Goal: Task Accomplishment & Management: Complete application form

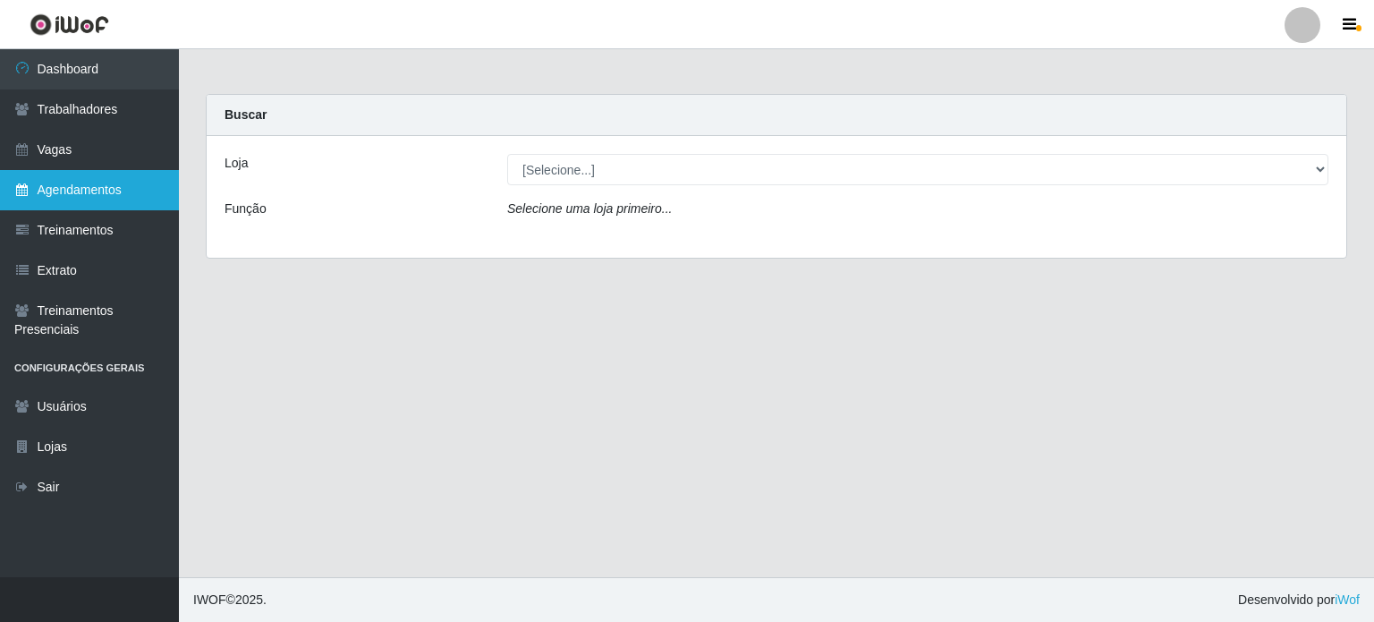
click at [49, 182] on link "Agendamentos" at bounding box center [89, 190] width 179 height 40
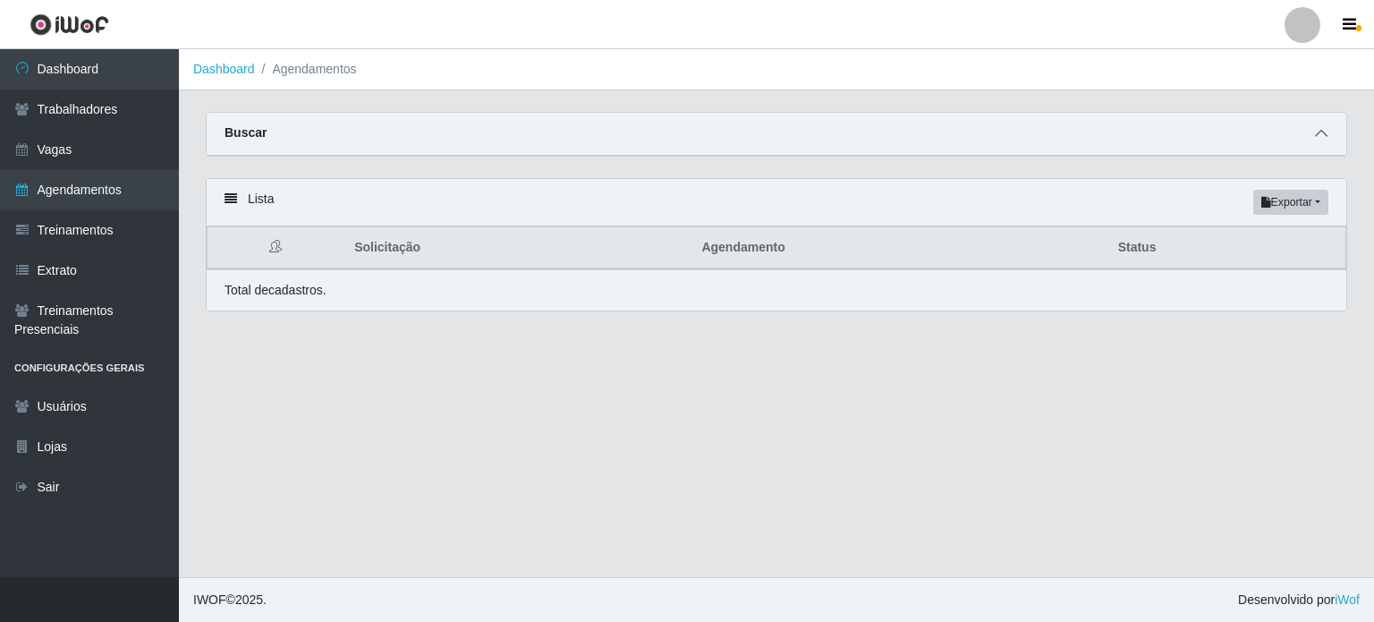
click at [1325, 141] on span at bounding box center [1320, 133] width 21 height 21
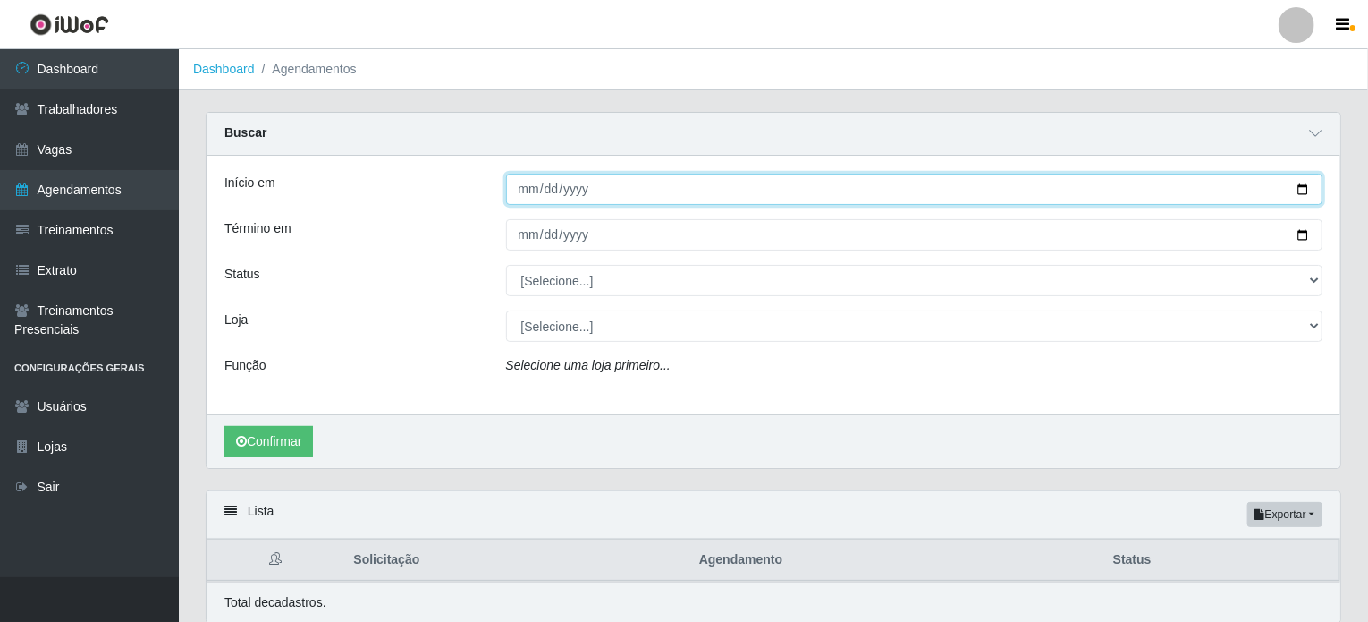
click at [1306, 188] on input "Início em" at bounding box center [914, 188] width 817 height 31
type input "[DATE]"
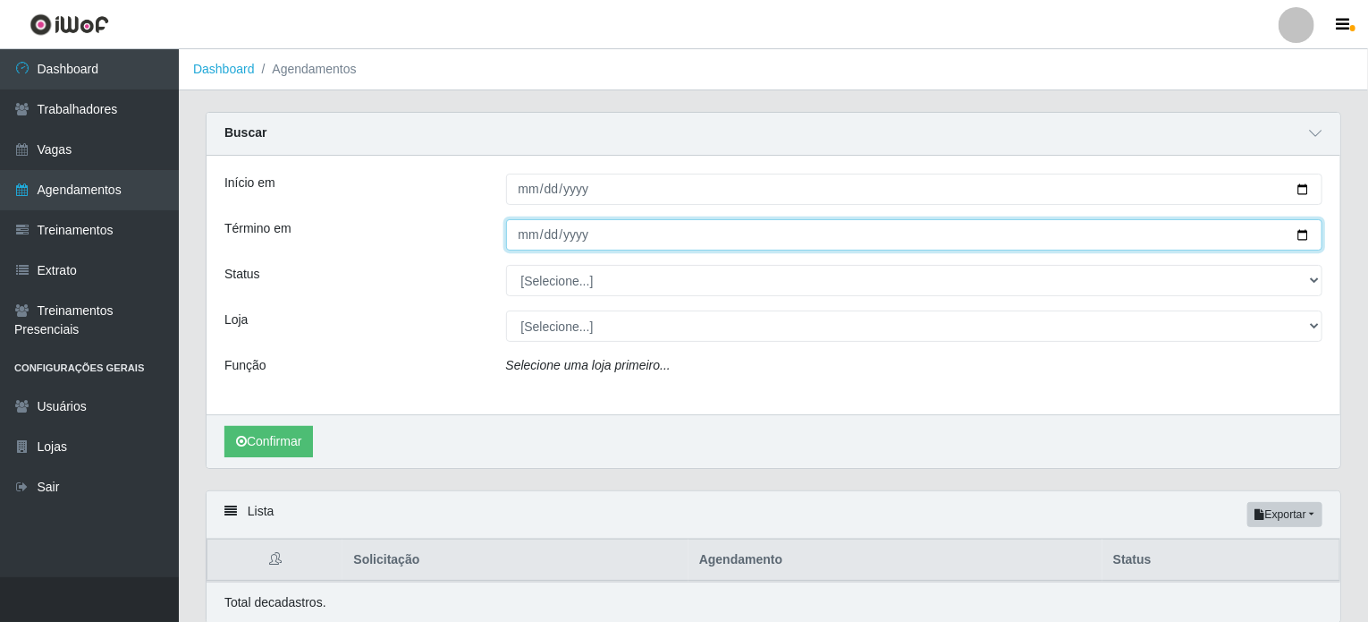
drag, startPoint x: 1305, startPoint y: 233, endPoint x: 1266, endPoint y: 243, distance: 39.7
click at [1304, 233] on input "Término em" at bounding box center [914, 234] width 817 height 31
type input "[DATE]"
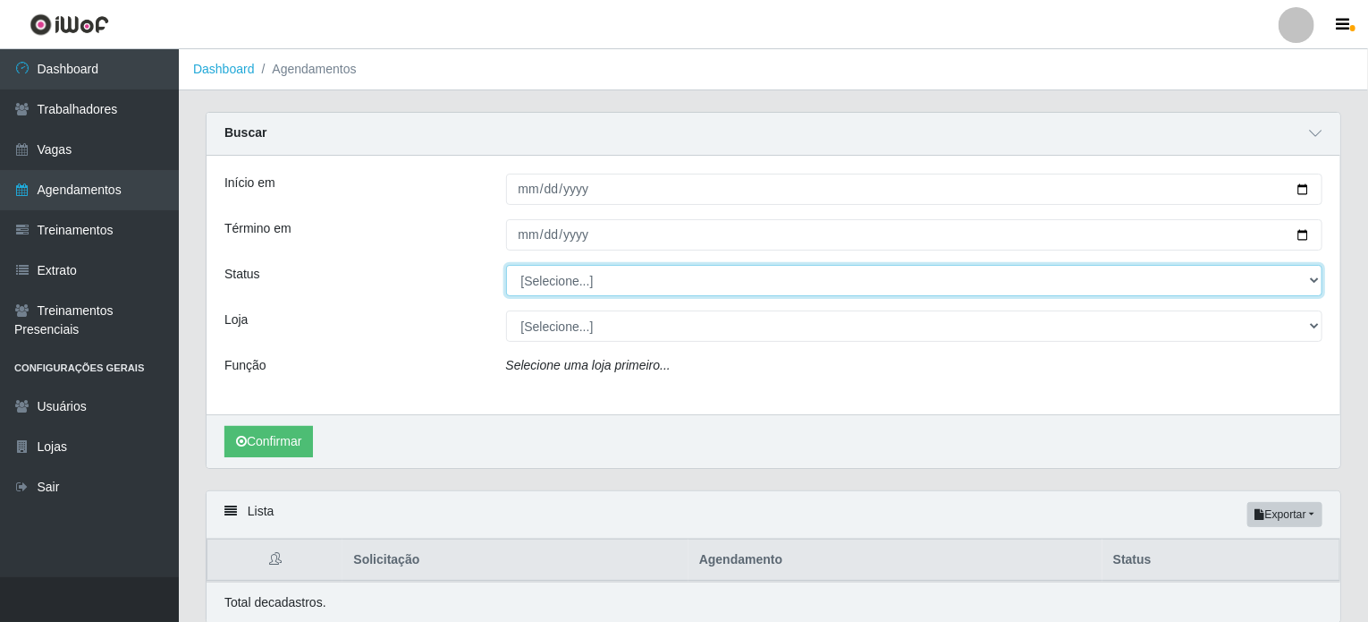
click at [1314, 284] on select "[Selecione...] AGENDADO AGUARDANDO LIBERAR EM ANDAMENTO EM REVISÃO FINALIZADO C…" at bounding box center [914, 280] width 817 height 31
select select "AGENDADO"
click at [506, 265] on select "[Selecione...] AGENDADO AGUARDANDO LIBERAR EM ANDAMENTO EM REVISÃO FINALIZADO C…" at bounding box center [914, 280] width 817 height 31
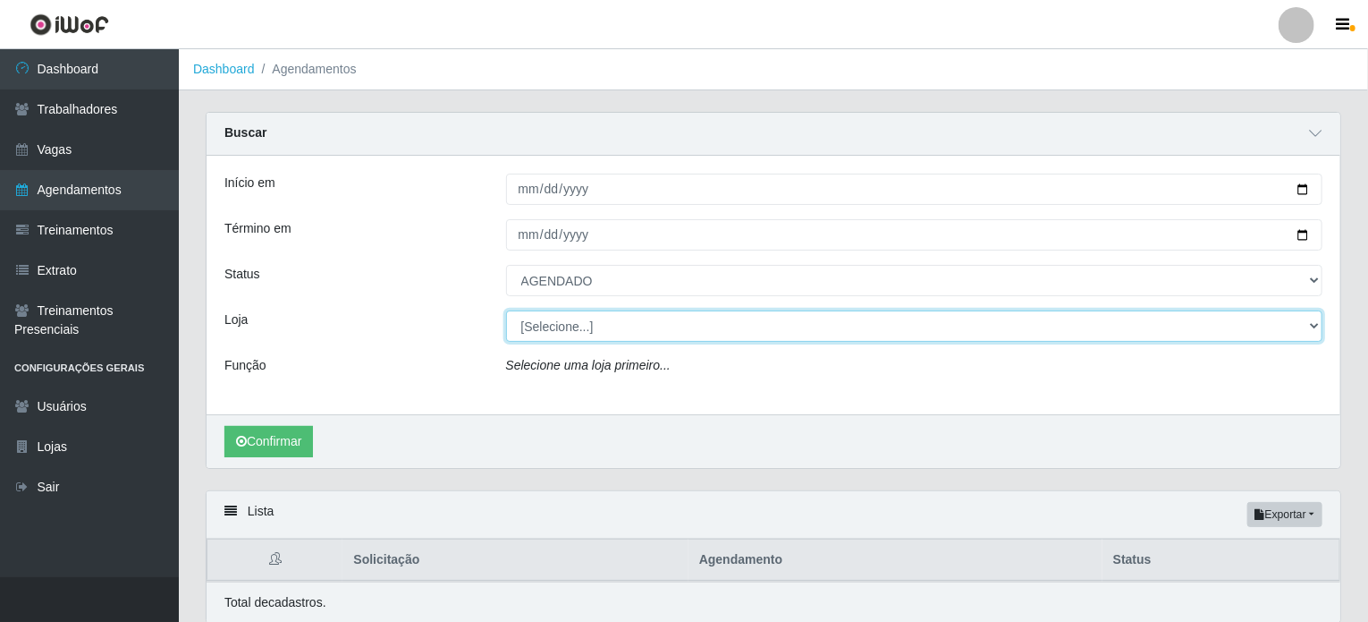
click at [1307, 325] on select "[Selecione...] Iskisita Atakado - Alecrim Iskisita Atakado - Centro de Distribu…" at bounding box center [914, 325] width 817 height 31
select select "430"
click at [506, 310] on select "[Selecione...] Iskisita Atakado - Alecrim Iskisita Atakado - Centro de Distribu…" at bounding box center [914, 325] width 817 height 31
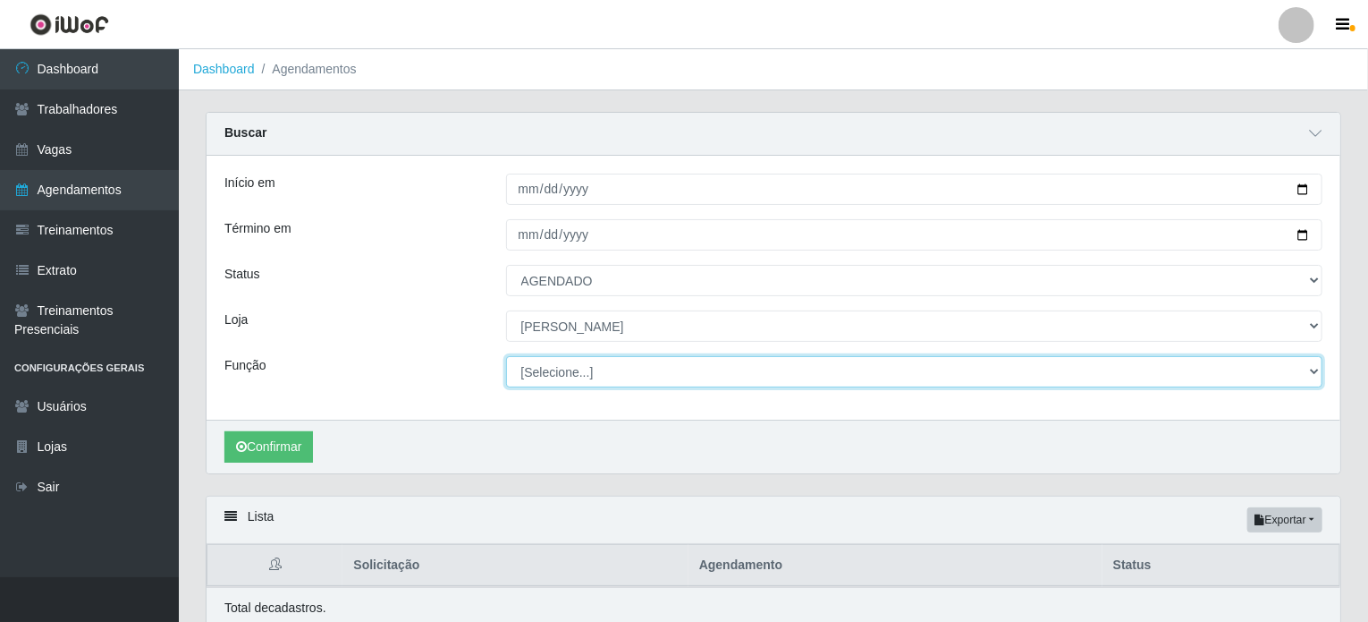
click at [604, 376] on select "[Selecione...] Auxiliar de Estacionamento Auxiliar de Estacionamento + Auxiliar…" at bounding box center [914, 371] width 817 height 31
select select "70"
click at [506, 356] on select "[Selecione...] Auxiliar de Estacionamento Auxiliar de Estacionamento + Auxiliar…" at bounding box center [914, 371] width 817 height 31
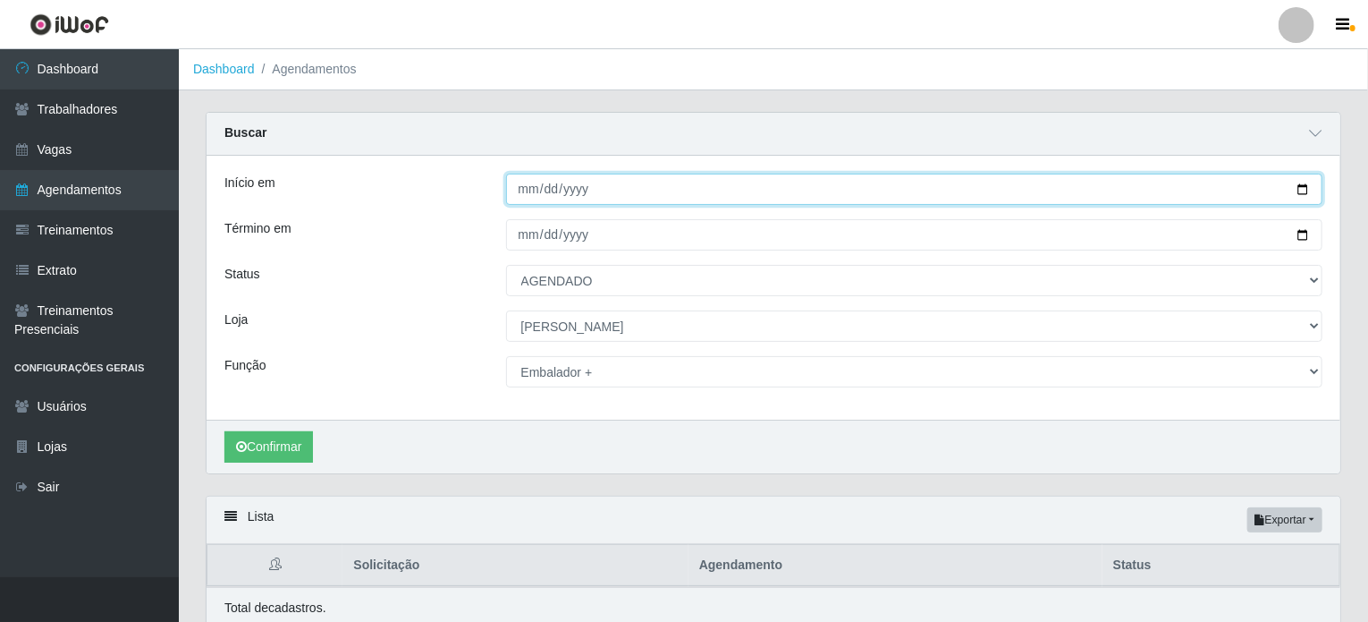
click at [1308, 192] on input "[DATE]" at bounding box center [914, 188] width 817 height 31
click at [579, 191] on input "[DATE]" at bounding box center [914, 188] width 817 height 31
click at [1300, 192] on input "[DATE]" at bounding box center [914, 188] width 817 height 31
type input "[DATE]"
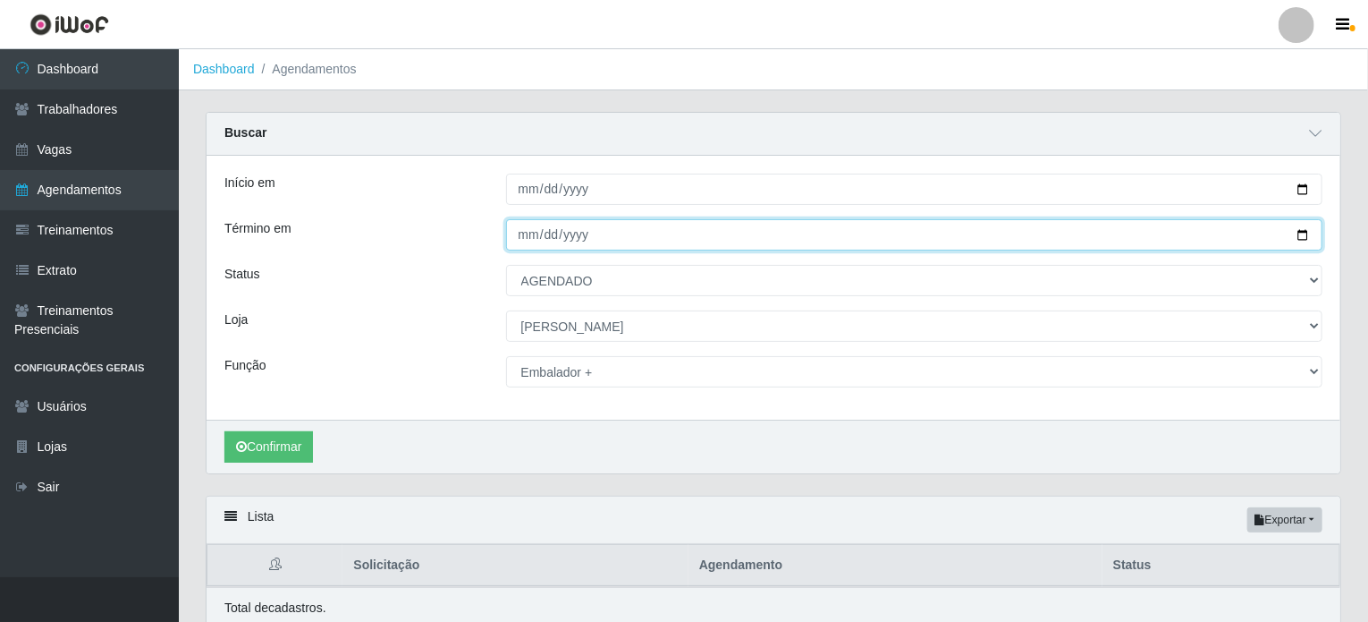
click at [1299, 232] on input "[DATE]" at bounding box center [914, 234] width 817 height 31
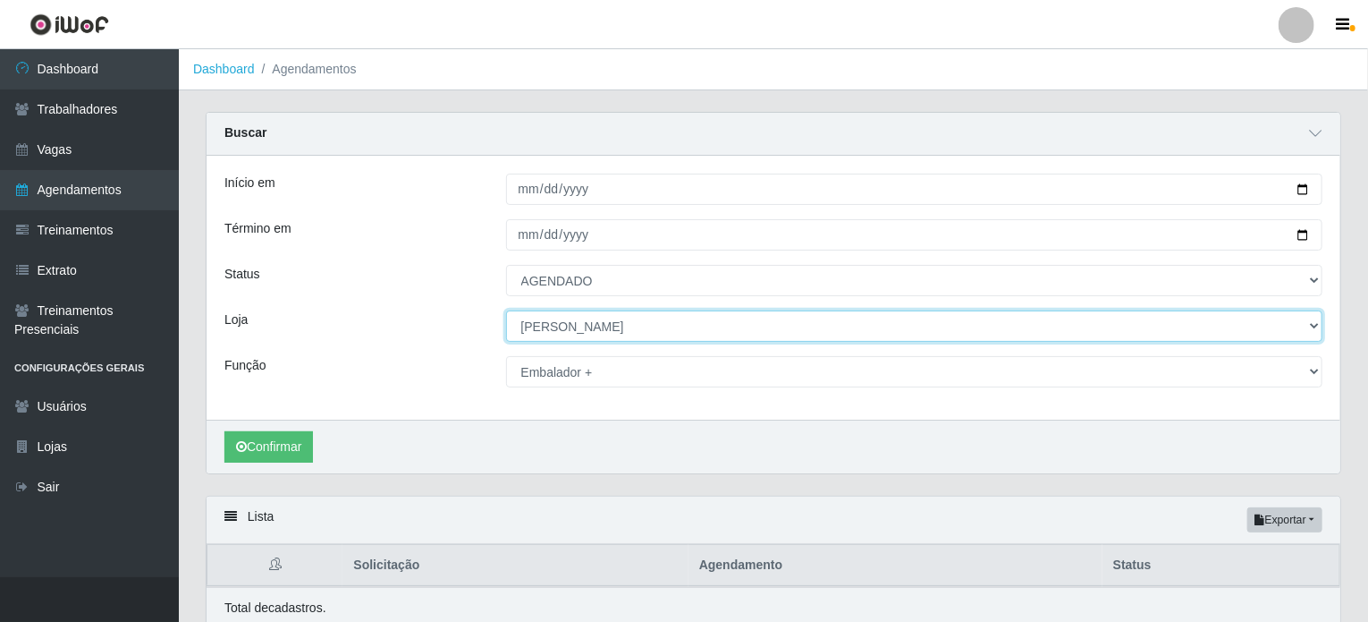
click at [931, 317] on select "[Selecione...] Iskisita Atakado - Alecrim Iskisita Atakado - Centro de Distribu…" at bounding box center [914, 325] width 817 height 31
select select "424"
click at [506, 310] on select "[Selecione...] Iskisita Atakado - Alecrim Iskisita Atakado - Centro de Distribu…" at bounding box center [914, 325] width 817 height 31
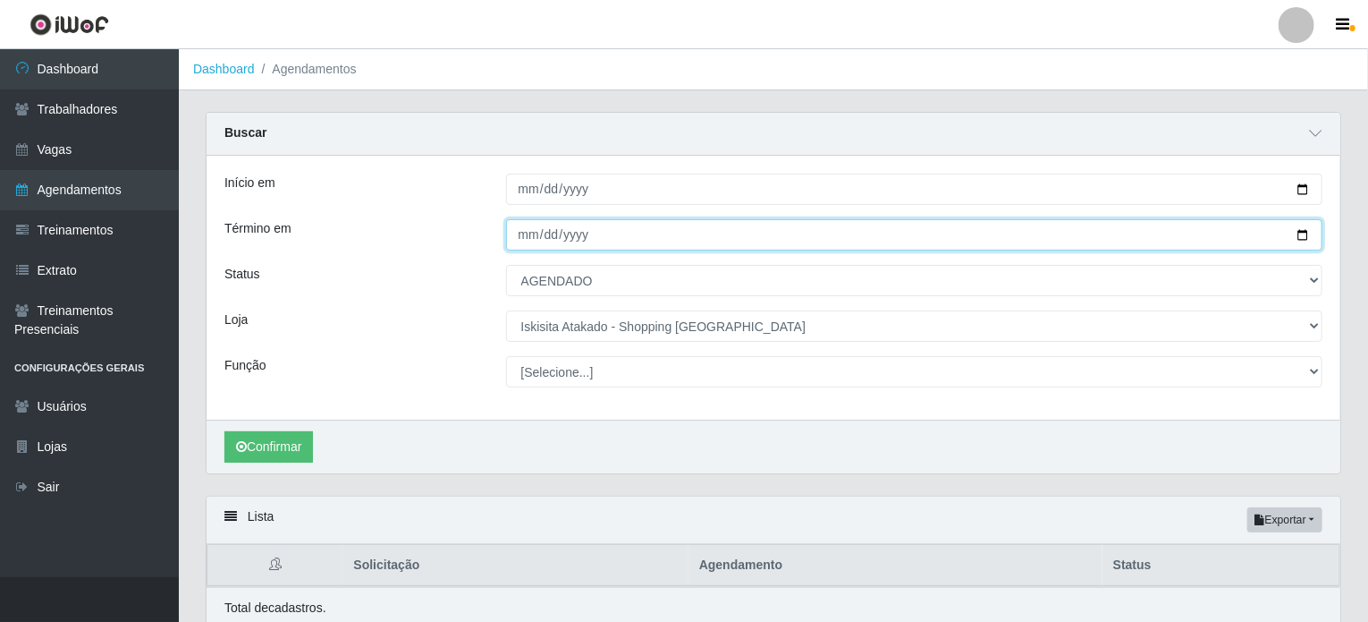
click at [1309, 235] on input "[DATE]" at bounding box center [914, 234] width 817 height 31
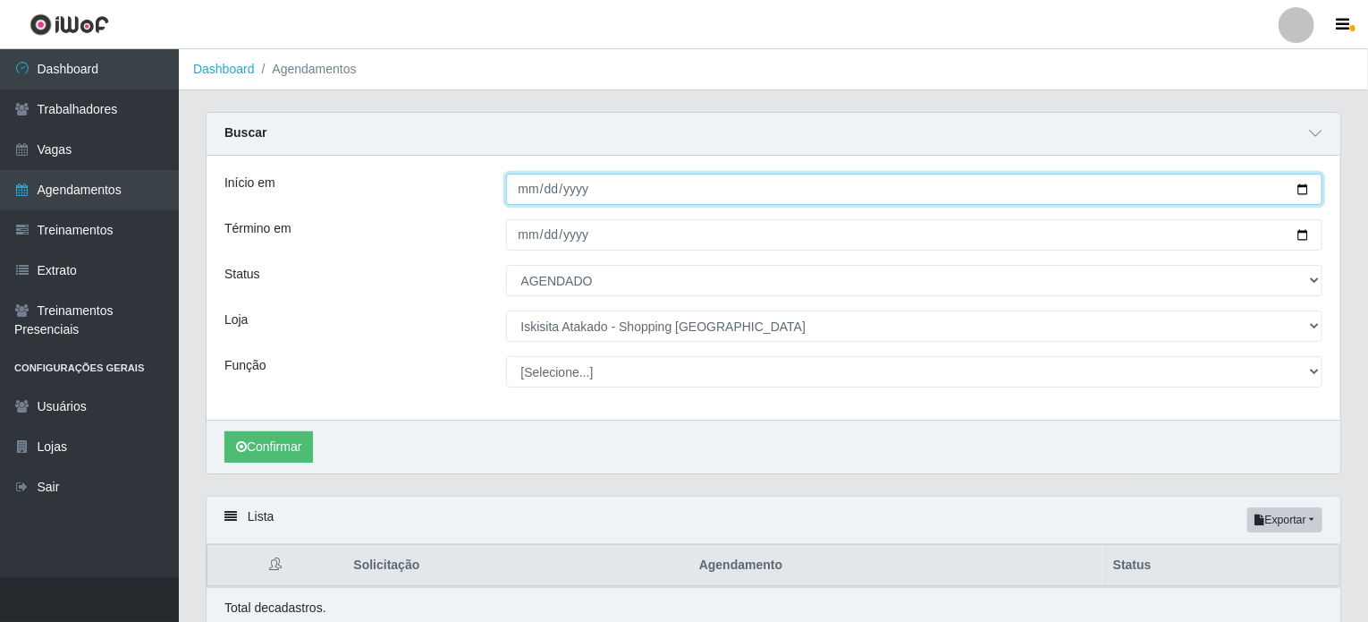
click at [579, 196] on input "2025-10-04" at bounding box center [914, 188] width 817 height 31
drag, startPoint x: 1302, startPoint y: 189, endPoint x: 1281, endPoint y: 184, distance: 21.9
click at [1299, 189] on input "2025-10-04" at bounding box center [914, 188] width 817 height 31
type input "2025-10-05"
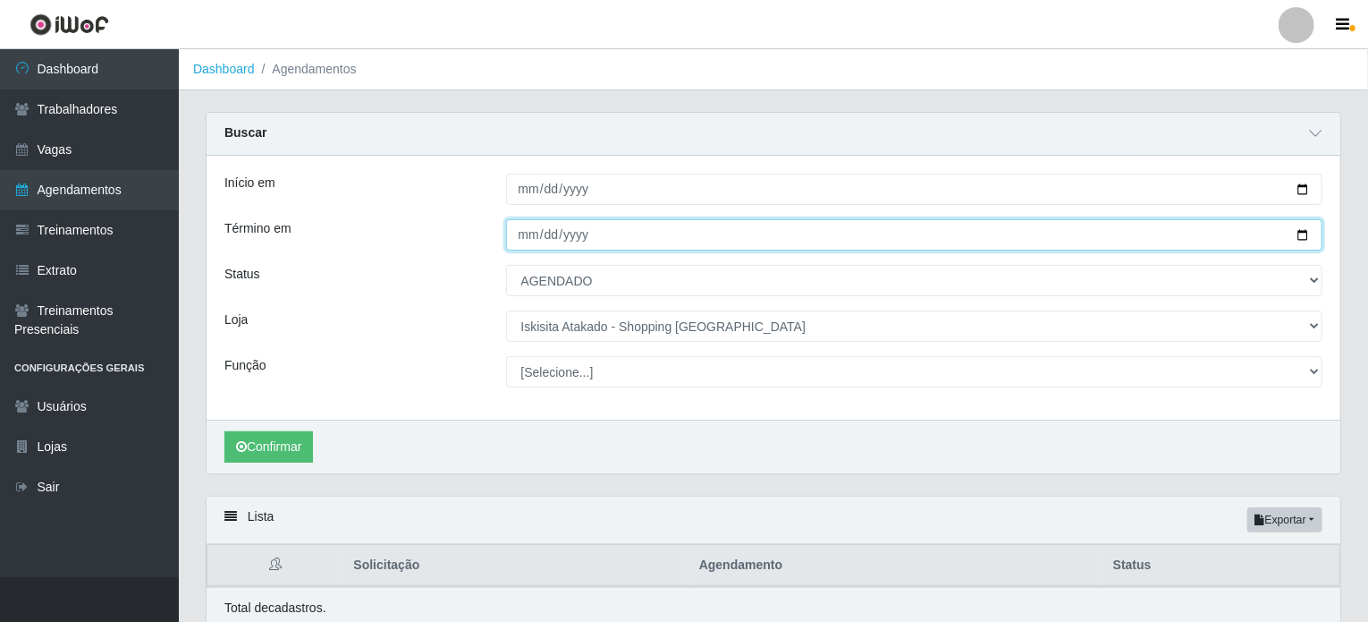
click at [1300, 234] on input "2025-09-27" at bounding box center [914, 234] width 817 height 31
type input "2025-10-05"
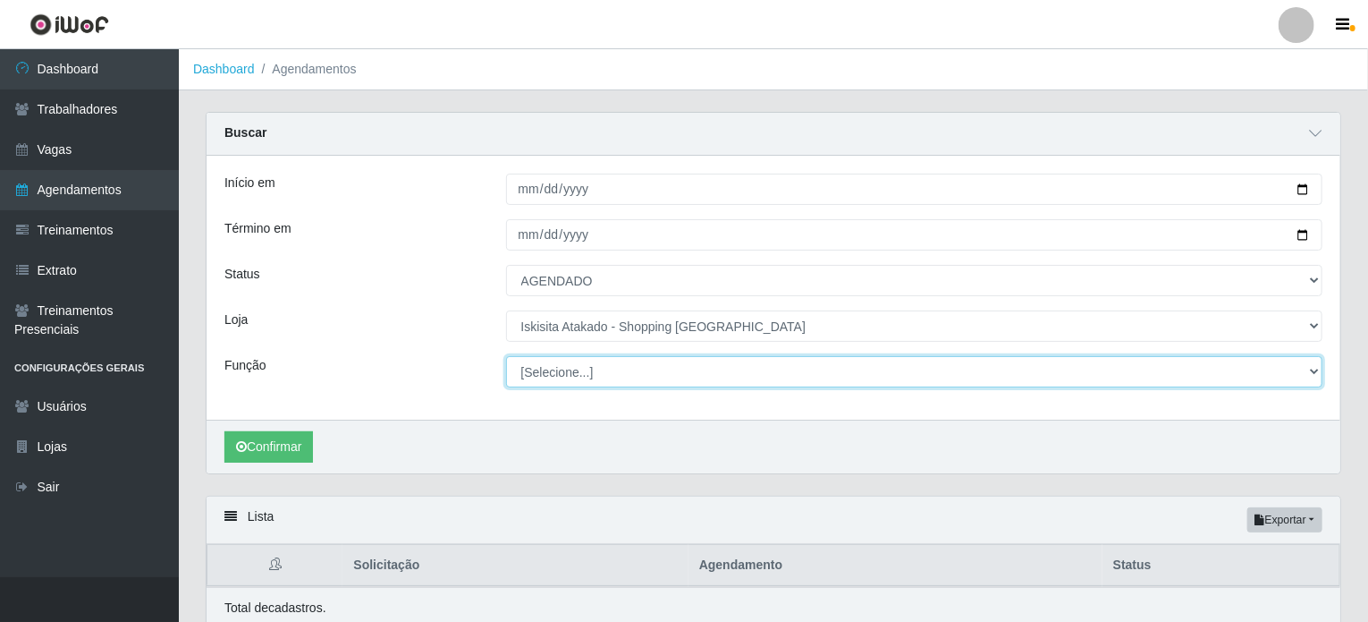
click at [654, 367] on select "[Selecione...] Auxiliar de Estacionamento Auxiliar de Estacionamento + Auxiliar…" at bounding box center [914, 371] width 817 height 31
select select "72"
click at [506, 356] on select "[Selecione...] Auxiliar de Estacionamento Auxiliar de Estacionamento + Auxiliar…" at bounding box center [914, 371] width 817 height 31
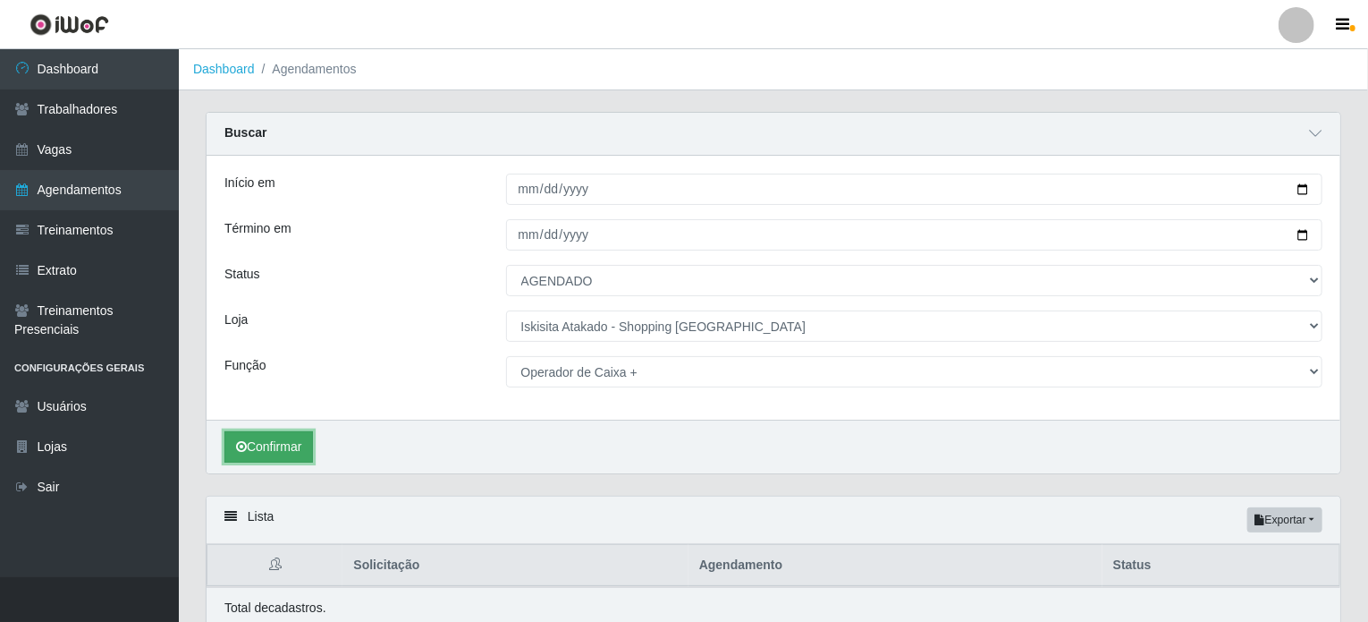
click at [271, 451] on button "Confirmar" at bounding box center [268, 446] width 89 height 31
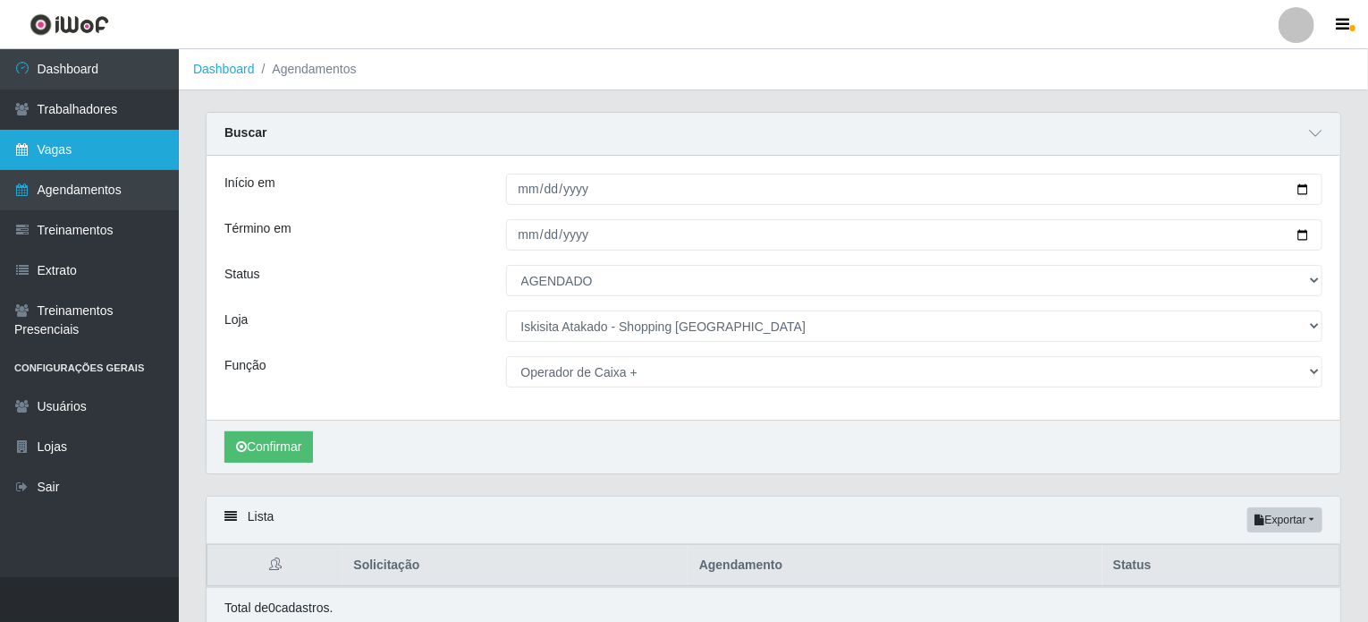
click at [86, 132] on link "Vagas" at bounding box center [89, 150] width 179 height 40
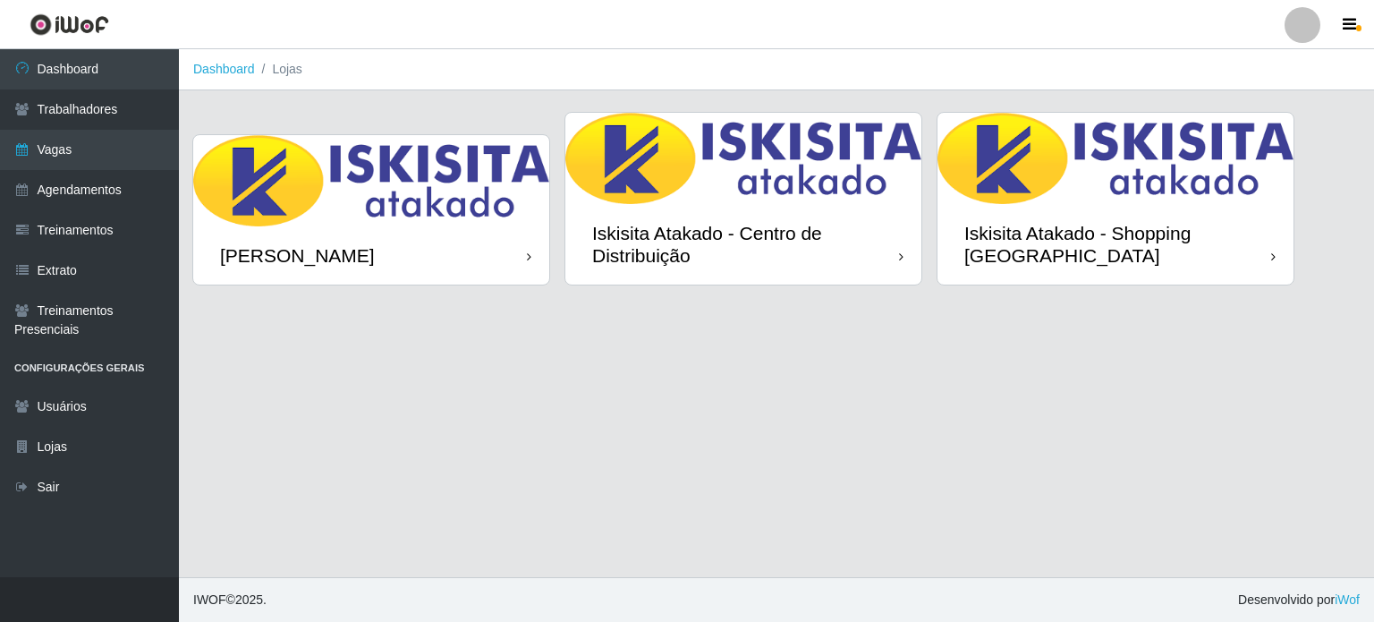
click at [996, 232] on div "Iskisita Atakado - Shopping [GEOGRAPHIC_DATA]" at bounding box center [1117, 244] width 307 height 45
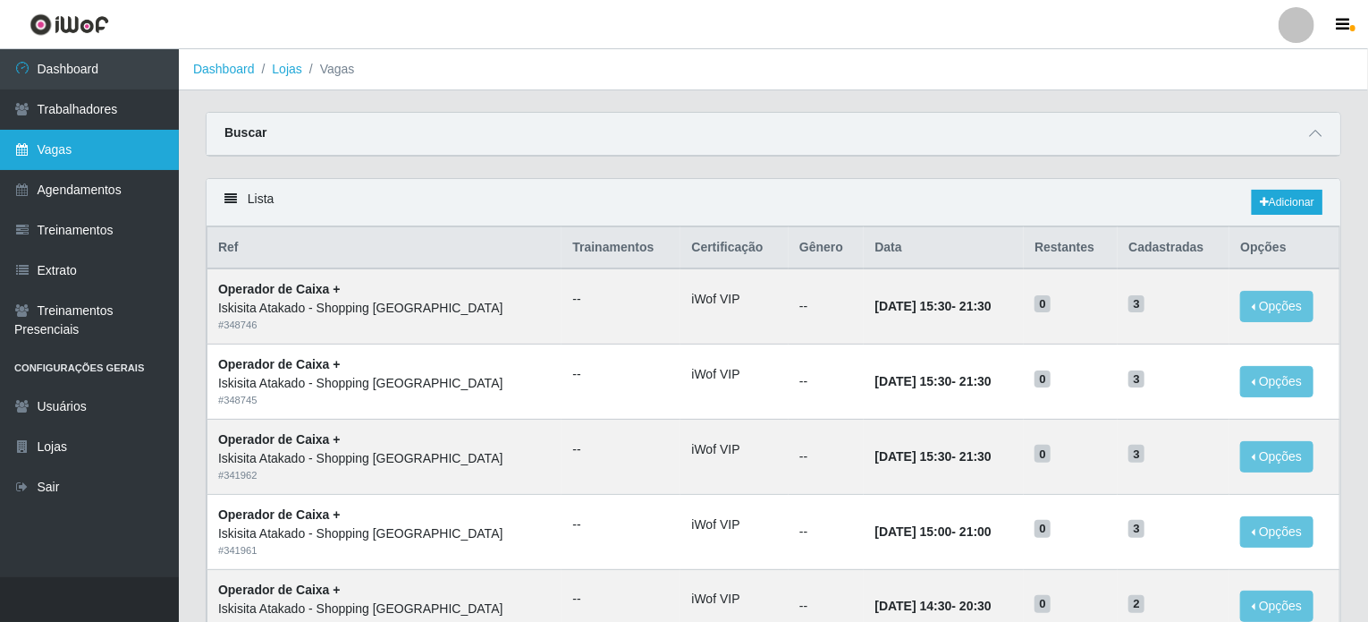
click at [100, 135] on link "Vagas" at bounding box center [89, 150] width 179 height 40
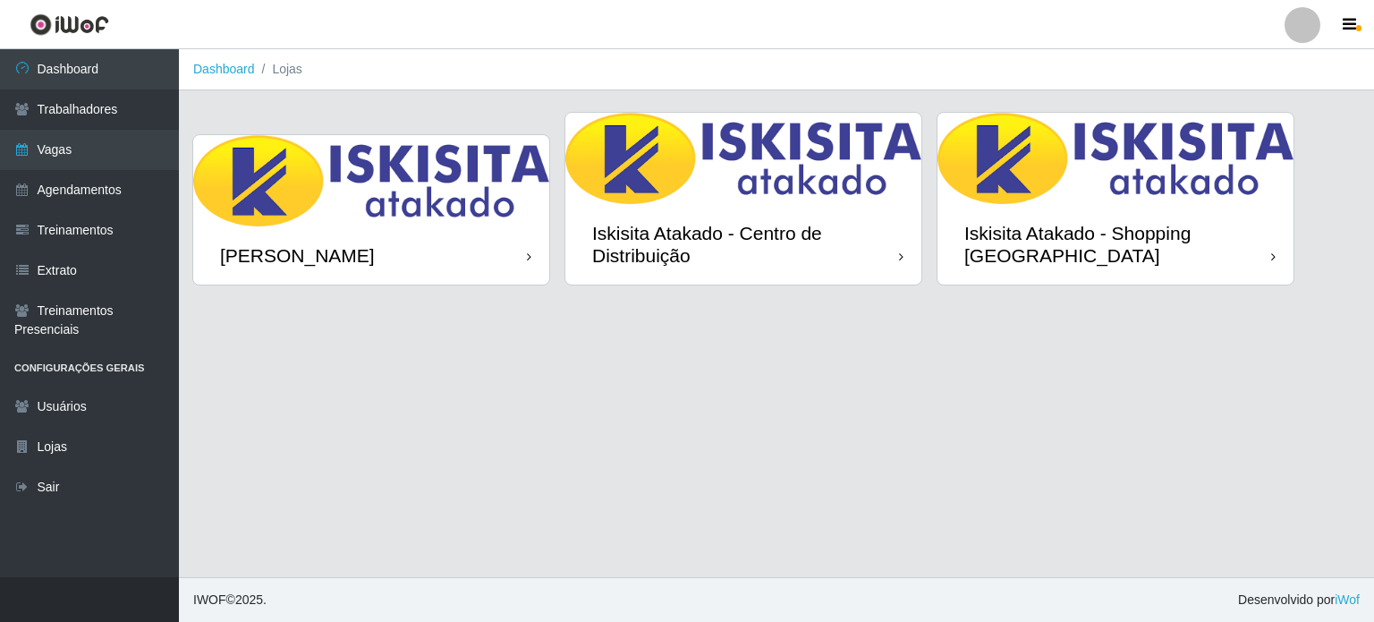
click at [426, 221] on img at bounding box center [371, 180] width 356 height 91
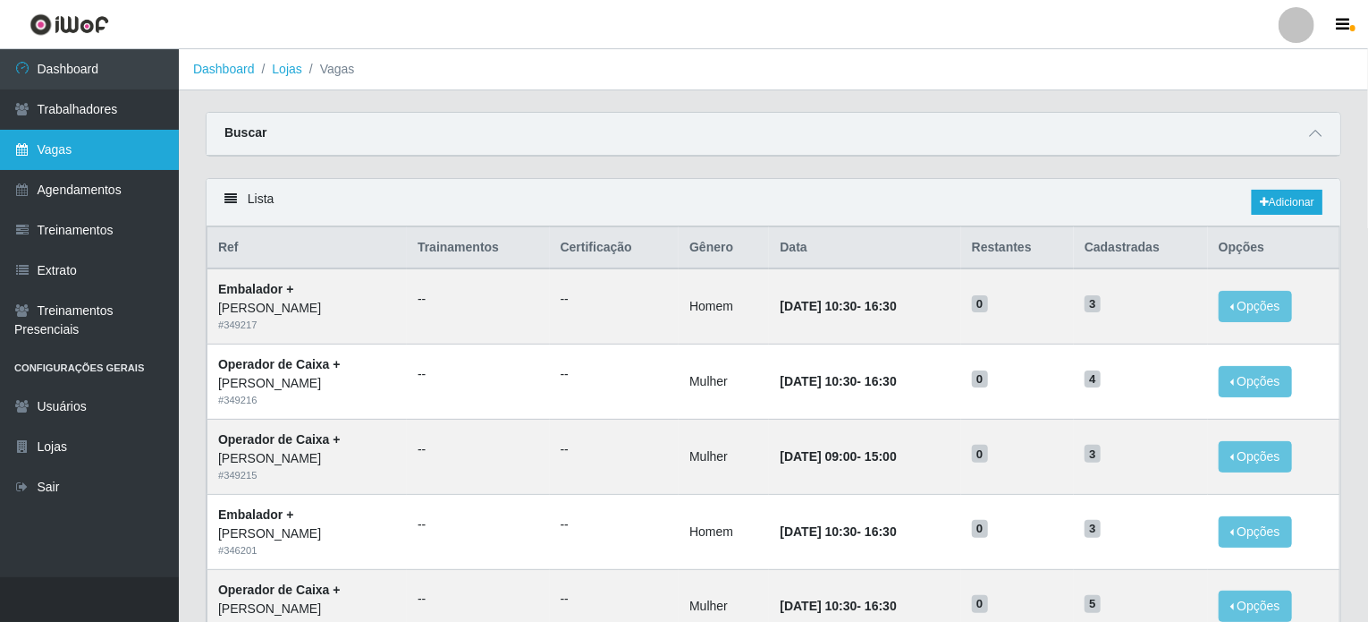
click at [121, 157] on link "Vagas" at bounding box center [89, 150] width 179 height 40
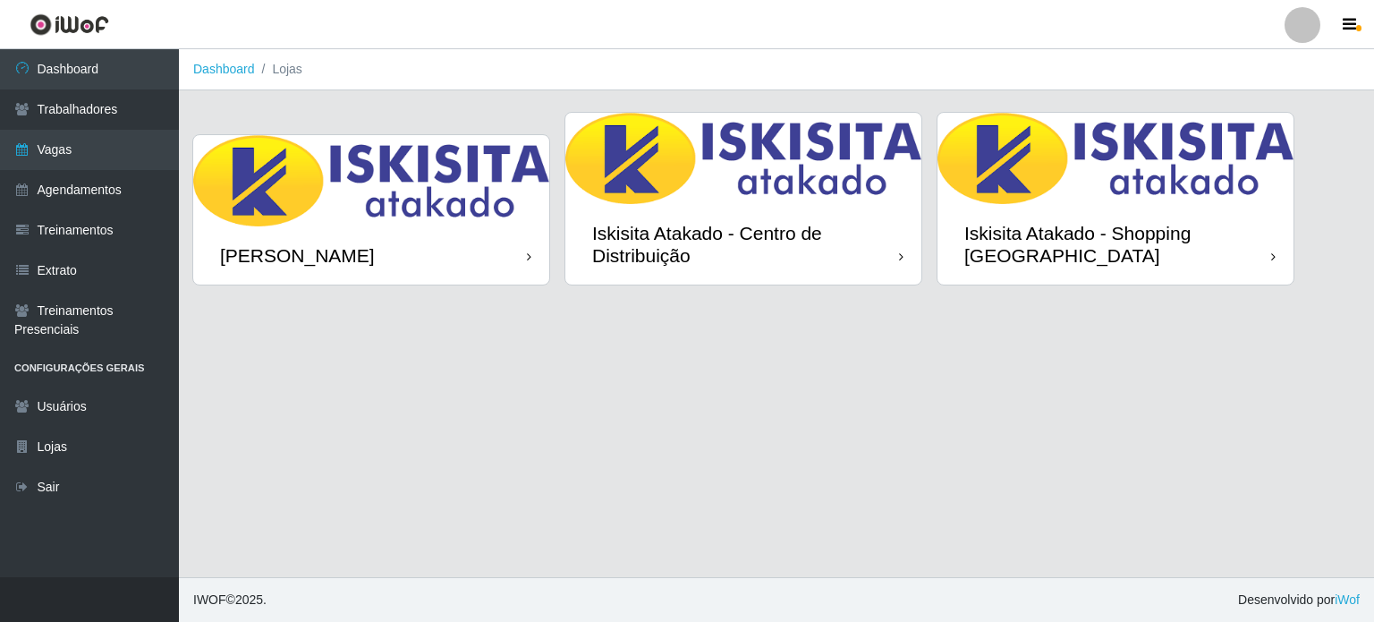
click at [1124, 182] on img at bounding box center [1115, 158] width 356 height 91
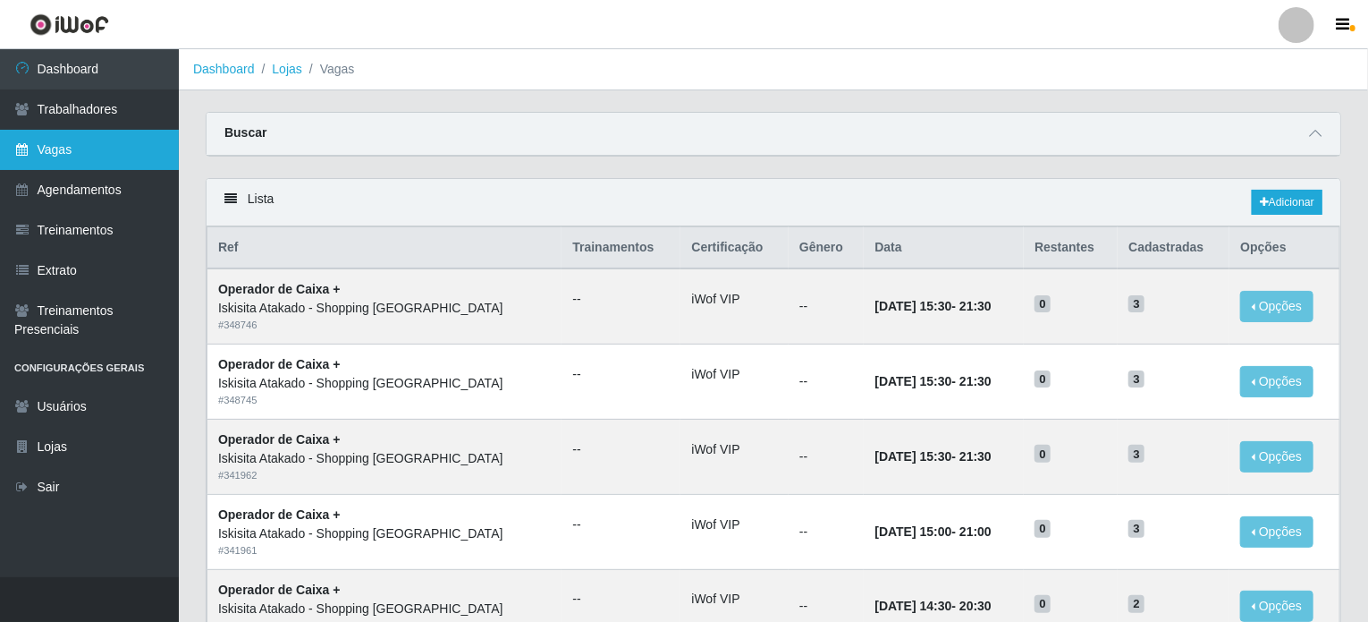
click at [72, 161] on link "Vagas" at bounding box center [89, 150] width 179 height 40
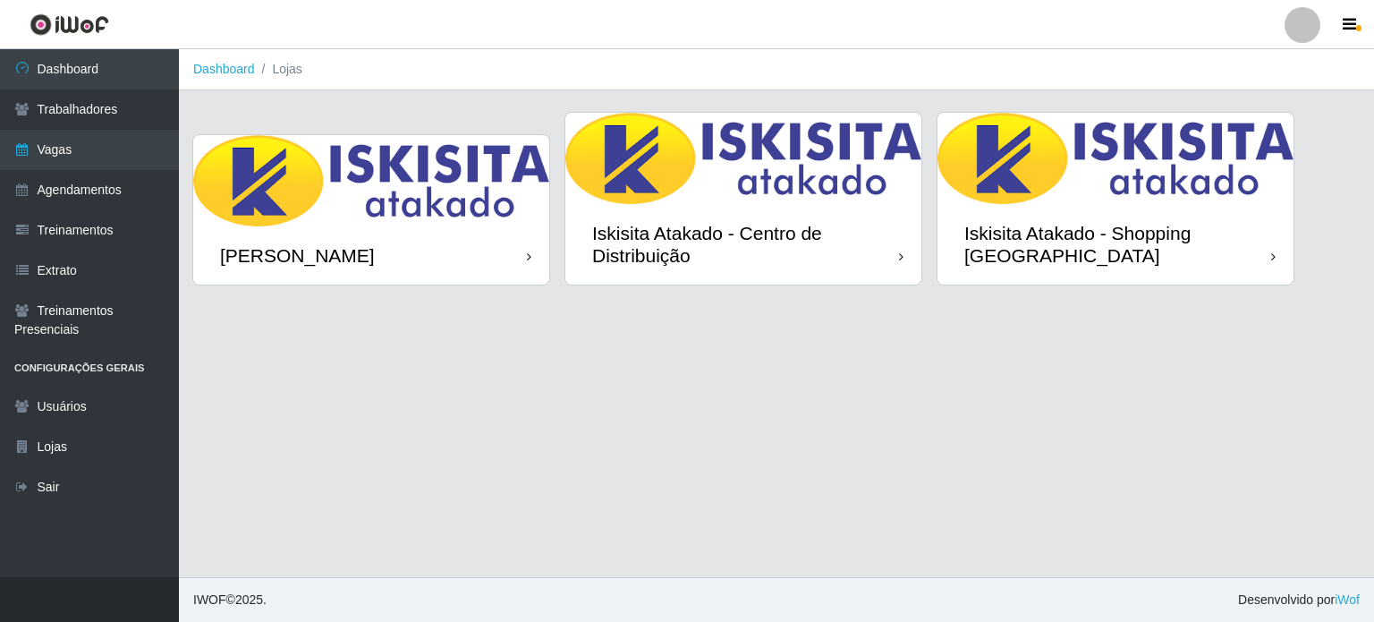
click at [1190, 193] on img at bounding box center [1115, 158] width 356 height 91
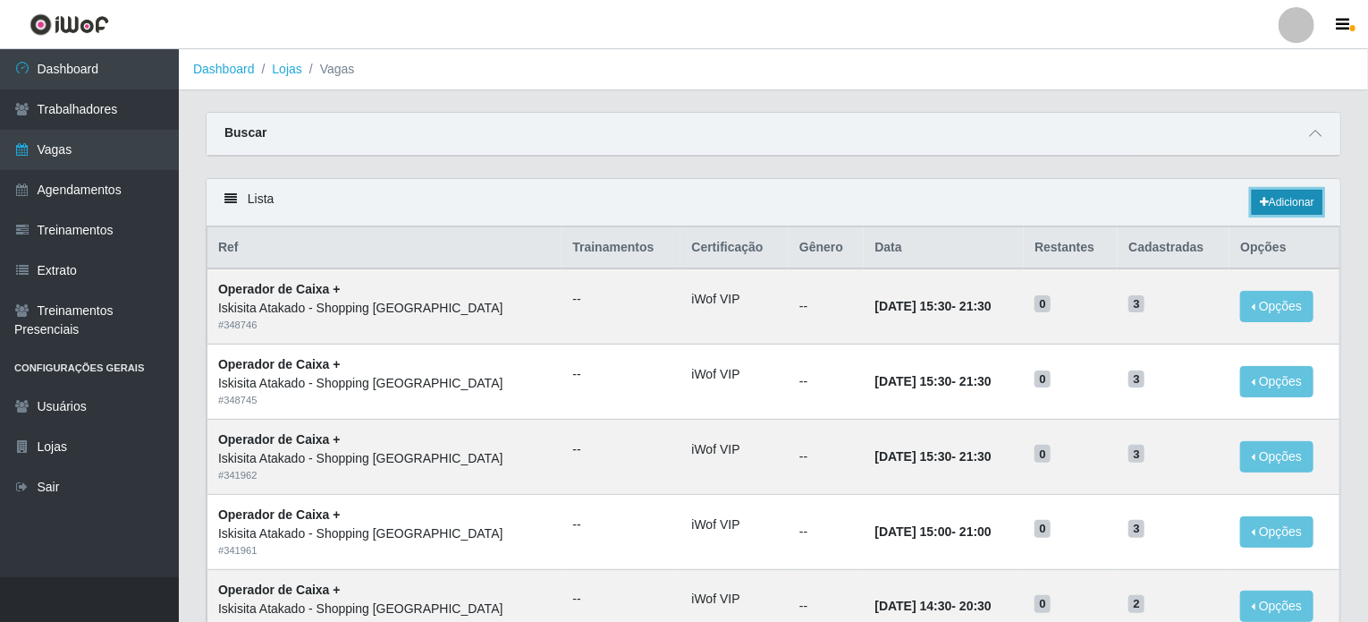
click at [1273, 196] on link "Adicionar" at bounding box center [1287, 202] width 71 height 25
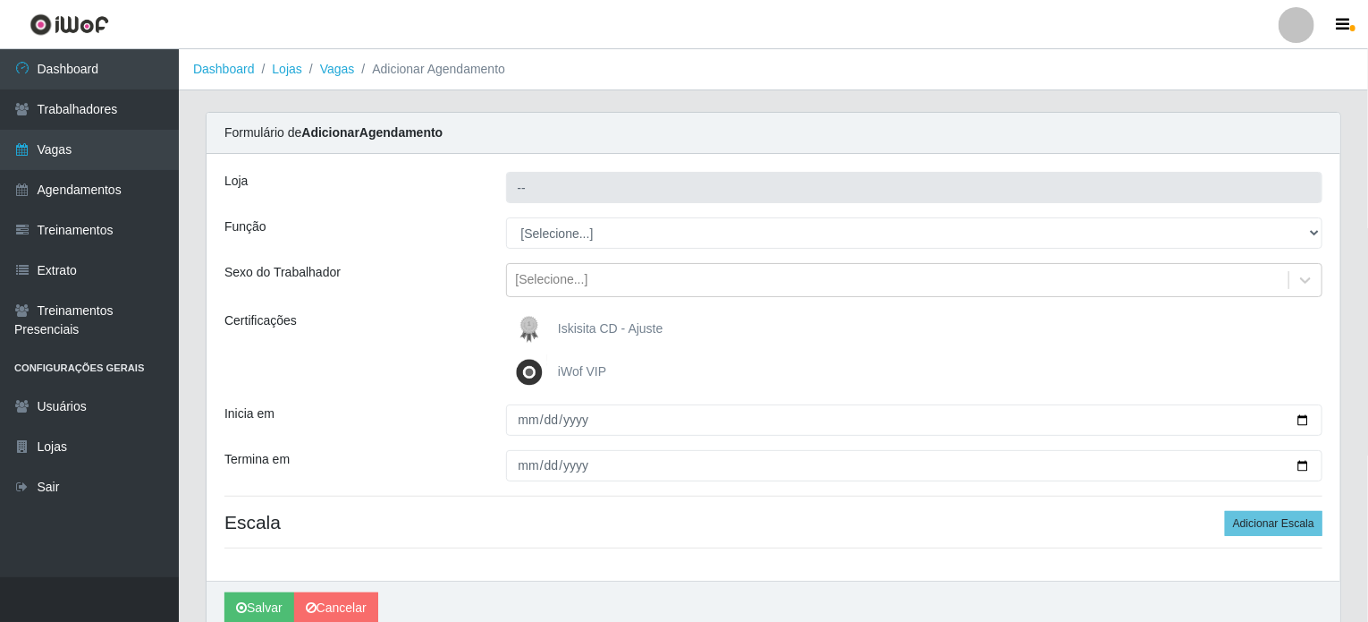
type input "Iskisita Atakado - Shopping [GEOGRAPHIC_DATA]"
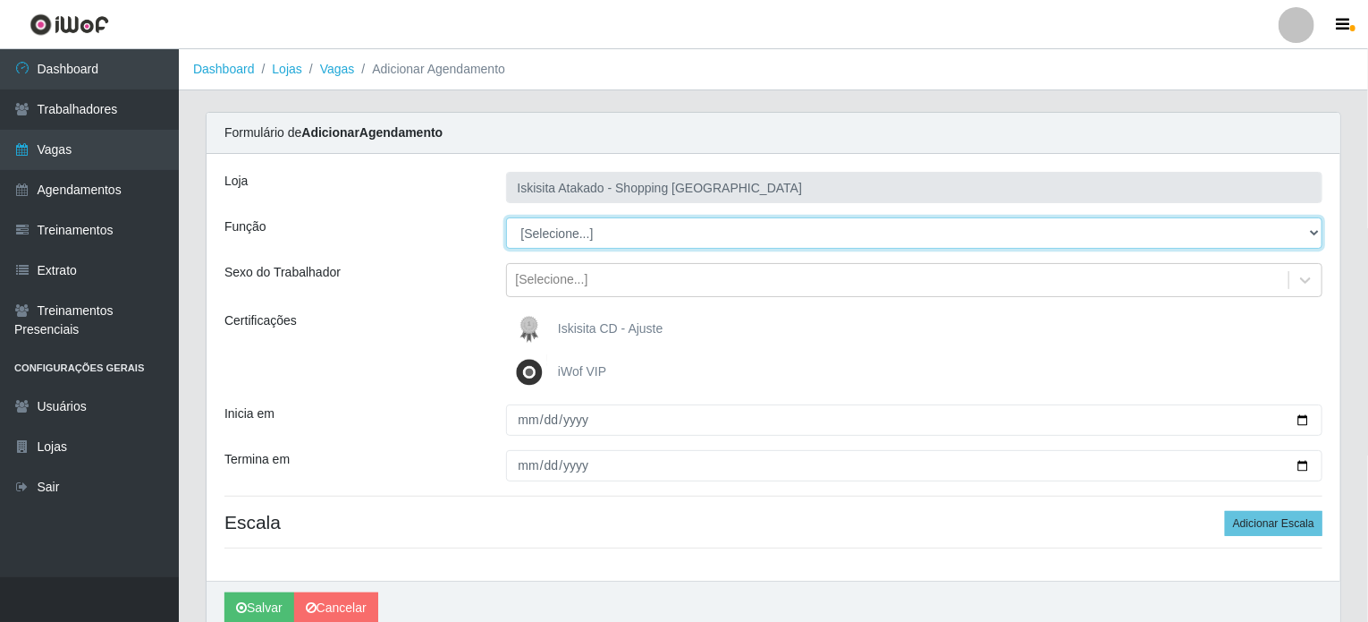
click at [571, 239] on select "[Selecione...] Auxiliar de Estacionamento Auxiliar de Estacionamento + Auxiliar…" at bounding box center [914, 232] width 817 height 31
select select "72"
click at [506, 217] on select "[Selecione...] Auxiliar de Estacionamento Auxiliar de Estacionamento + Auxiliar…" at bounding box center [914, 232] width 817 height 31
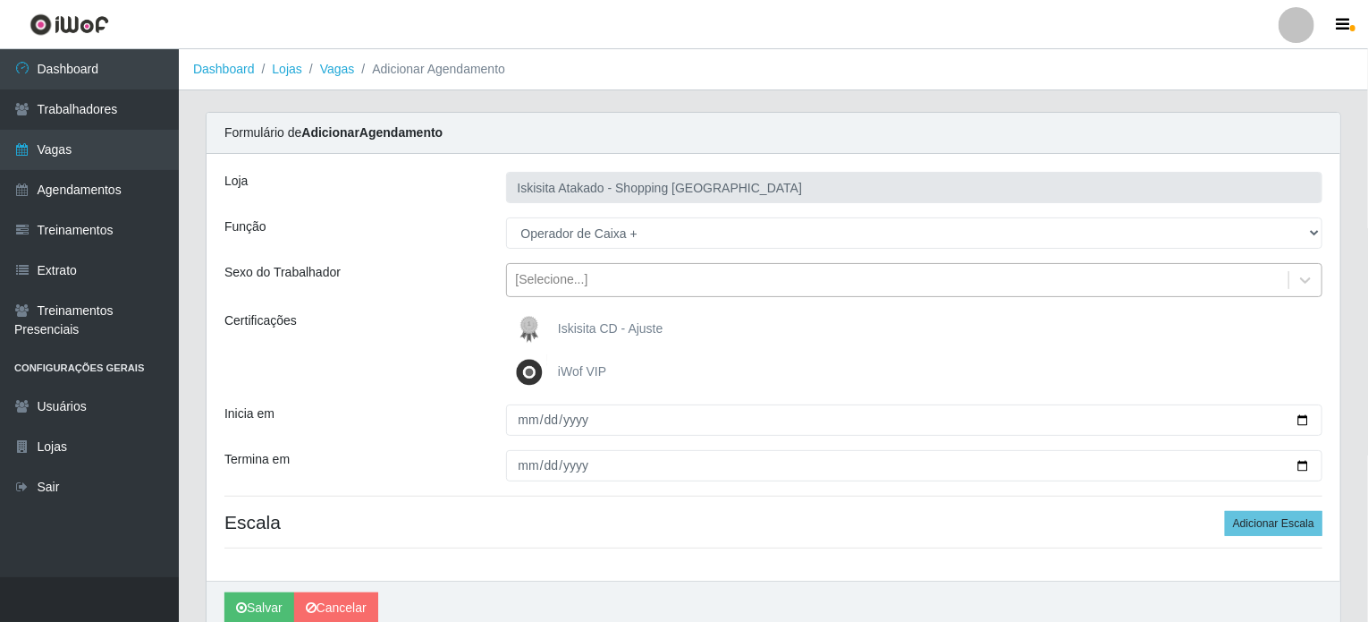
click at [583, 278] on div "[Selecione...]" at bounding box center [552, 280] width 72 height 19
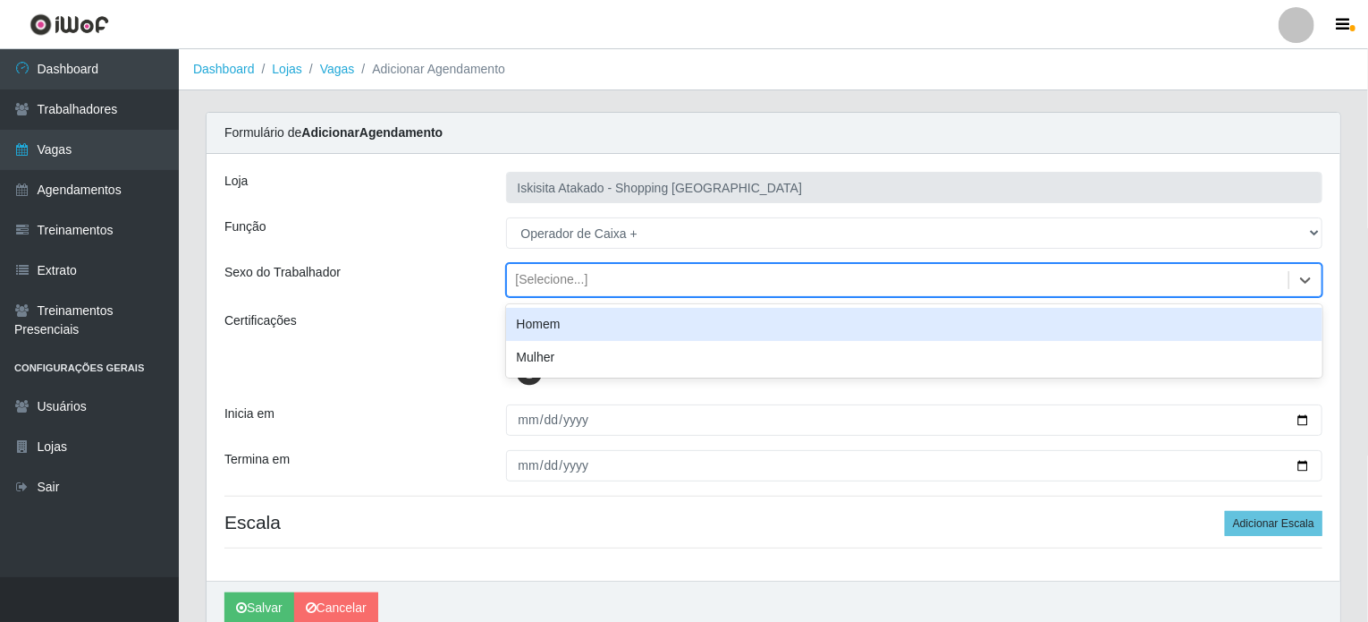
click at [420, 321] on div "Certificações" at bounding box center [352, 350] width 282 height 79
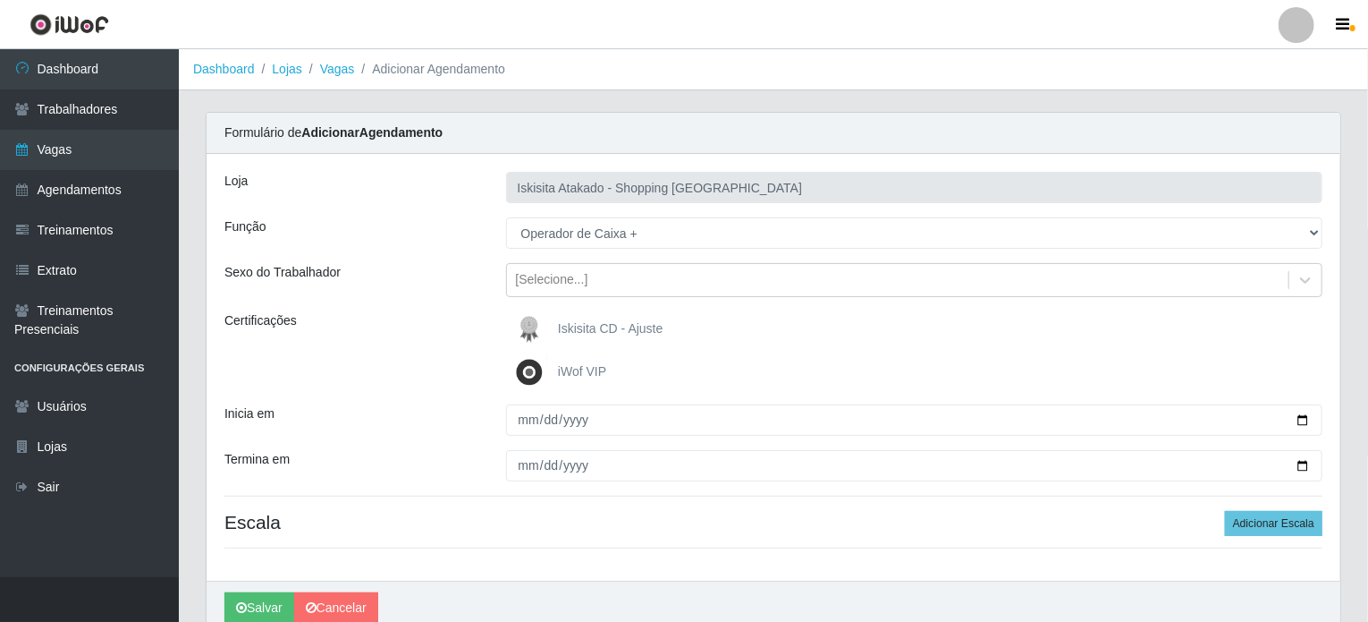
click at [586, 375] on span "iWof VIP" at bounding box center [582, 371] width 48 height 14
click at [0, 0] on input "iWof VIP" at bounding box center [0, 0] width 0 height 0
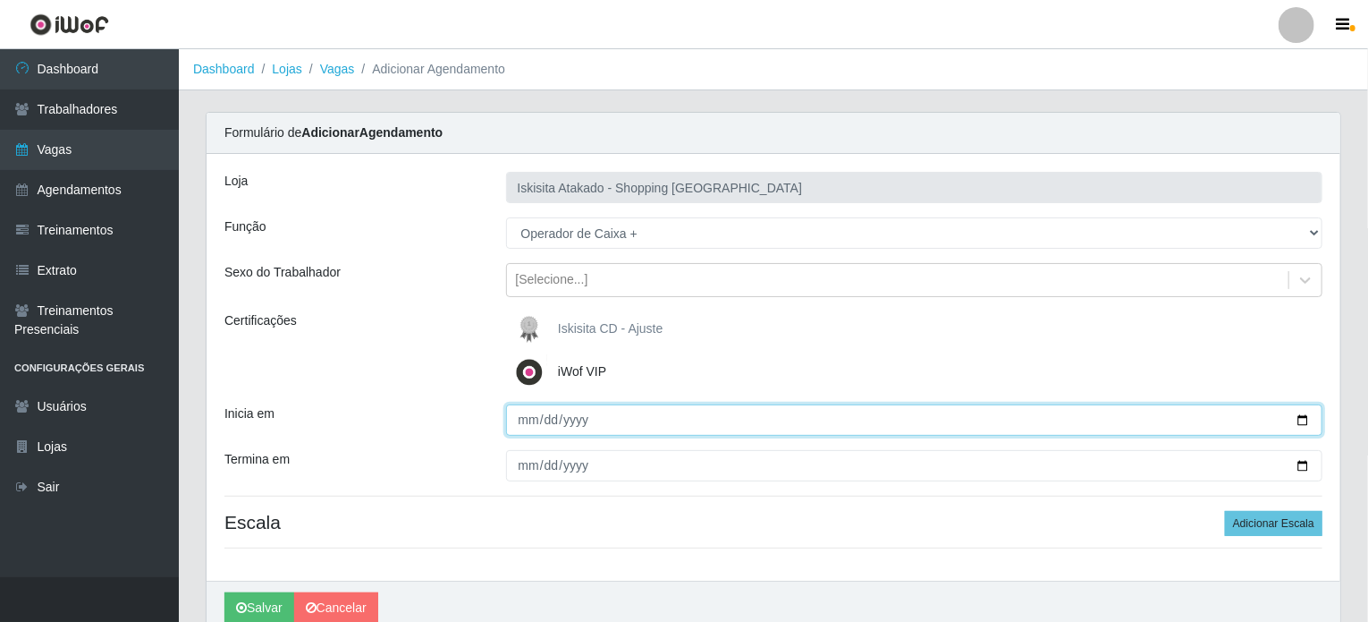
click at [1301, 419] on input "Inicia em" at bounding box center [914, 419] width 817 height 31
type input "2025-10-04"
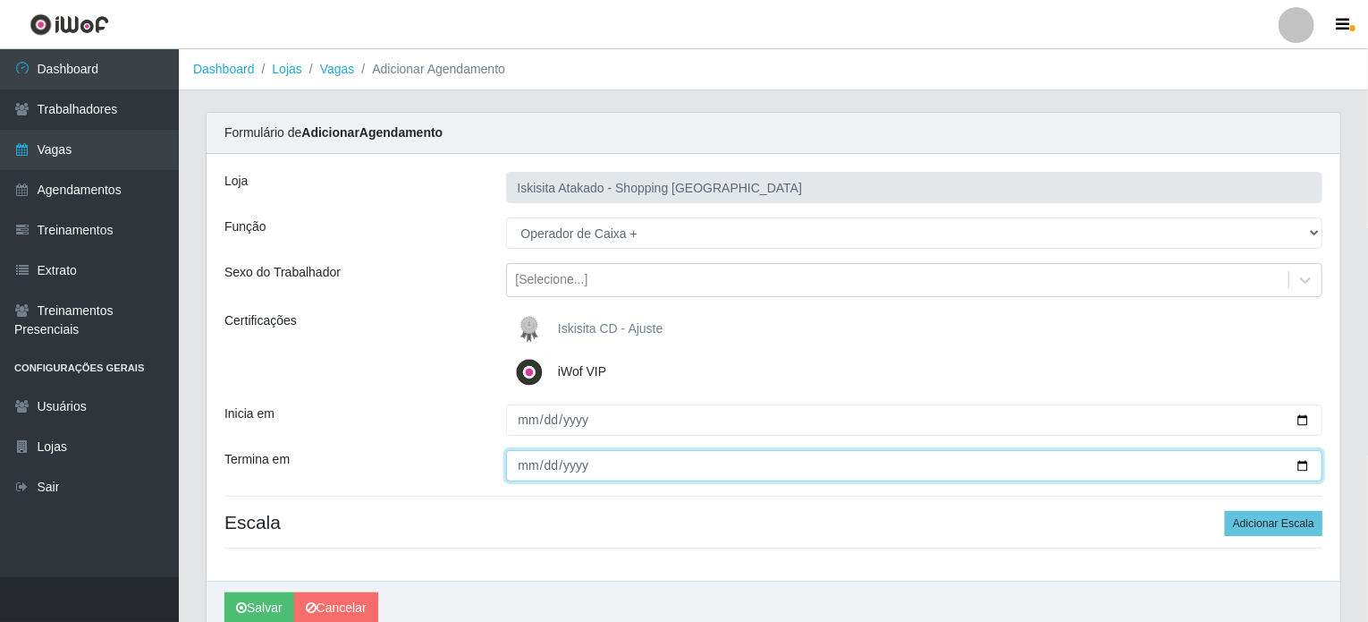
click at [590, 461] on input "Termina em" at bounding box center [914, 465] width 817 height 31
click at [1295, 468] on input "Termina em" at bounding box center [914, 465] width 817 height 31
type input "2025-10-04"
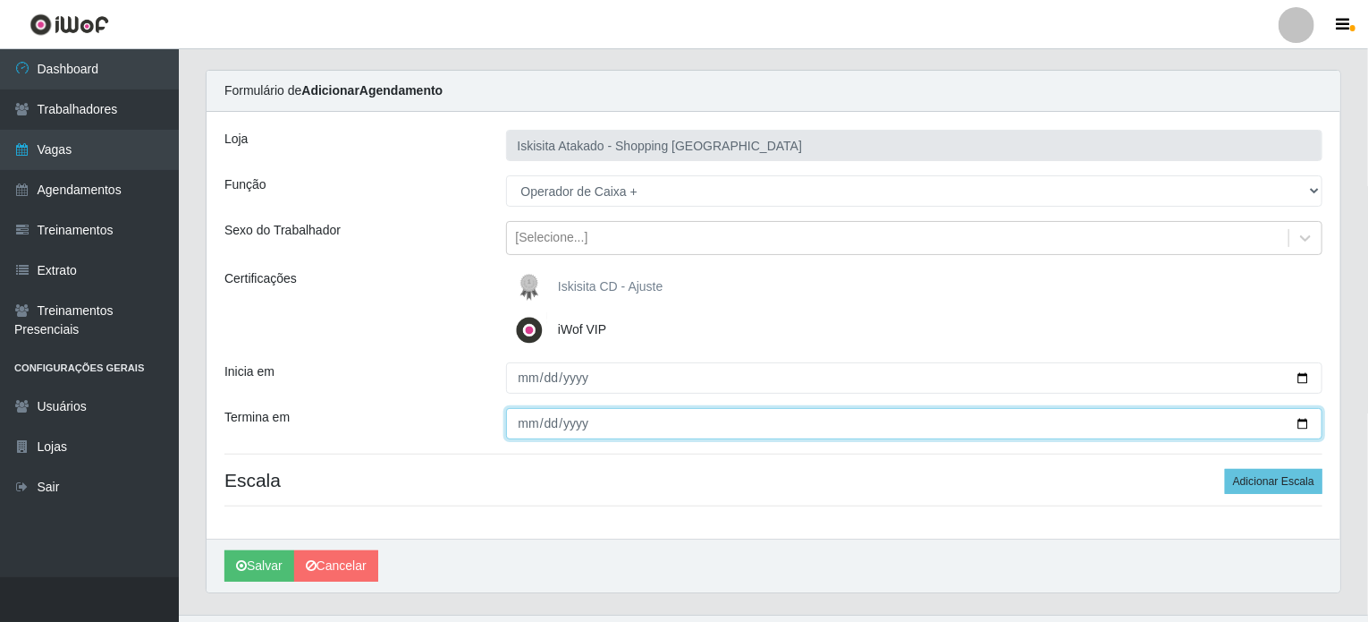
scroll to position [78, 0]
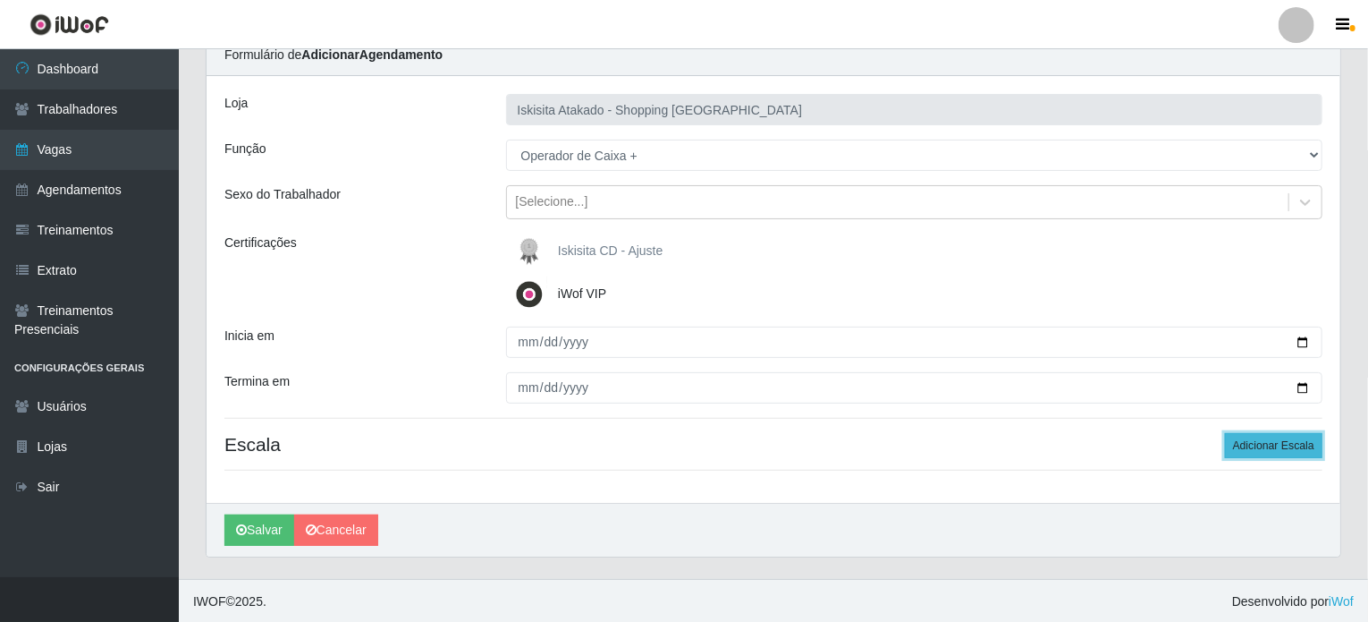
click at [1284, 441] on button "Adicionar Escala" at bounding box center [1273, 445] width 97 height 25
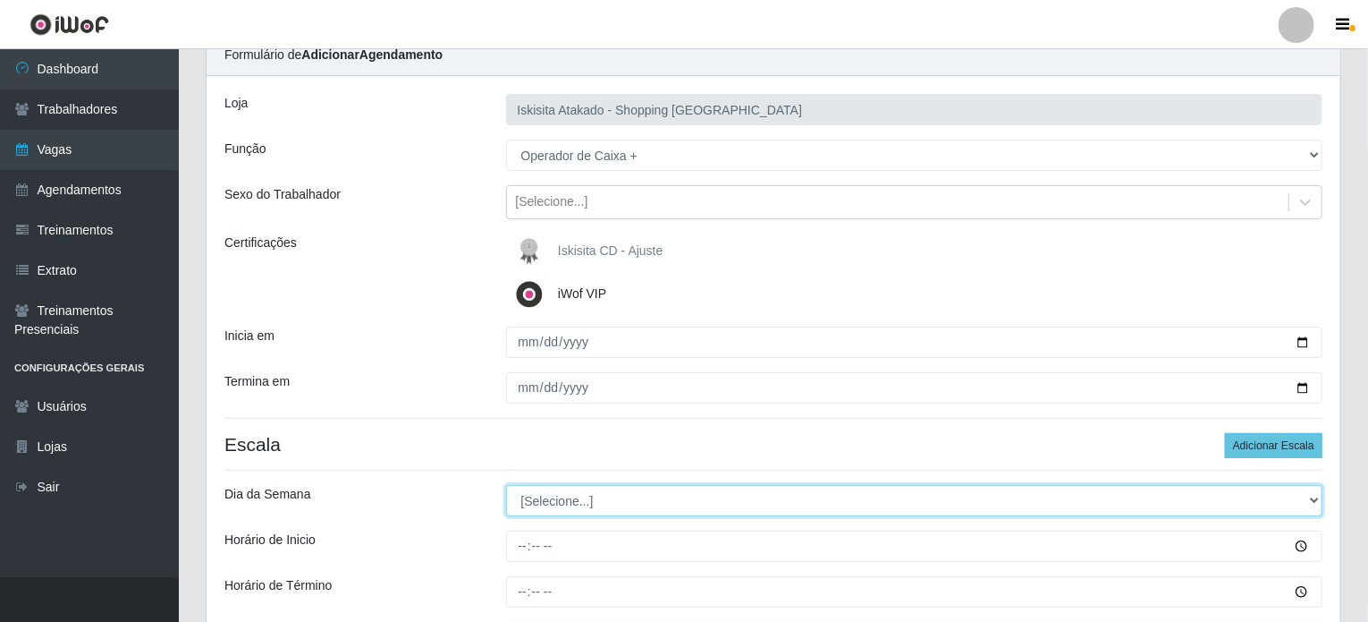
click at [564, 496] on select "[Selecione...] Segunda Terça Quarta Quinta Sexta Sábado Domingo" at bounding box center [914, 500] width 817 height 31
select select "0"
click at [506, 485] on select "[Selecione...] Segunda Terça Quarta Quinta Sexta Sábado Domingo" at bounding box center [914, 500] width 817 height 31
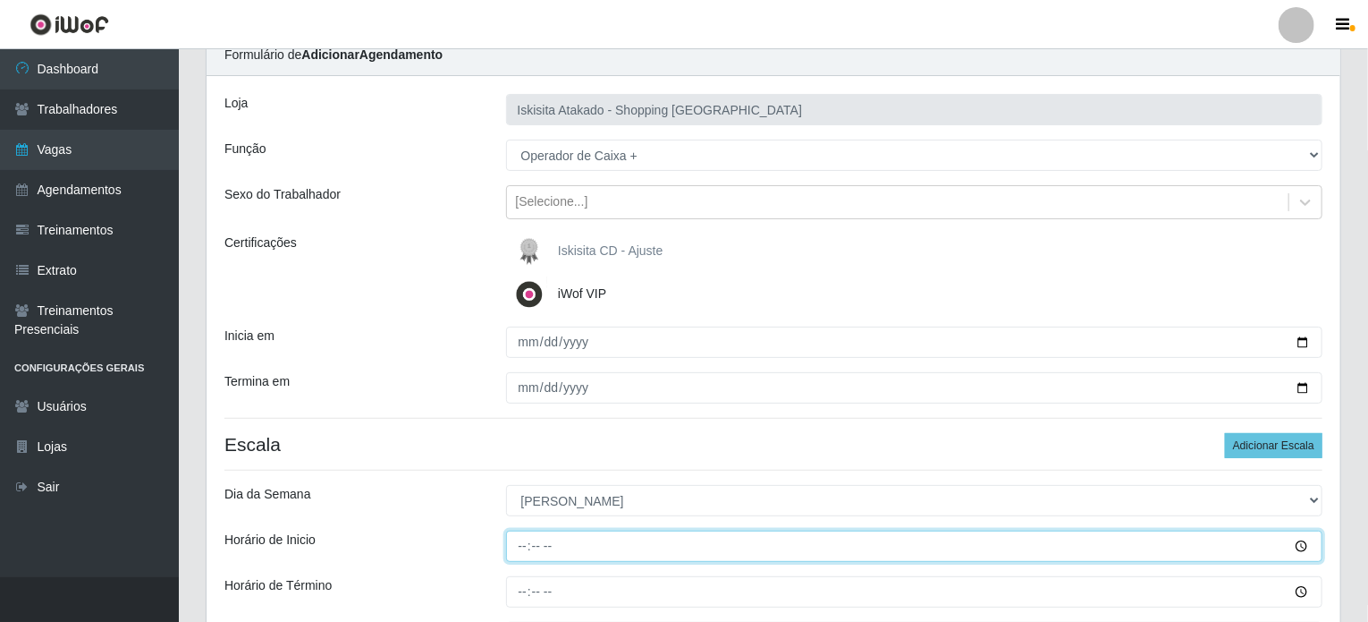
click at [546, 547] on input "Horário de Inicio" at bounding box center [914, 545] width 817 height 31
click at [521, 546] on input "Horário de Inicio" at bounding box center [914, 545] width 817 height 31
type input "14:30"
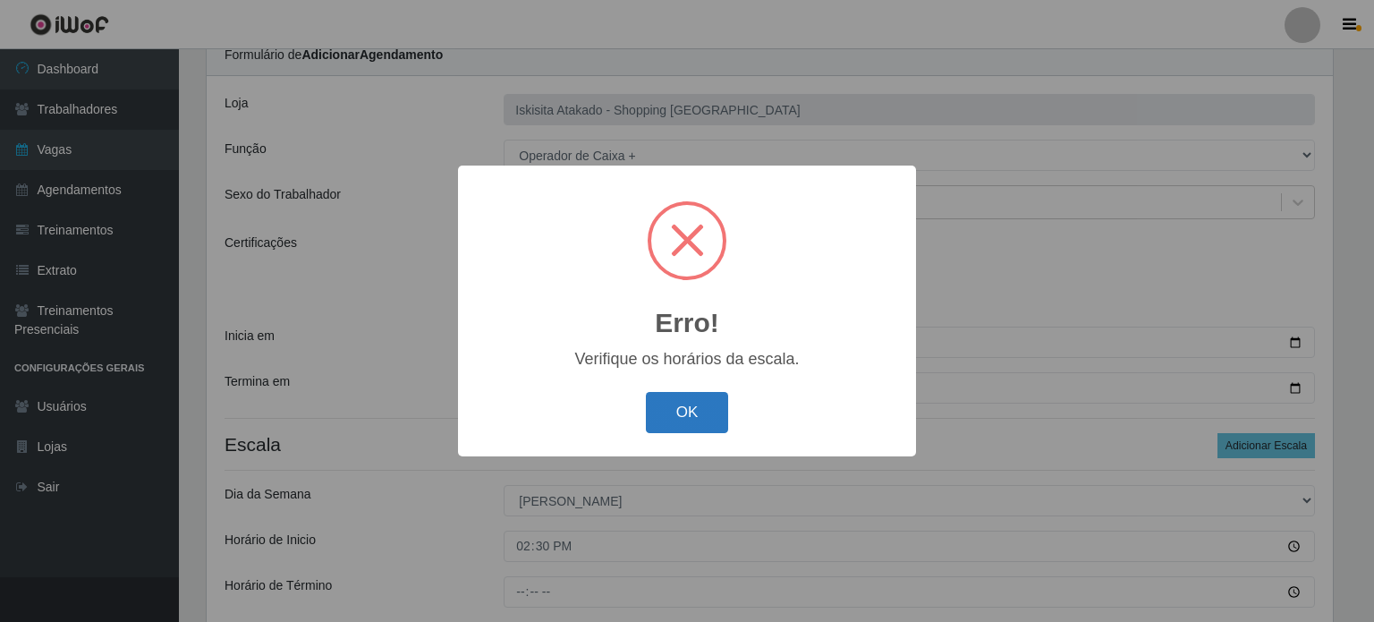
click at [723, 413] on button "OK" at bounding box center [687, 413] width 83 height 42
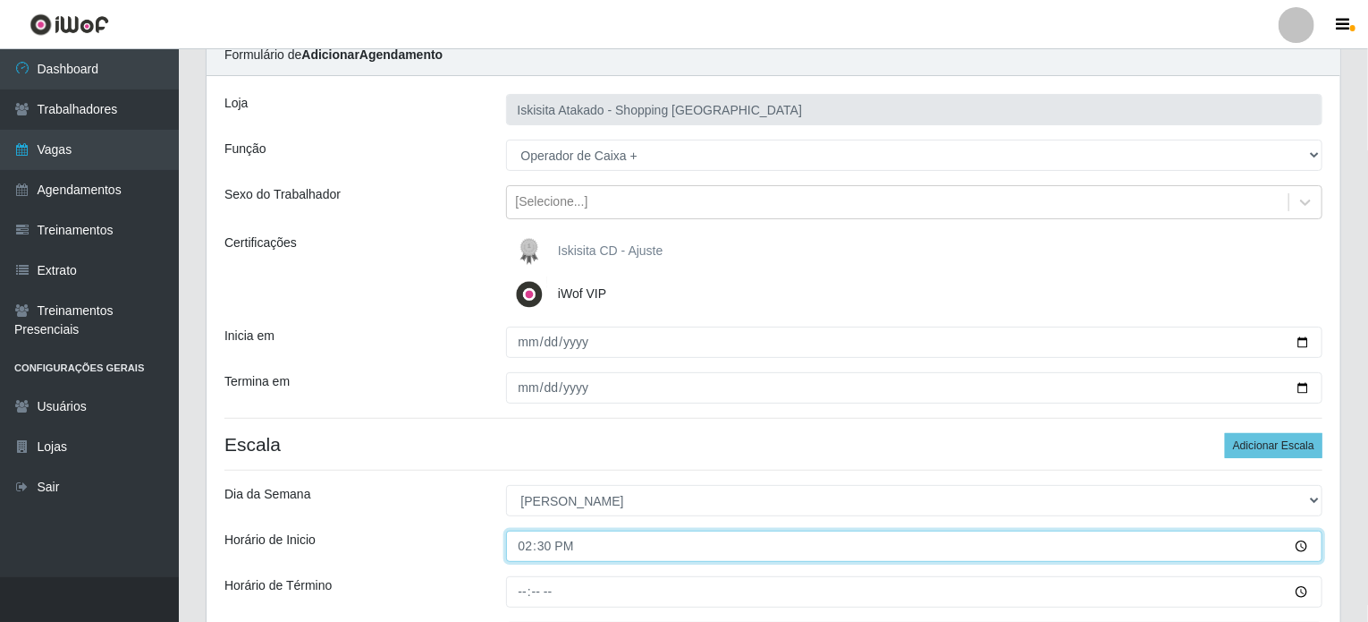
click at [1303, 544] on input "14:30" at bounding box center [914, 545] width 817 height 31
click at [1303, 543] on input "14:30" at bounding box center [914, 545] width 817 height 31
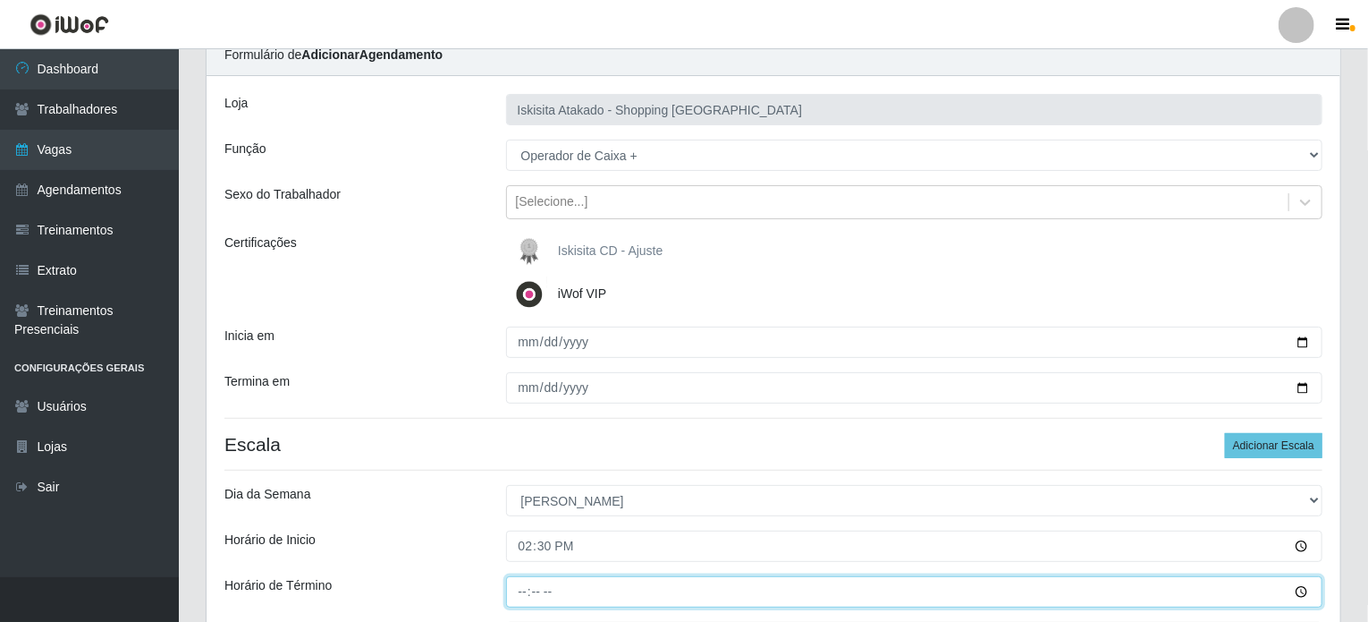
click at [529, 593] on input "Horário de Término" at bounding box center [914, 591] width 817 height 31
type input "20:30"
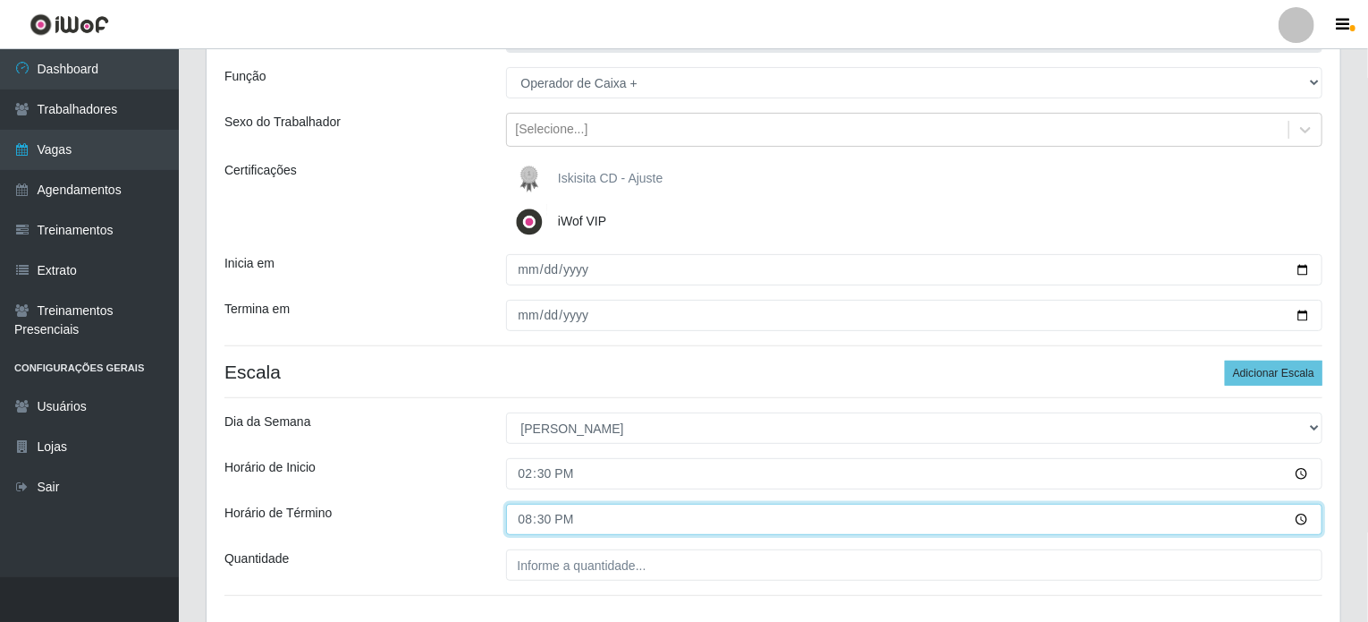
scroll to position [257, 0]
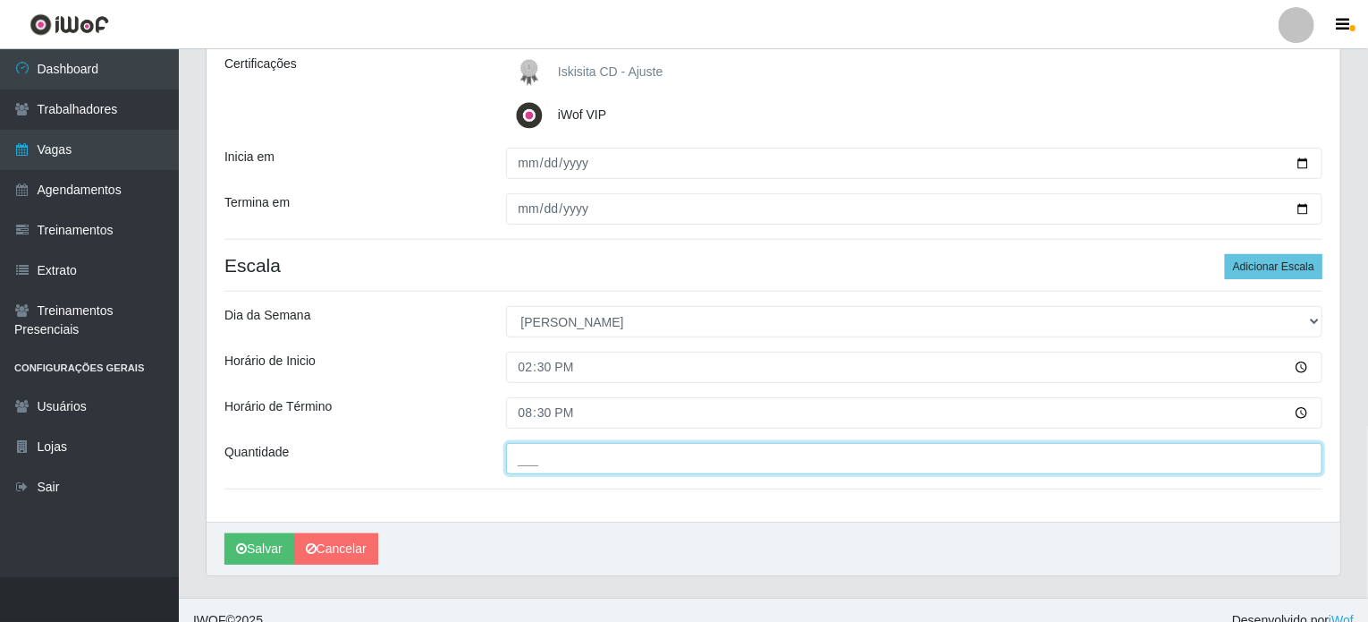
click at [571, 461] on input "___" at bounding box center [914, 458] width 817 height 31
type input "2__"
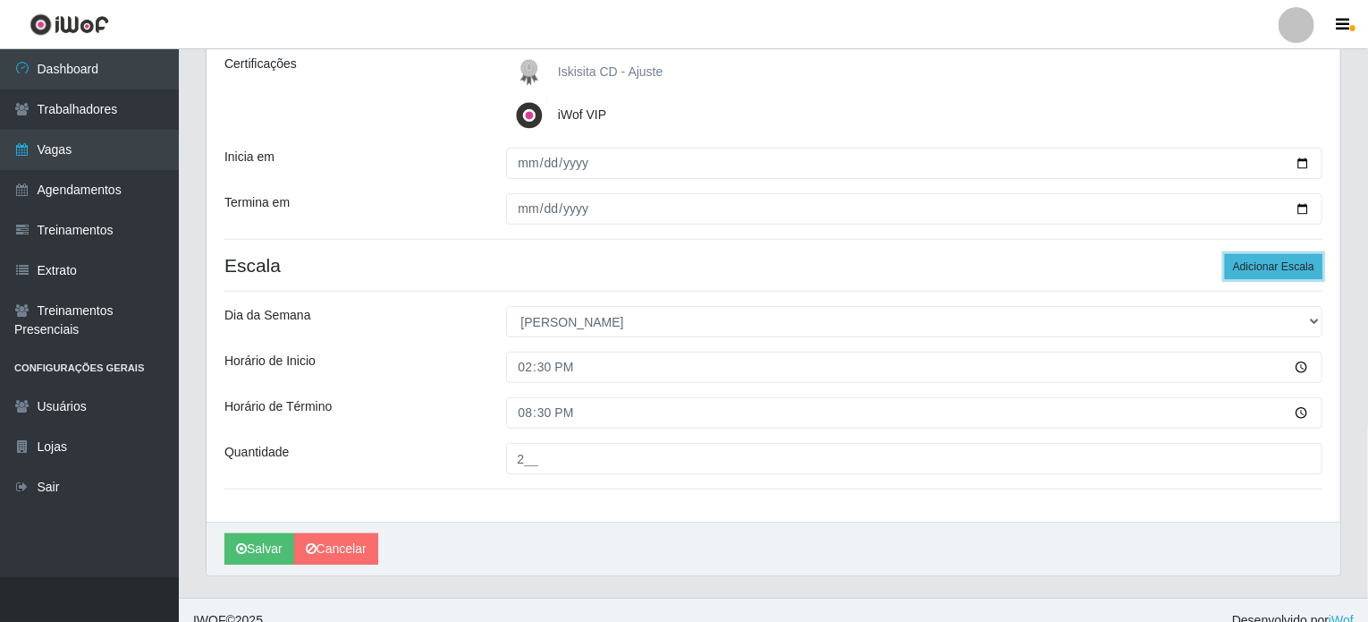
click at [1257, 264] on button "Adicionar Escala" at bounding box center [1273, 266] width 97 height 25
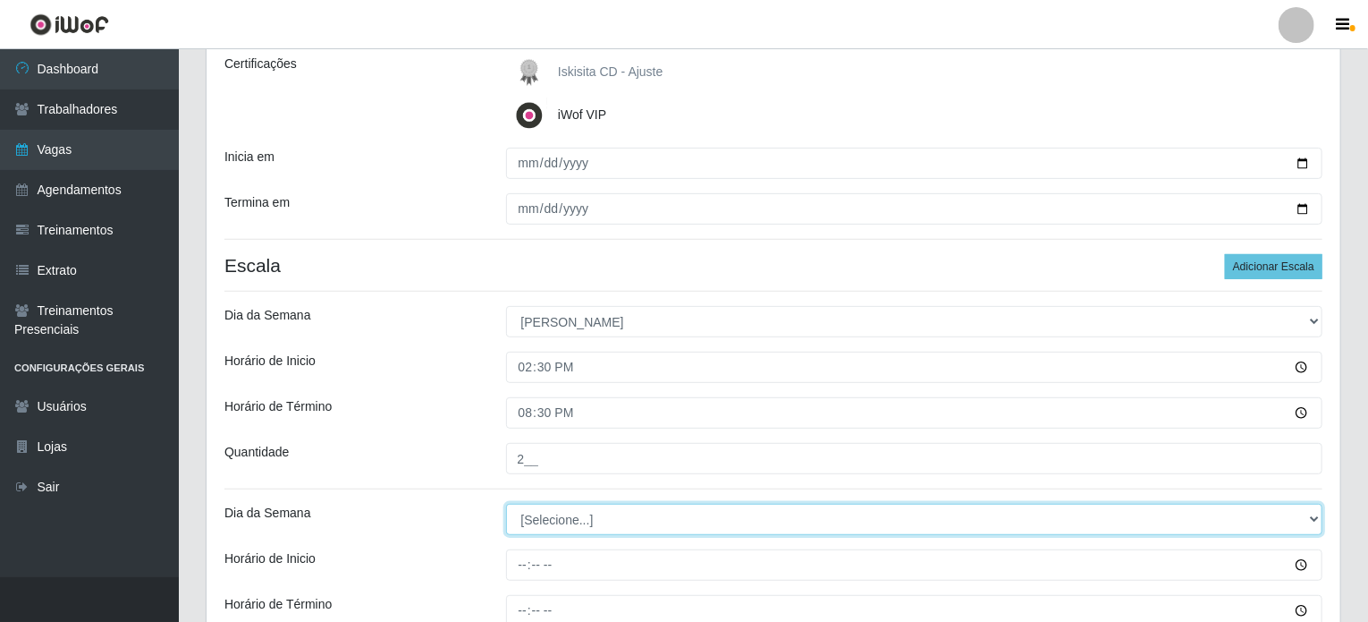
click at [597, 529] on select "[Selecione...] Segunda Terça Quarta Quinta Sexta Sábado Domingo" at bounding box center [914, 518] width 817 height 31
select select "0"
click at [506, 503] on select "[Selecione...] Segunda Terça Quarta Quinta Sexta Sábado Domingo" at bounding box center [914, 518] width 817 height 31
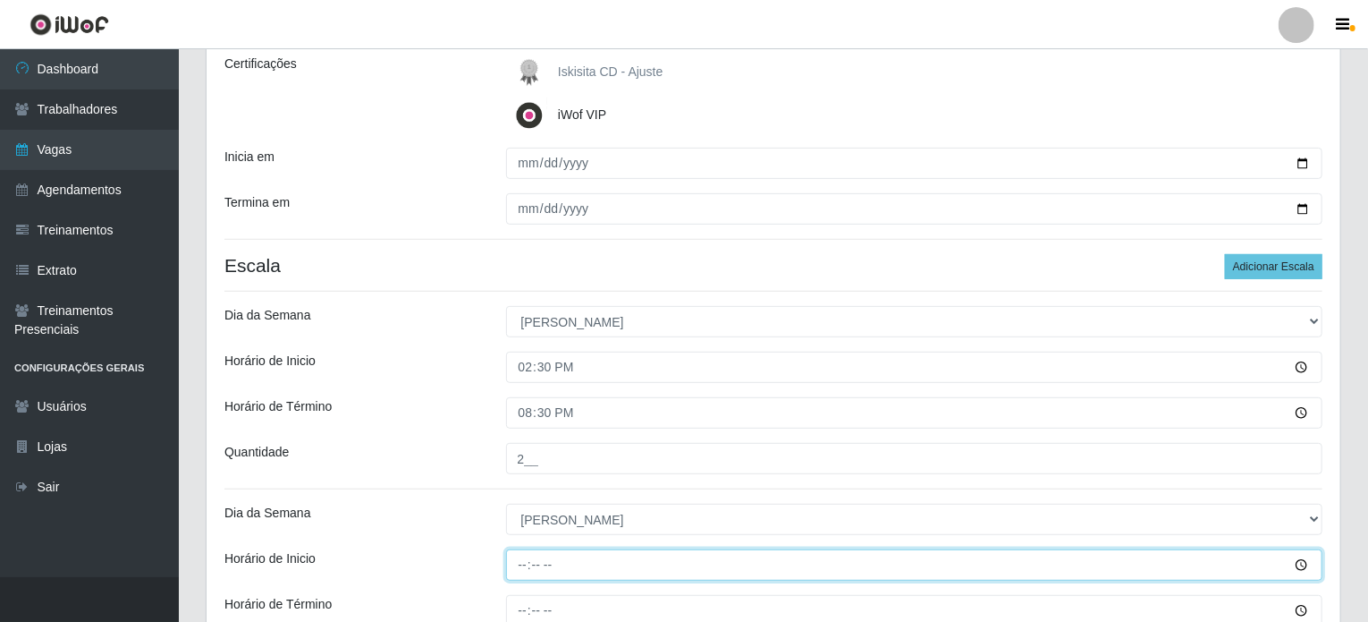
click at [533, 577] on input "Horário de Inicio" at bounding box center [914, 564] width 817 height 31
type input "15:00"
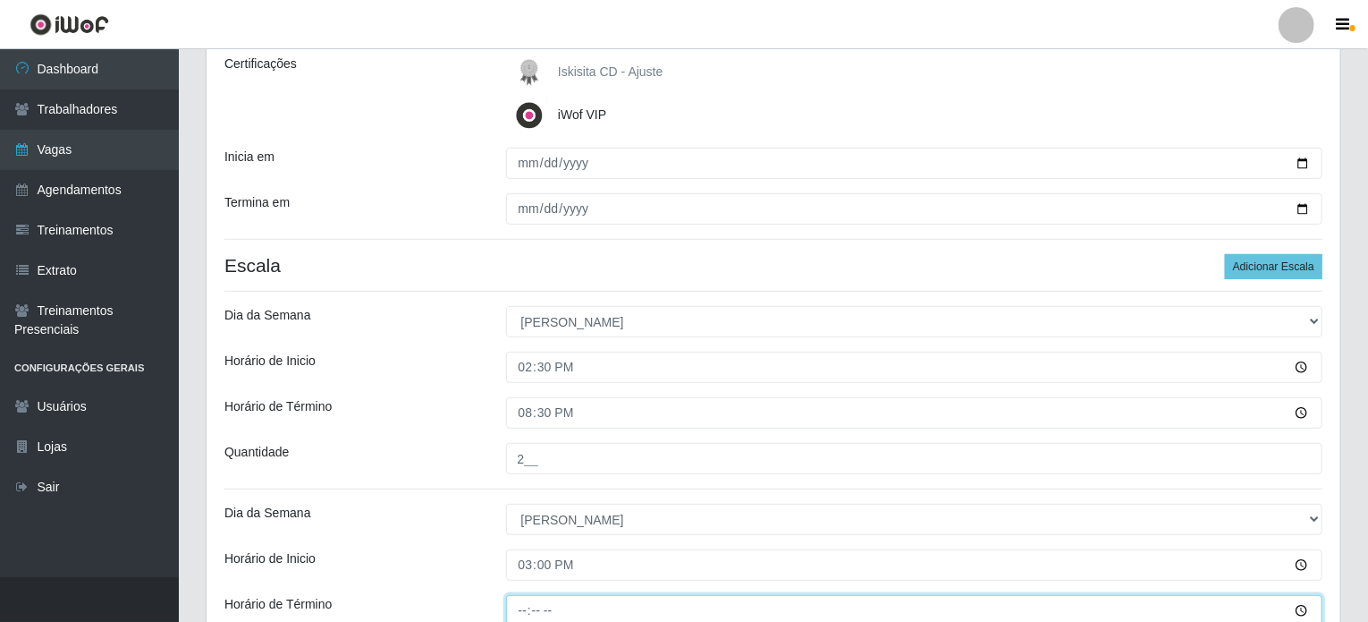
click at [527, 604] on input "Horário de Término" at bounding box center [914, 610] width 817 height 31
type input "21:00"
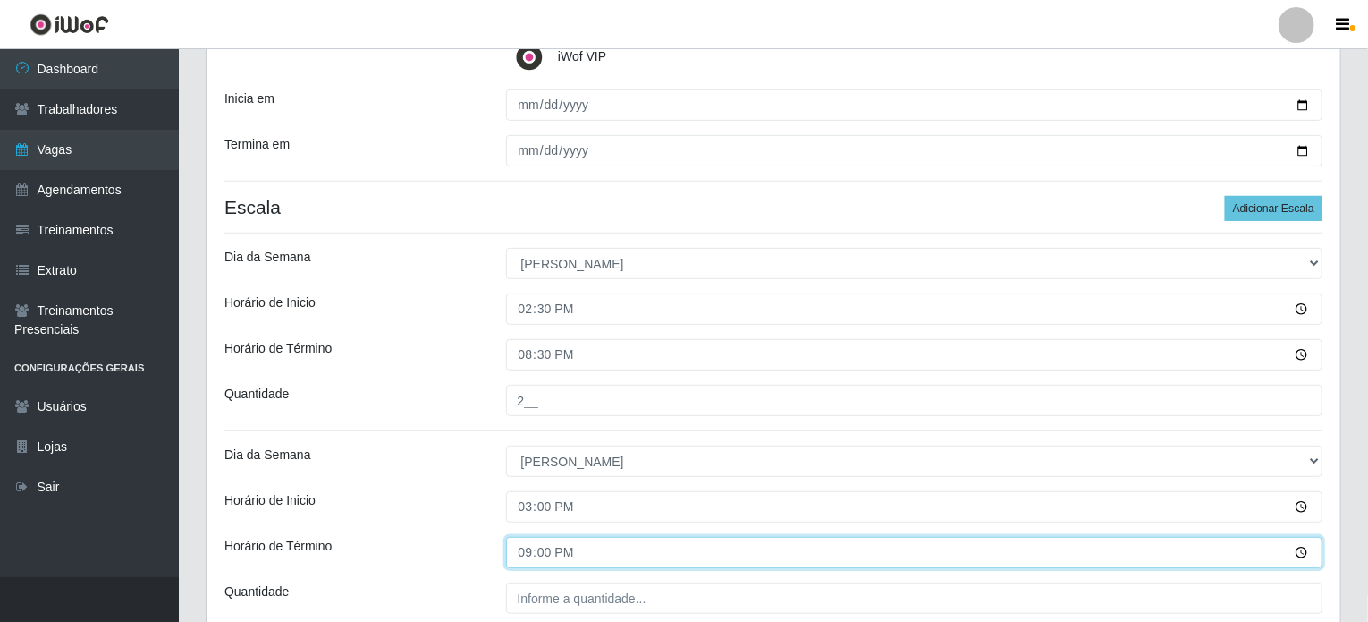
scroll to position [346, 0]
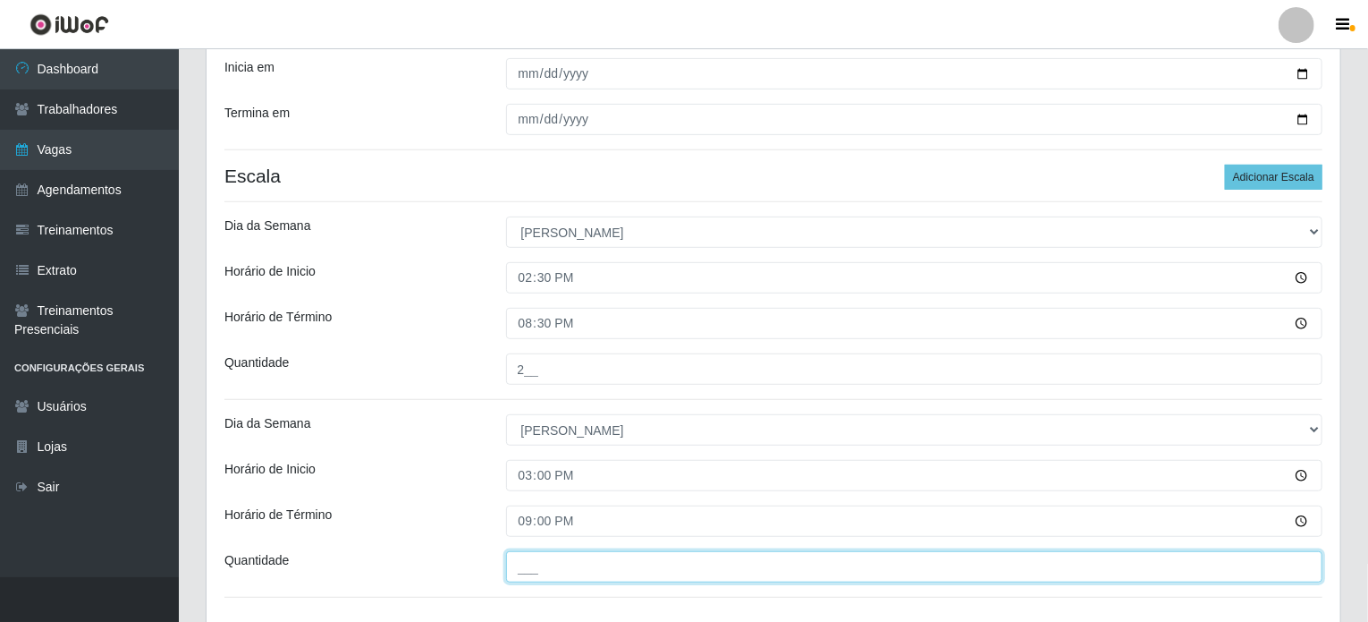
click at [566, 572] on input "___" at bounding box center [914, 566] width 817 height 31
type input "3__"
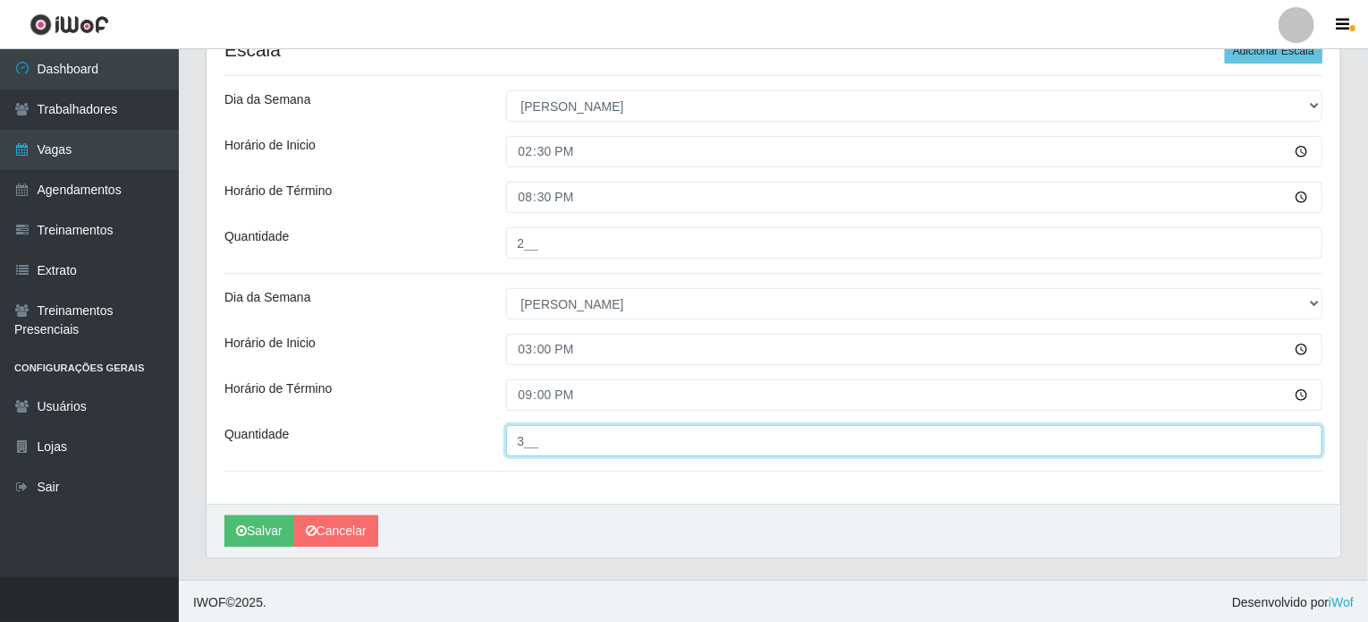
scroll to position [472, 0]
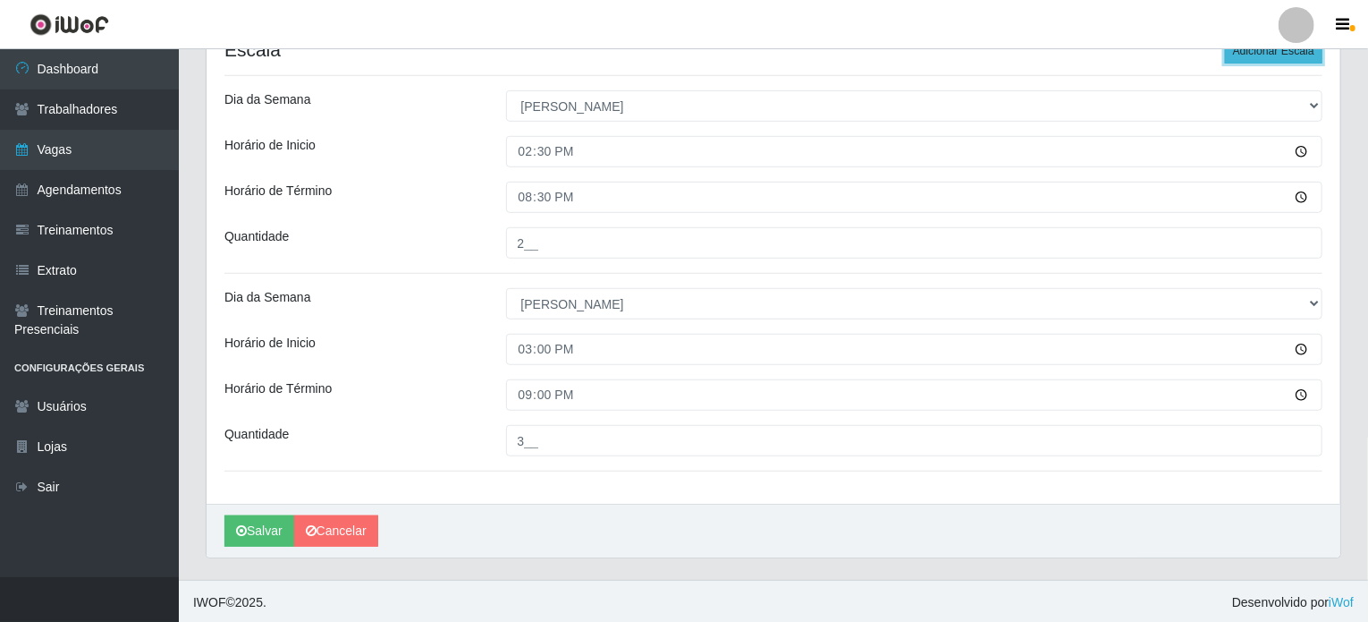
click at [1294, 55] on button "Adicionar Escala" at bounding box center [1273, 50] width 97 height 25
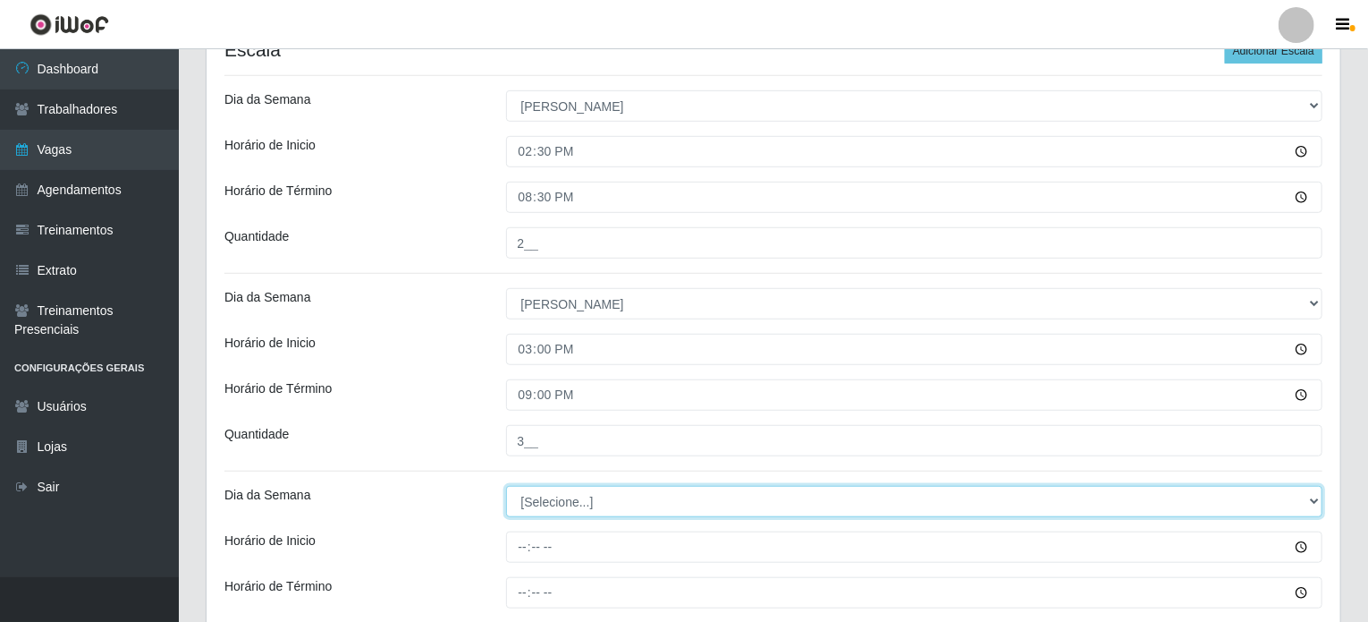
click at [565, 501] on select "[Selecione...] Segunda Terça Quarta Quinta Sexta Sábado Domingo" at bounding box center [914, 501] width 817 height 31
select select "0"
click at [506, 486] on select "[Selecione...] Segunda Terça Quarta Quinta Sexta Sábado Domingo" at bounding box center [914, 501] width 817 height 31
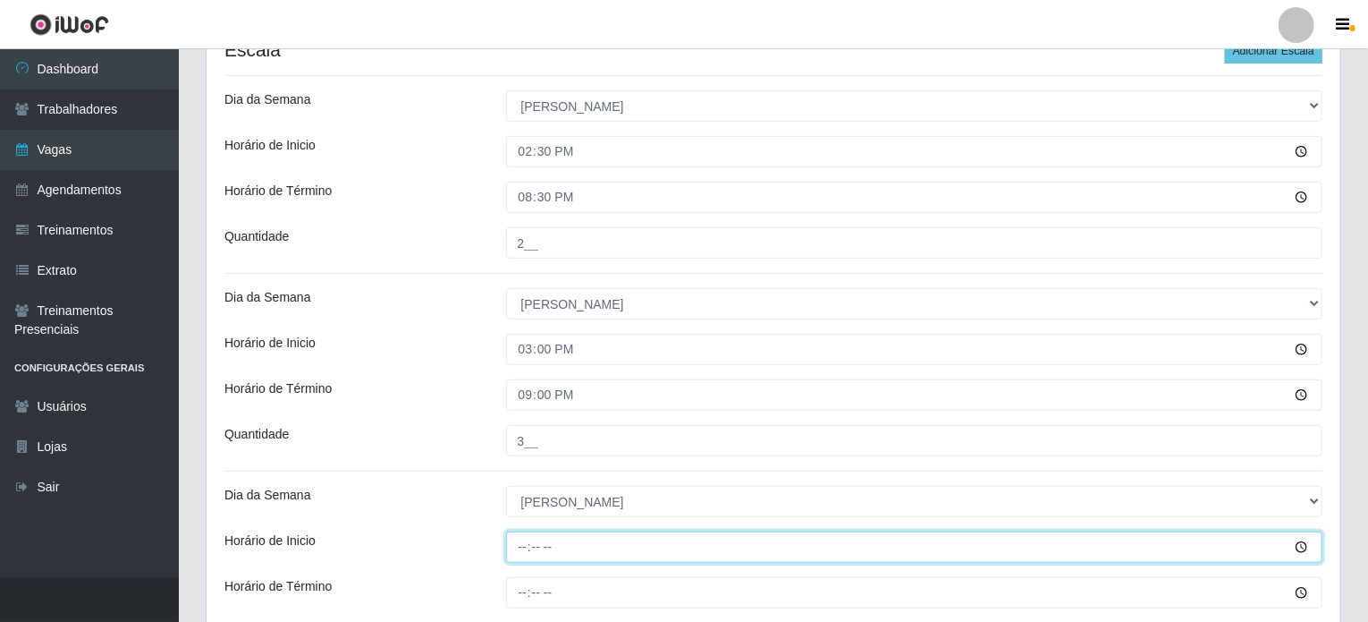
click at [518, 546] on input "Horário de Inicio" at bounding box center [914, 546] width 817 height 31
type input "15:30"
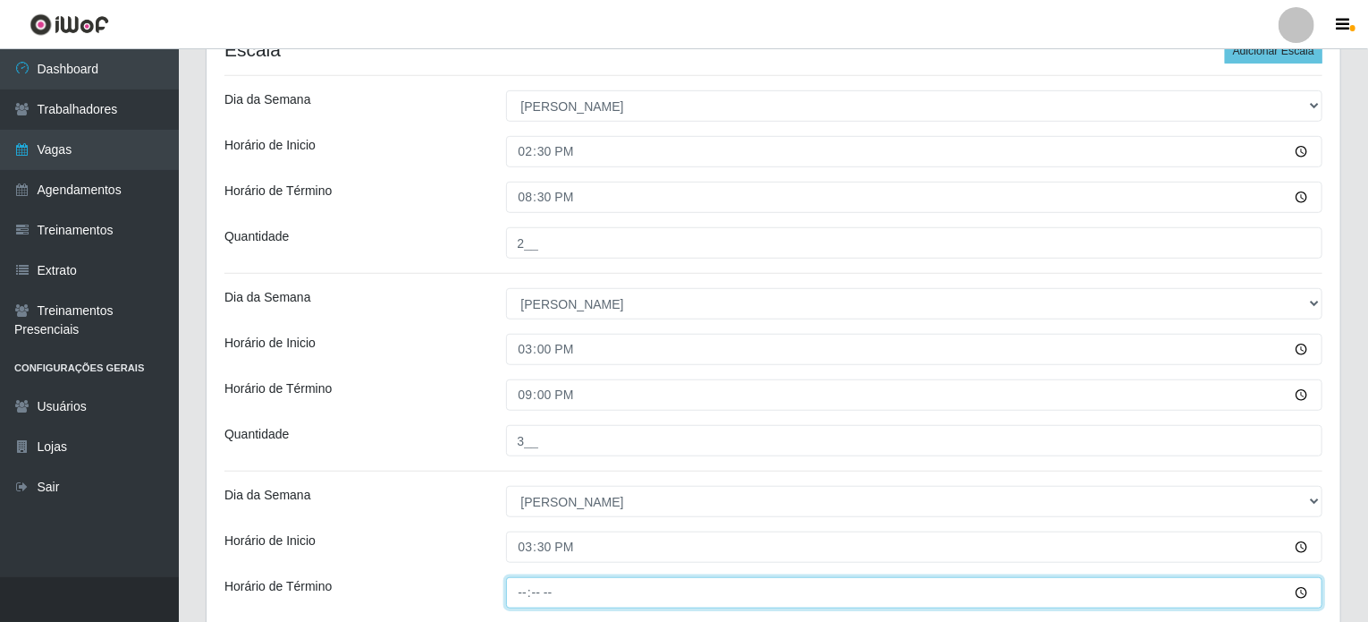
click at [523, 597] on input "Horário de Término" at bounding box center [914, 592] width 817 height 31
type input "21:30"
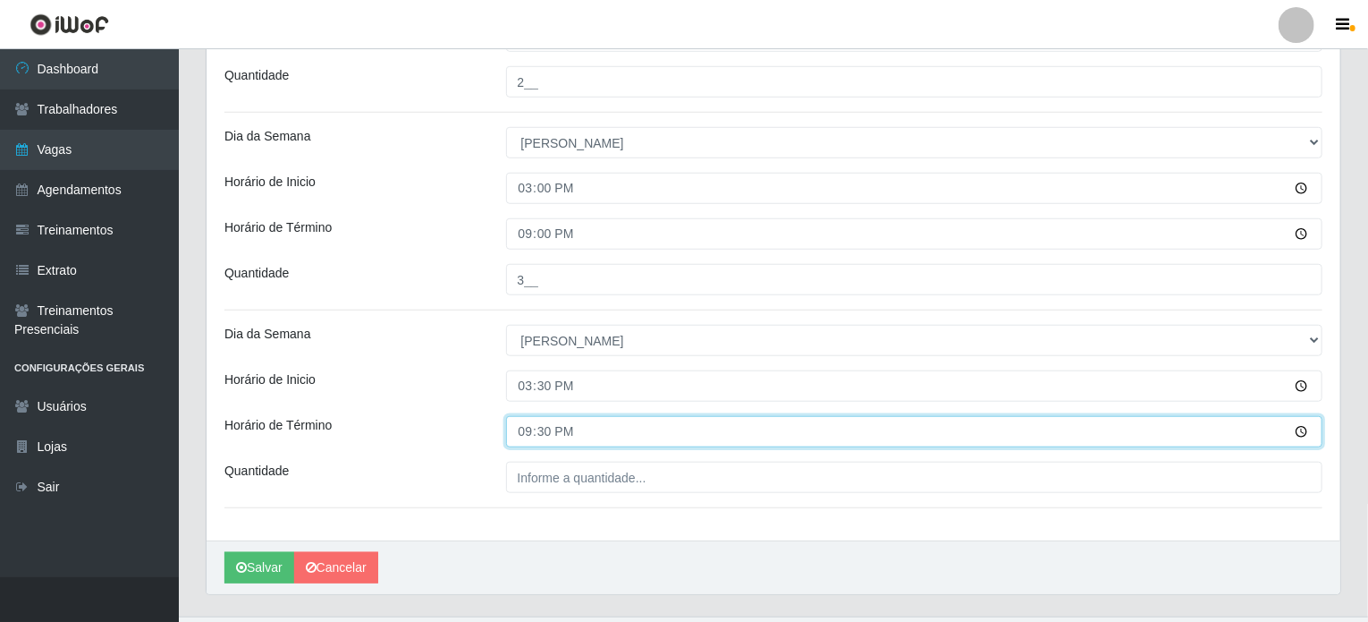
scroll to position [651, 0]
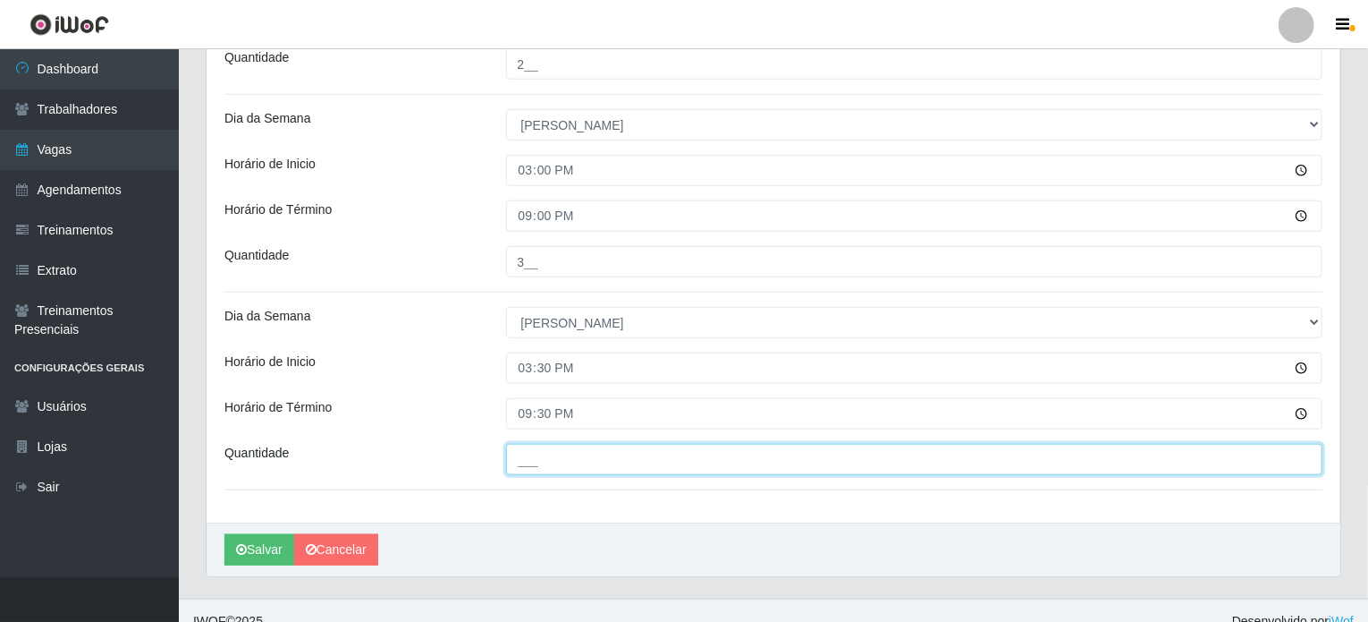
click at [611, 463] on input "___" at bounding box center [914, 459] width 817 height 31
type input "3__"
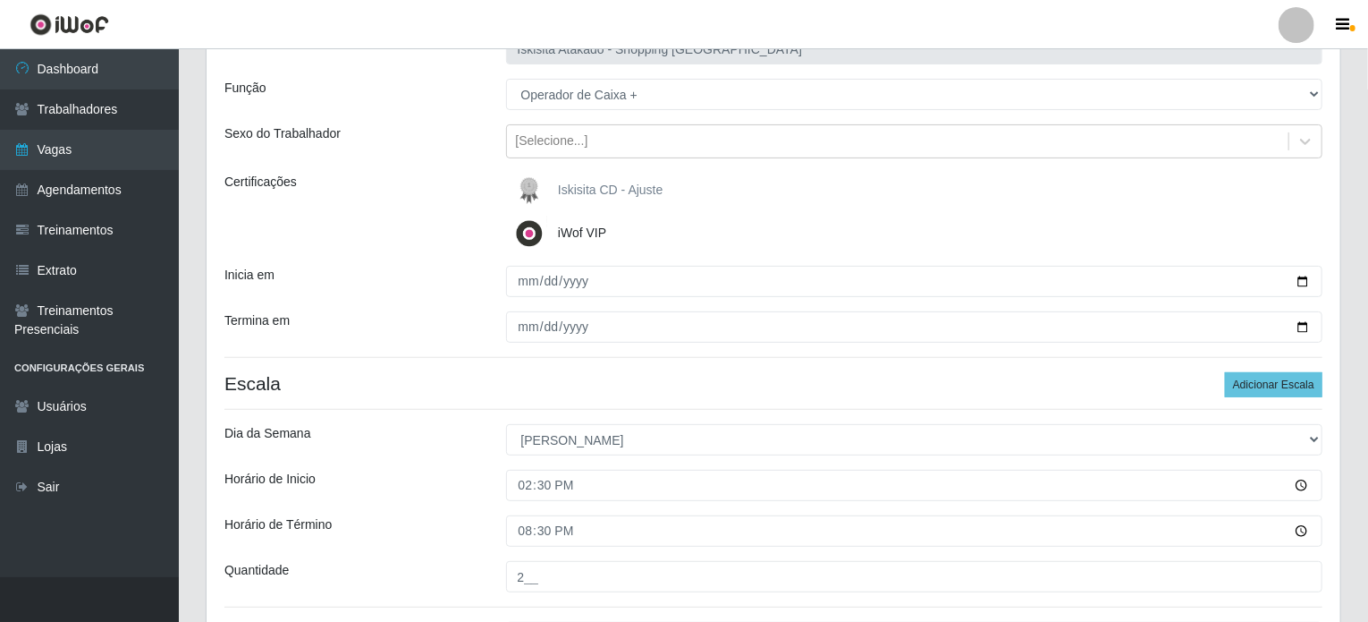
scroll to position [179, 0]
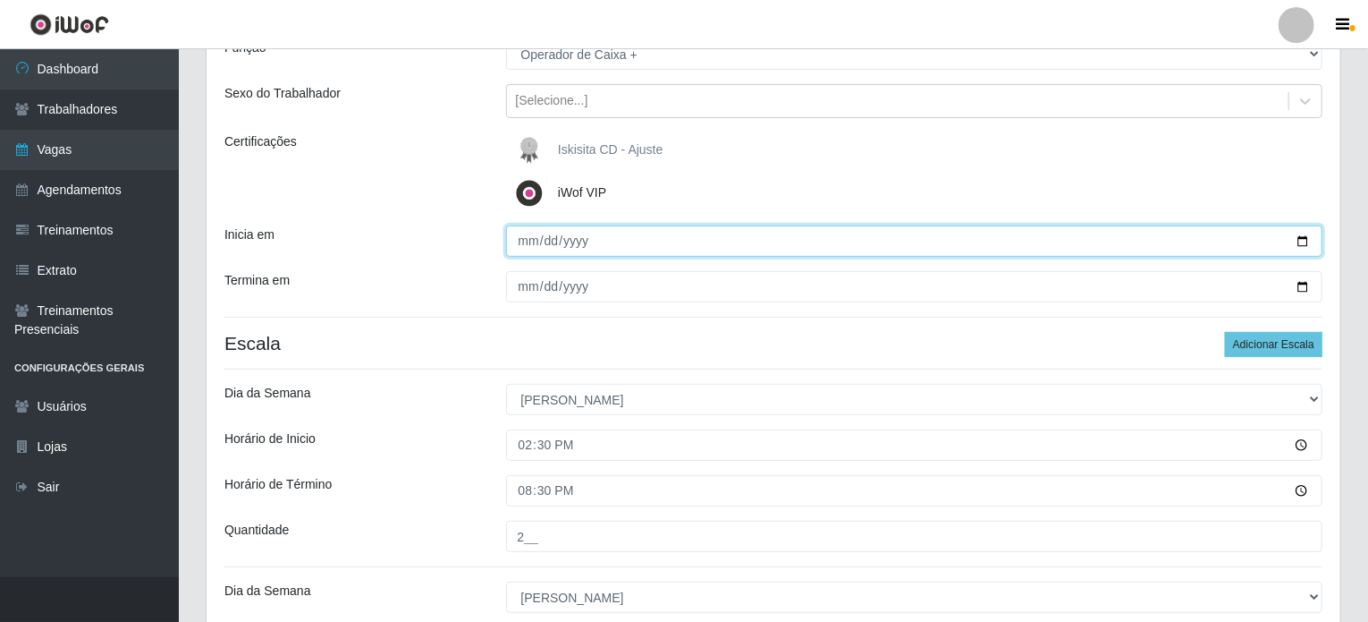
click at [560, 237] on input "2025-10-04" at bounding box center [914, 240] width 817 height 31
click at [530, 237] on input "2025-10-04" at bounding box center [914, 240] width 817 height 31
click at [1301, 239] on input "2025-10-04" at bounding box center [914, 240] width 817 height 31
type input "2025-10-05"
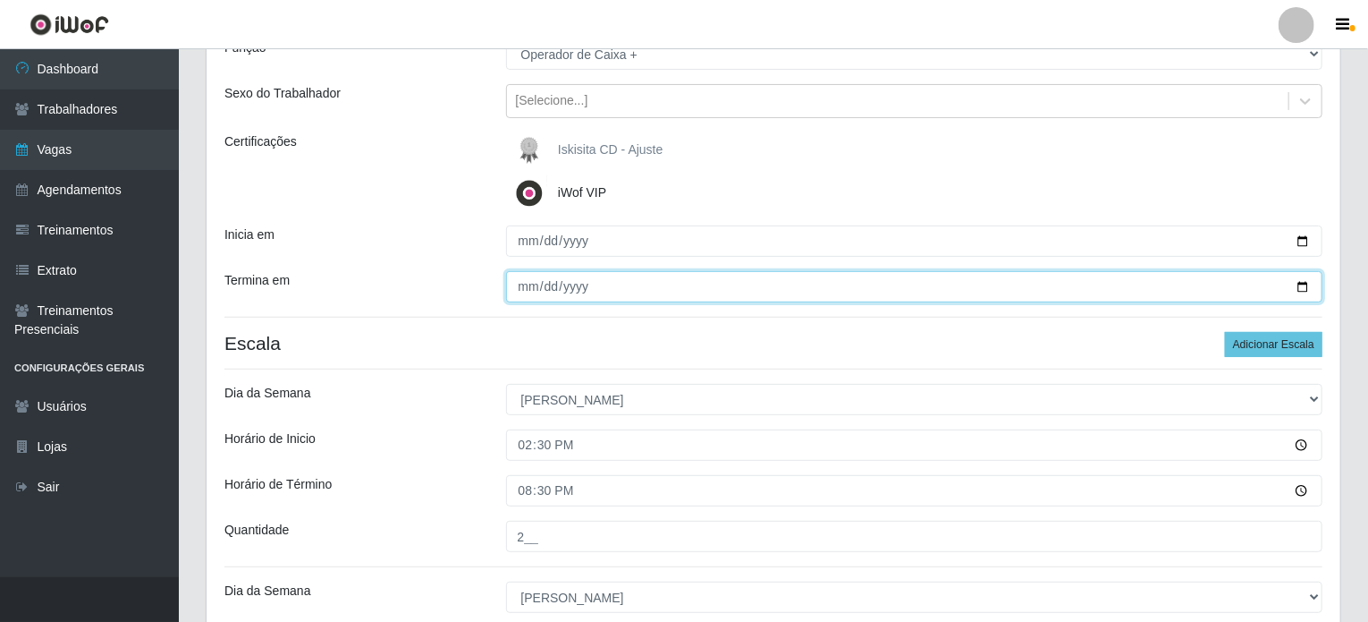
click at [529, 289] on input "2025-10-04" at bounding box center [914, 286] width 817 height 31
click at [1300, 287] on input "2025-10-04" at bounding box center [914, 286] width 817 height 31
type input "2025-10-05"
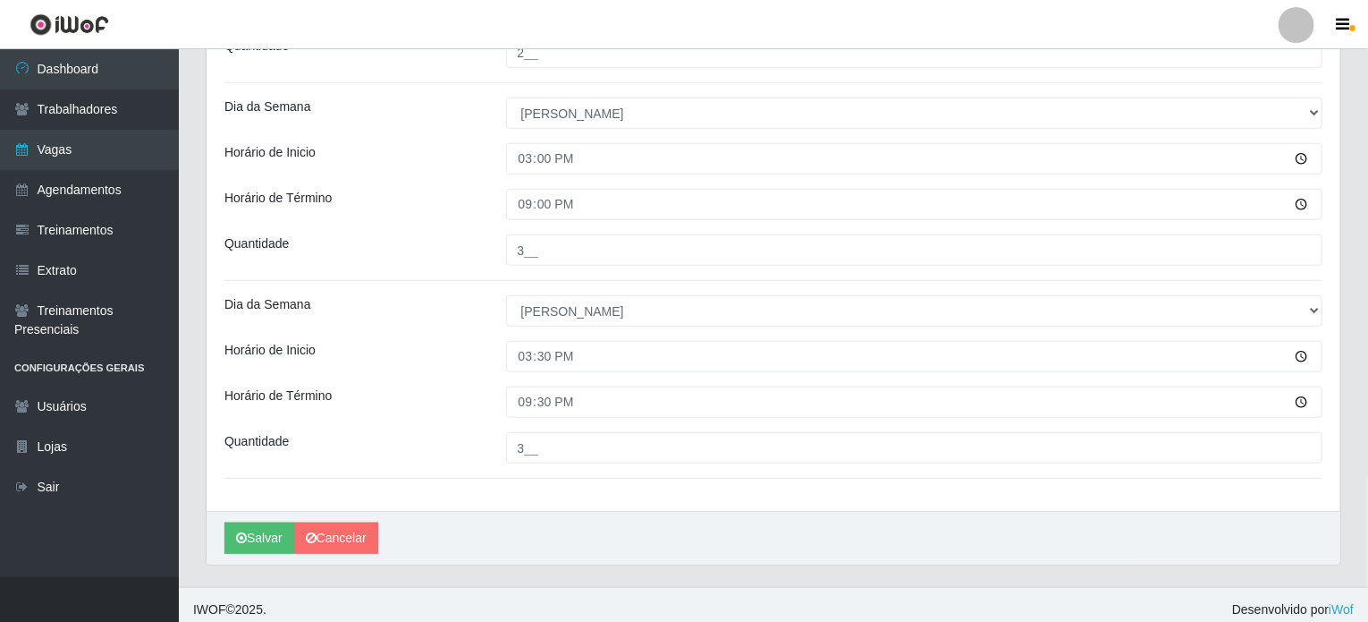
scroll to position [670, 0]
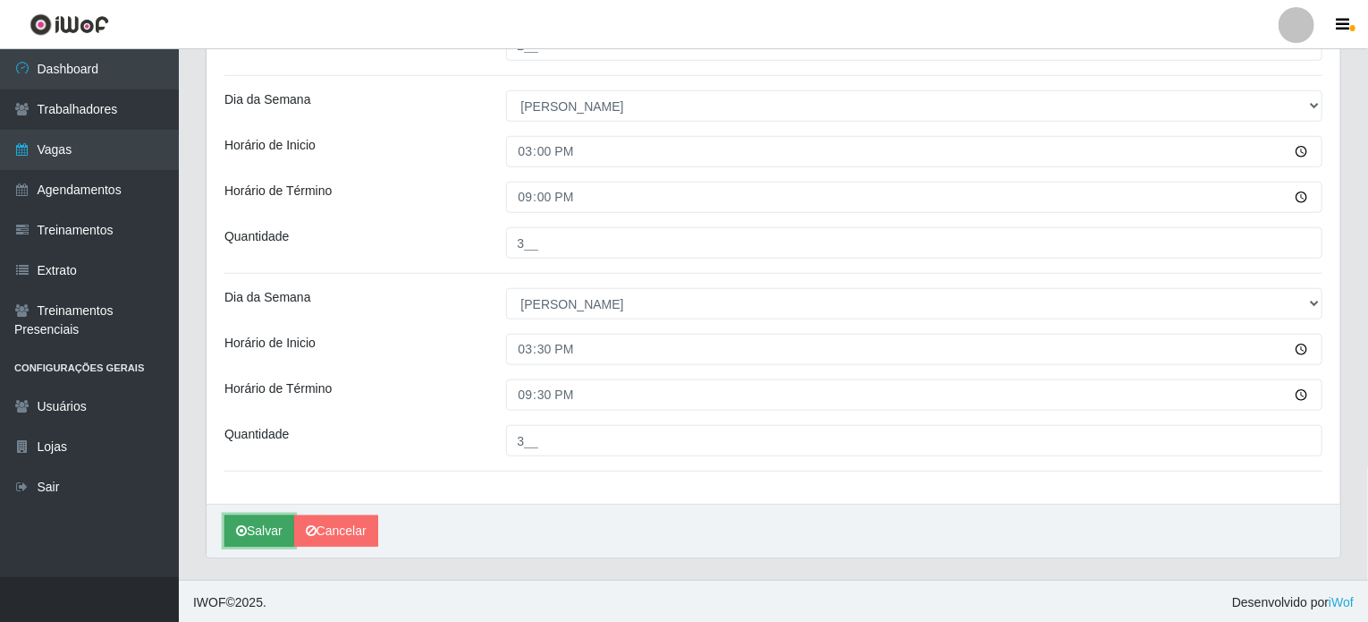
click at [276, 529] on button "Salvar" at bounding box center [259, 530] width 70 height 31
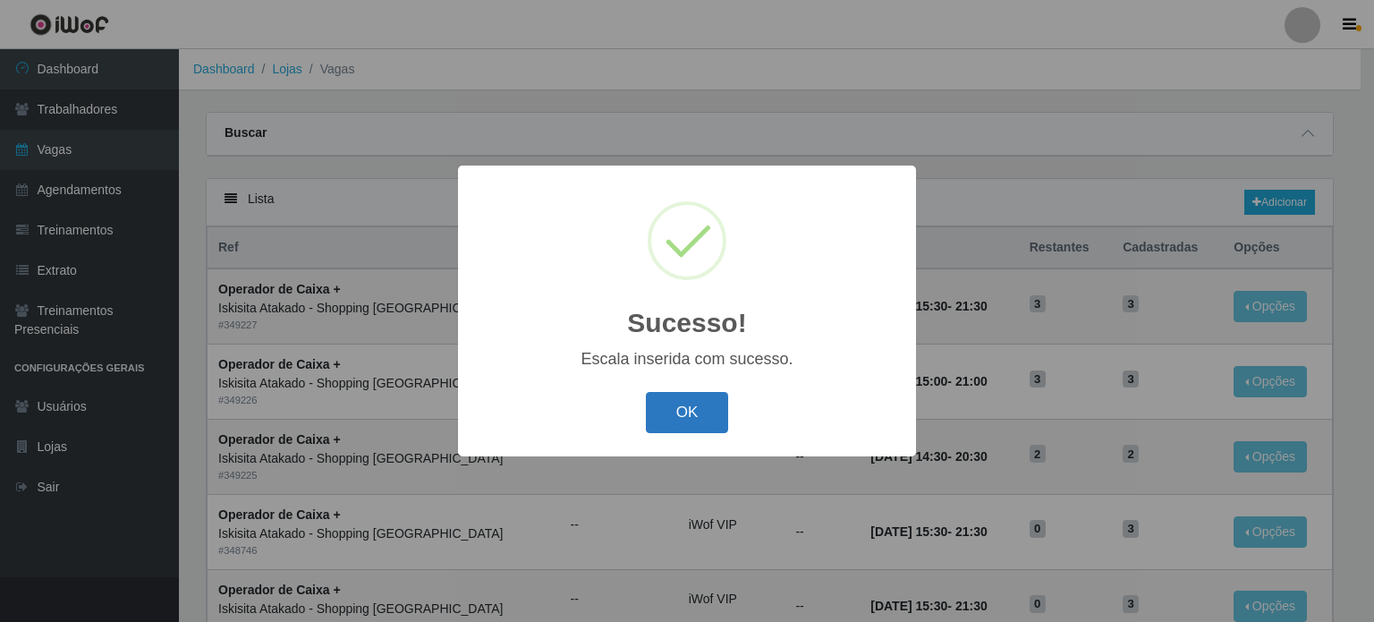
click at [706, 418] on button "OK" at bounding box center [687, 413] width 83 height 42
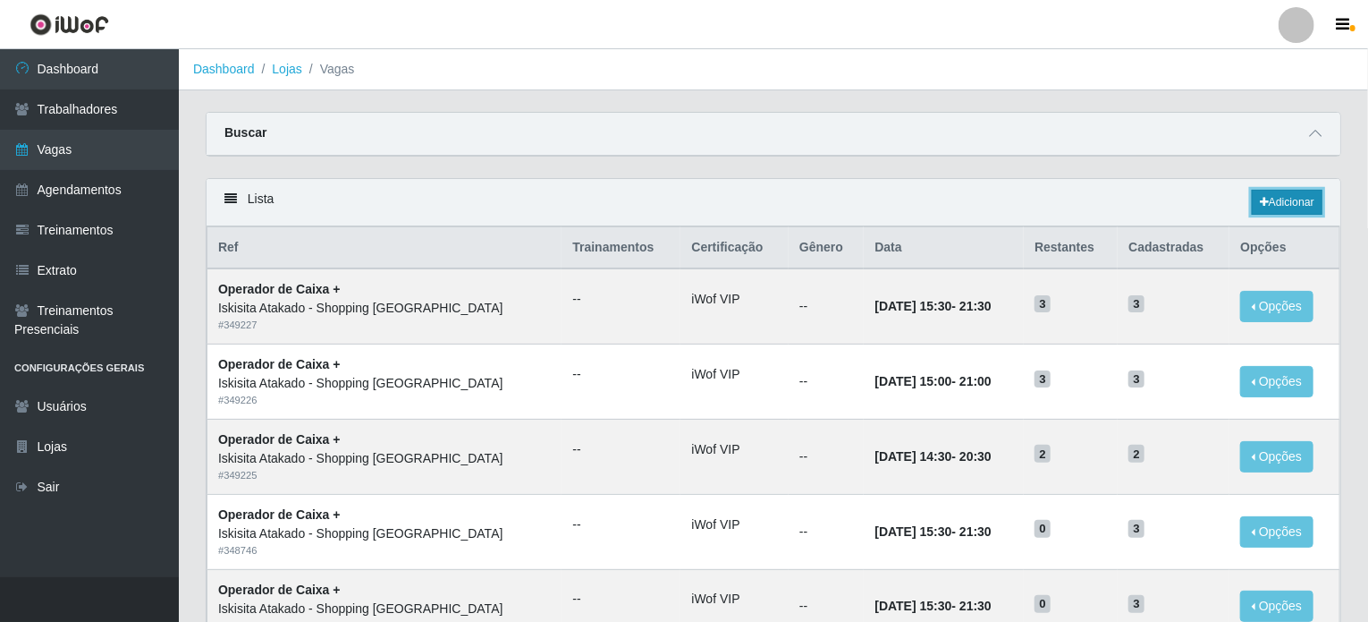
click at [1277, 199] on link "Adicionar" at bounding box center [1287, 202] width 71 height 25
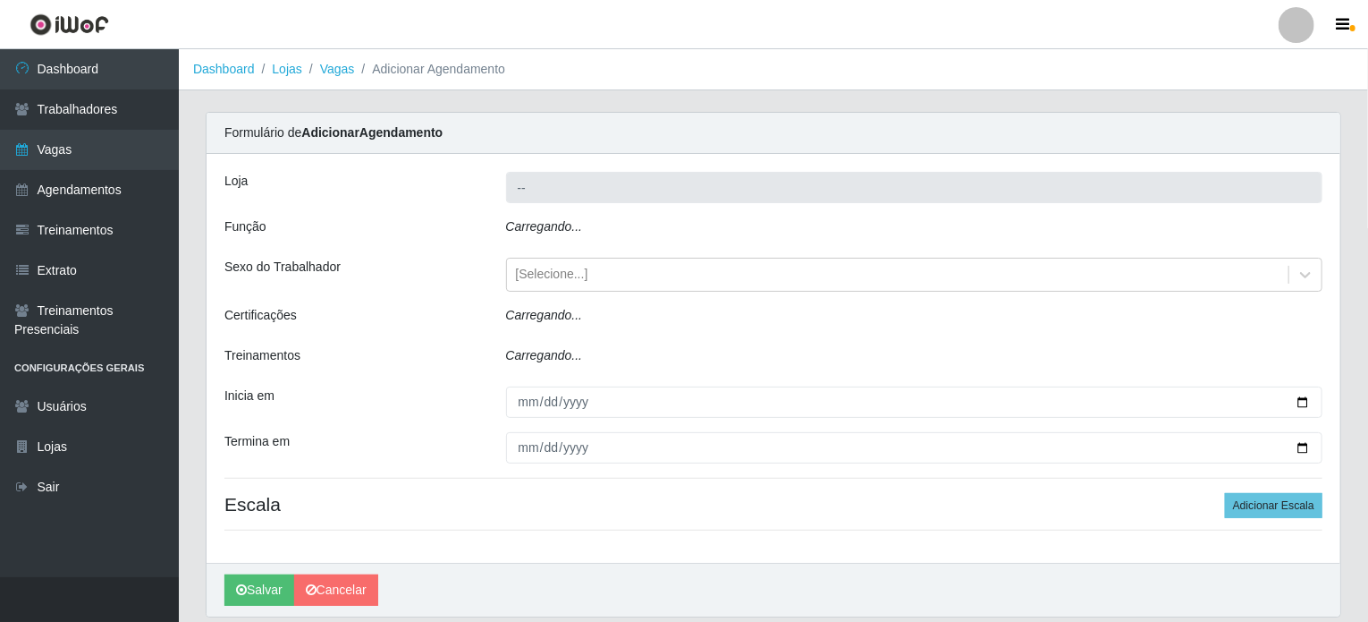
type input "Iskisita Atakado - Shopping [GEOGRAPHIC_DATA]"
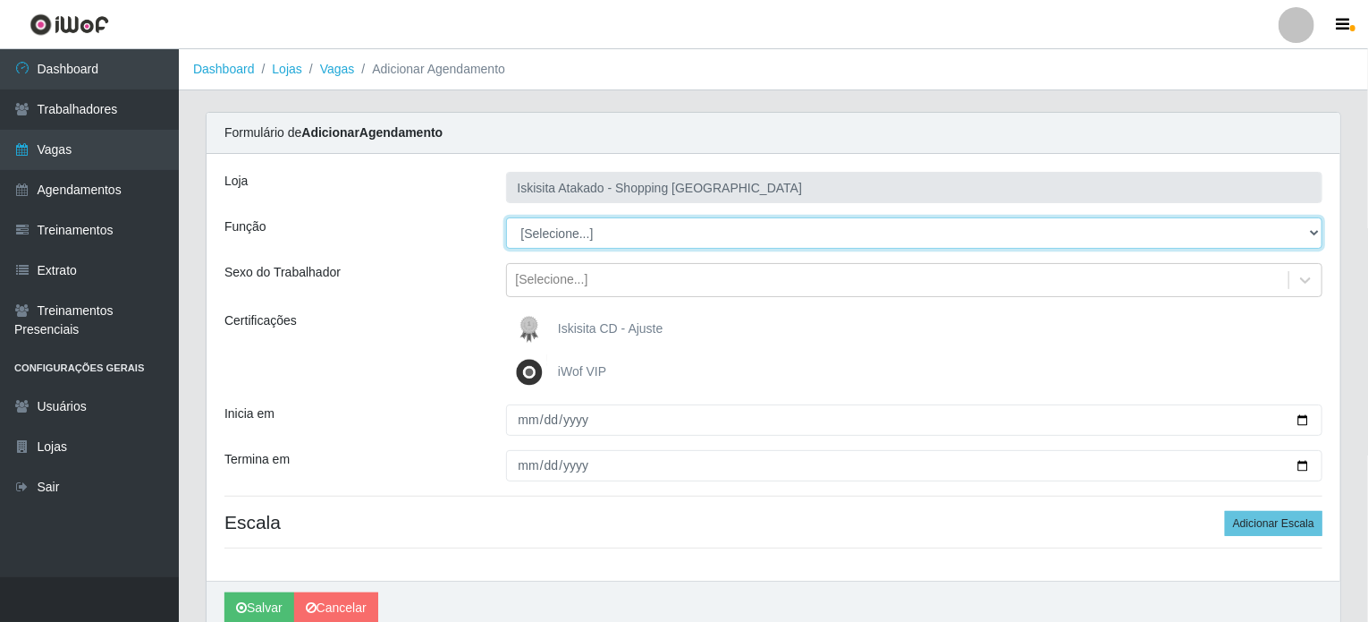
click at [596, 238] on select "[Selecione...] Auxiliar de Estacionamento Auxiliar de Estacionamento + Auxiliar…" at bounding box center [914, 232] width 817 height 31
select select "22"
click at [506, 217] on select "[Selecione...] Auxiliar de Estacionamento Auxiliar de Estacionamento + Auxiliar…" at bounding box center [914, 232] width 817 height 31
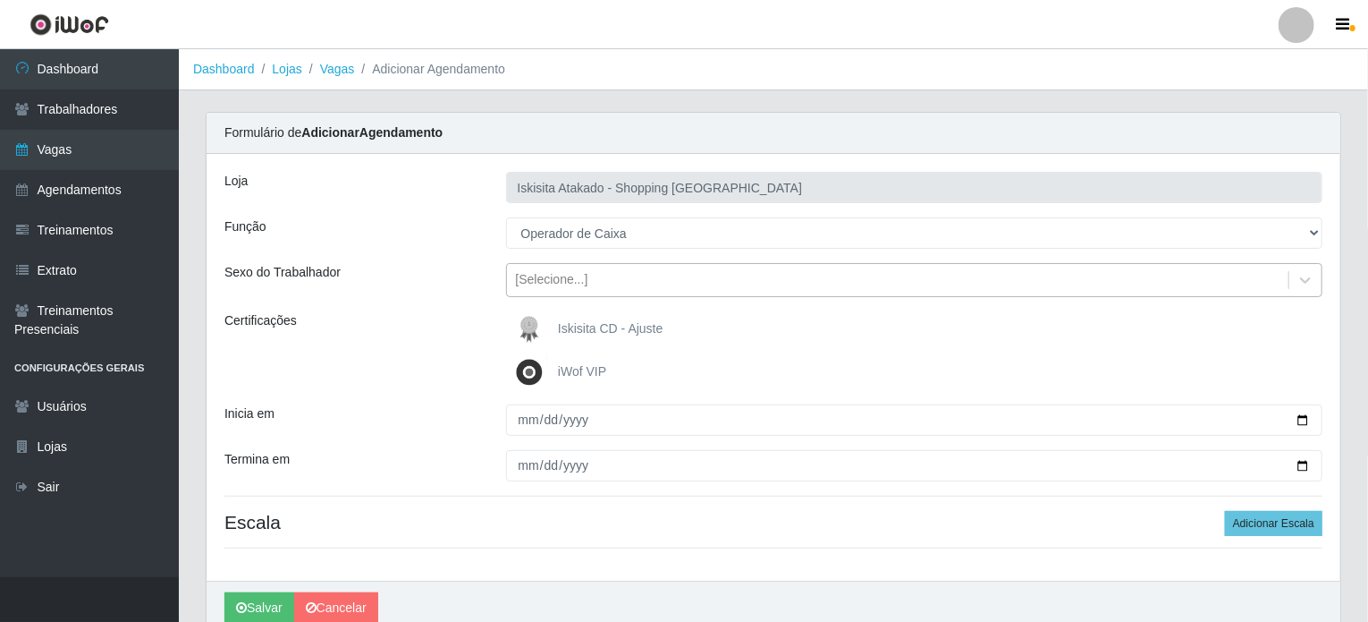
click at [576, 285] on div "[Selecione...]" at bounding box center [552, 280] width 72 height 19
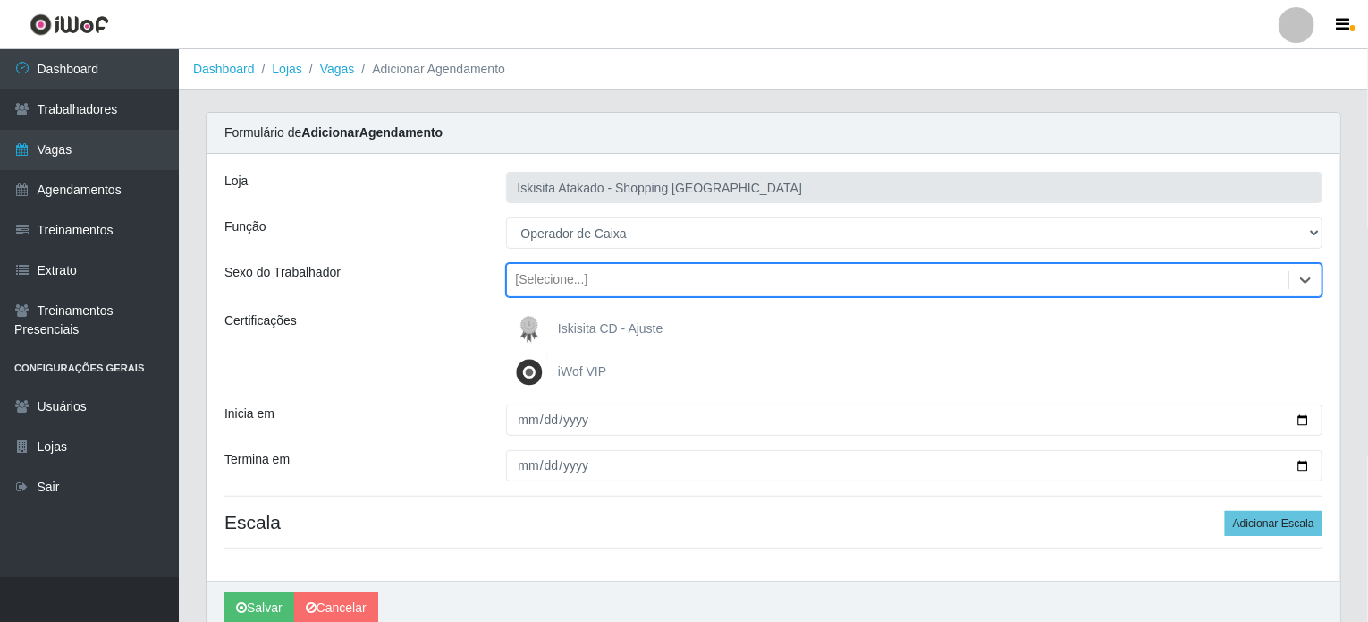
click at [576, 285] on div "[Selecione...]" at bounding box center [552, 280] width 72 height 19
click at [566, 368] on span "iWof VIP" at bounding box center [582, 371] width 48 height 14
click at [0, 0] on input "iWof VIP" at bounding box center [0, 0] width 0 height 0
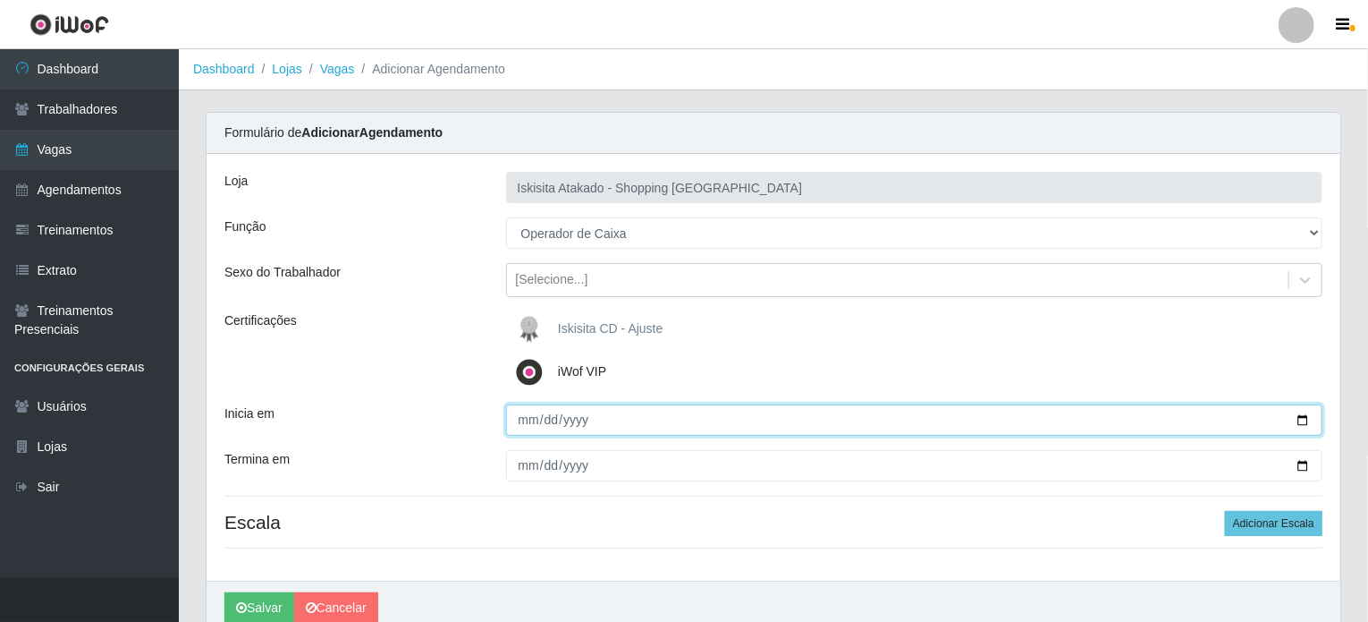
click at [546, 419] on input "Inicia em" at bounding box center [914, 419] width 817 height 31
click at [526, 422] on input "Inicia em" at bounding box center [914, 419] width 817 height 31
click at [1306, 414] on input "Inicia em" at bounding box center [914, 419] width 817 height 31
type input "2025-10-06"
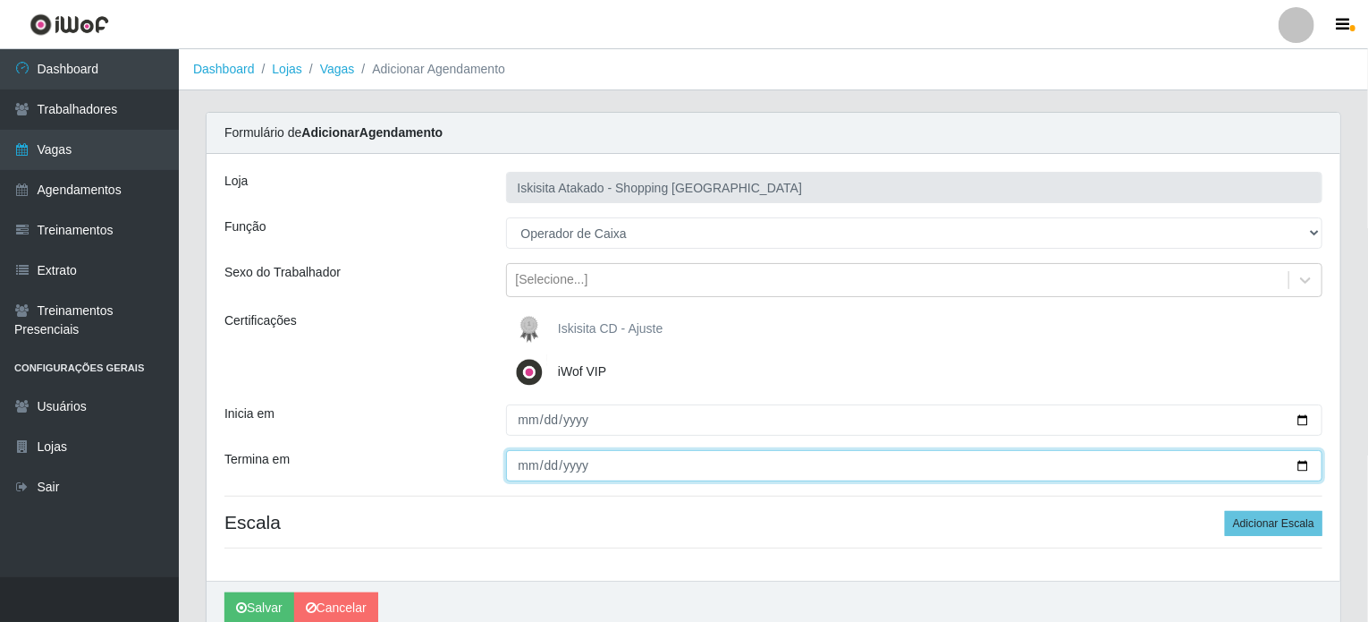
click at [1299, 468] on input "Termina em" at bounding box center [914, 465] width 817 height 31
click at [1306, 466] on input "2025-09-06" at bounding box center [914, 465] width 817 height 31
click at [1308, 464] on input "2025-10-06" at bounding box center [914, 465] width 817 height 31
type input "2025-10-07"
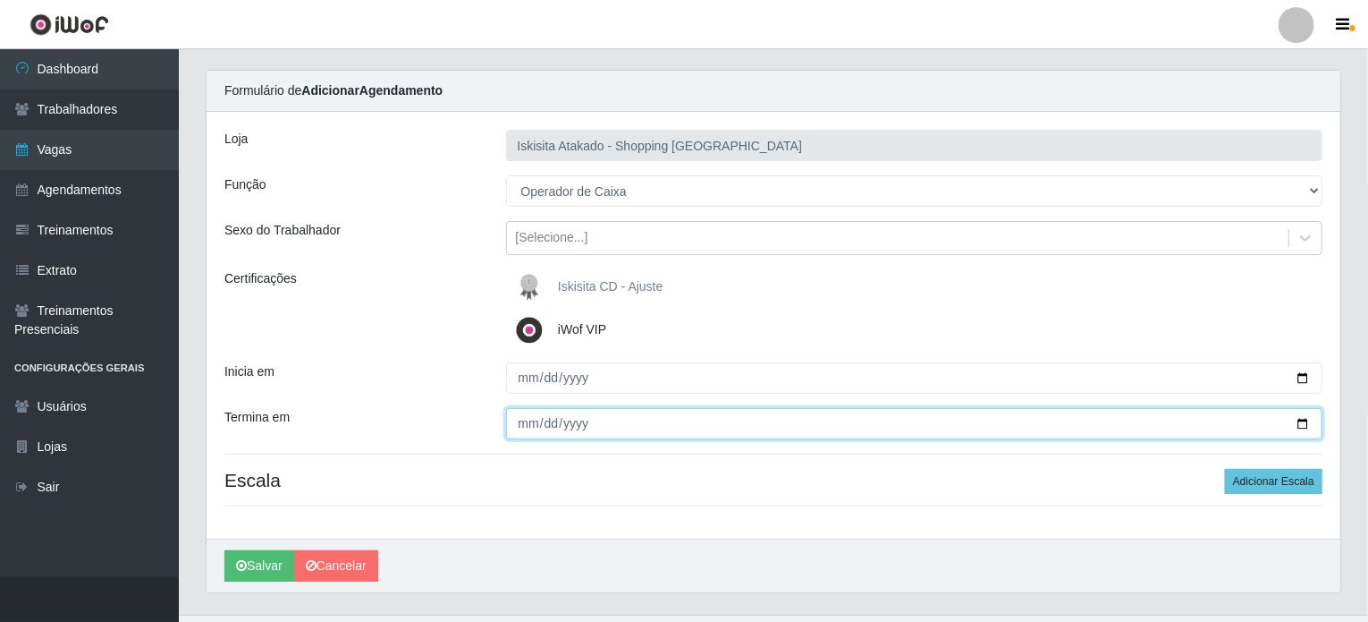
scroll to position [78, 0]
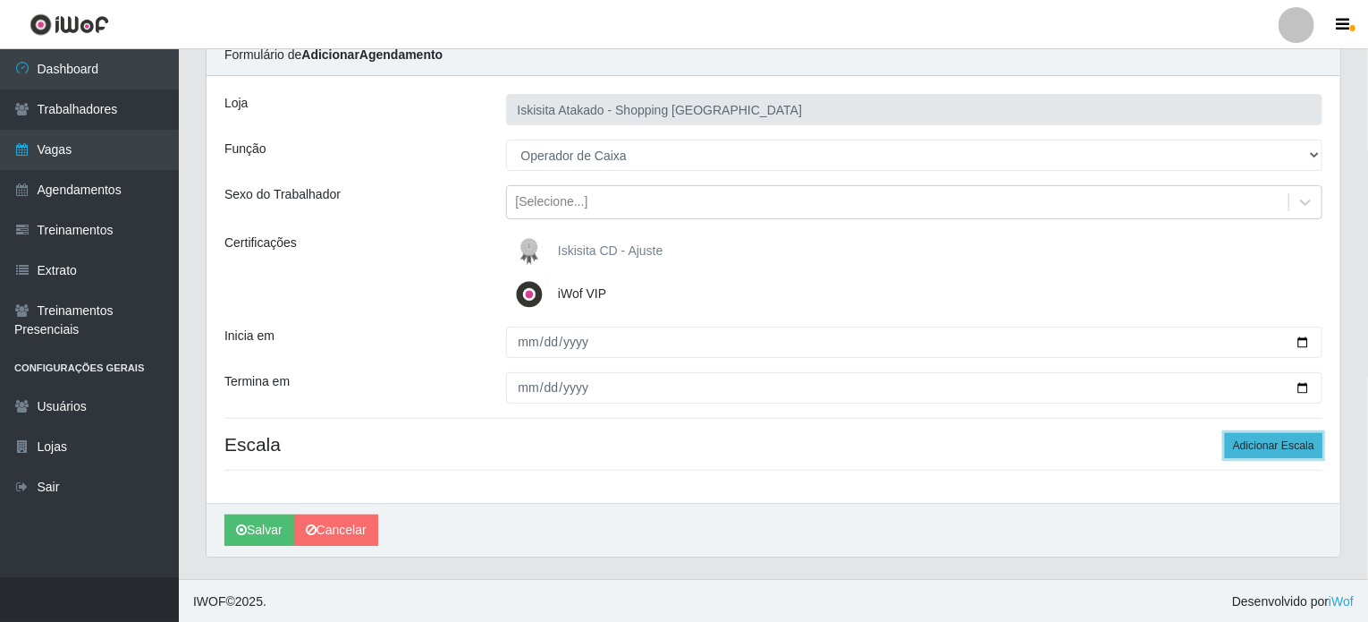
click at [1255, 449] on button "Adicionar Escala" at bounding box center [1273, 445] width 97 height 25
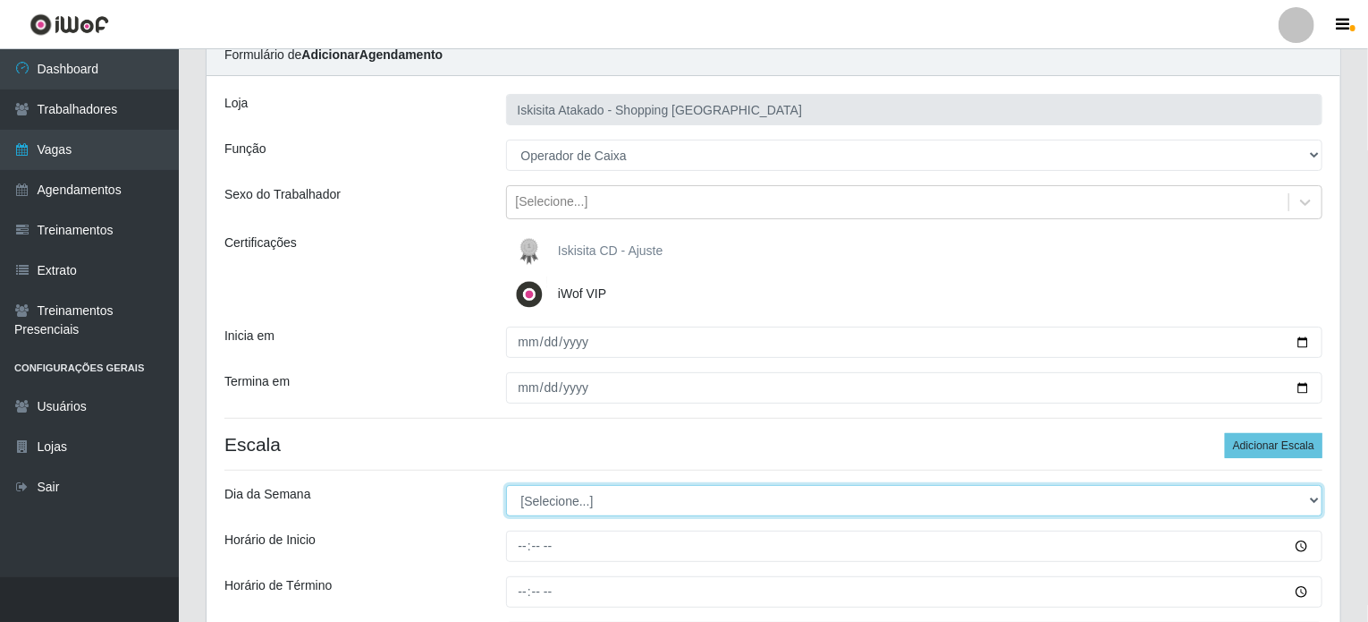
click at [601, 507] on select "[Selecione...] Segunda Terça Quarta Quinta Sexta Sábado Domingo" at bounding box center [914, 500] width 817 height 31
select select "1"
click at [506, 485] on select "[Selecione...] Segunda Terça Quarta Quinta Sexta Sábado Domingo" at bounding box center [914, 500] width 817 height 31
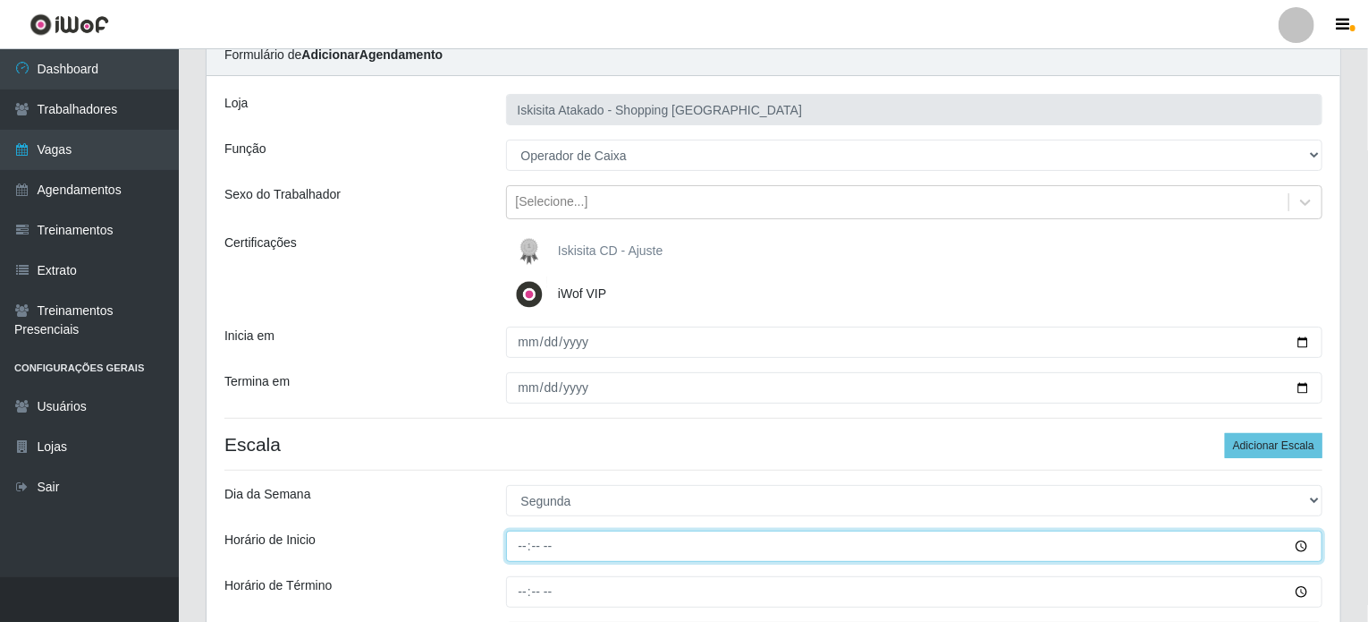
click at [551, 546] on input "Horário de Inicio" at bounding box center [914, 545] width 817 height 31
type input "15:30"
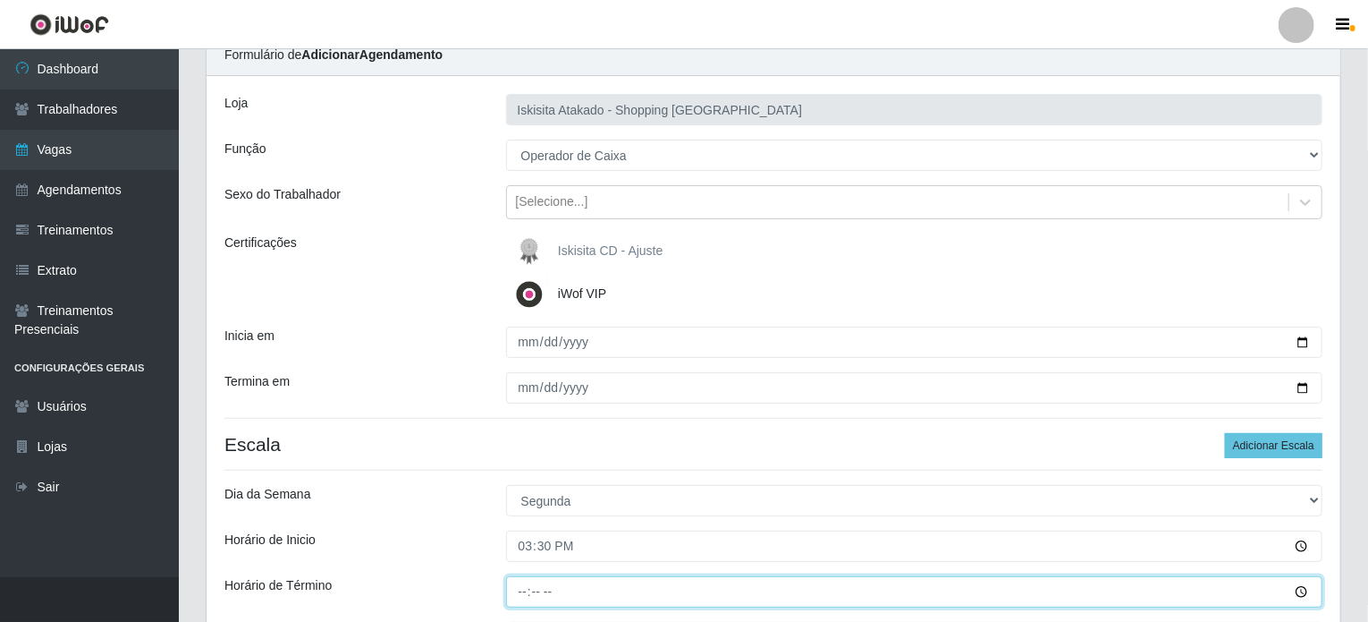
click at [515, 593] on input "Horário de Término" at bounding box center [914, 591] width 817 height 31
type input "21:30"
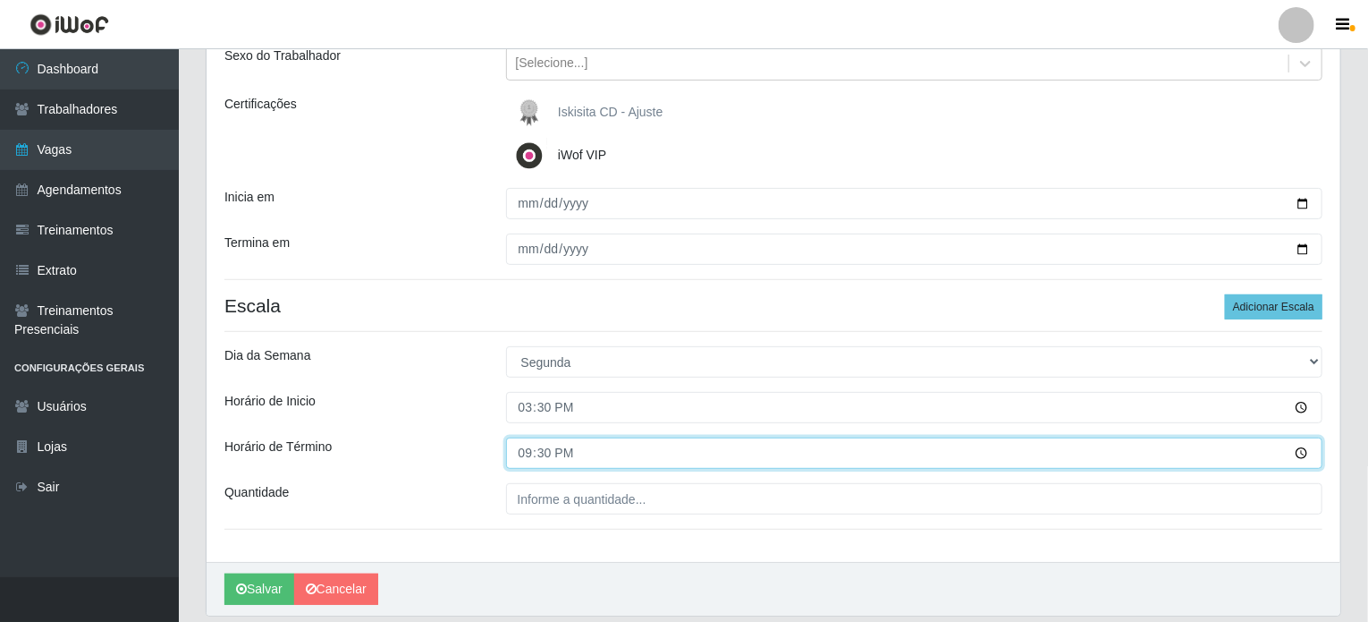
scroll to position [257, 0]
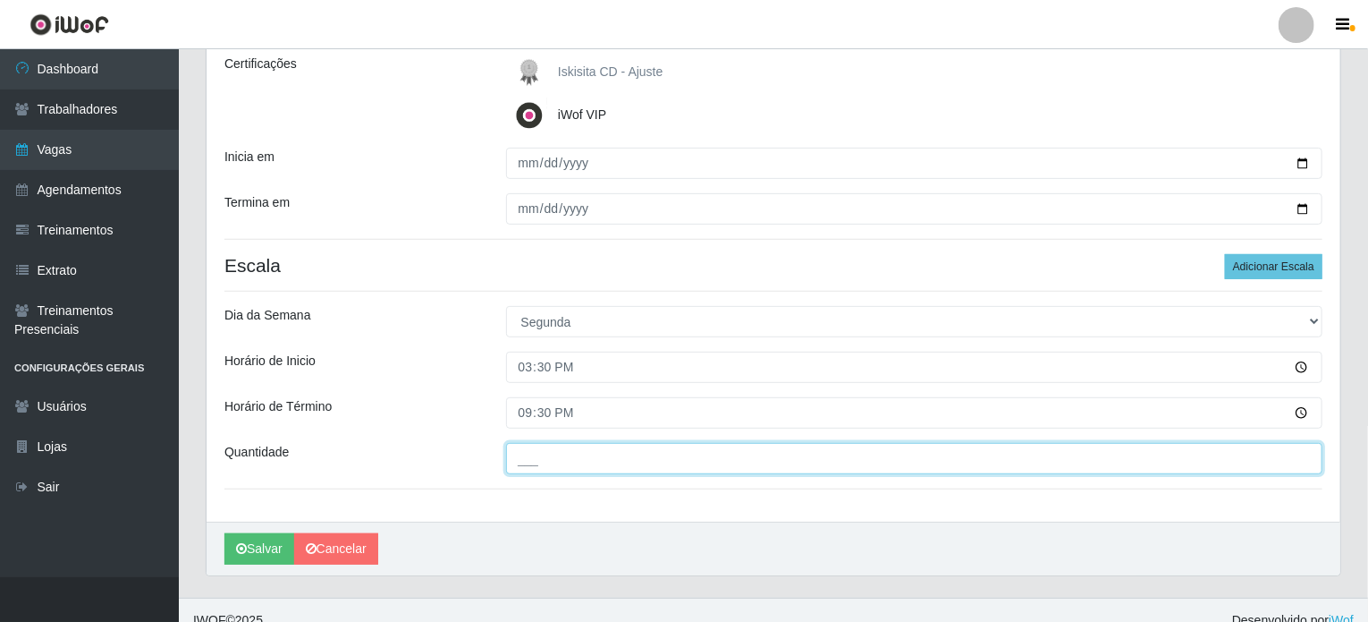
click at [580, 459] on input "___" at bounding box center [914, 458] width 817 height 31
type input "3__"
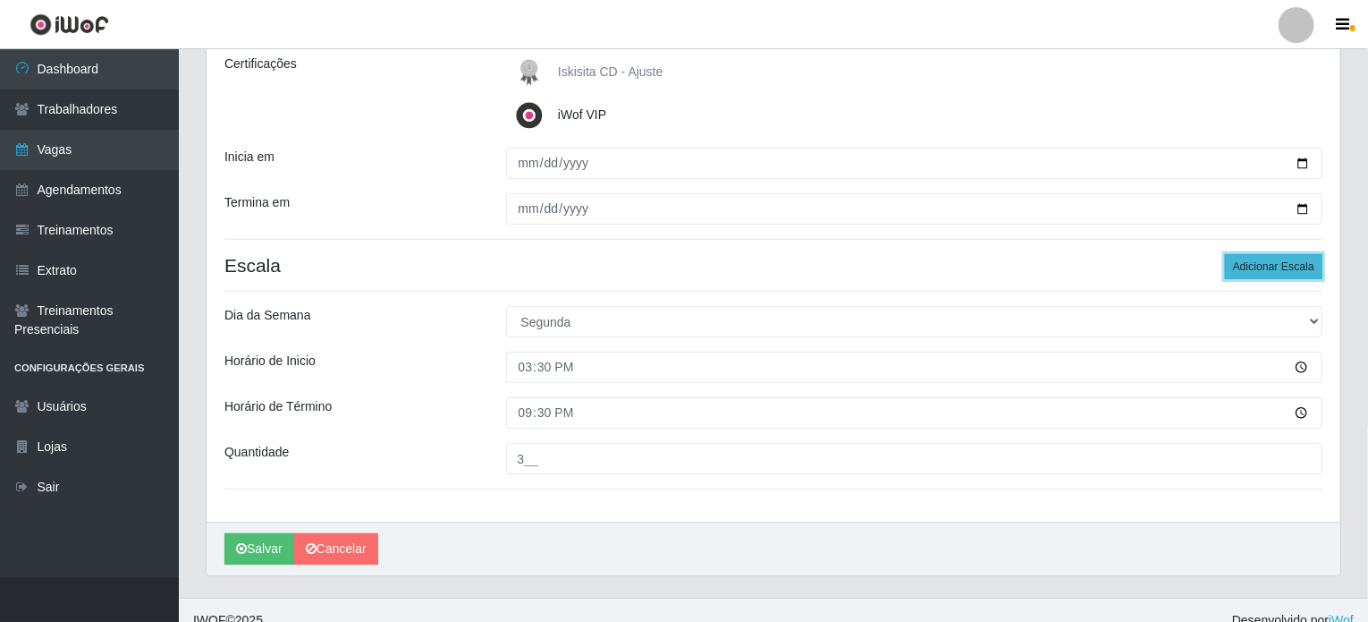
click at [1262, 267] on button "Adicionar Escala" at bounding box center [1273, 266] width 97 height 25
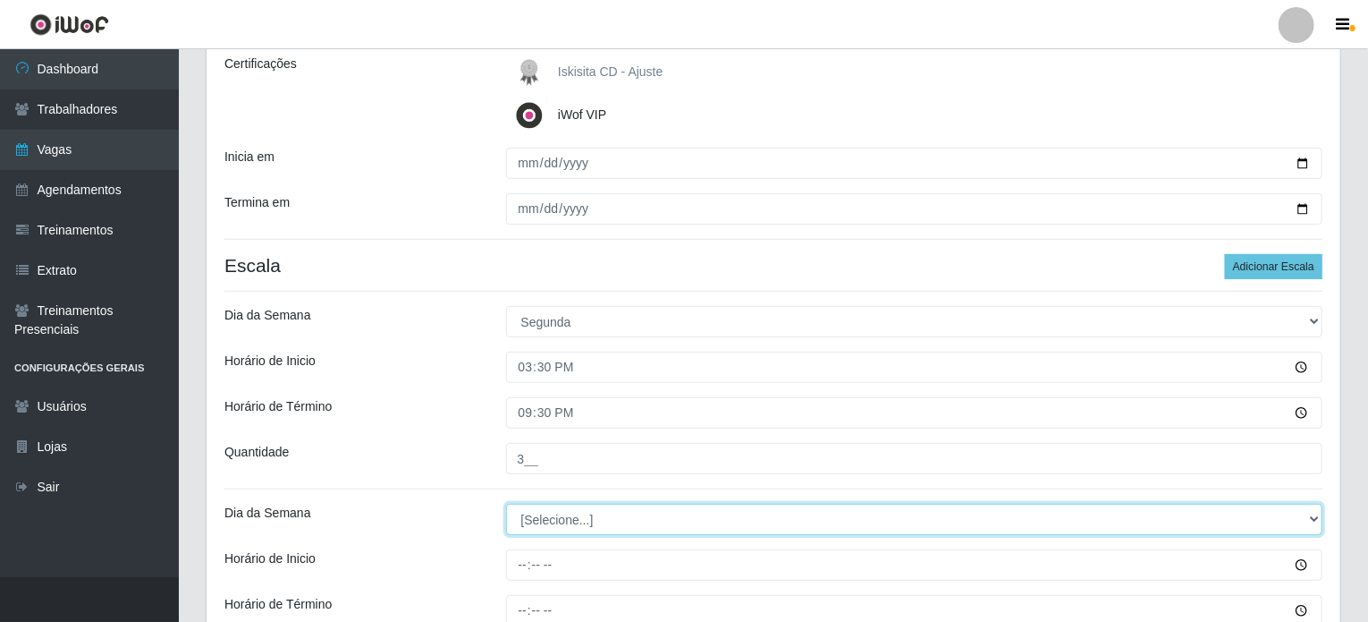
click at [551, 524] on select "[Selecione...] Segunda Terça Quarta Quinta Sexta Sábado Domingo" at bounding box center [914, 518] width 817 height 31
select select "2"
click at [506, 503] on select "[Selecione...] Segunda Terça Quarta Quinta Sexta Sábado Domingo" at bounding box center [914, 518] width 817 height 31
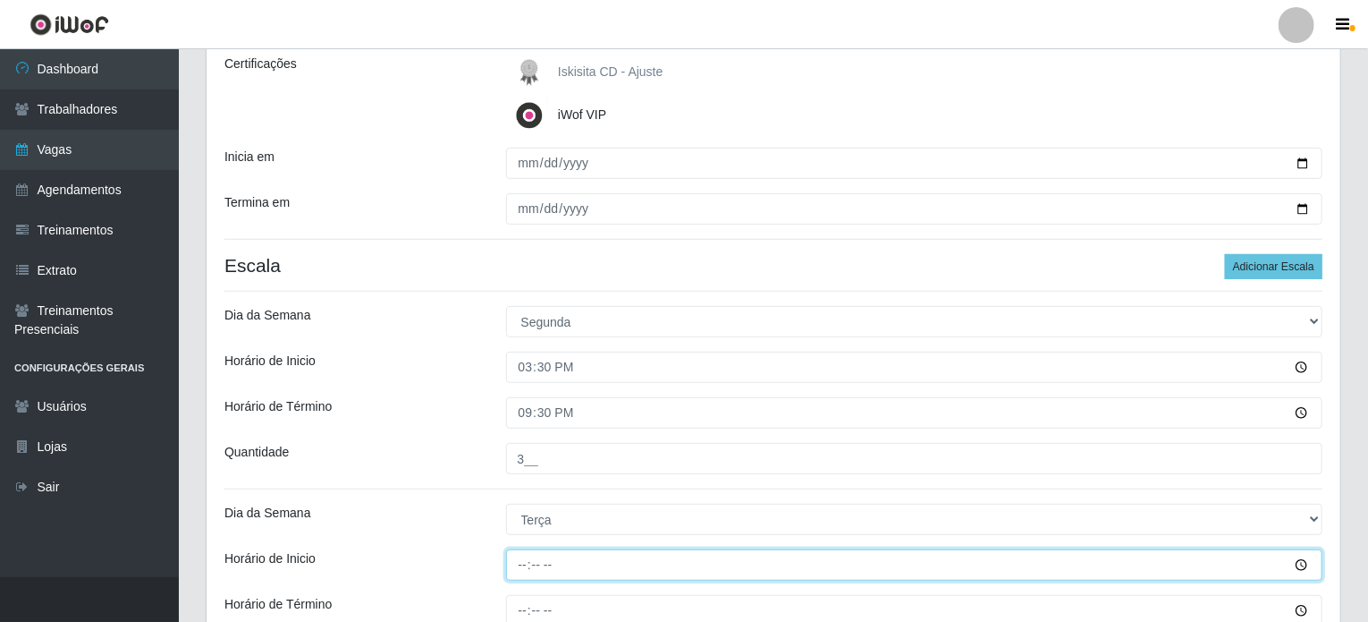
click at [522, 564] on input "Horário de Inicio" at bounding box center [914, 564] width 817 height 31
type input "15:30"
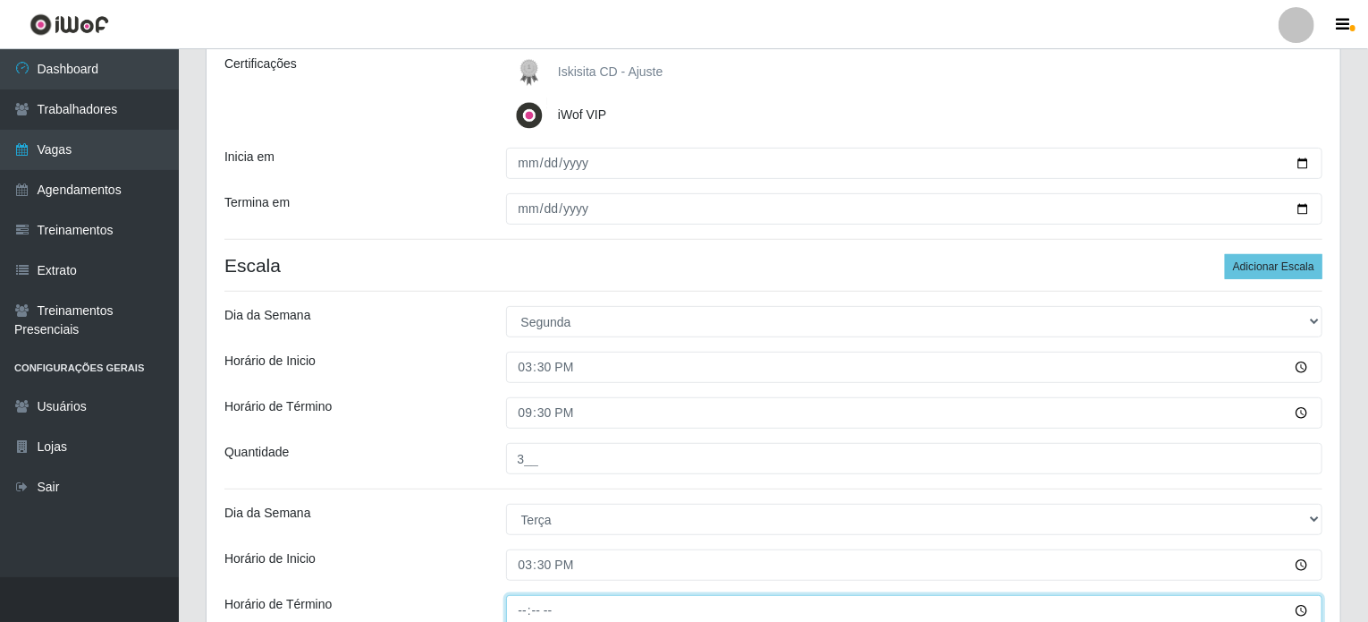
click at [512, 607] on input "Horário de Término" at bounding box center [914, 610] width 817 height 31
type input "21:30"
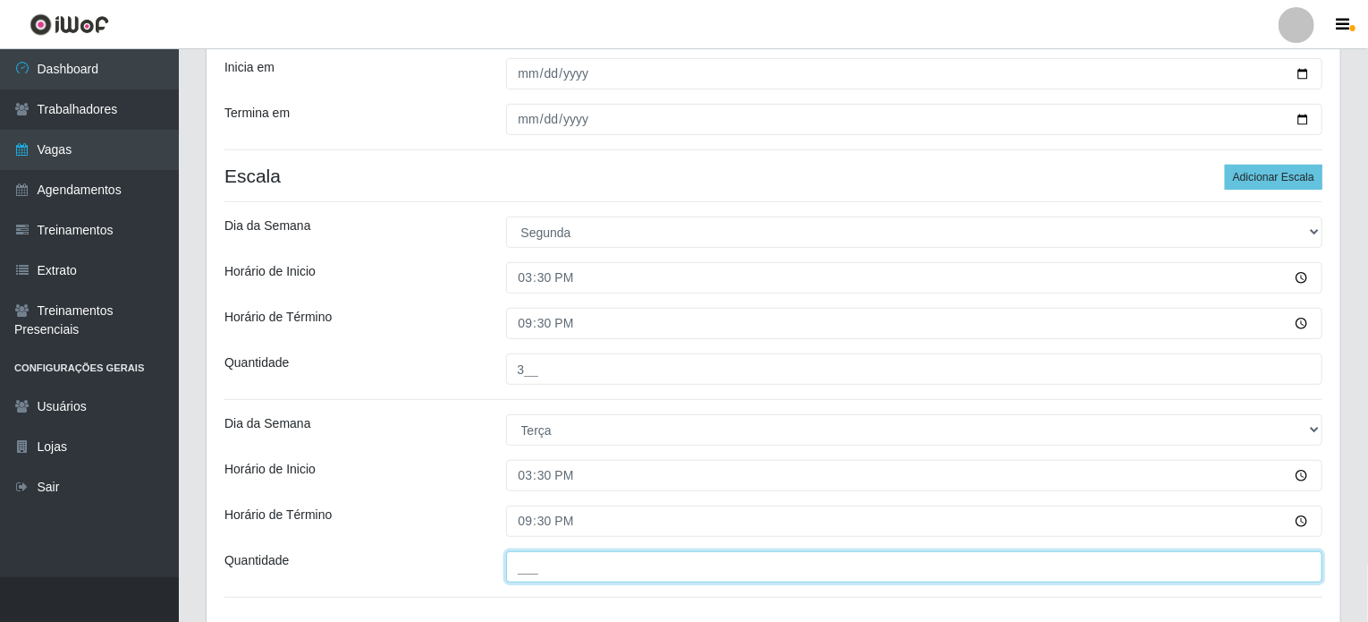
click at [565, 558] on input "___" at bounding box center [914, 566] width 817 height 31
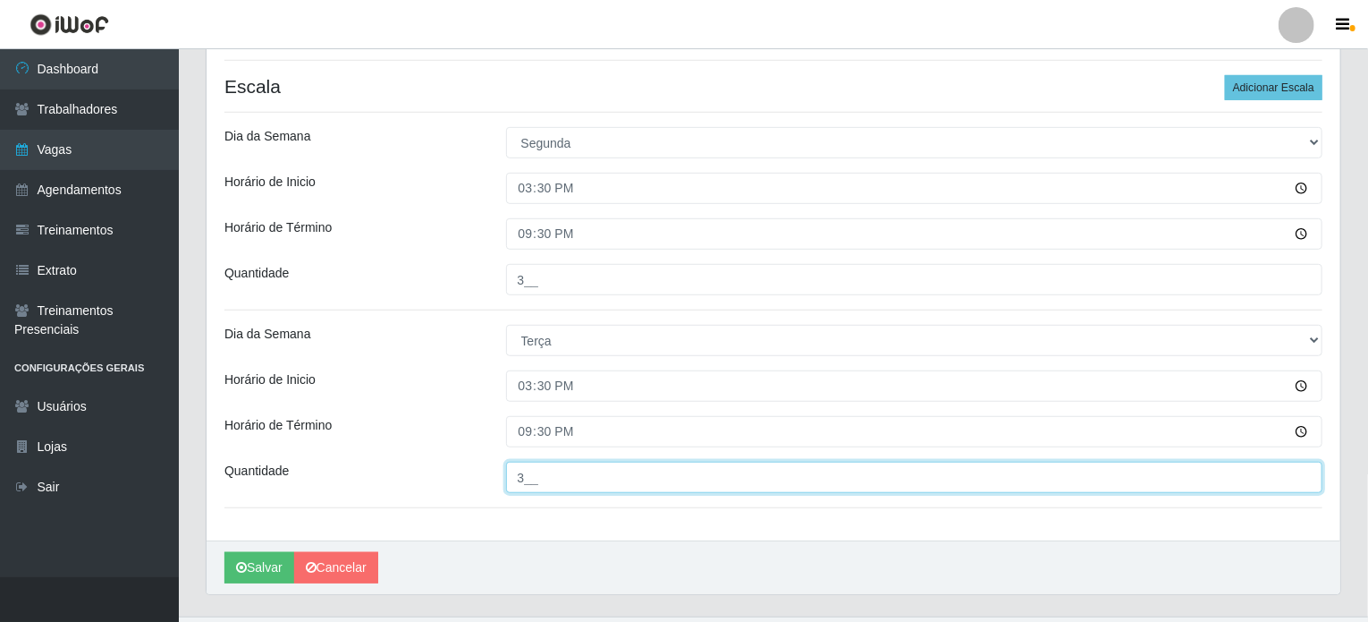
scroll to position [472, 0]
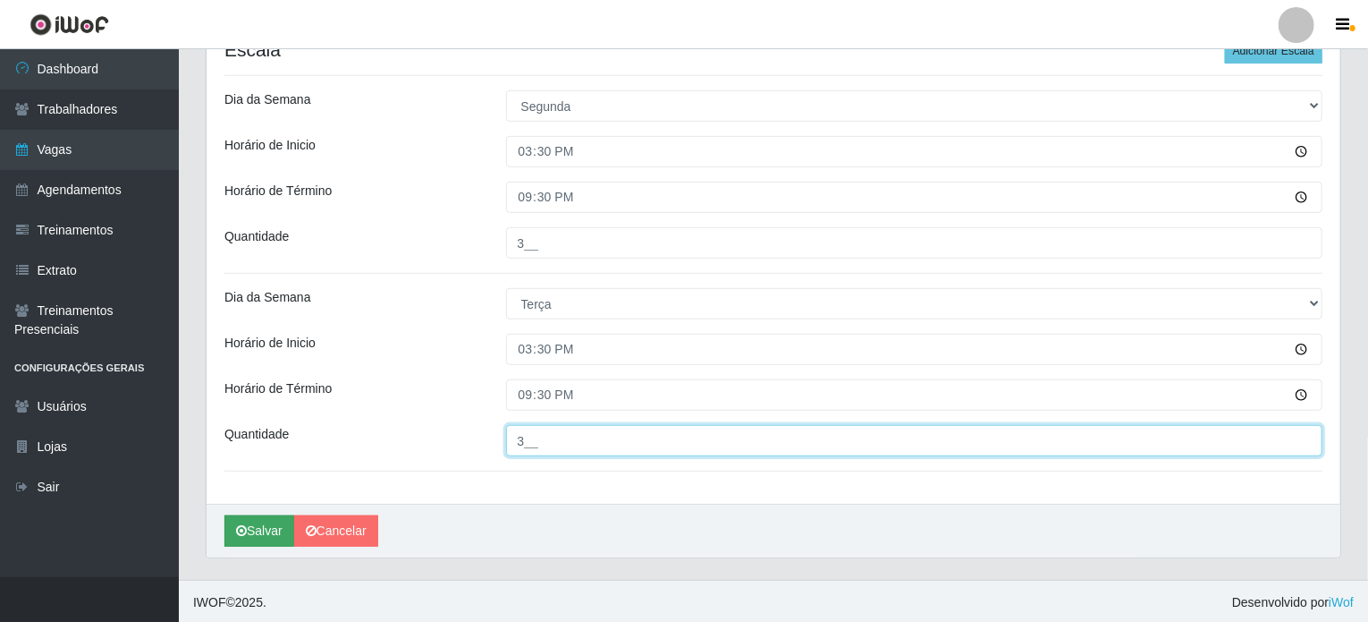
type input "3__"
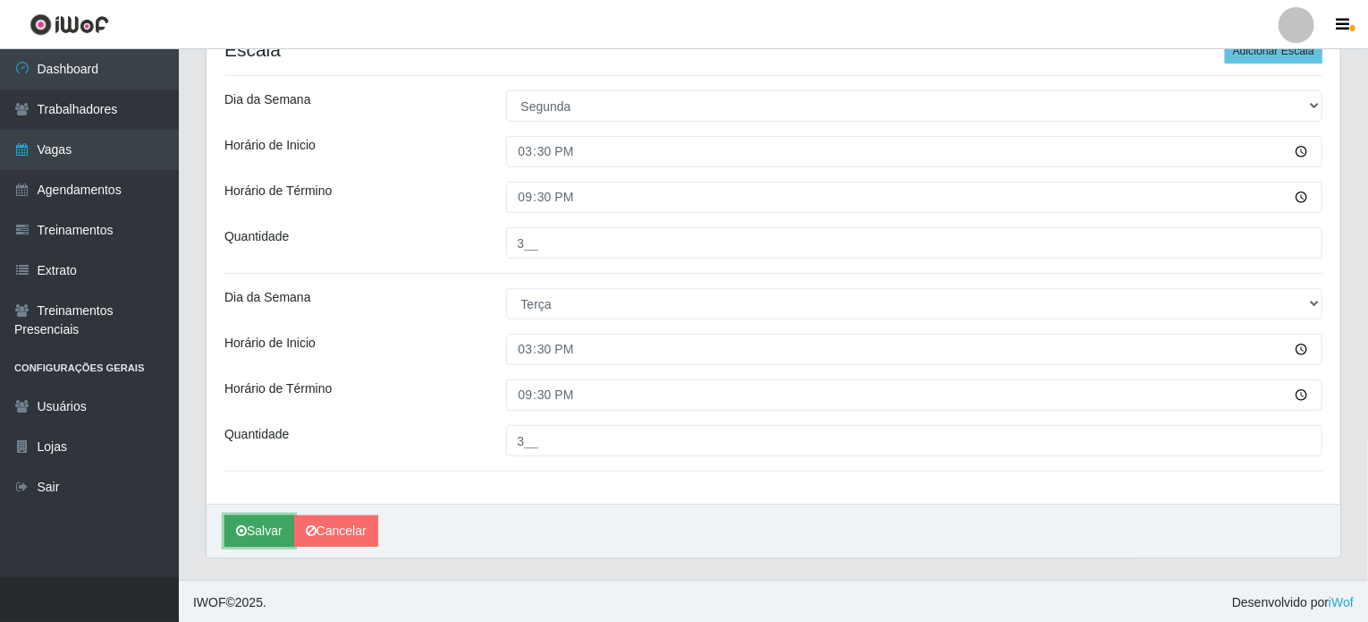
click at [263, 524] on button "Salvar" at bounding box center [259, 530] width 70 height 31
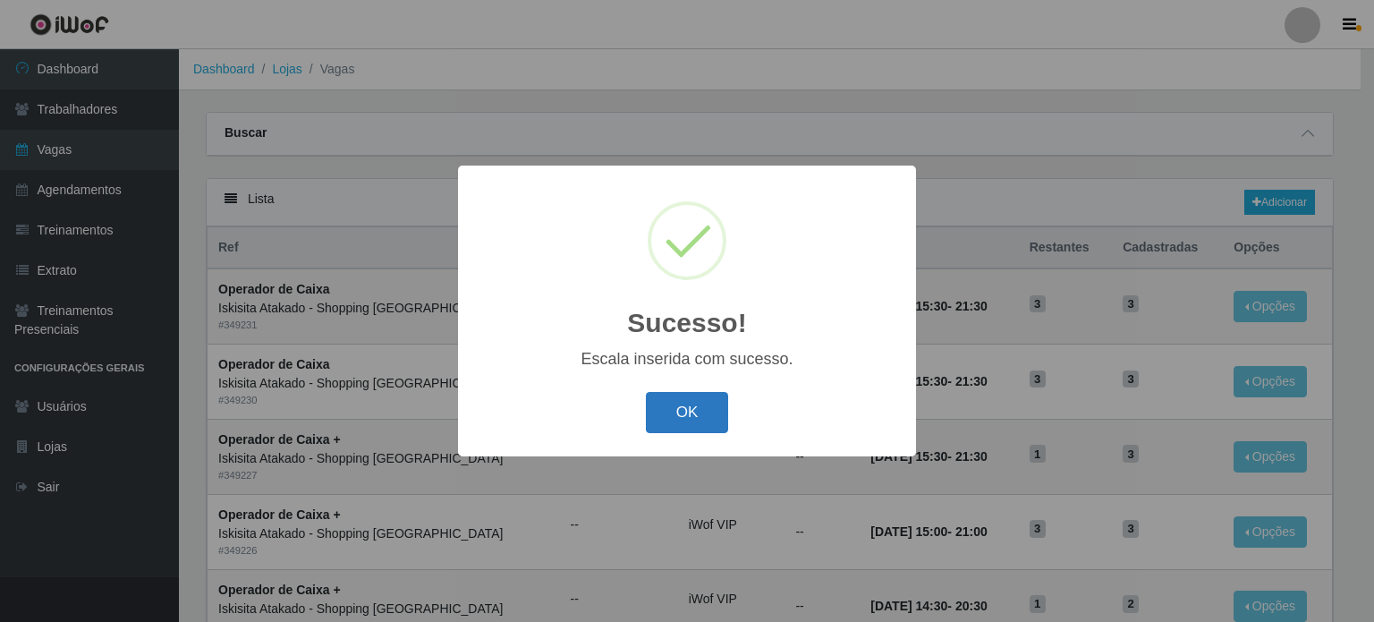
click at [665, 408] on button "OK" at bounding box center [687, 413] width 83 height 42
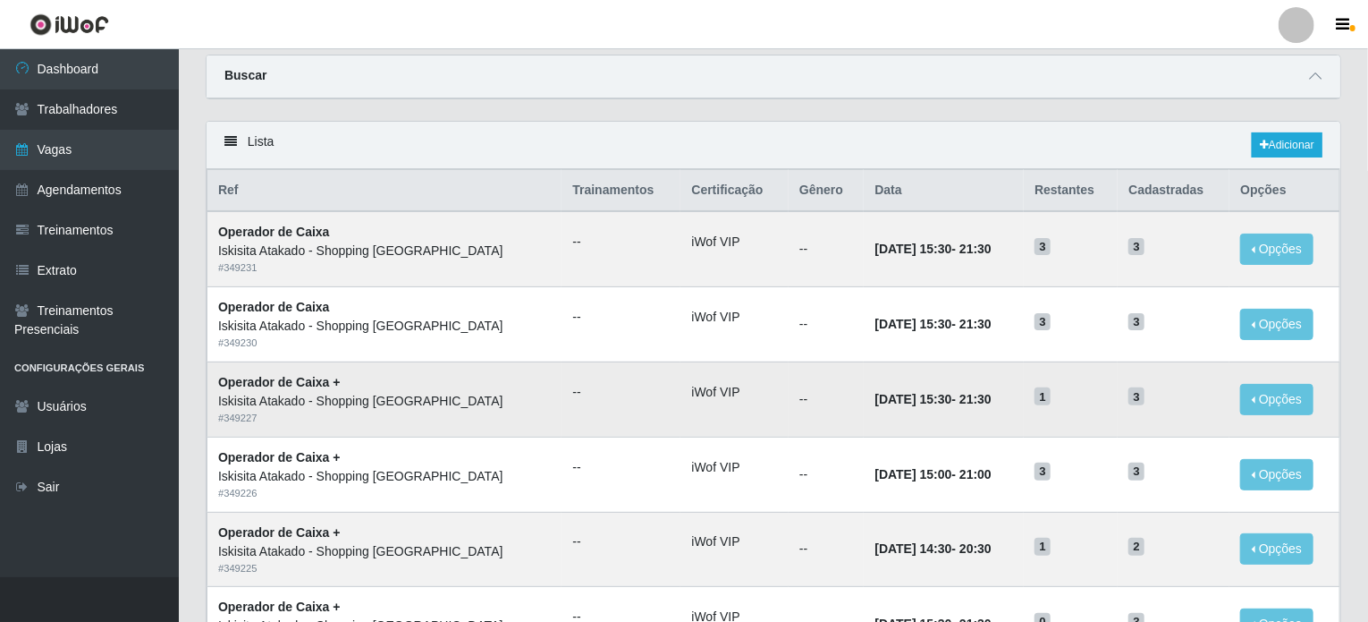
scroll to position [89, 0]
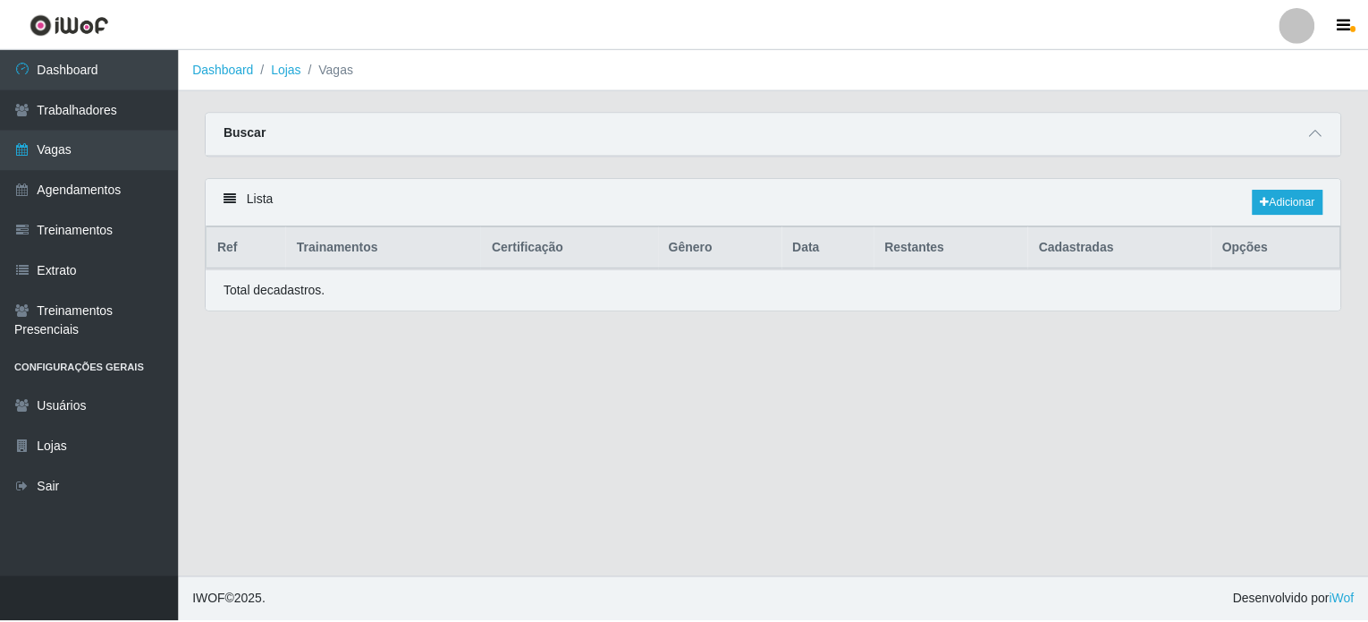
scroll to position [89, 0]
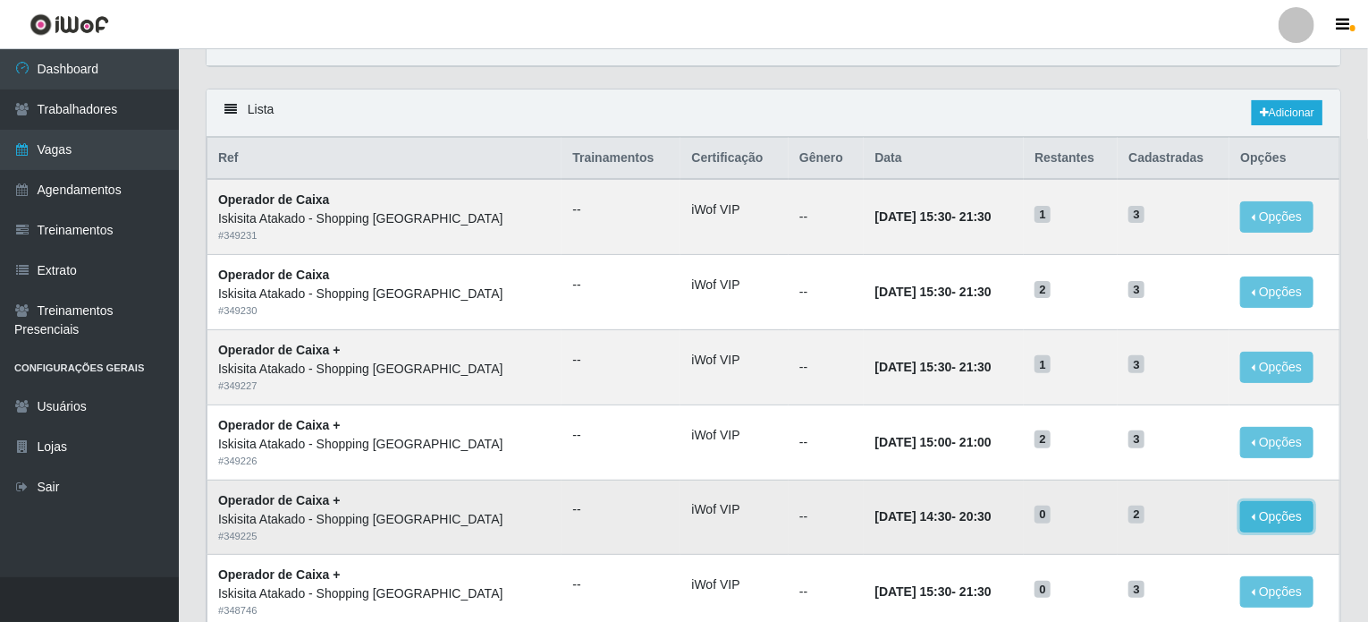
click at [1301, 514] on button "Opções" at bounding box center [1276, 516] width 73 height 31
click at [1300, 514] on button "Opções" at bounding box center [1276, 516] width 73 height 31
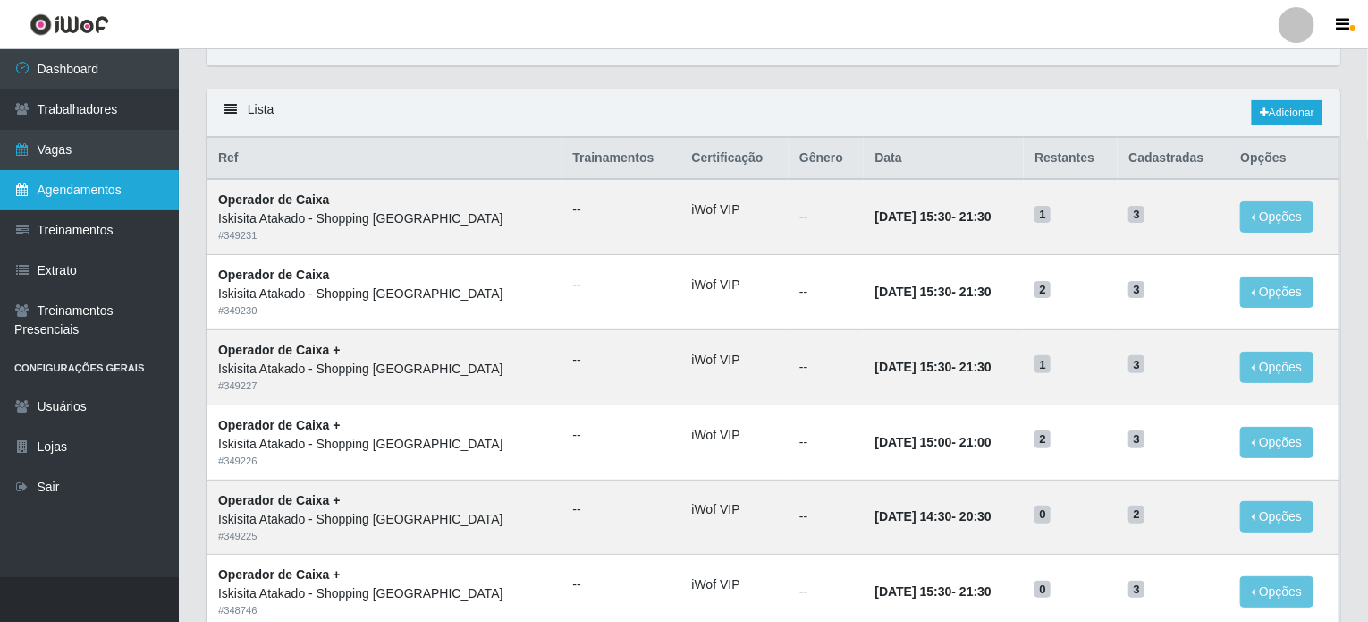
click at [58, 194] on link "Agendamentos" at bounding box center [89, 190] width 179 height 40
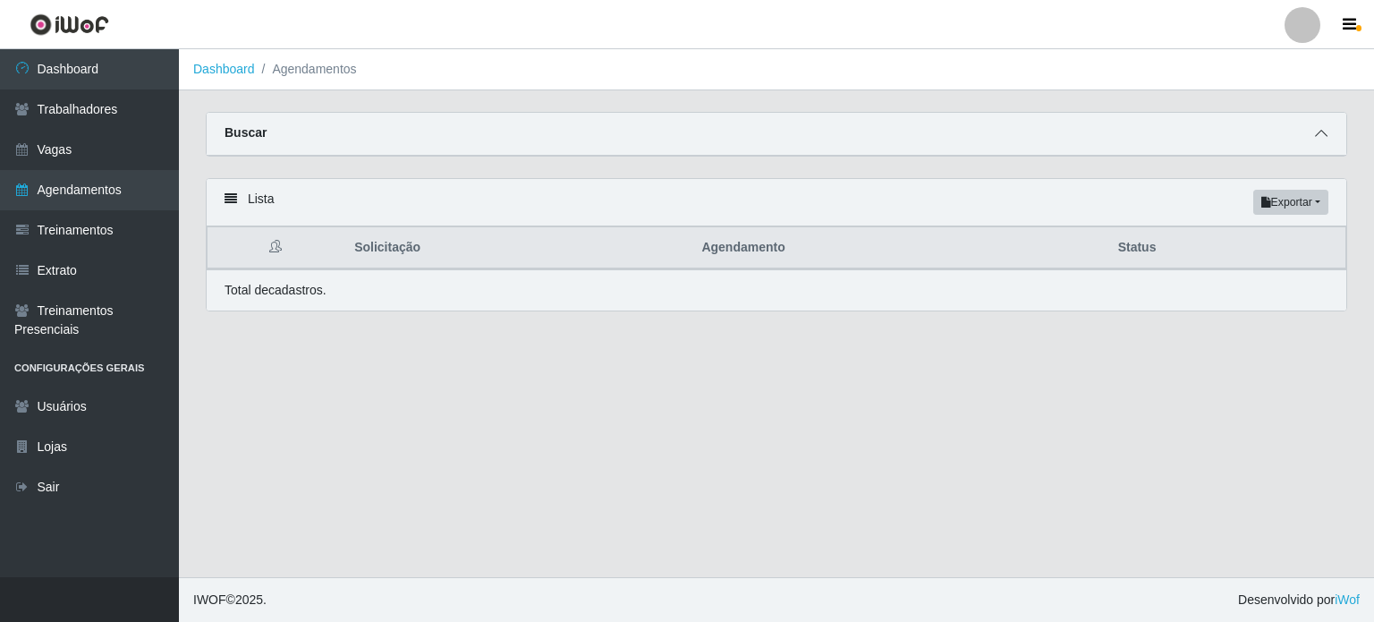
click at [1320, 132] on icon at bounding box center [1321, 133] width 13 height 13
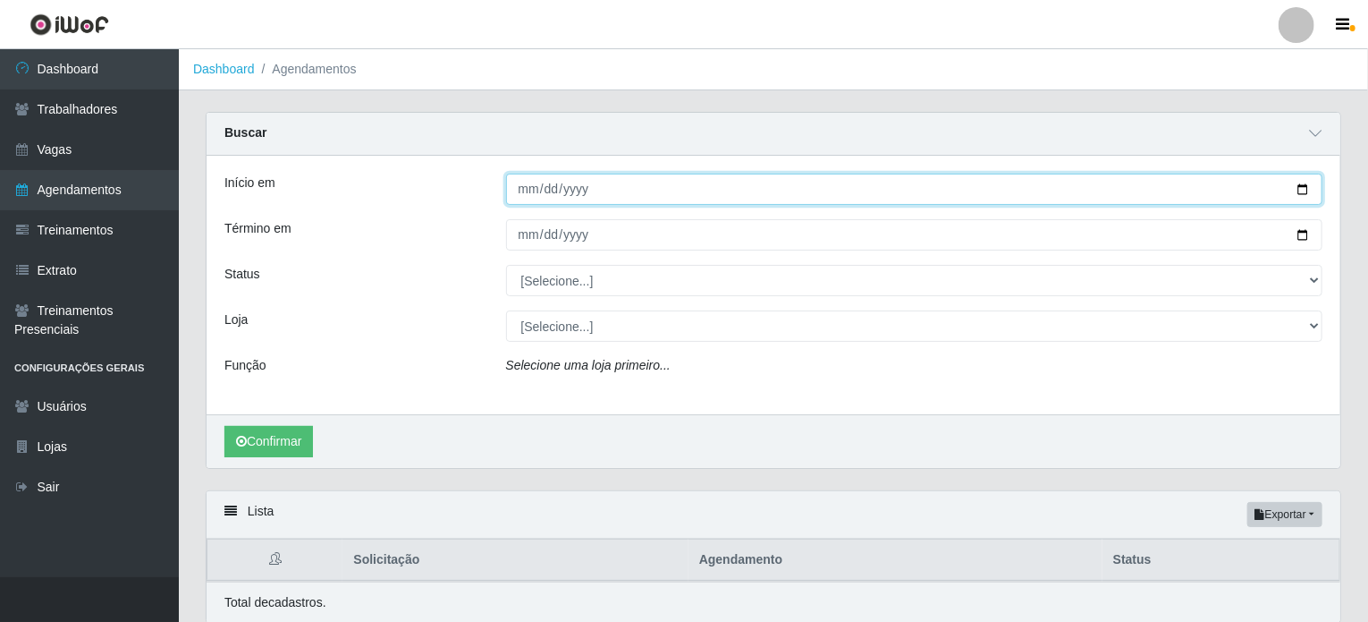
click at [600, 190] on input "Início em" at bounding box center [914, 188] width 817 height 31
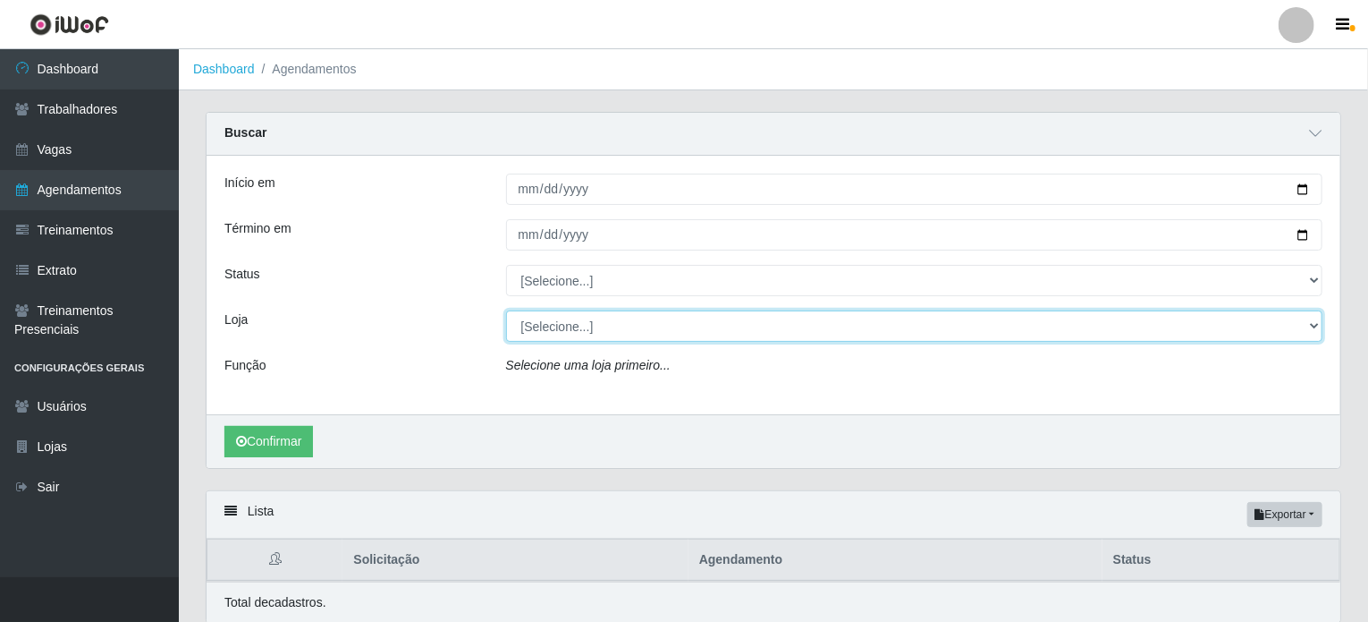
click at [565, 329] on select "[Selecione...] Iskisita Atakado - Alecrim Iskisita Atakado - Centro de Distribu…" at bounding box center [914, 325] width 817 height 31
select select "424"
click at [506, 310] on select "[Selecione...] Iskisita Atakado - Alecrim Iskisita Atakado - Centro de Distribu…" at bounding box center [914, 325] width 817 height 31
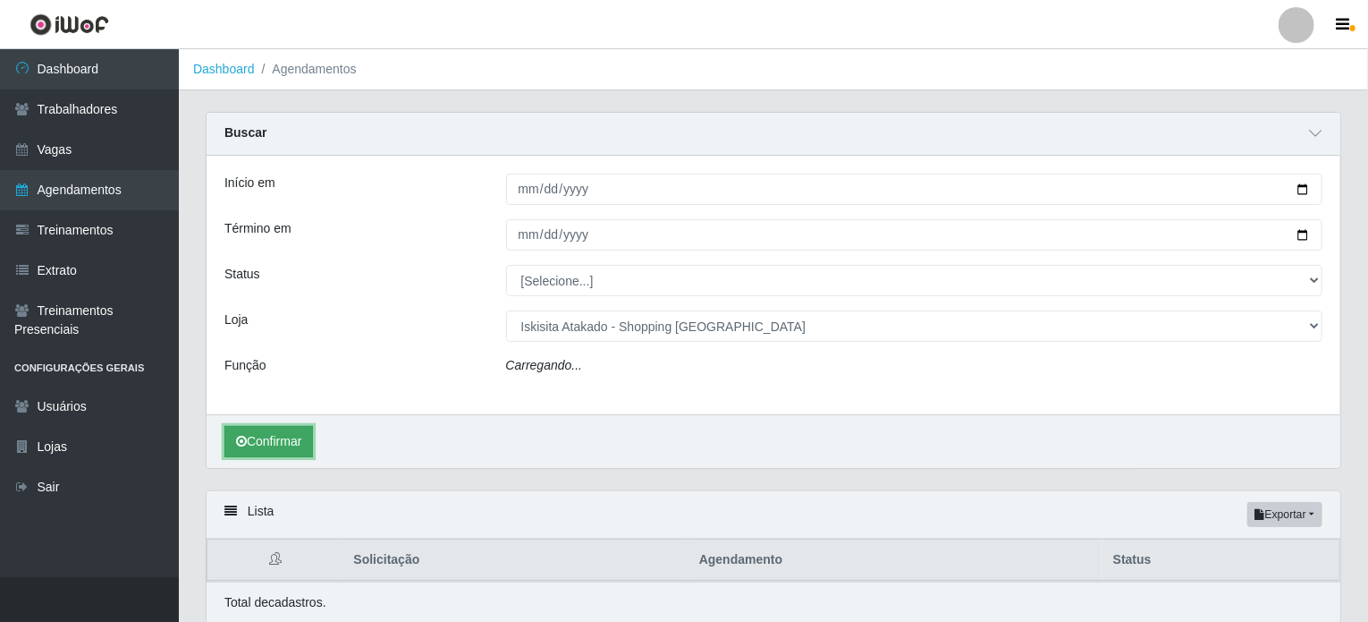
click at [303, 443] on button "Confirmar" at bounding box center [268, 441] width 89 height 31
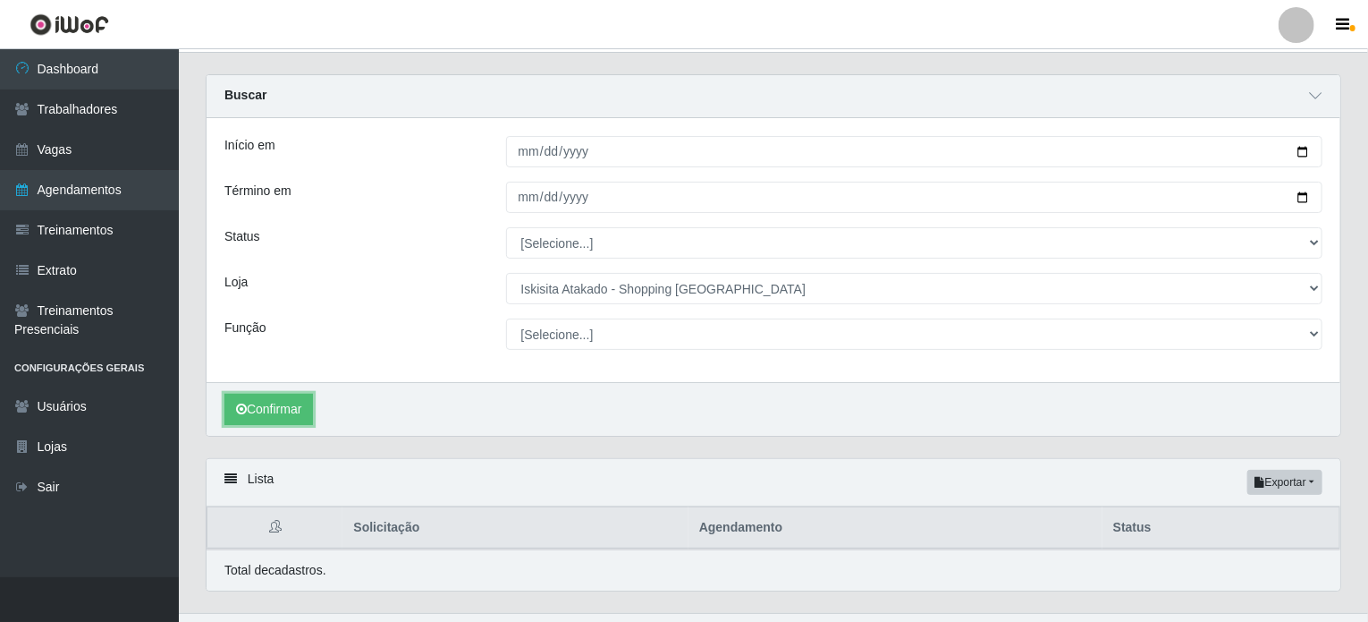
scroll to position [72, 0]
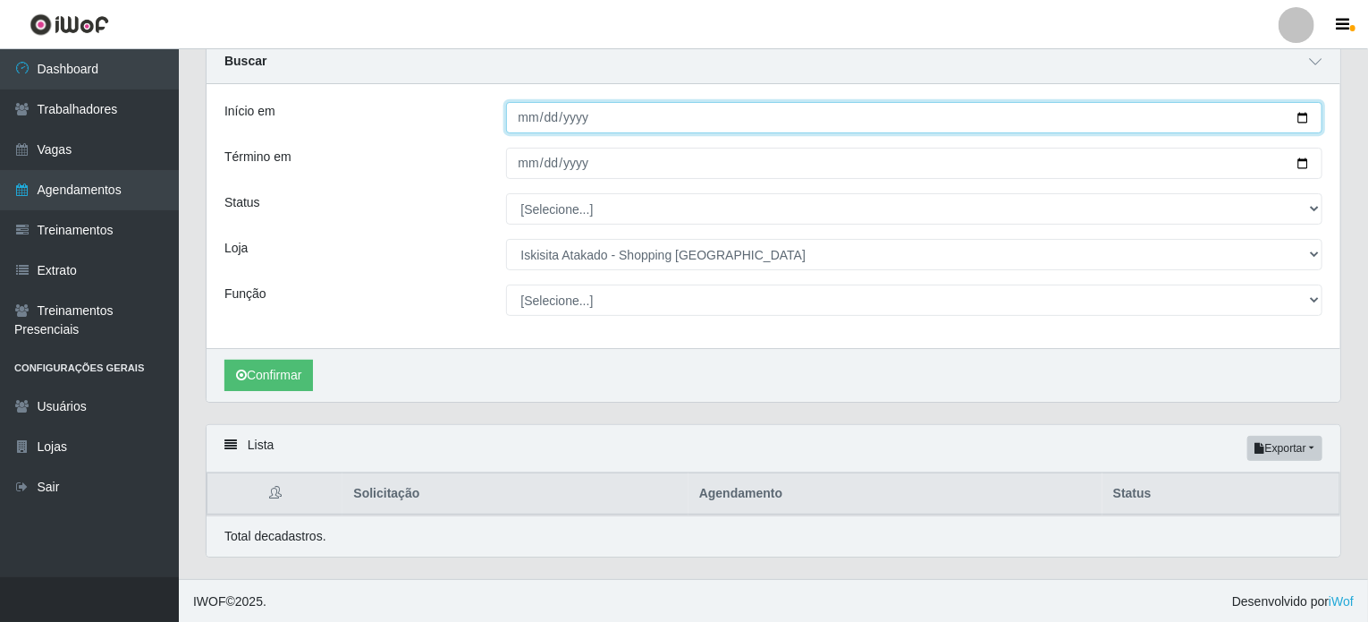
click at [581, 123] on input "Início em" at bounding box center [914, 117] width 817 height 31
click at [1302, 117] on input "Início em" at bounding box center [914, 117] width 817 height 31
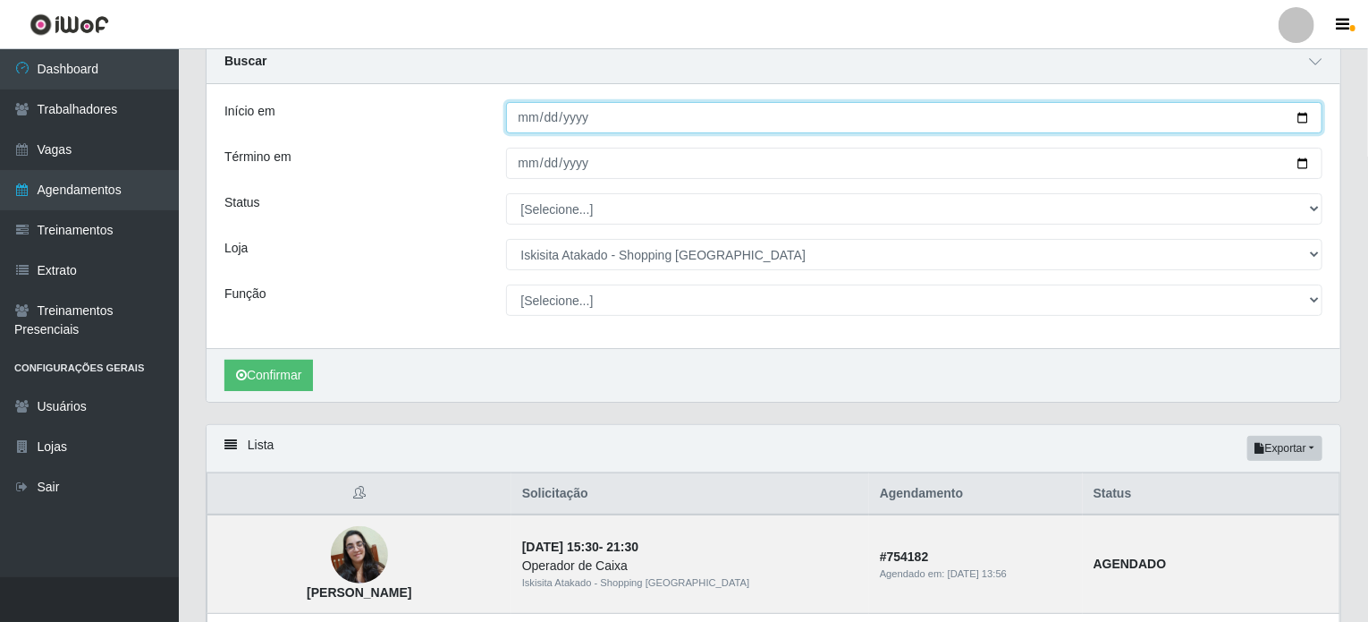
type input "[DATE]"
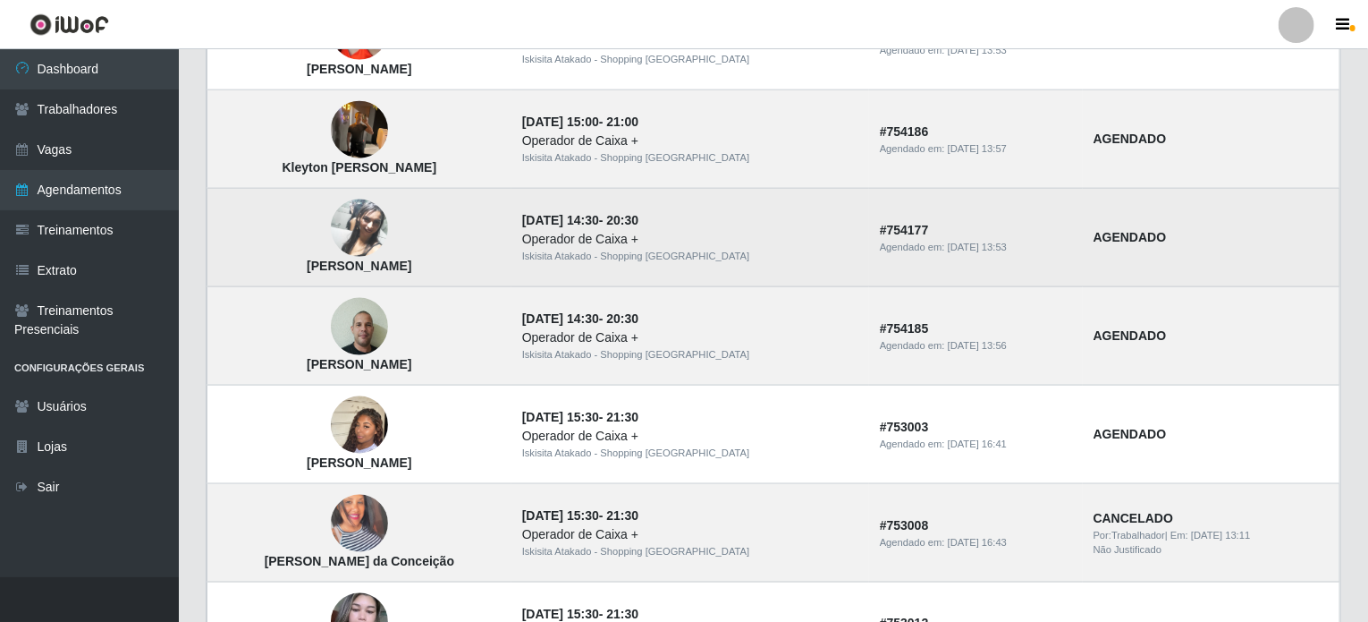
scroll to position [1055, 0]
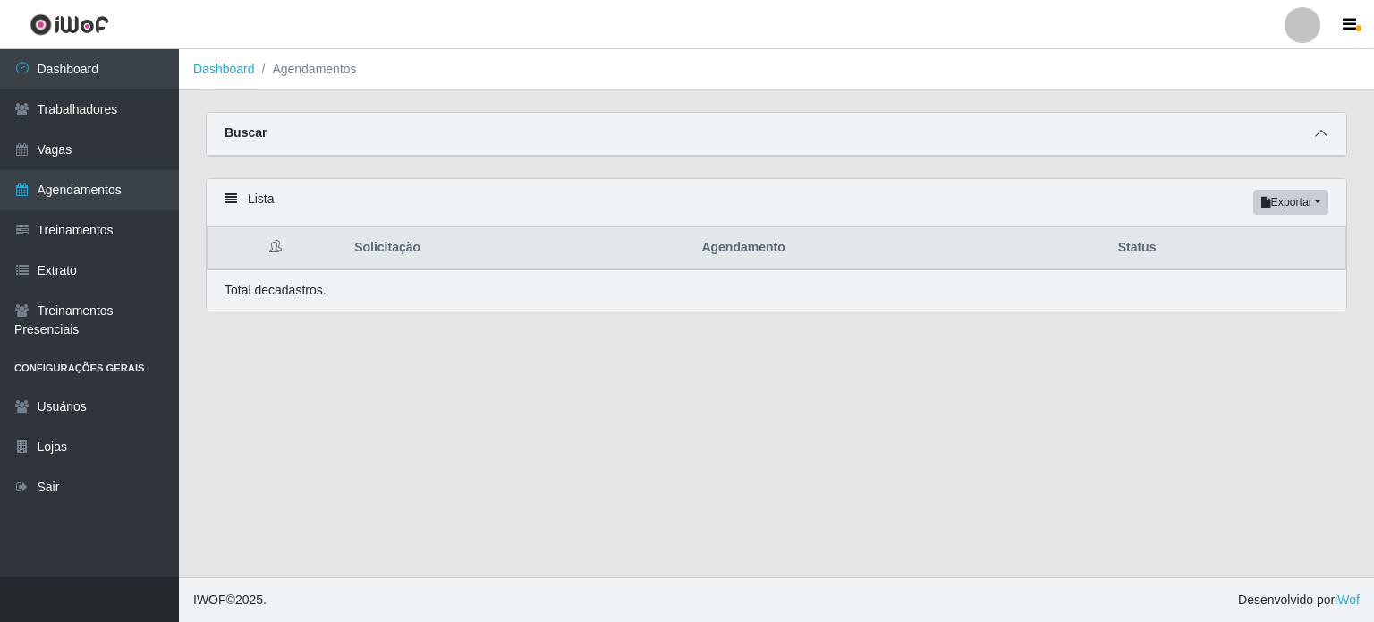
click at [1326, 135] on icon at bounding box center [1321, 133] width 13 height 13
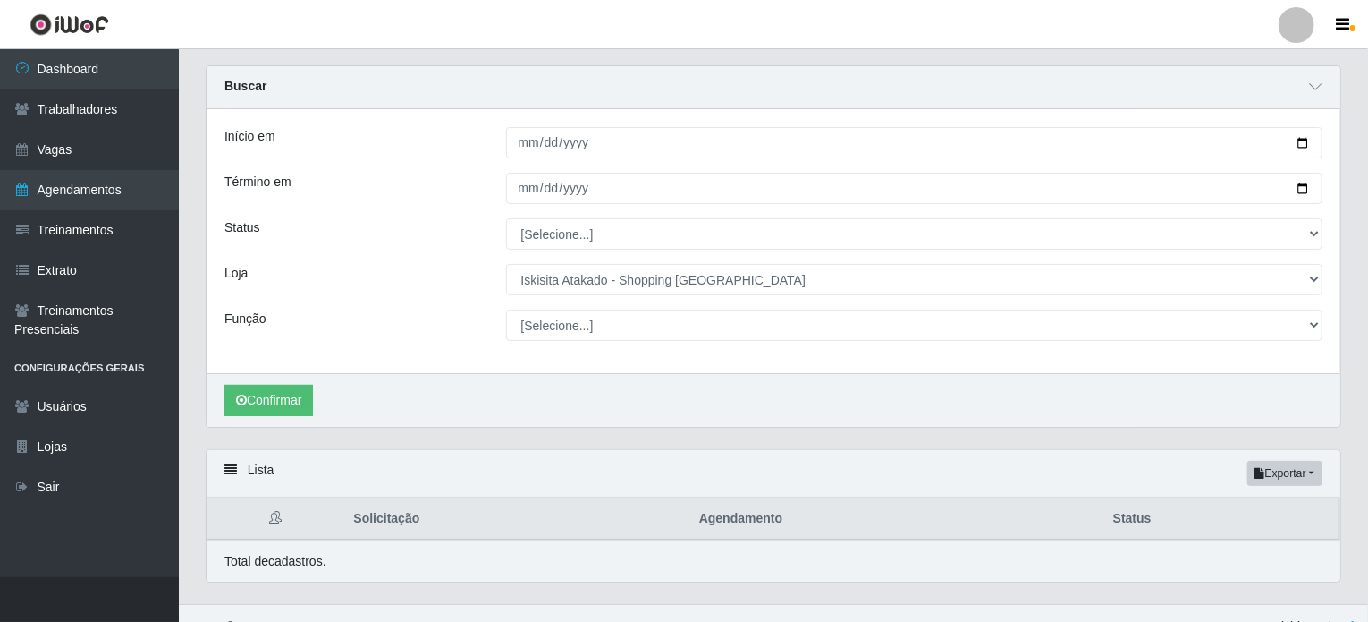
scroll to position [72, 0]
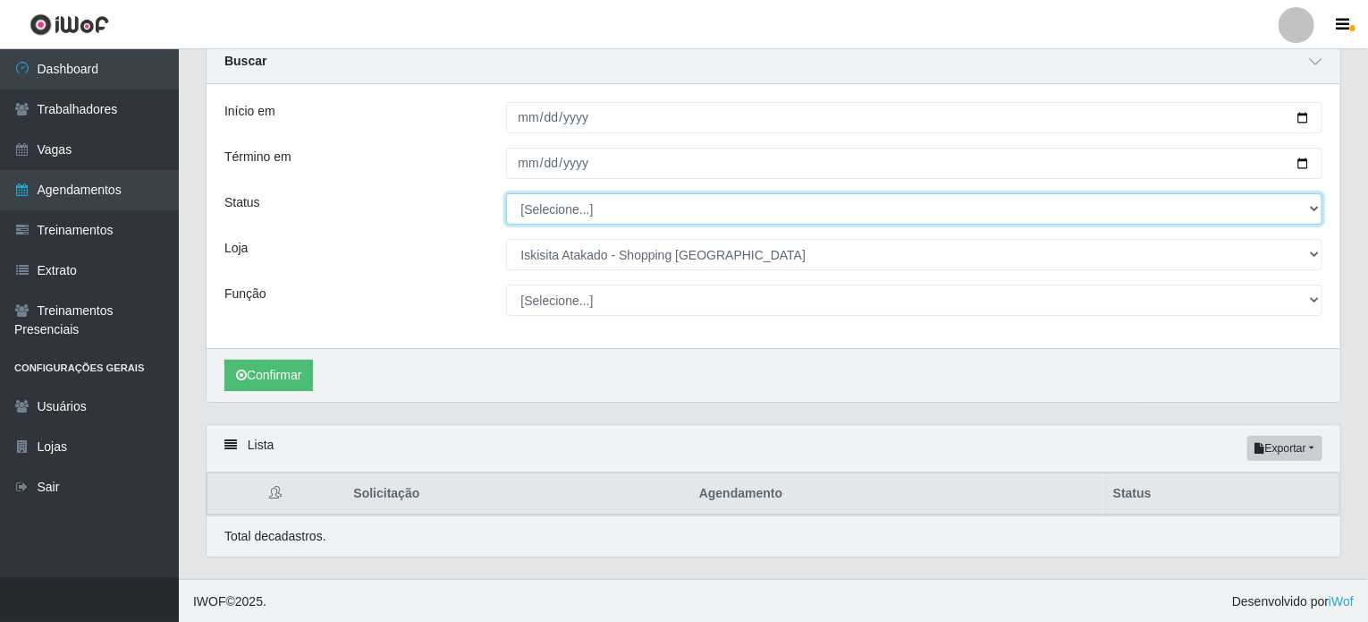
click at [535, 210] on select "[Selecione...] AGENDADO AGUARDANDO LIBERAR EM ANDAMENTO EM REVISÃO FINALIZADO C…" at bounding box center [914, 208] width 817 height 31
select select "AGENDADO"
click at [506, 193] on select "[Selecione...] AGENDADO AGUARDANDO LIBERAR EM ANDAMENTO EM REVISÃO FINALIZADO C…" at bounding box center [914, 208] width 817 height 31
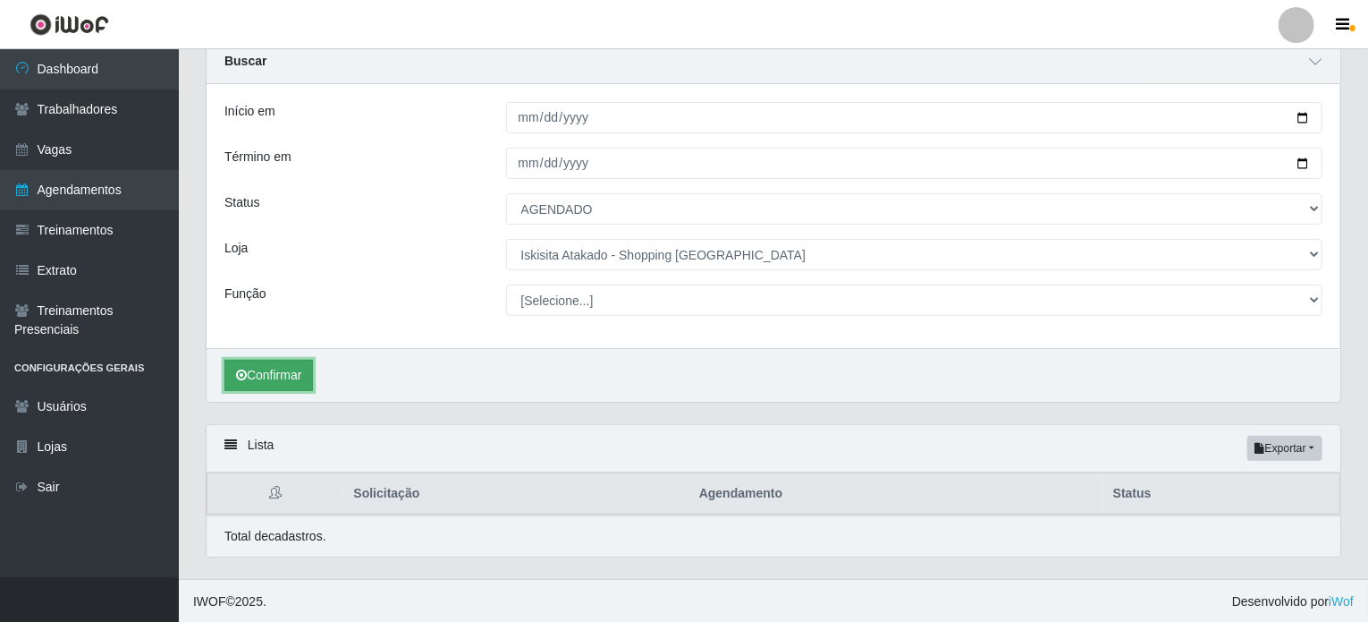
click at [293, 374] on button "Confirmar" at bounding box center [268, 375] width 89 height 31
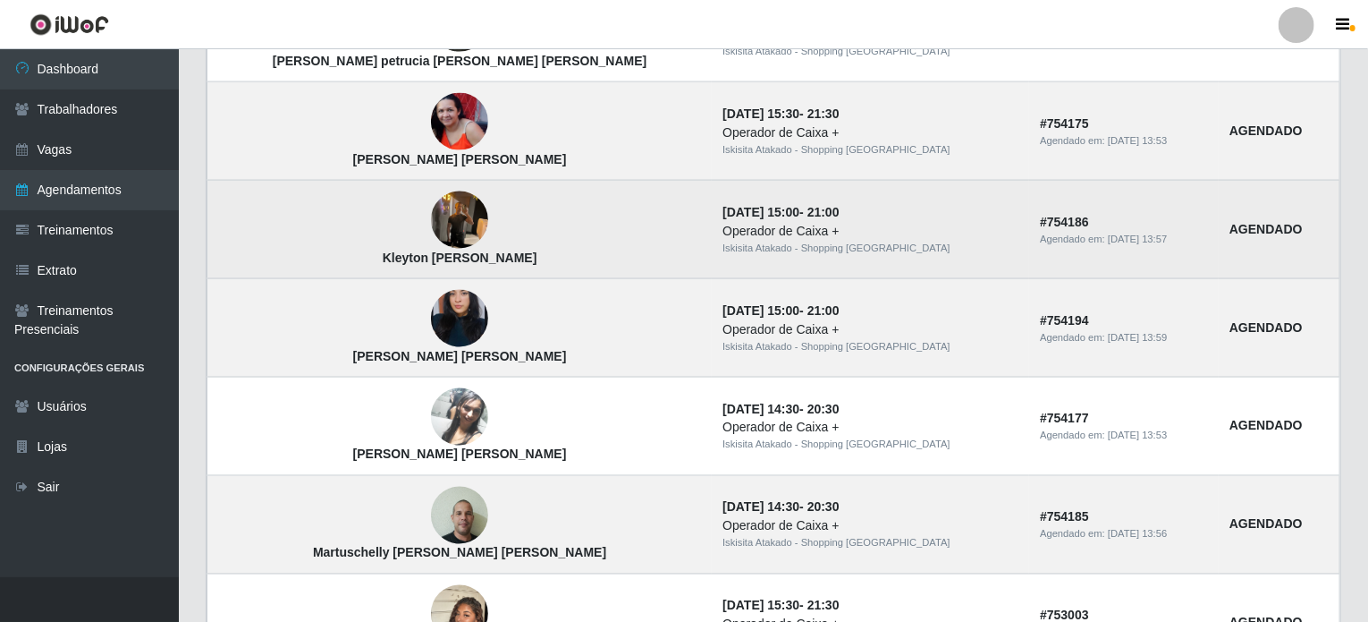
scroll to position [1324, 0]
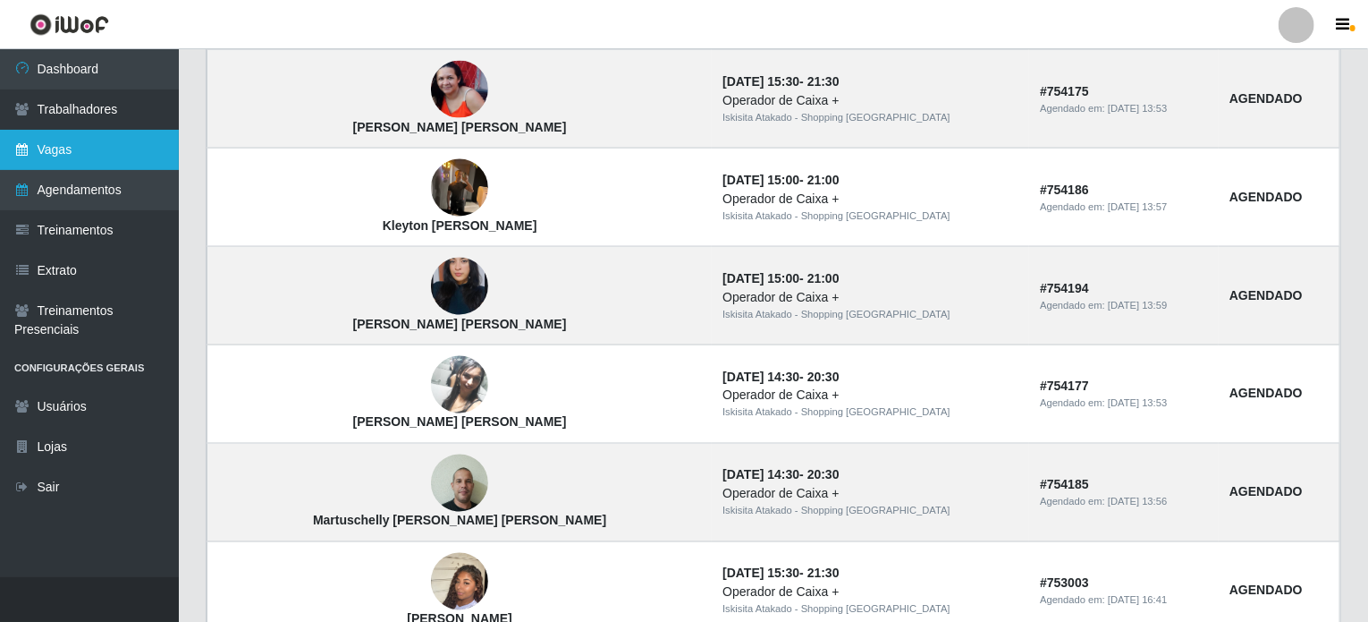
click at [77, 145] on link "Vagas" at bounding box center [89, 150] width 179 height 40
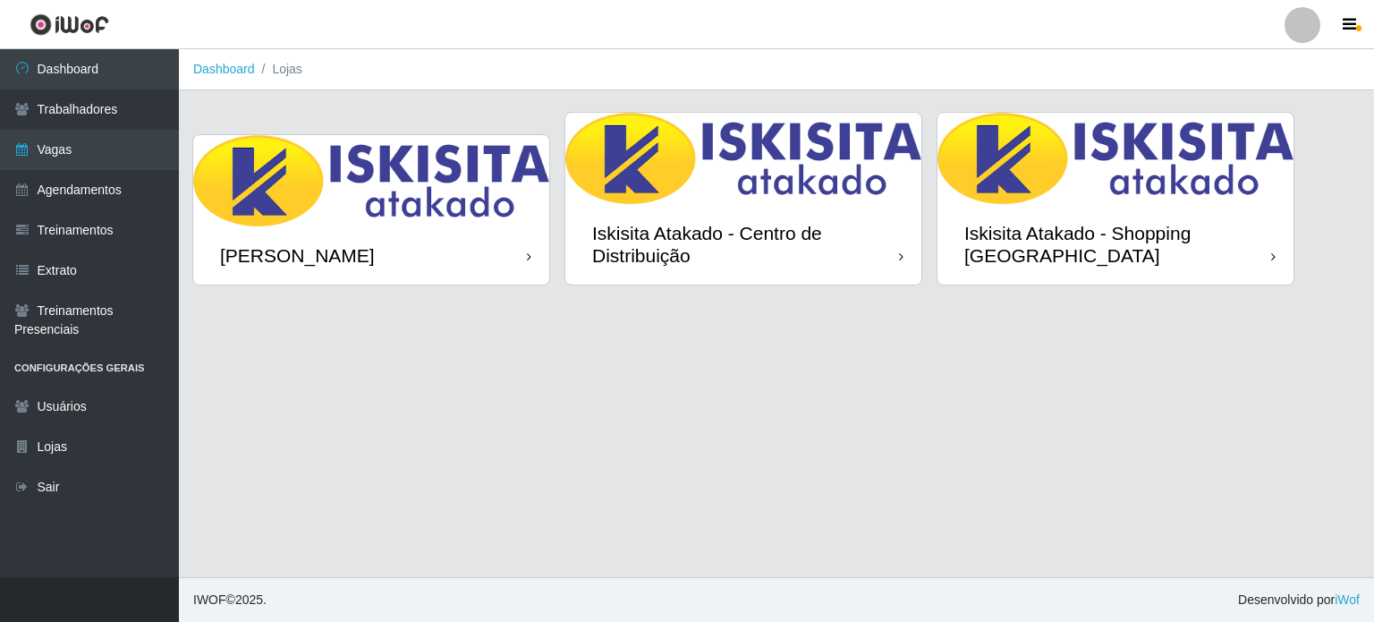
click at [1052, 190] on img at bounding box center [1115, 158] width 356 height 91
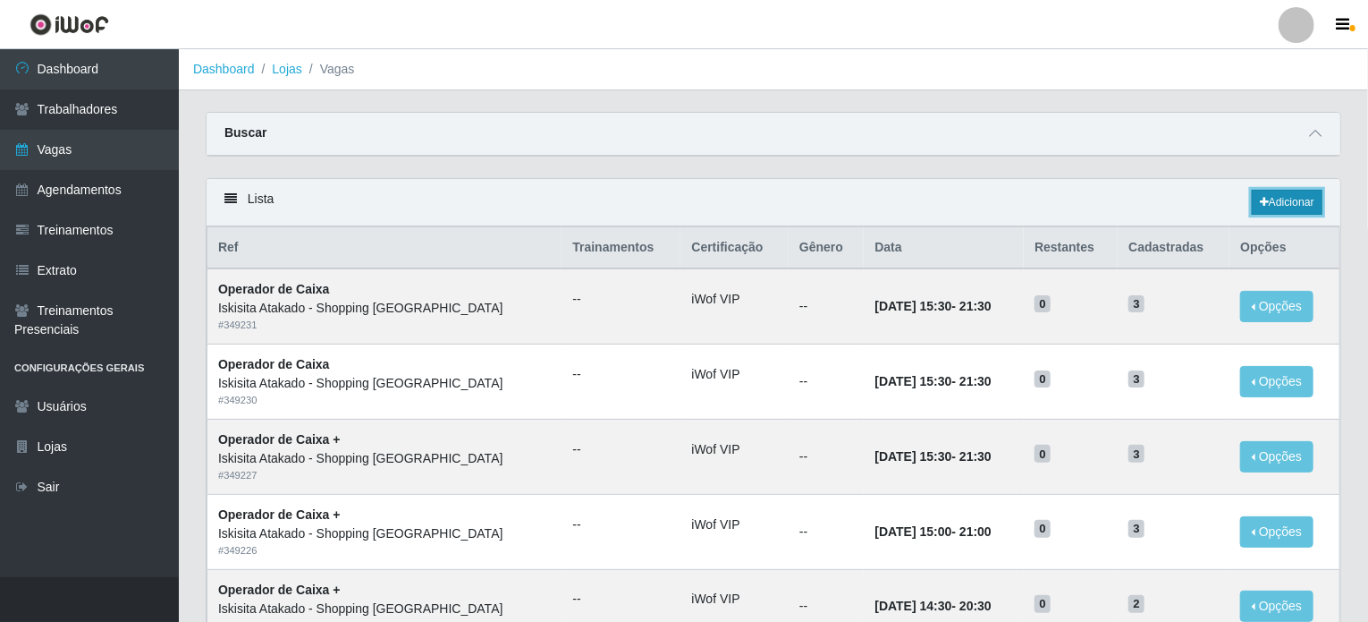
click at [1270, 199] on link "Adicionar" at bounding box center [1287, 202] width 71 height 25
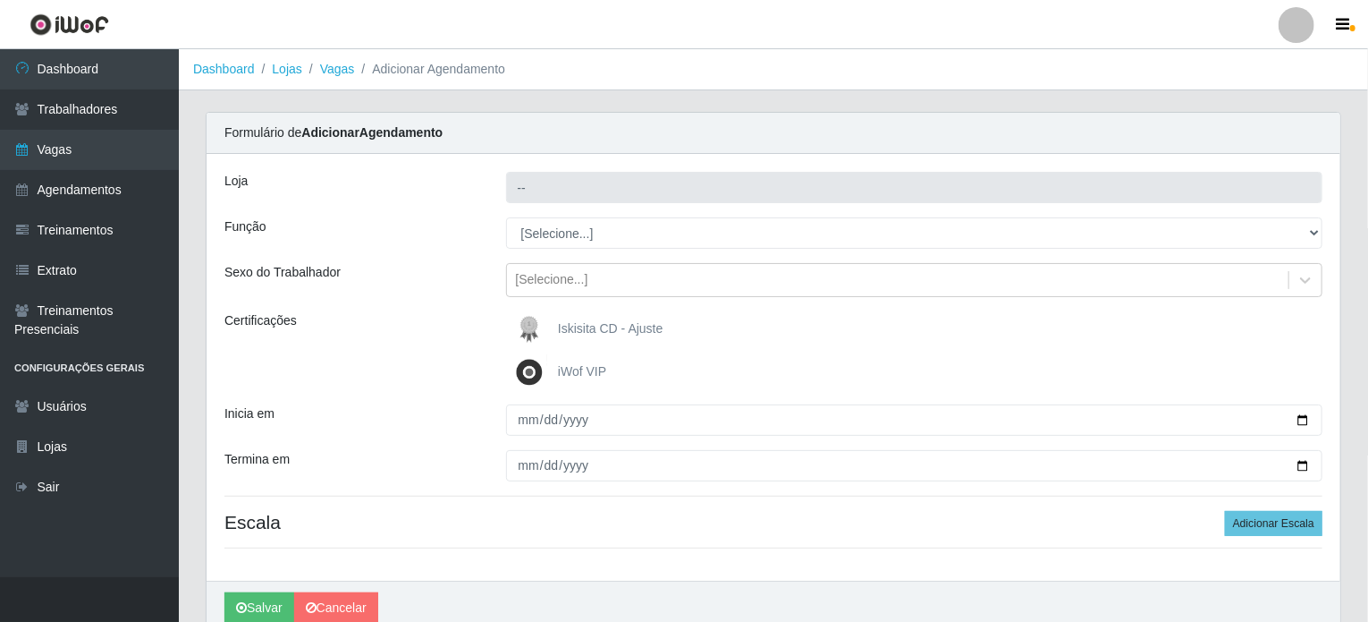
type input "Iskisita Atakado - Shopping [GEOGRAPHIC_DATA]"
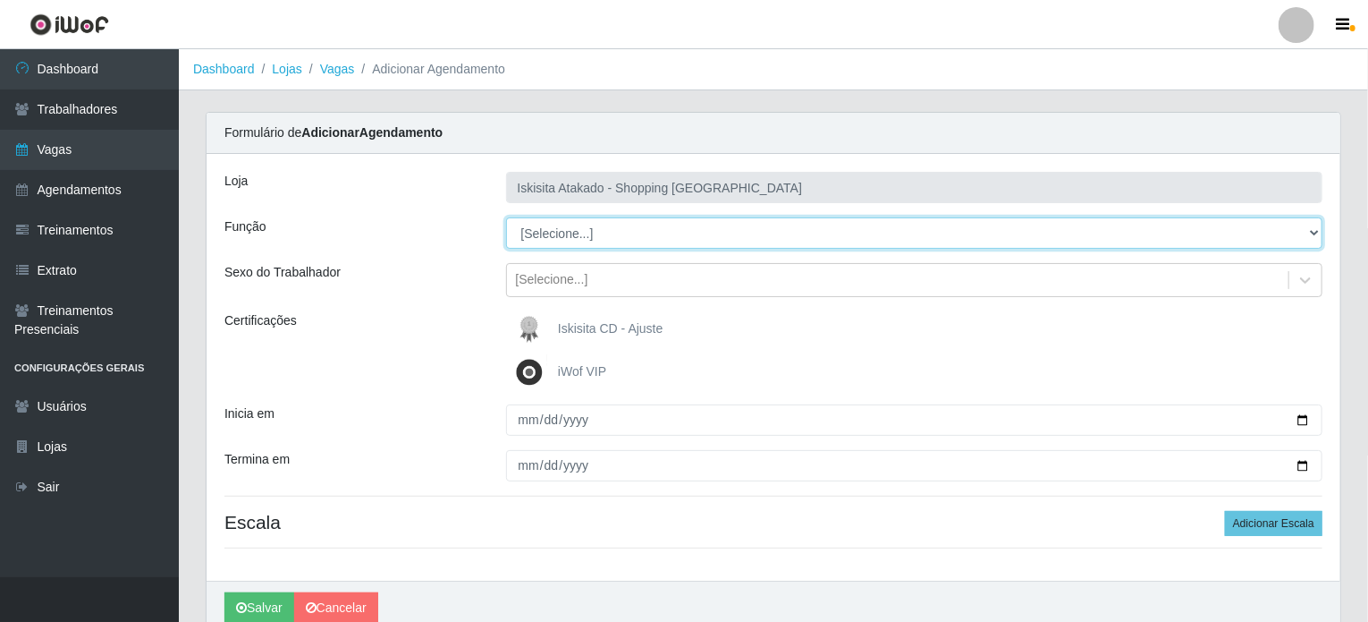
click at [583, 235] on select "[Selecione...] Auxiliar de Estacionamento Auxiliar de Estacionamento + Auxiliar…" at bounding box center [914, 232] width 817 height 31
select select "72"
click at [506, 217] on select "[Selecione...] Auxiliar de Estacionamento Auxiliar de Estacionamento + Auxiliar…" at bounding box center [914, 232] width 817 height 31
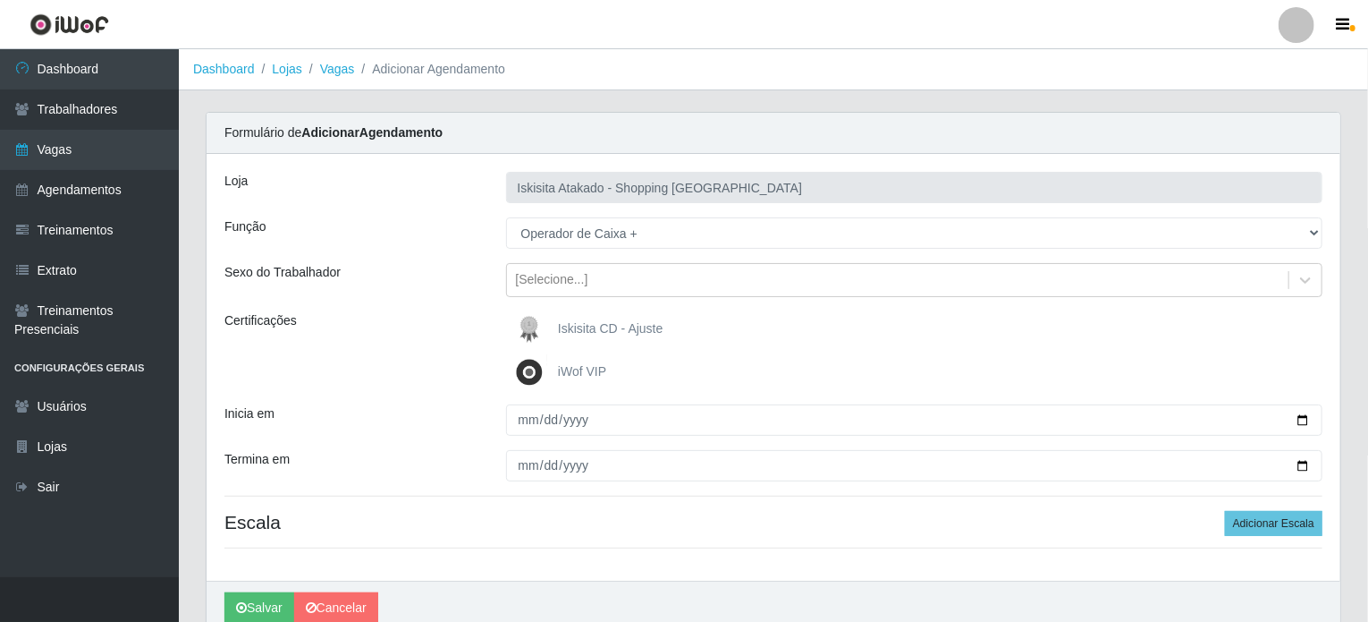
click at [561, 366] on span "iWof VIP" at bounding box center [582, 371] width 48 height 14
click at [0, 0] on input "iWof VIP" at bounding box center [0, 0] width 0 height 0
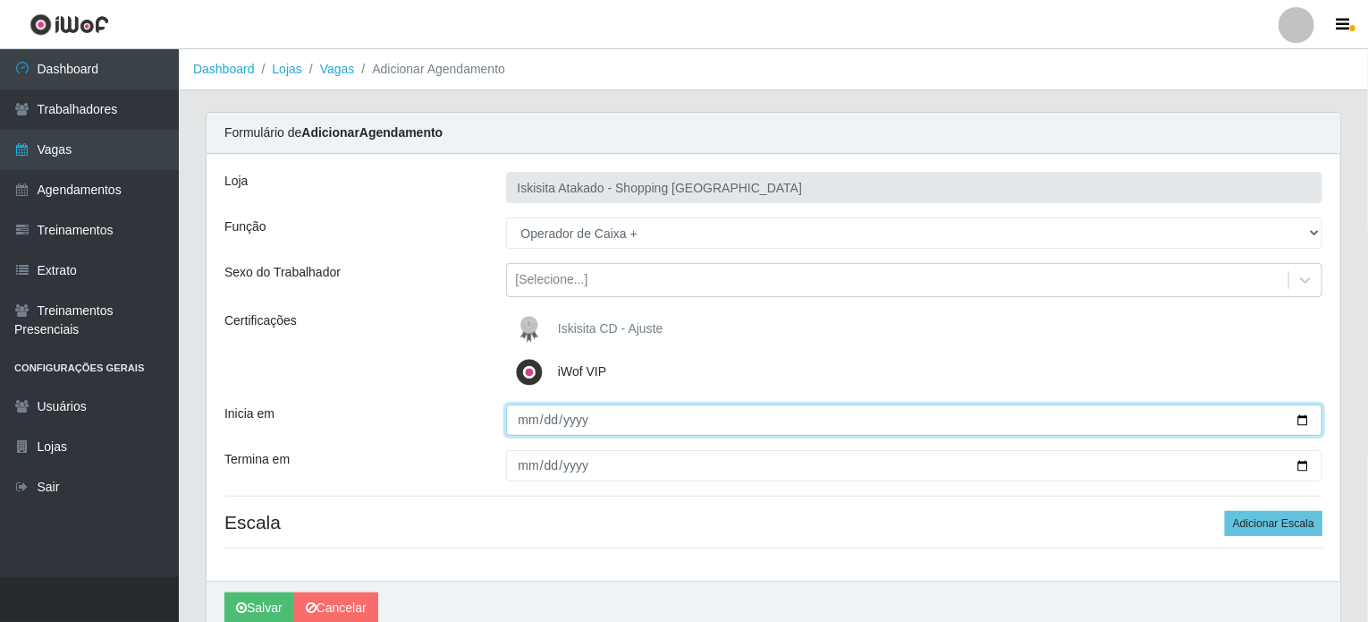
click at [537, 423] on input "Inicia em" at bounding box center [914, 419] width 817 height 31
type input "2025-10-19"
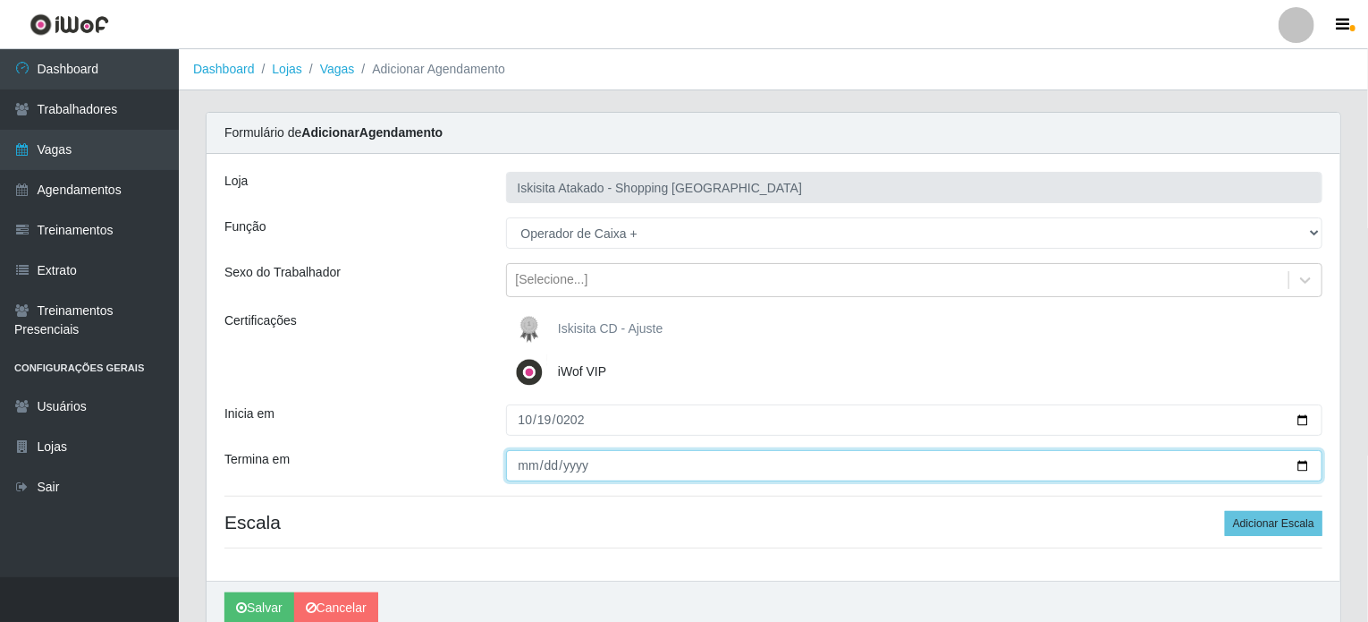
click at [535, 461] on input "Termina em" at bounding box center [914, 465] width 817 height 31
type input "2025-10-19"
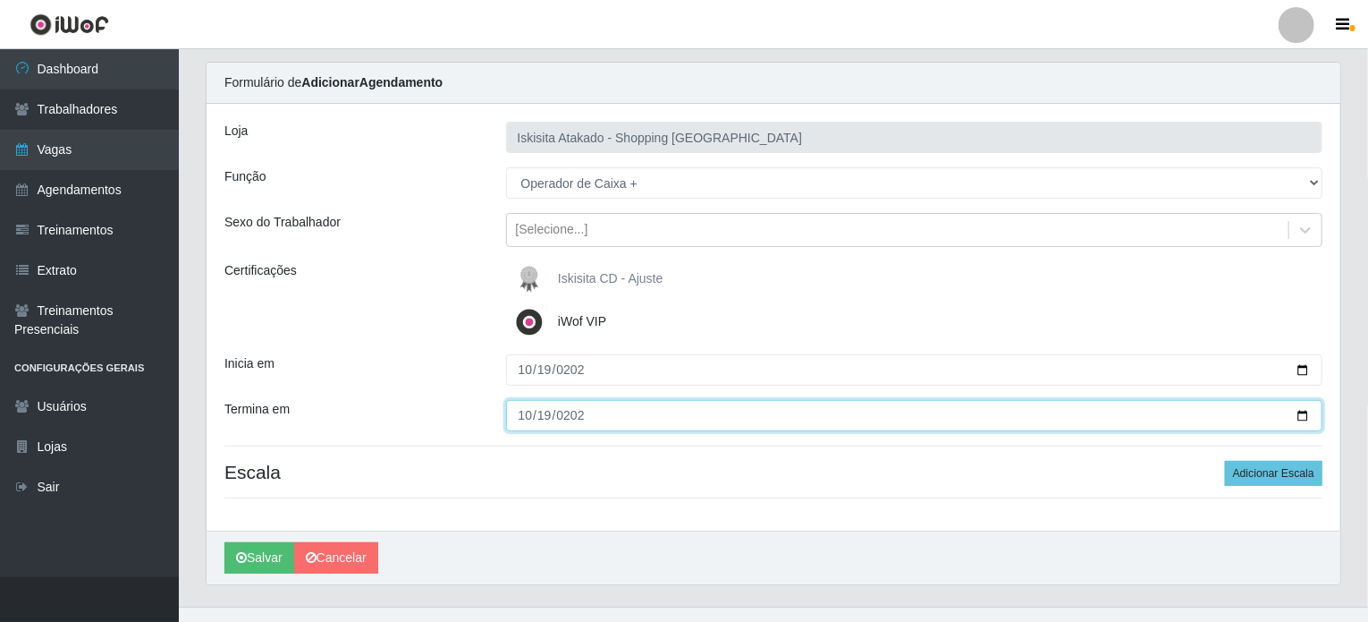
scroll to position [78, 0]
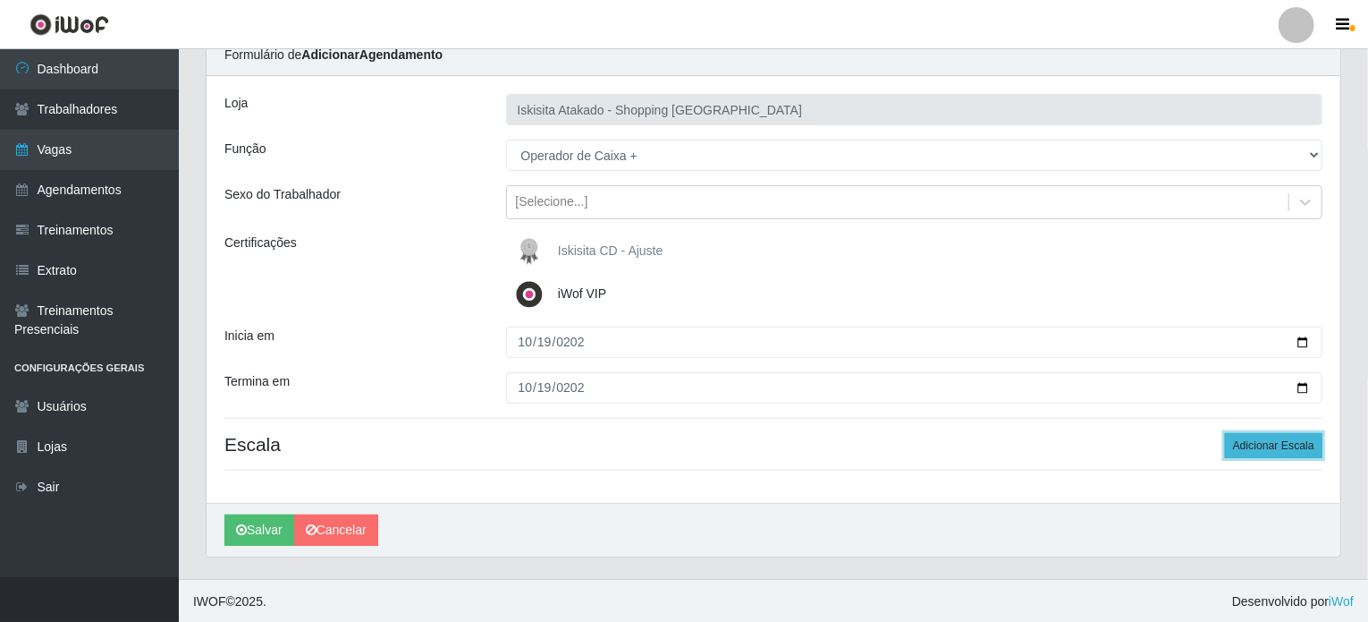
click at [1273, 446] on button "Adicionar Escala" at bounding box center [1273, 445] width 97 height 25
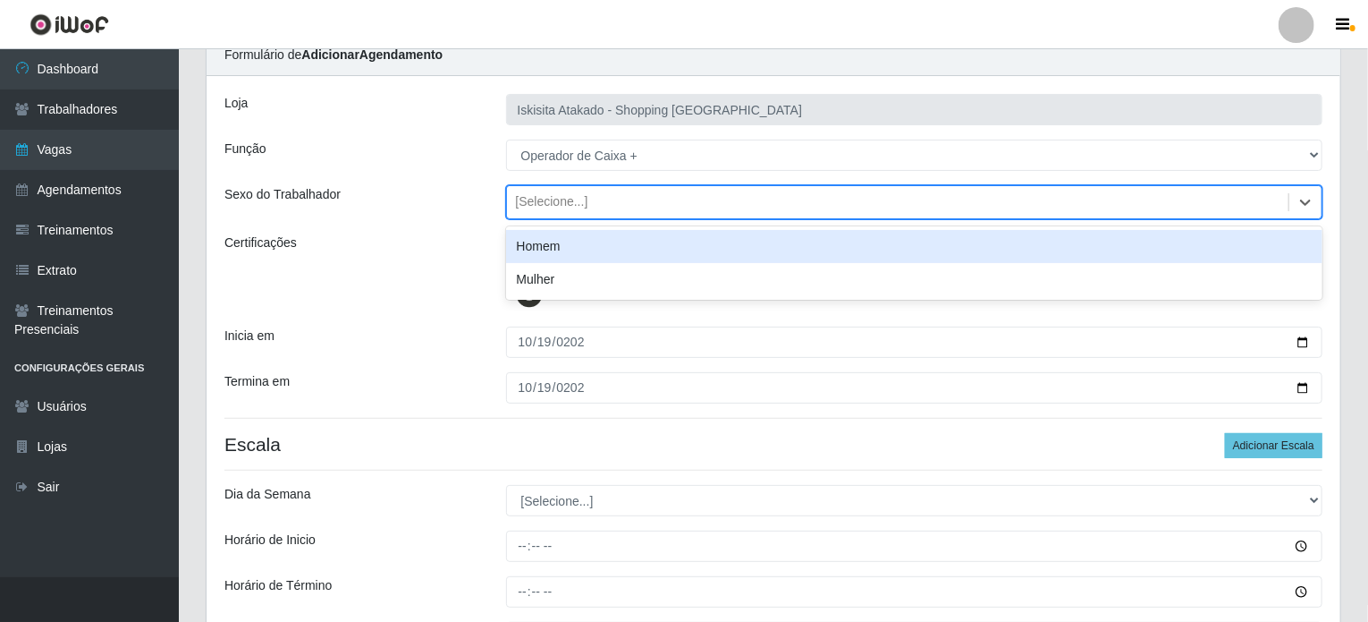
click at [557, 205] on div "[Selecione...]" at bounding box center [552, 202] width 72 height 19
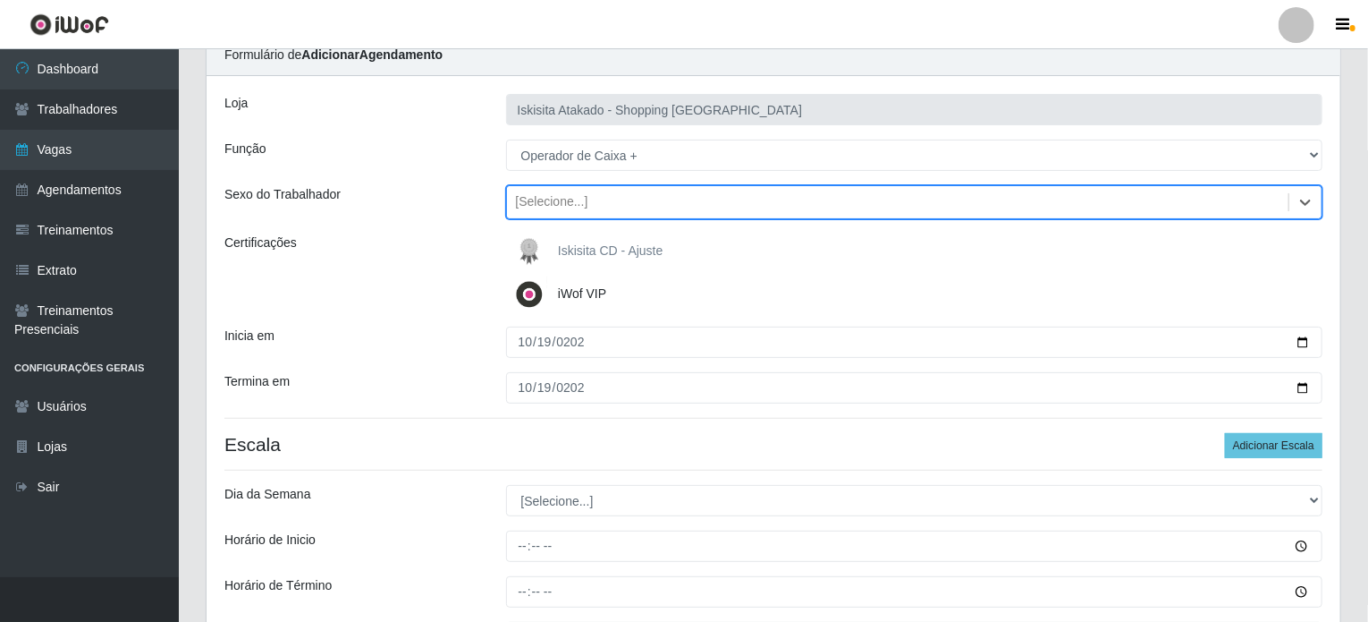
click at [577, 210] on div "[Selecione...]" at bounding box center [898, 203] width 783 height 30
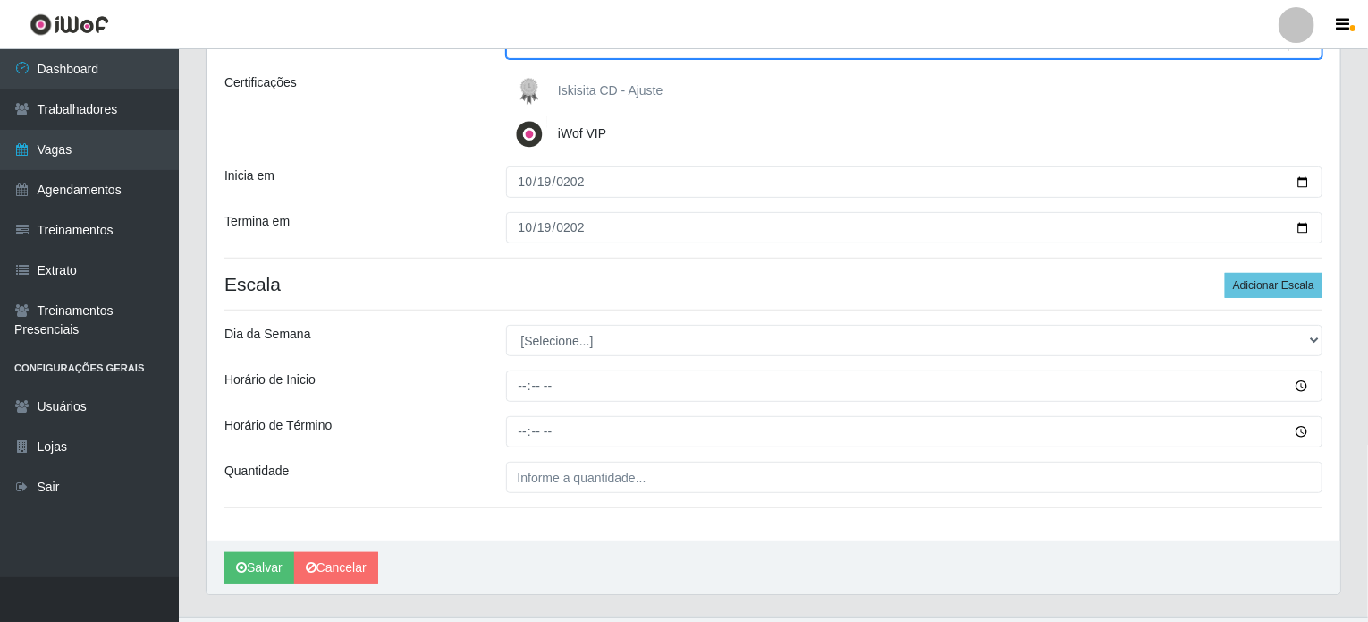
scroll to position [257, 0]
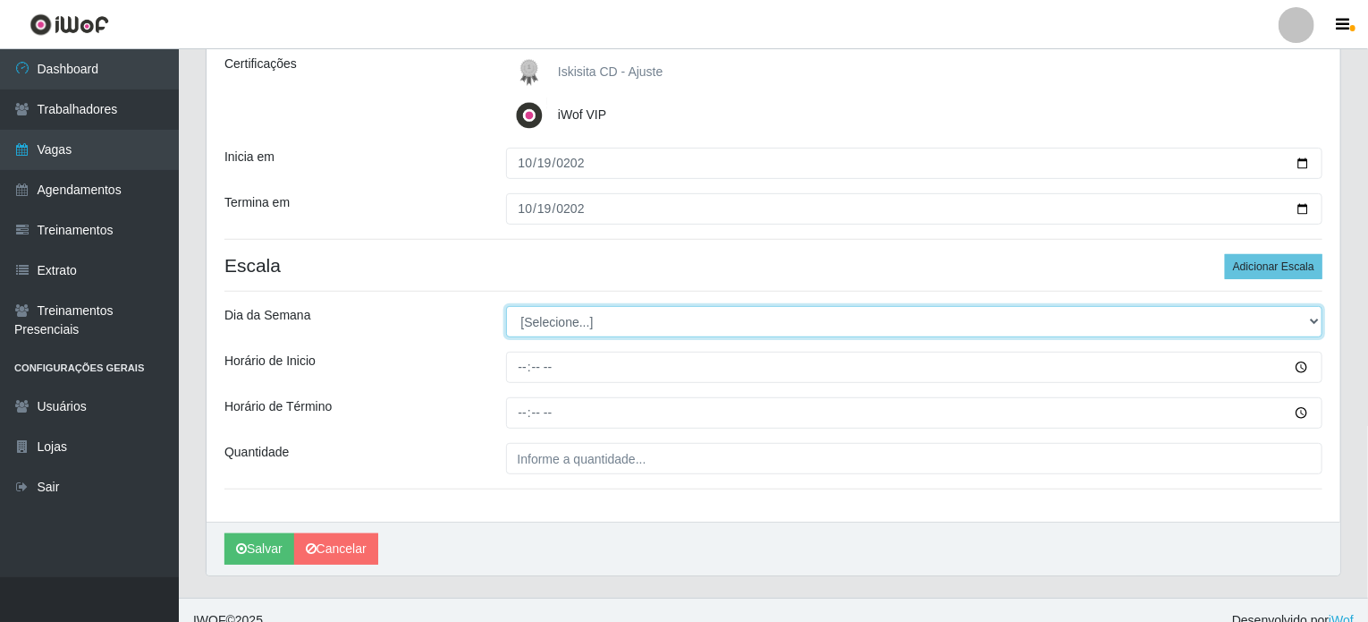
click at [561, 321] on select "[Selecione...] Segunda Terça Quarta Quinta Sexta Sábado Domingo" at bounding box center [914, 321] width 817 height 31
select select "0"
click at [506, 306] on select "[Selecione...] Segunda Terça Quarta Quinta Sexta Sábado Domingo" at bounding box center [914, 321] width 817 height 31
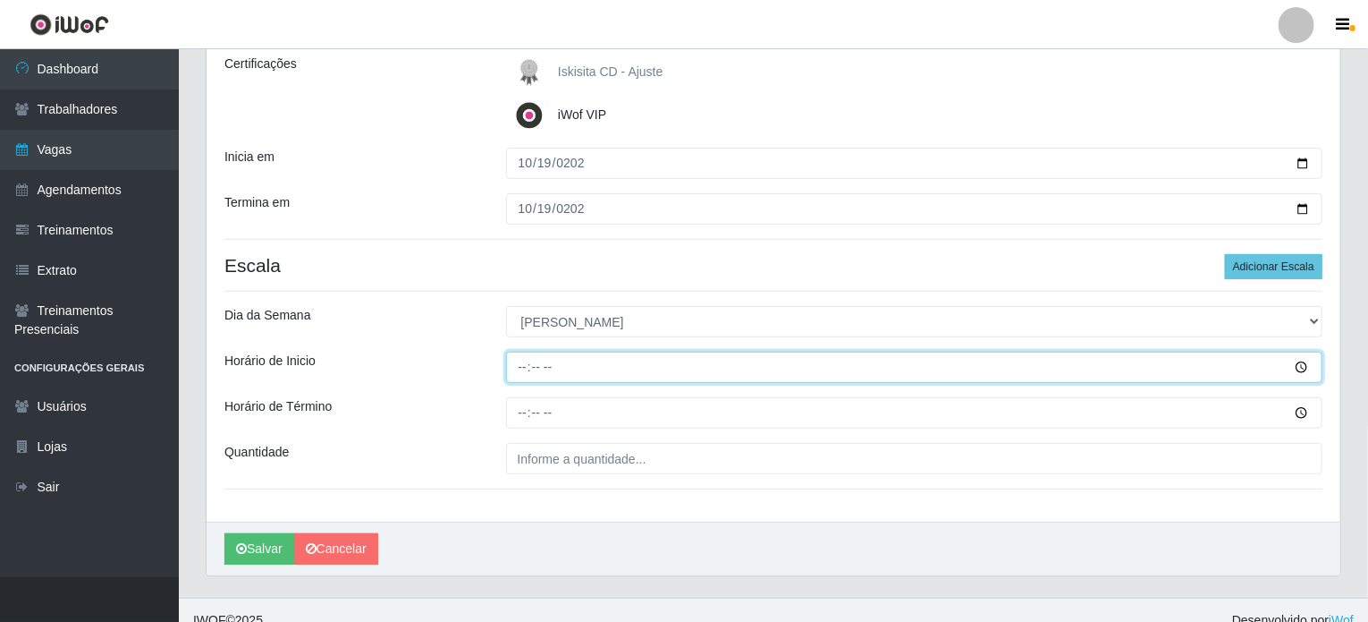
click at [522, 363] on input "Horário de Inicio" at bounding box center [914, 366] width 817 height 31
type input "14:30"
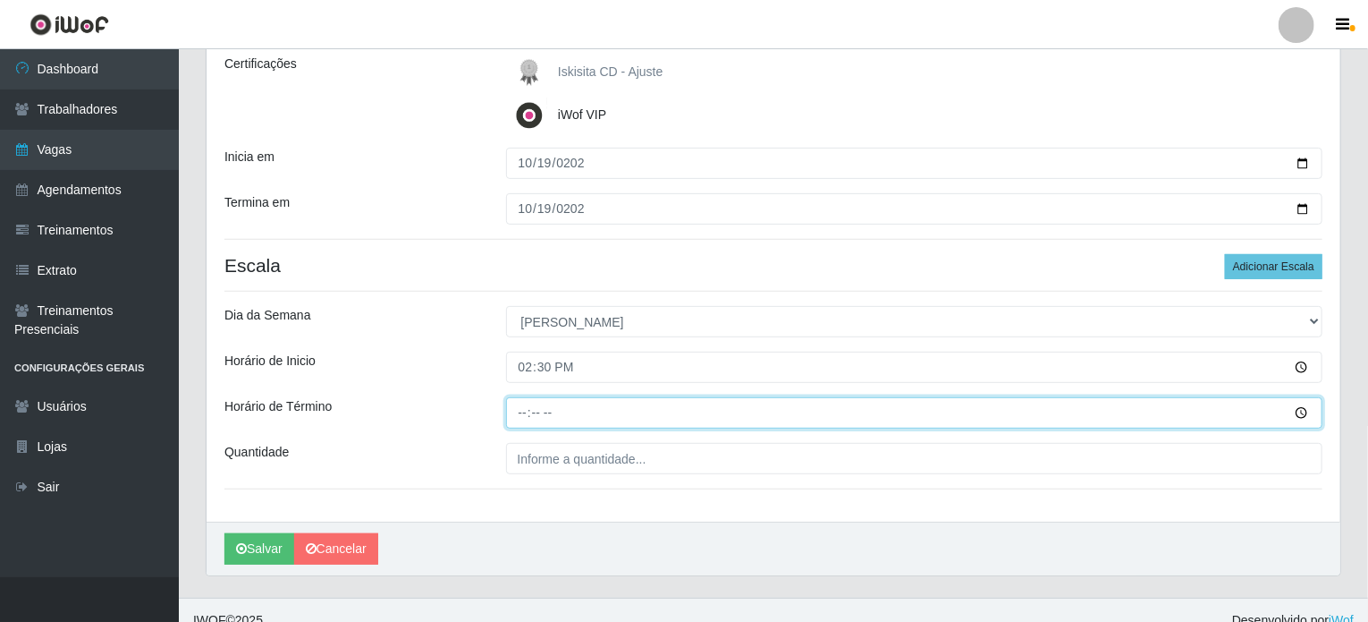
click at [524, 418] on input "Horário de Término" at bounding box center [914, 412] width 817 height 31
type input "23:00"
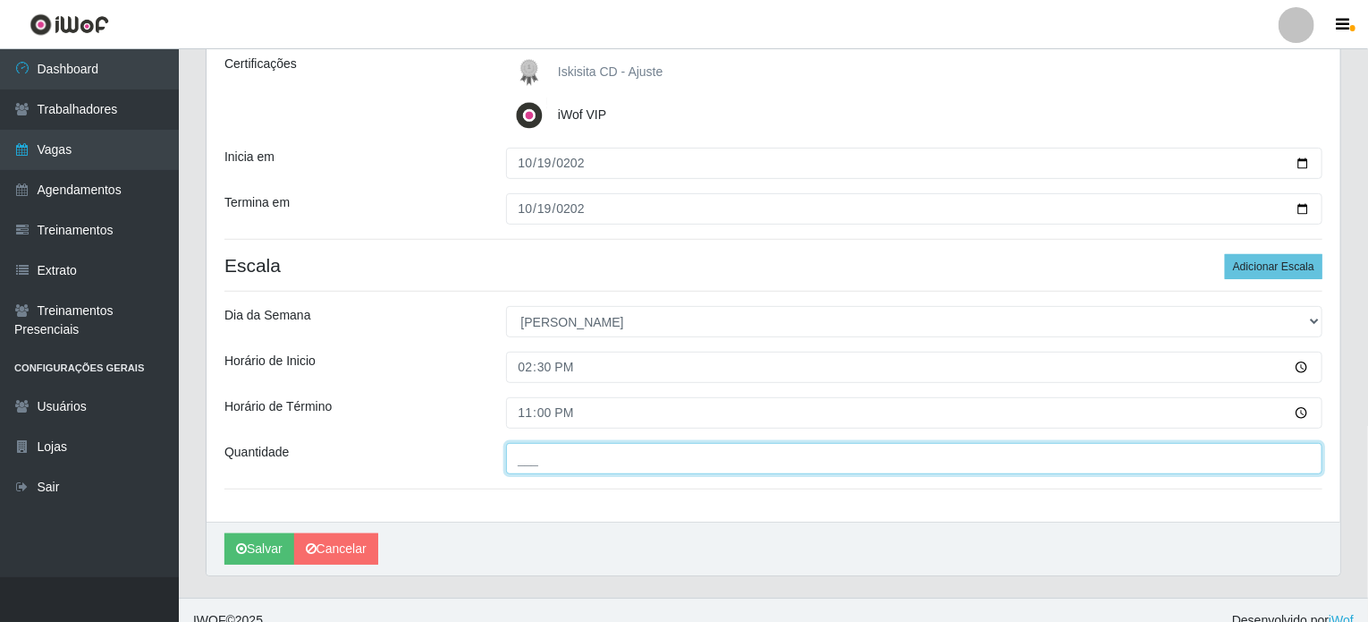
click at [542, 452] on input "___" at bounding box center [914, 458] width 817 height 31
type input "2__"
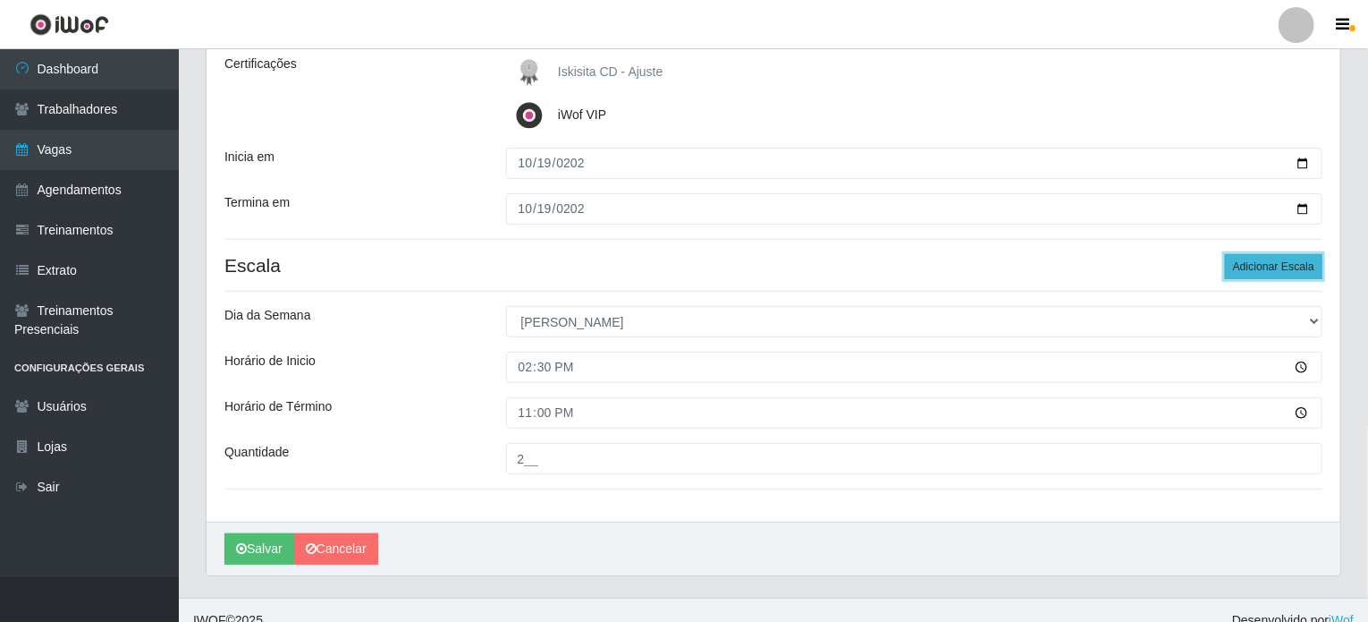
click at [1262, 266] on button "Adicionar Escala" at bounding box center [1273, 266] width 97 height 25
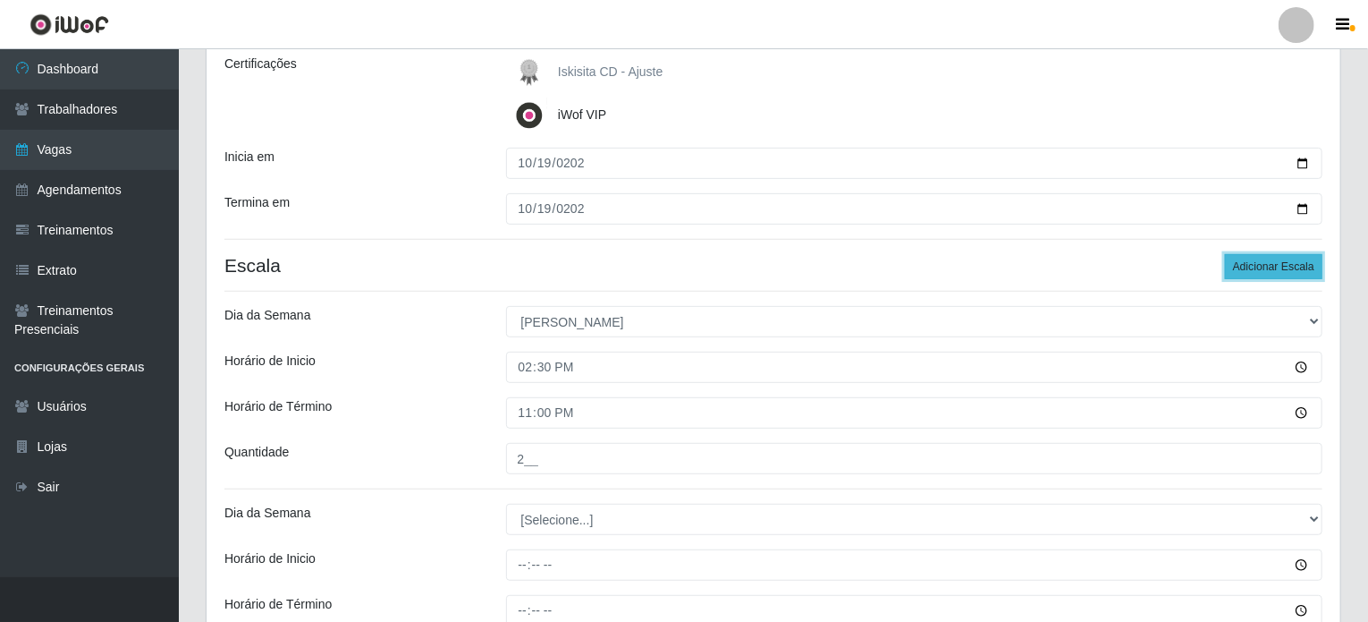
click at [1262, 266] on button "Adicionar Escala" at bounding box center [1273, 266] width 97 height 25
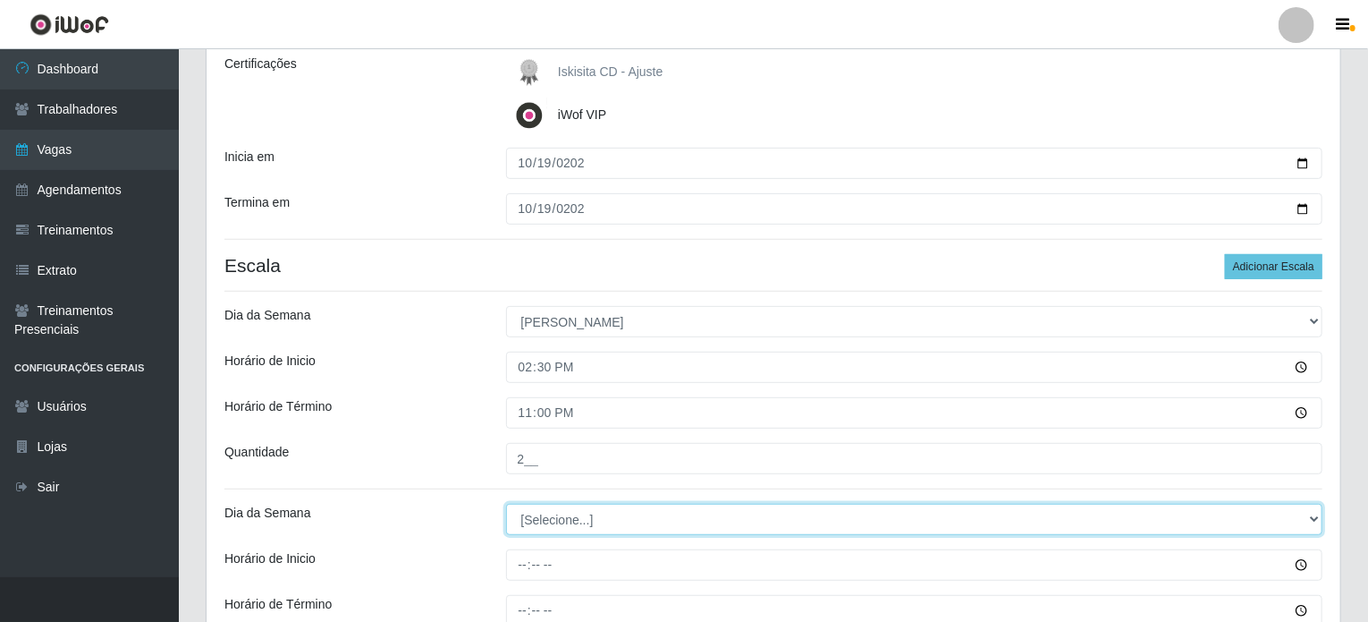
click at [560, 520] on select "[Selecione...] Segunda Terça Quarta Quinta Sexta Sábado Domingo" at bounding box center [914, 518] width 817 height 31
select select "0"
click at [506, 503] on select "[Selecione...] Segunda Terça Quarta Quinta Sexta Sábado Domingo" at bounding box center [914, 518] width 817 height 31
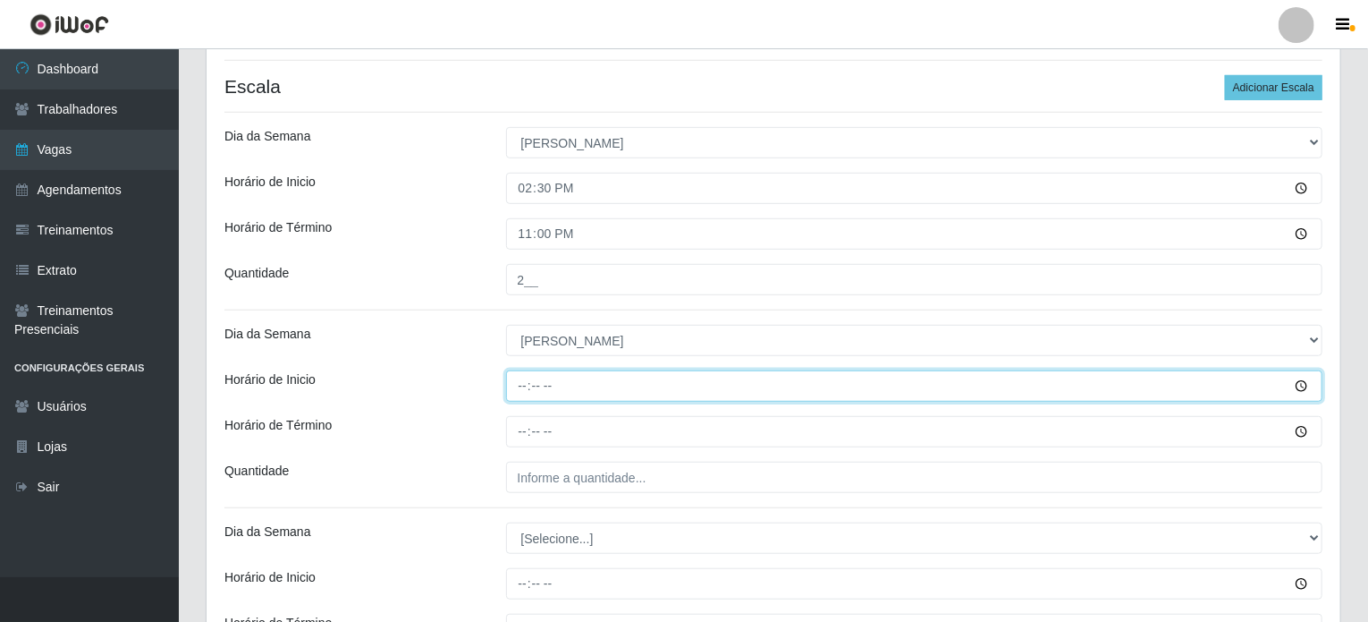
click at [520, 380] on input "Horário de Inicio" at bounding box center [914, 385] width 817 height 31
type input "15:00"
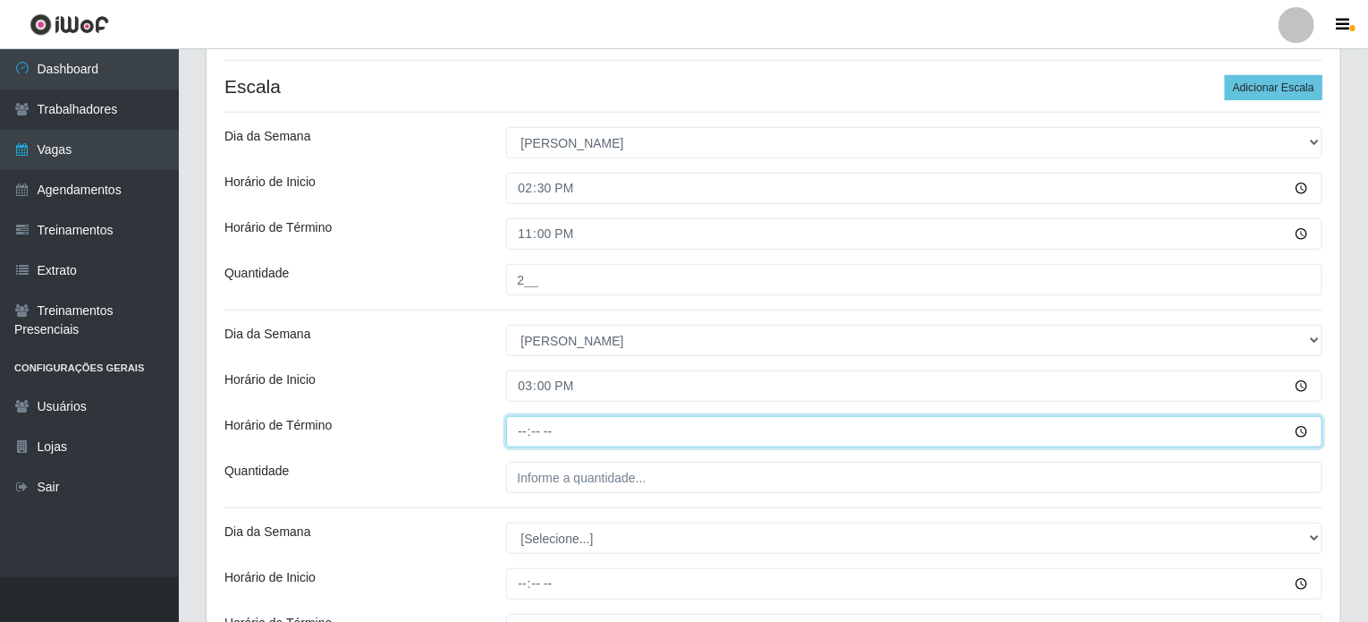
type input "21:00"
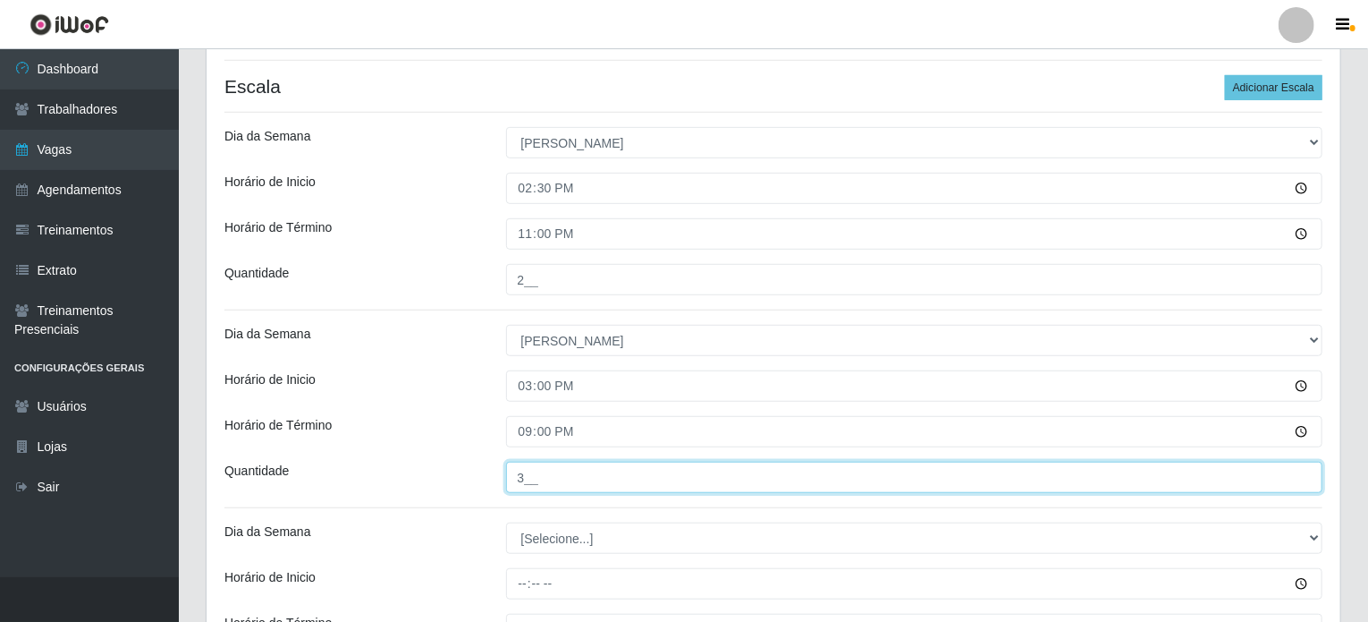
type input "3__"
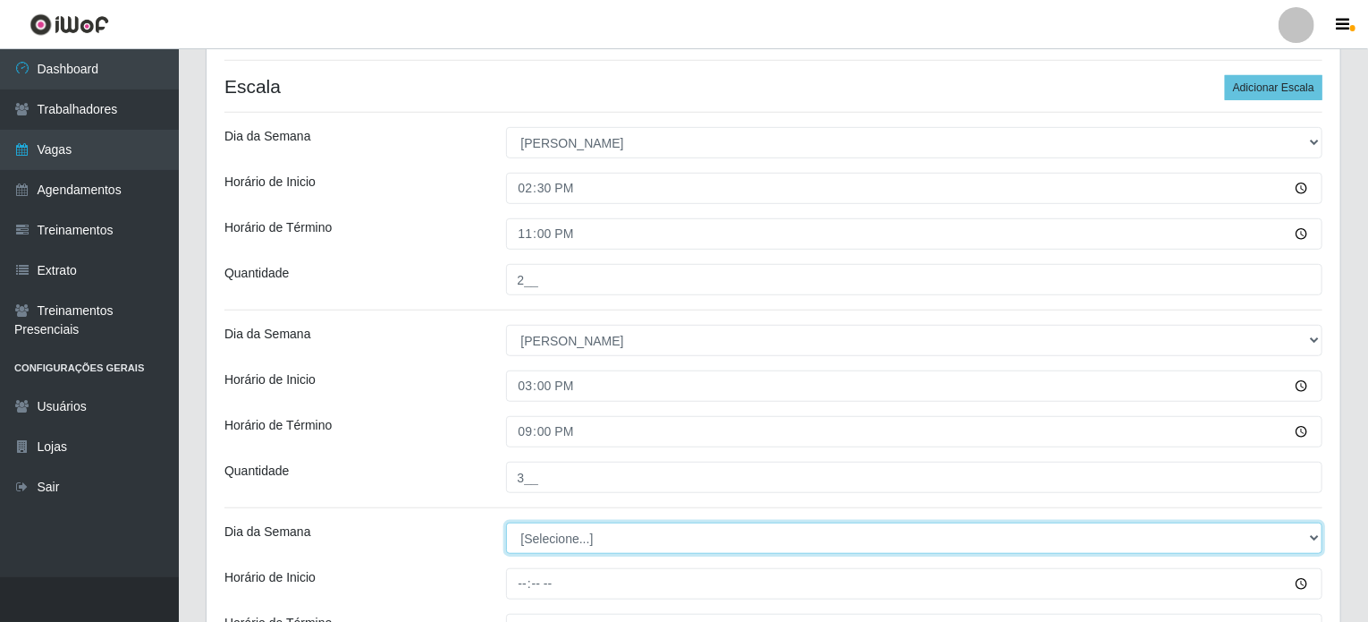
select select "0"
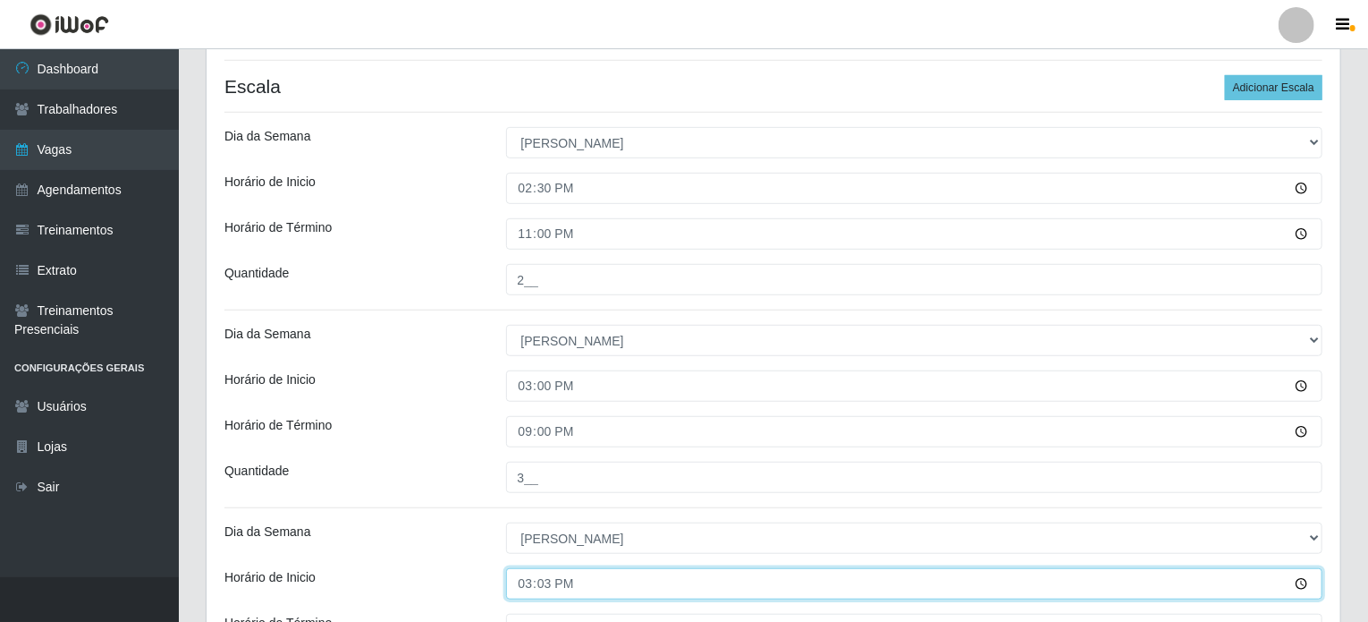
type input "15:30"
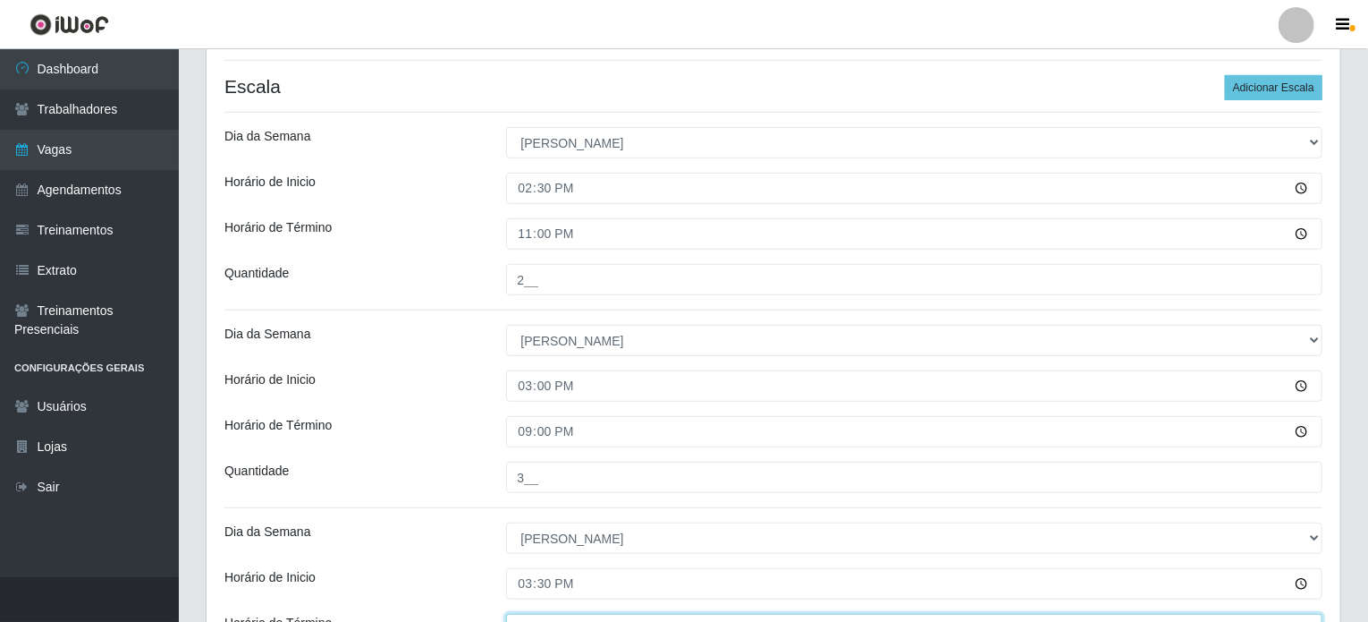
scroll to position [458, 0]
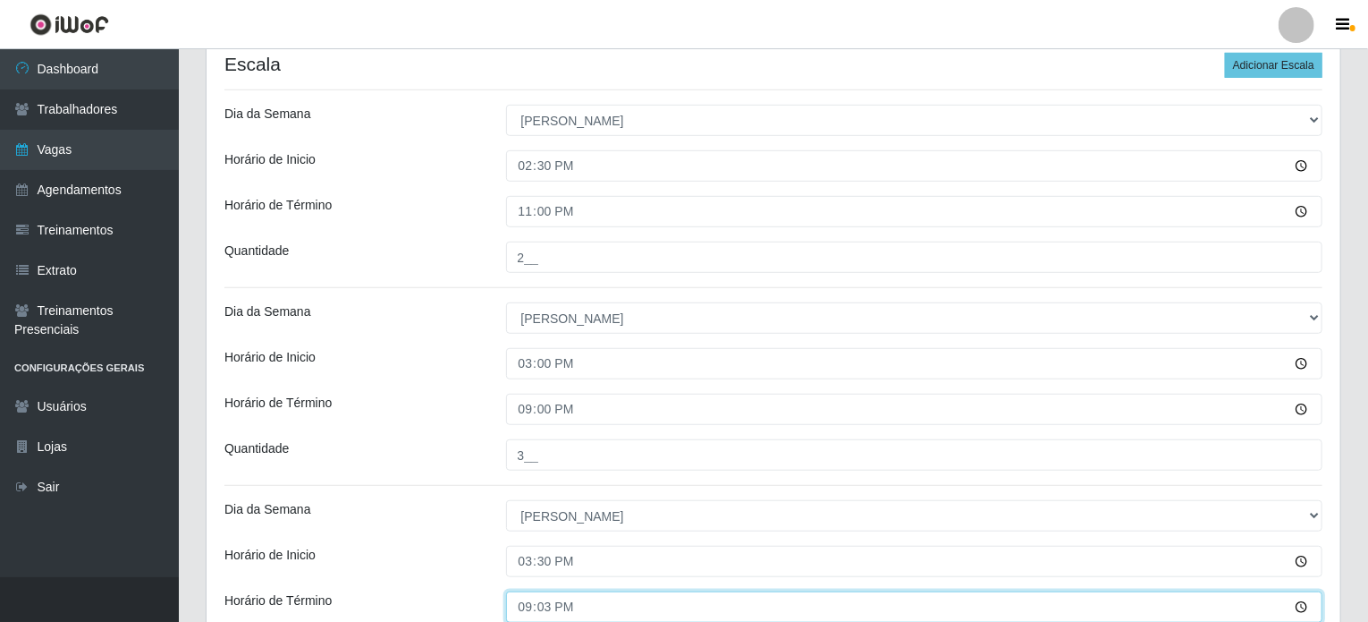
type input "21:30"
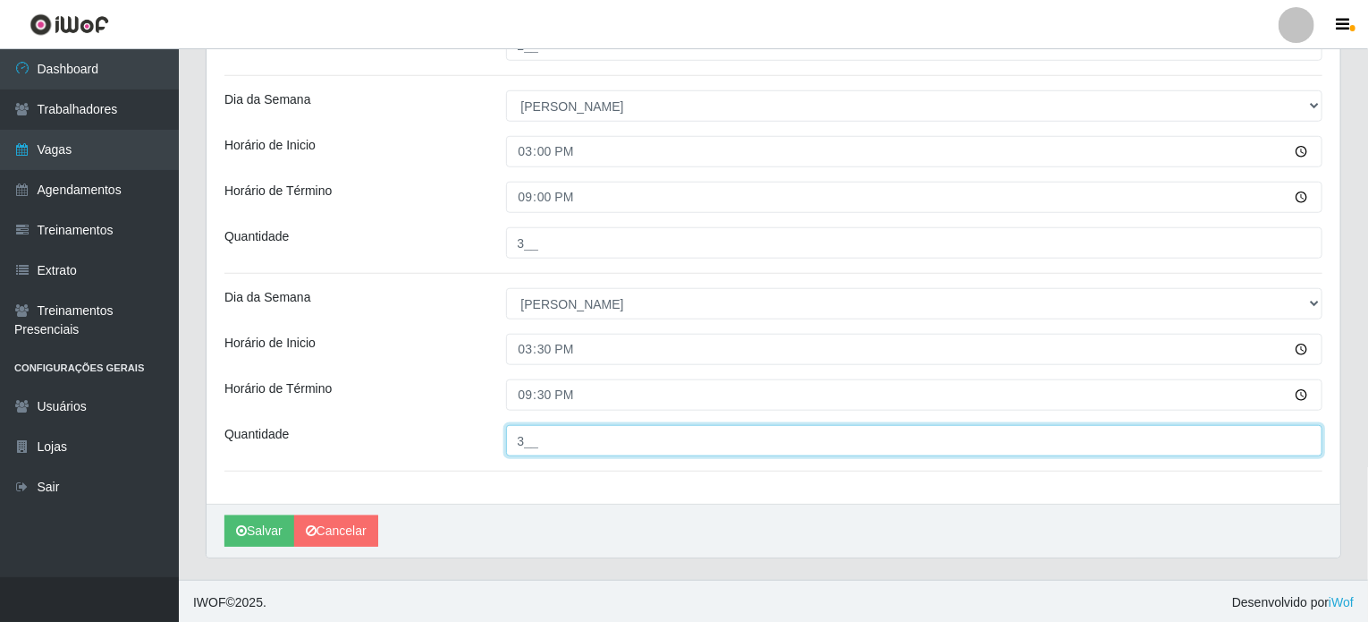
type input "3__"
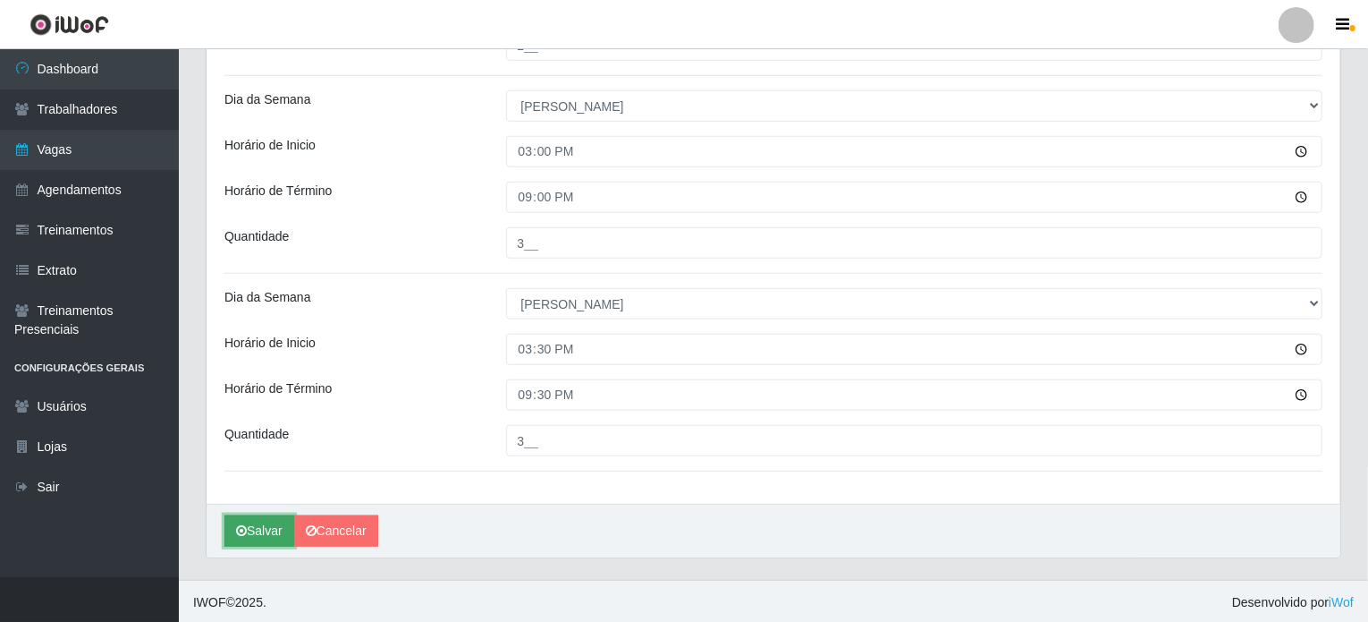
click at [279, 534] on button "Salvar" at bounding box center [259, 530] width 70 height 31
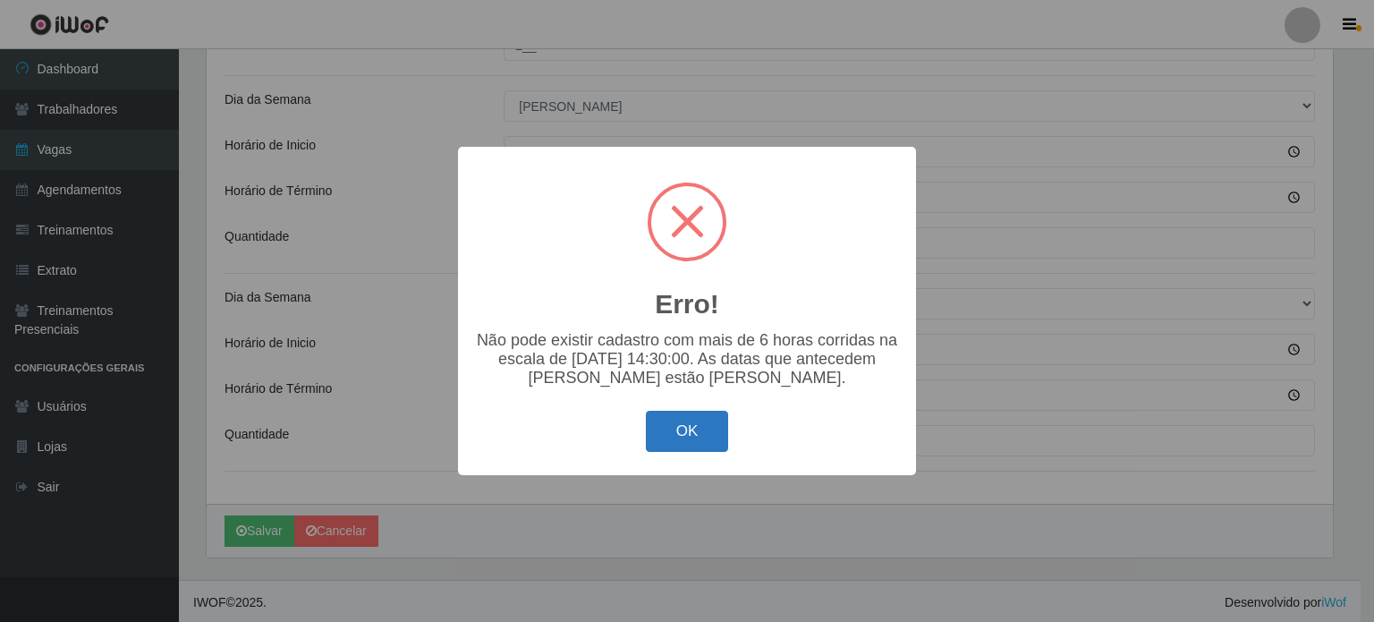
click at [691, 452] on button "OK" at bounding box center [687, 431] width 83 height 42
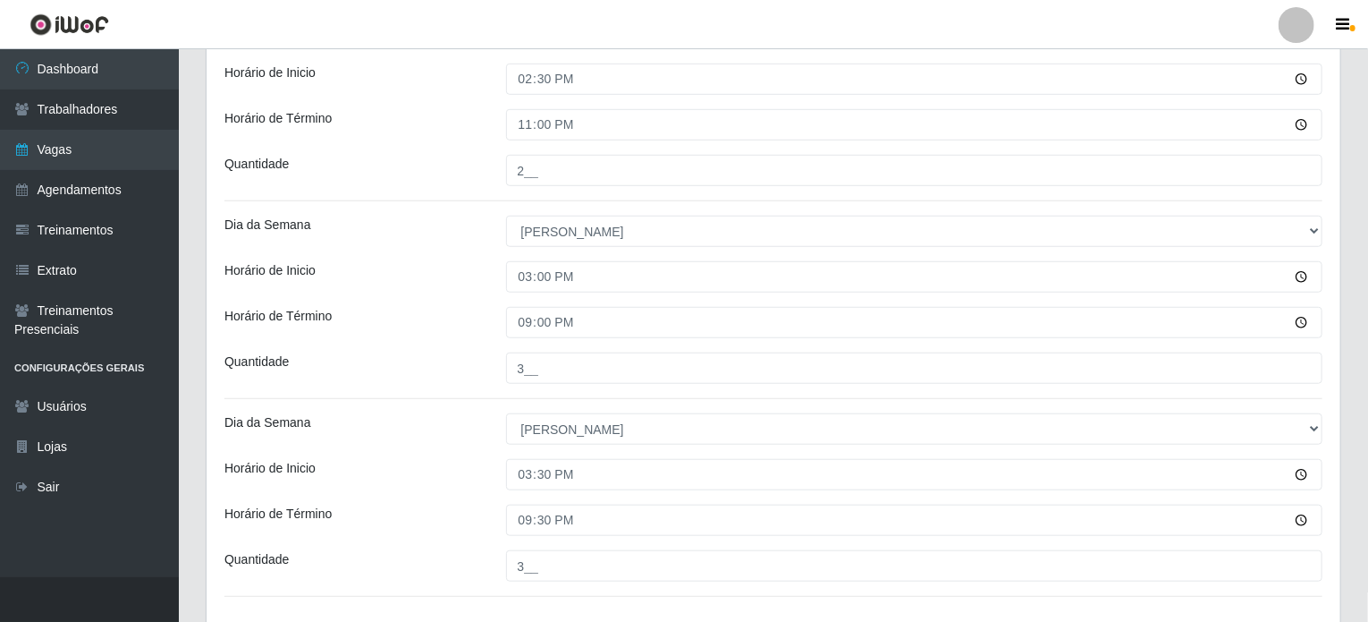
scroll to position [402, 0]
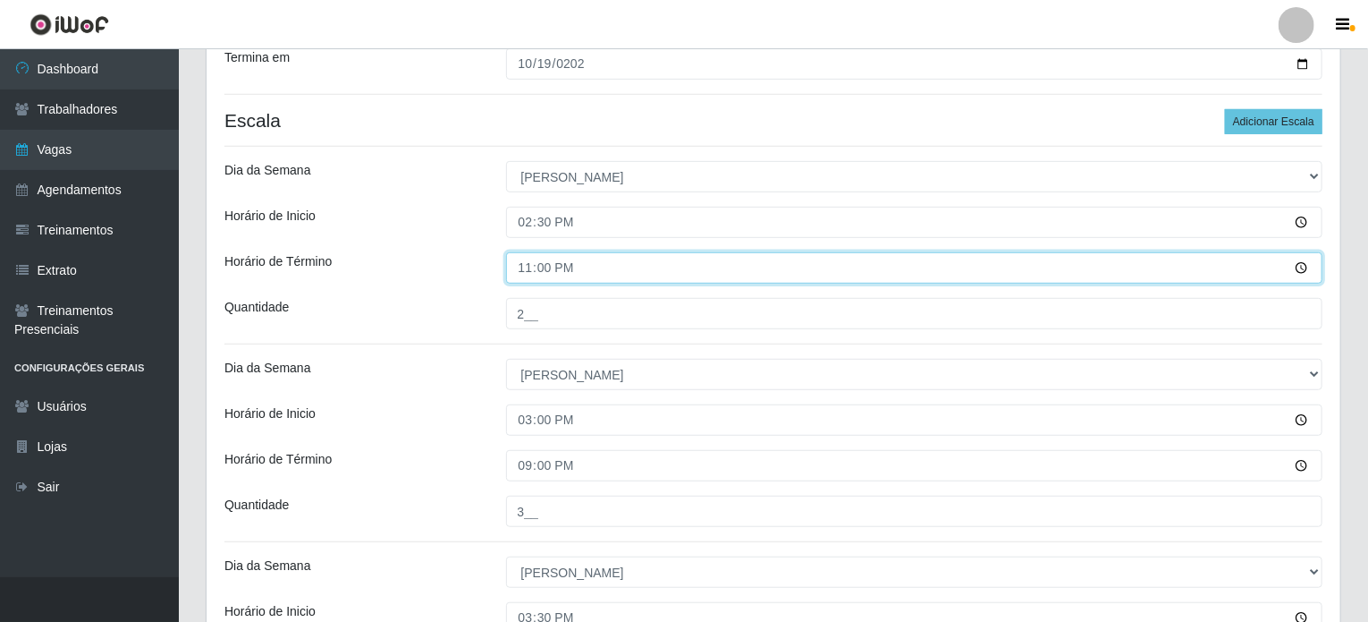
click at [530, 268] on input "23:00" at bounding box center [914, 267] width 817 height 31
type input "20:30"
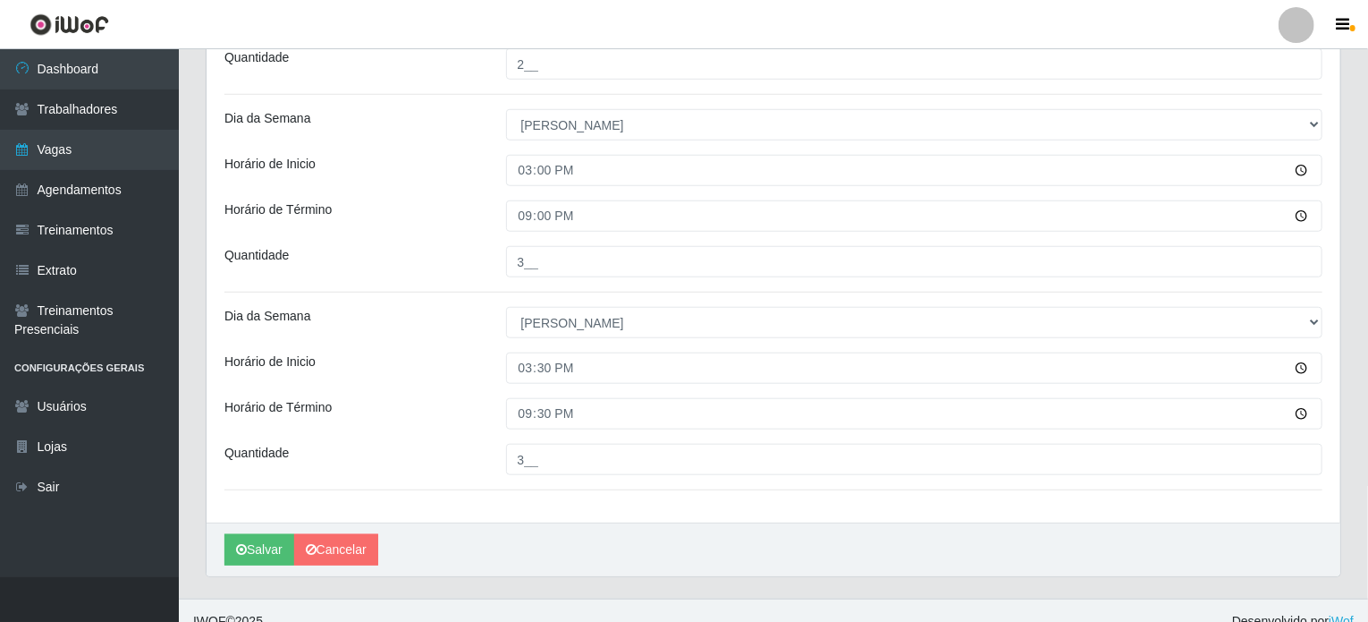
scroll to position [670, 0]
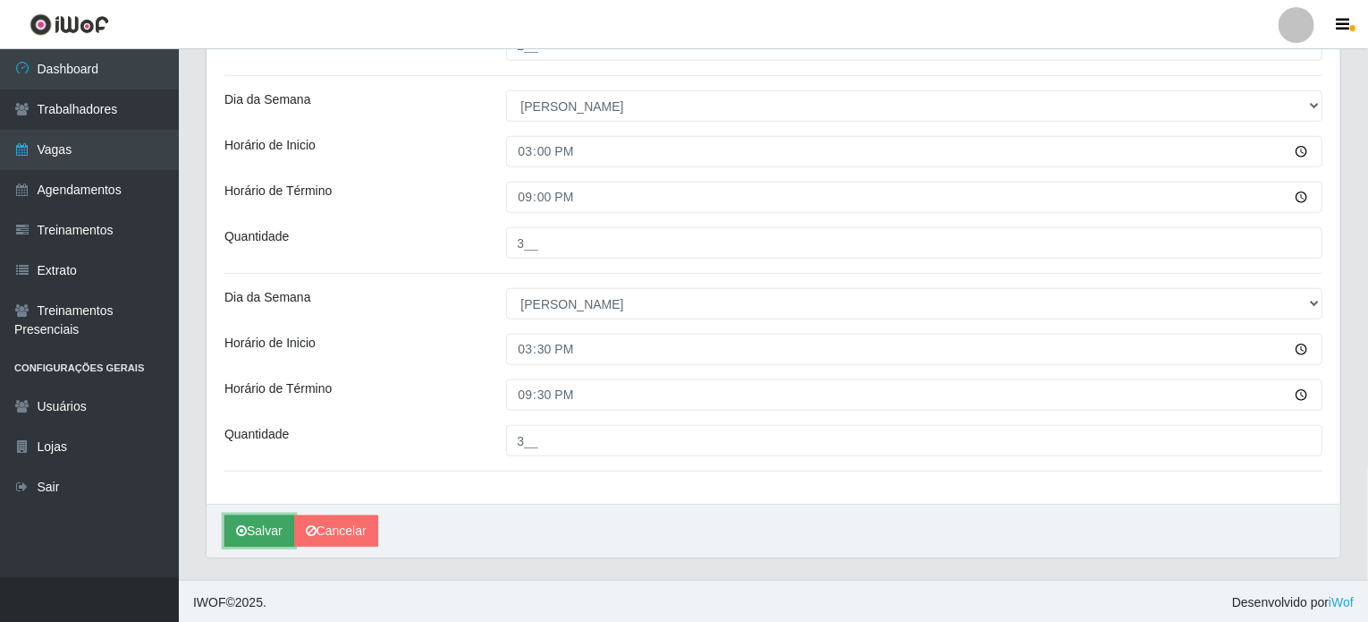
click at [254, 532] on button "Salvar" at bounding box center [259, 530] width 70 height 31
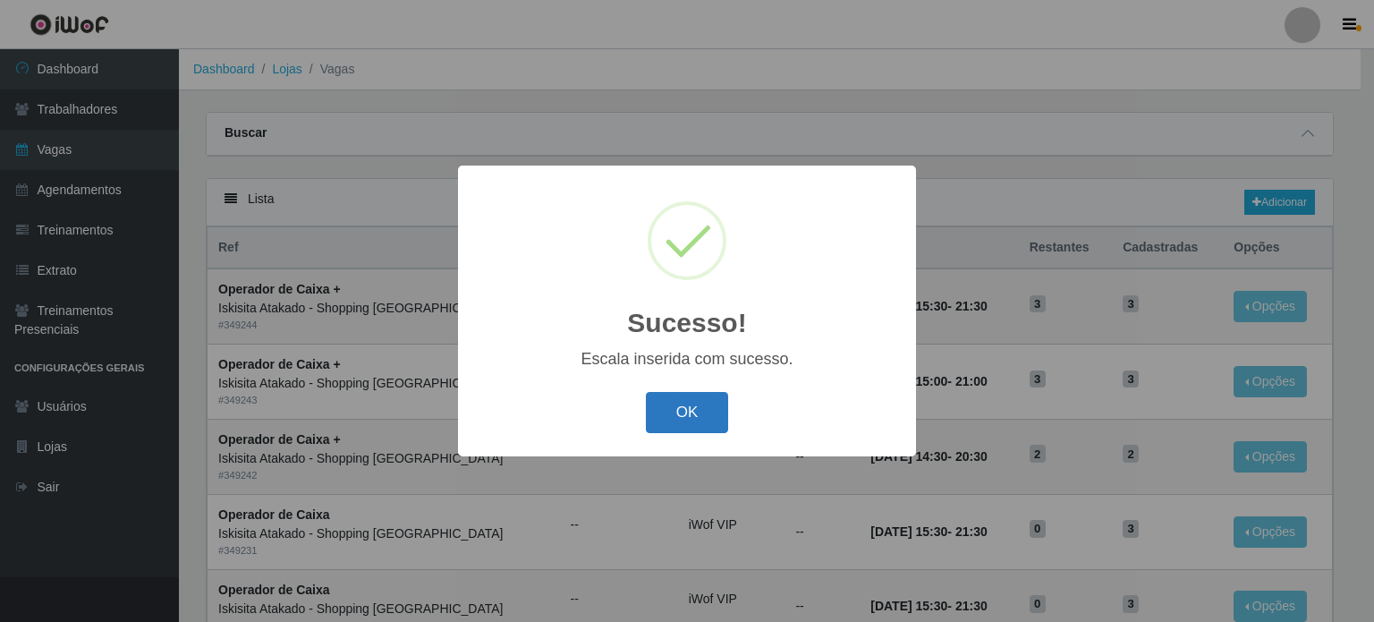
click at [672, 410] on button "OK" at bounding box center [687, 413] width 83 height 42
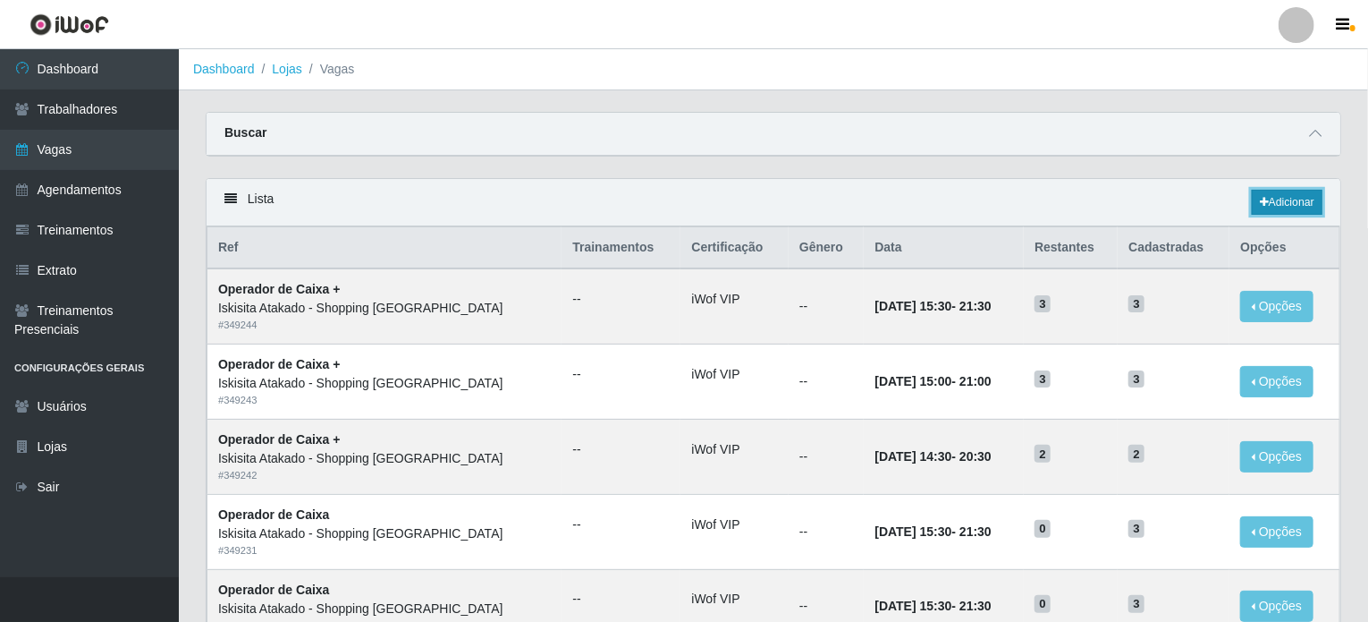
click at [1293, 213] on link "Adicionar" at bounding box center [1287, 202] width 71 height 25
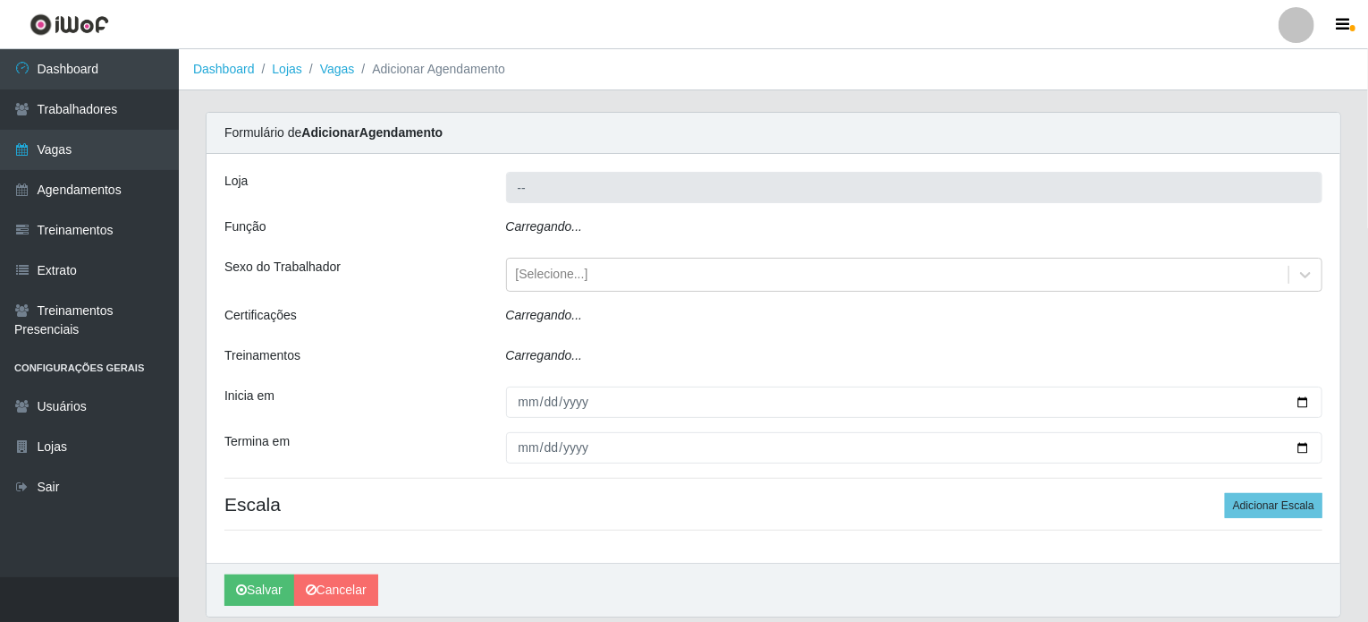
type input "Iskisita Atakado - Shopping [GEOGRAPHIC_DATA]"
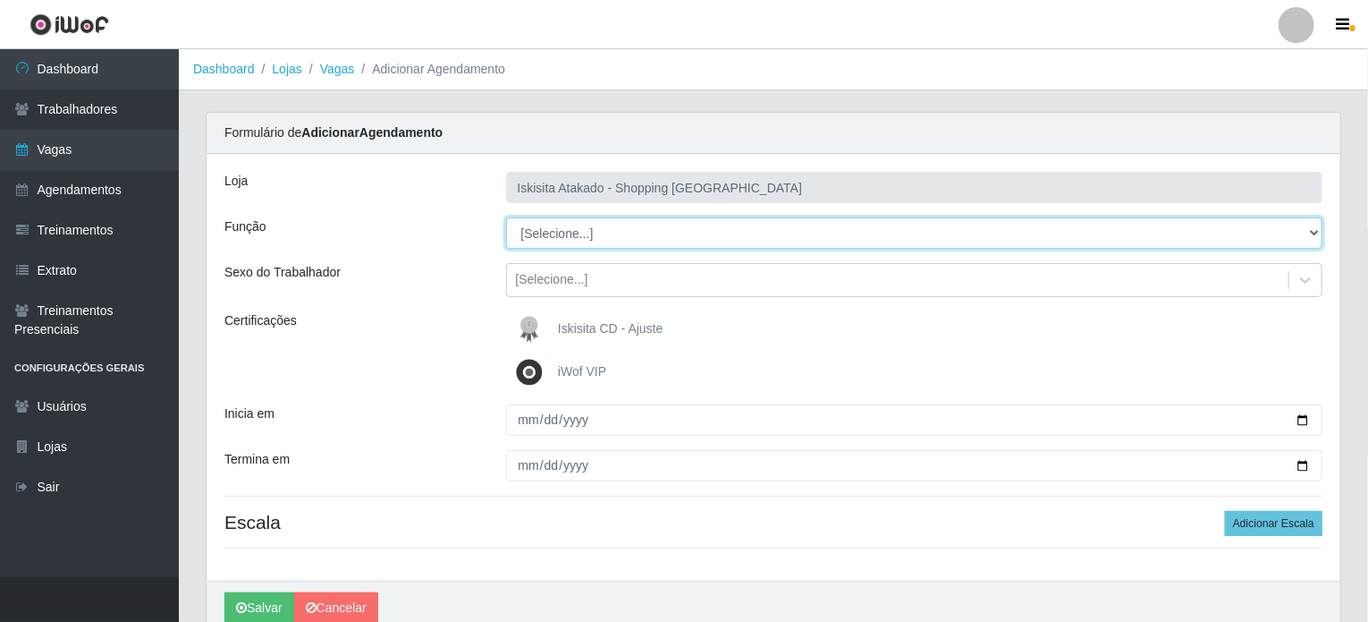
click at [552, 234] on select "[Selecione...] Auxiliar de Estacionamento Auxiliar de Estacionamento + Auxiliar…" at bounding box center [914, 232] width 817 height 31
select select "72"
click at [506, 217] on select "[Selecione...] Auxiliar de Estacionamento Auxiliar de Estacionamento + Auxiliar…" at bounding box center [914, 232] width 817 height 31
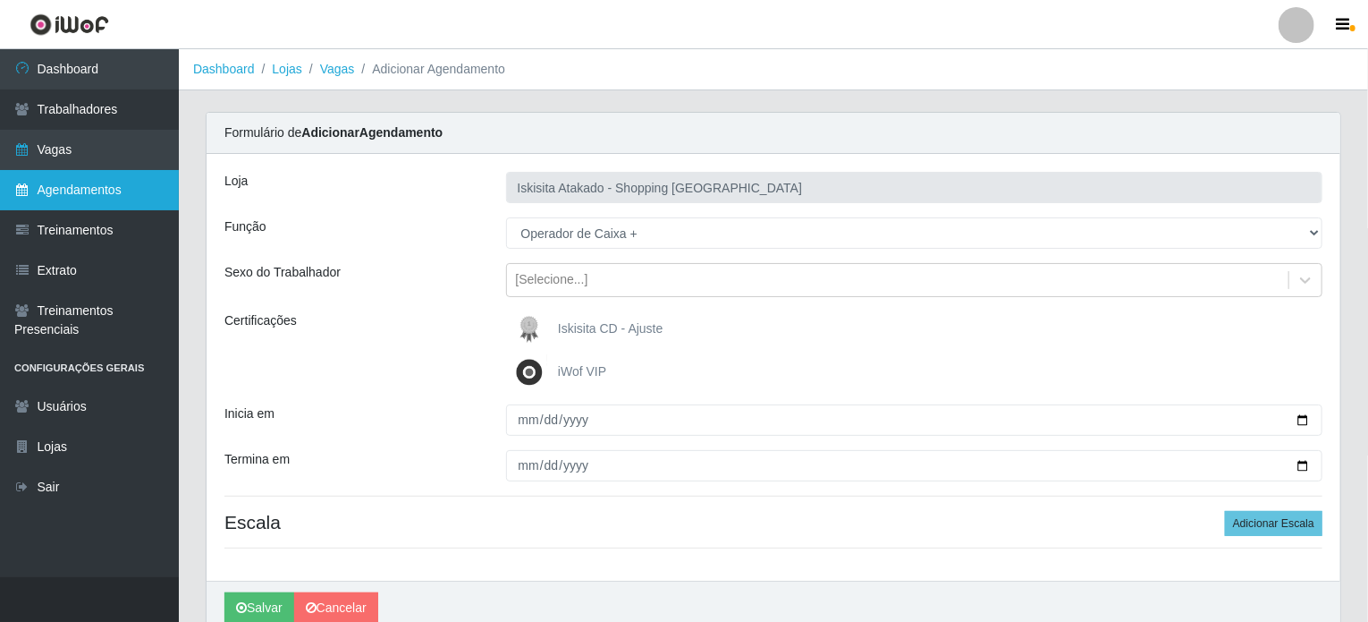
click at [113, 202] on link "Agendamentos" at bounding box center [89, 190] width 179 height 40
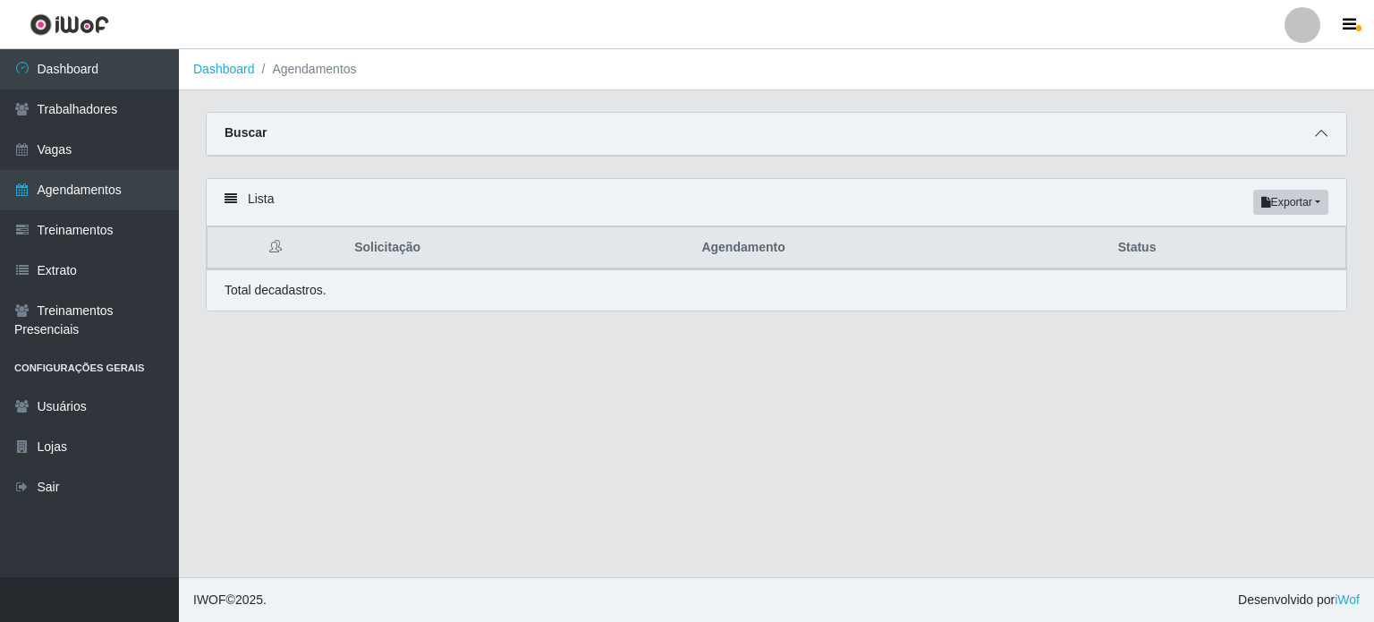
click at [1330, 135] on span at bounding box center [1320, 133] width 21 height 21
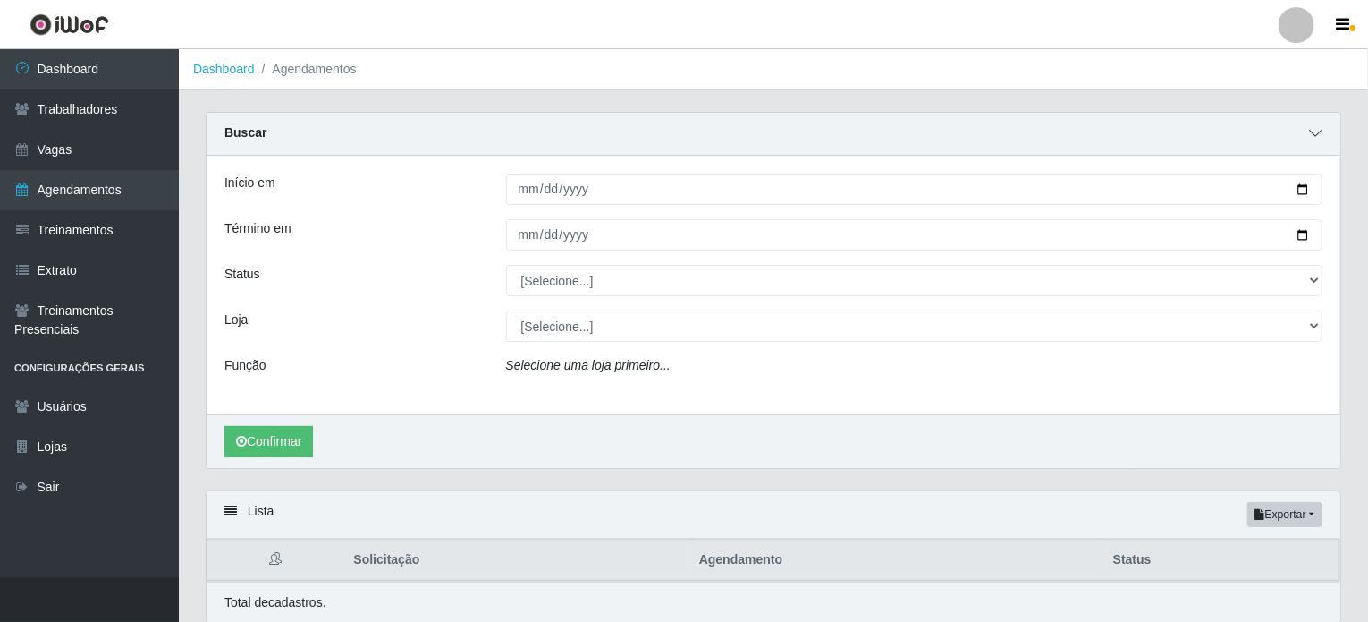
click at [1330, 135] on div "Buscar" at bounding box center [774, 134] width 1134 height 43
click at [104, 142] on link "Vagas" at bounding box center [89, 150] width 179 height 40
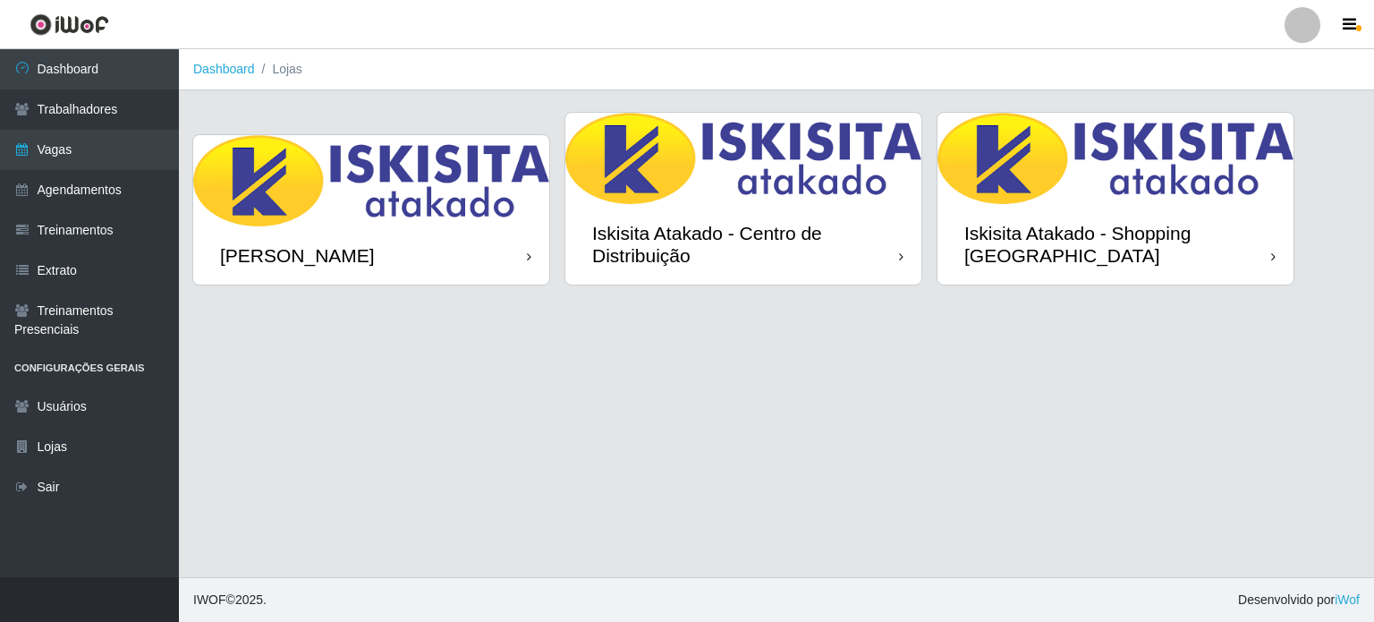
click at [1011, 217] on div "Iskisita Atakado - Shopping [GEOGRAPHIC_DATA]" at bounding box center [1115, 244] width 356 height 80
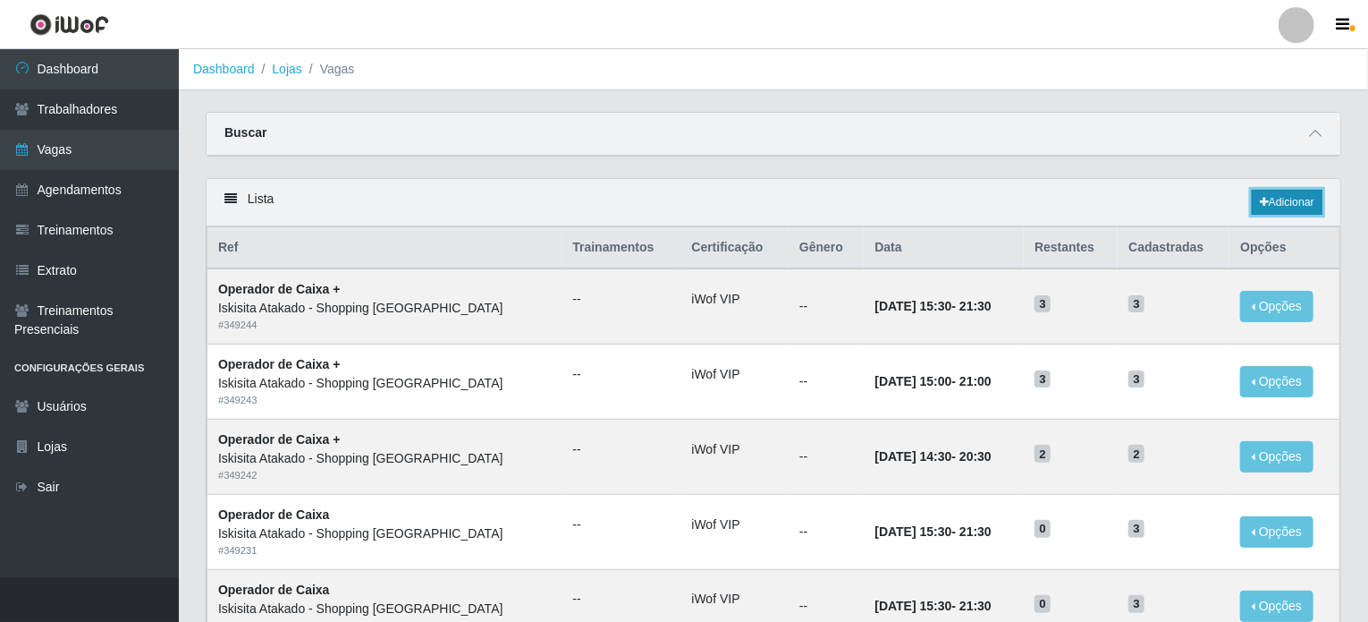
click at [1265, 197] on icon at bounding box center [1264, 202] width 9 height 11
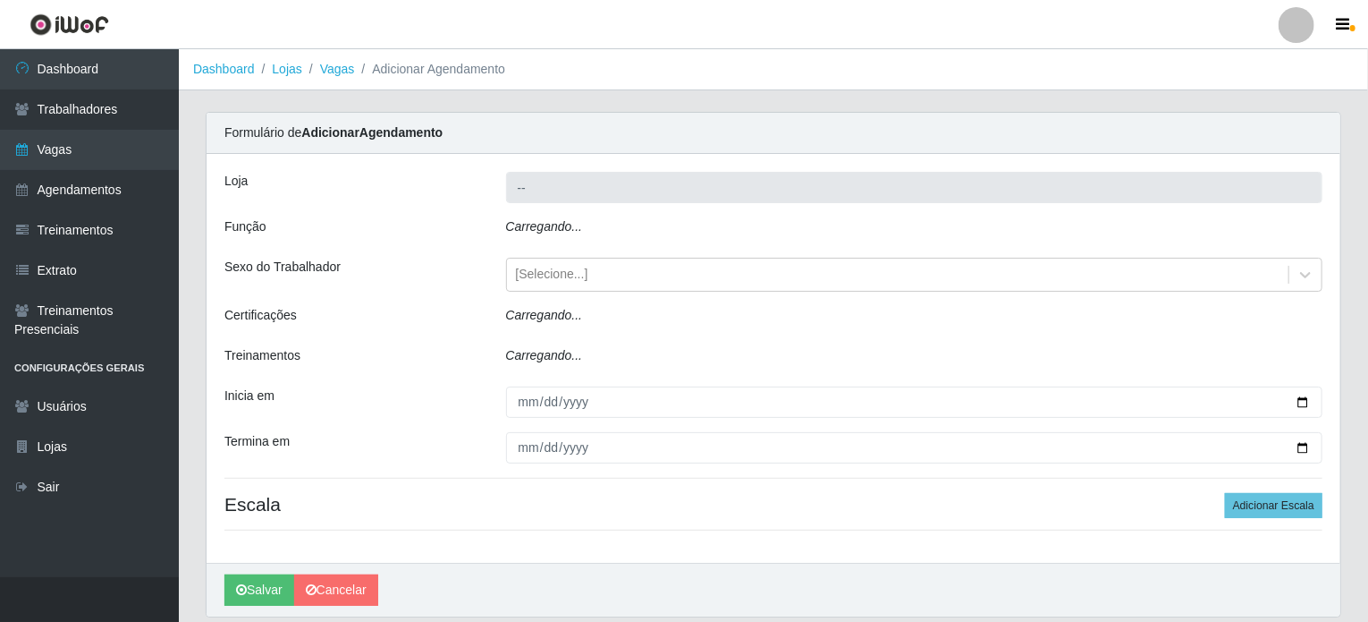
type input "Iskisita Atakado - Shopping [GEOGRAPHIC_DATA]"
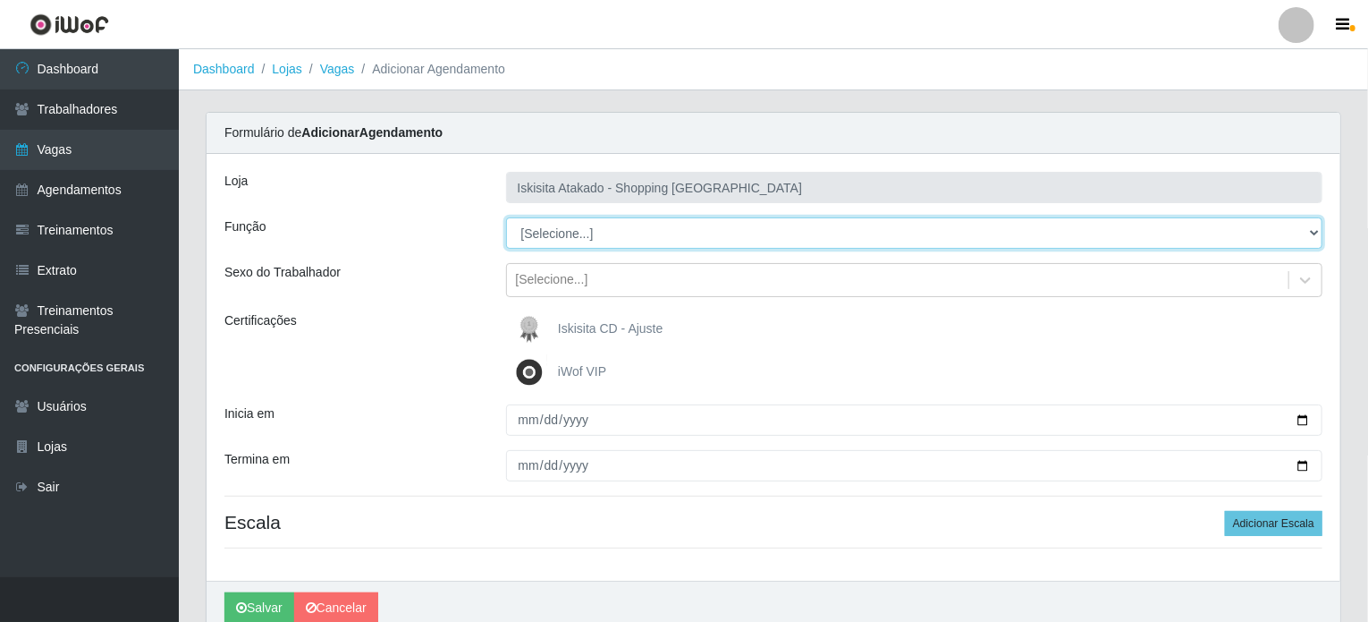
click at [608, 238] on select "[Selecione...] Auxiliar de Estacionamento Auxiliar de Estacionamento + Auxiliar…" at bounding box center [914, 232] width 817 height 31
select select "72"
click at [506, 217] on select "[Selecione...] Auxiliar de Estacionamento Auxiliar de Estacionamento + Auxiliar…" at bounding box center [914, 232] width 817 height 31
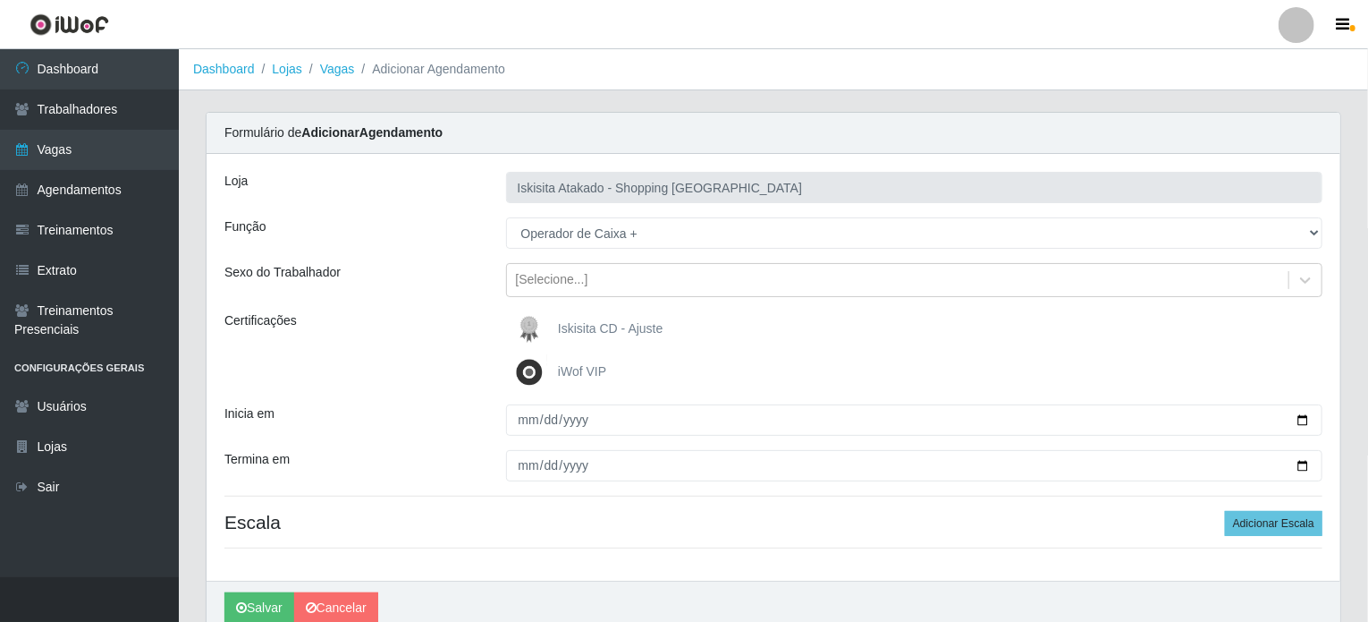
click at [564, 375] on span "iWof VIP" at bounding box center [582, 371] width 48 height 14
click at [0, 0] on input "iWof VIP" at bounding box center [0, 0] width 0 height 0
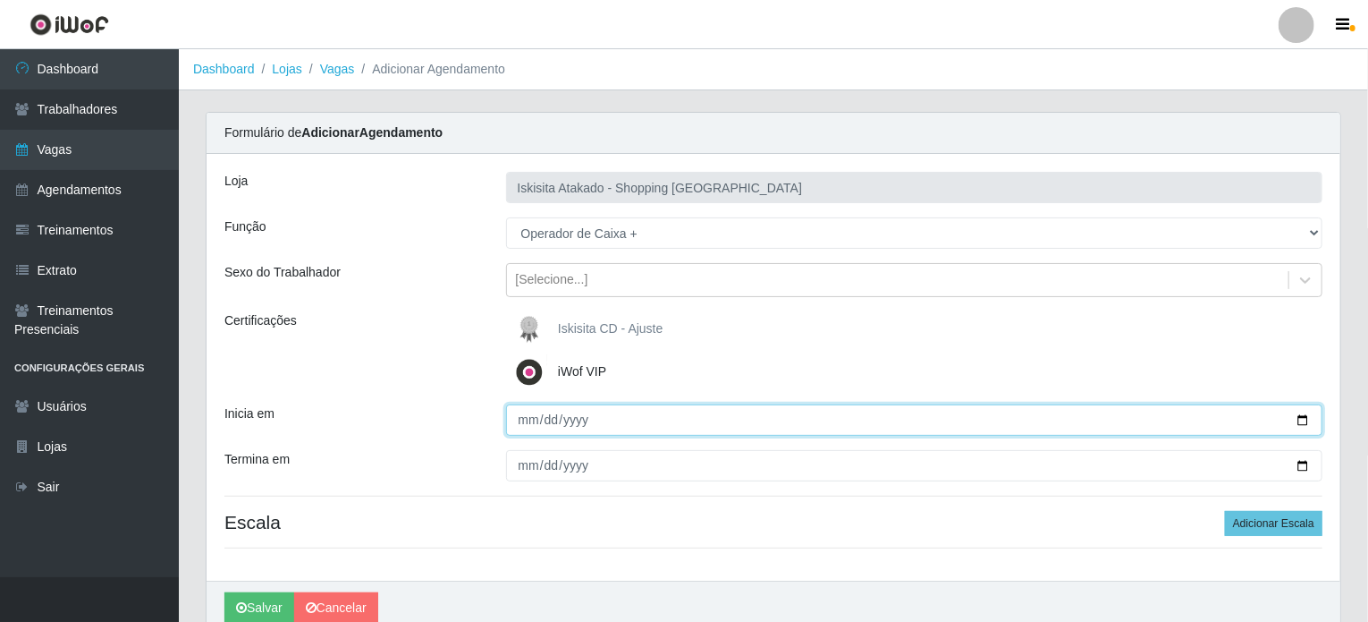
click at [531, 419] on input "Inicia em" at bounding box center [914, 419] width 817 height 31
click at [527, 421] on input "0020-01-26" at bounding box center [914, 419] width 817 height 31
type input "2025-10-26"
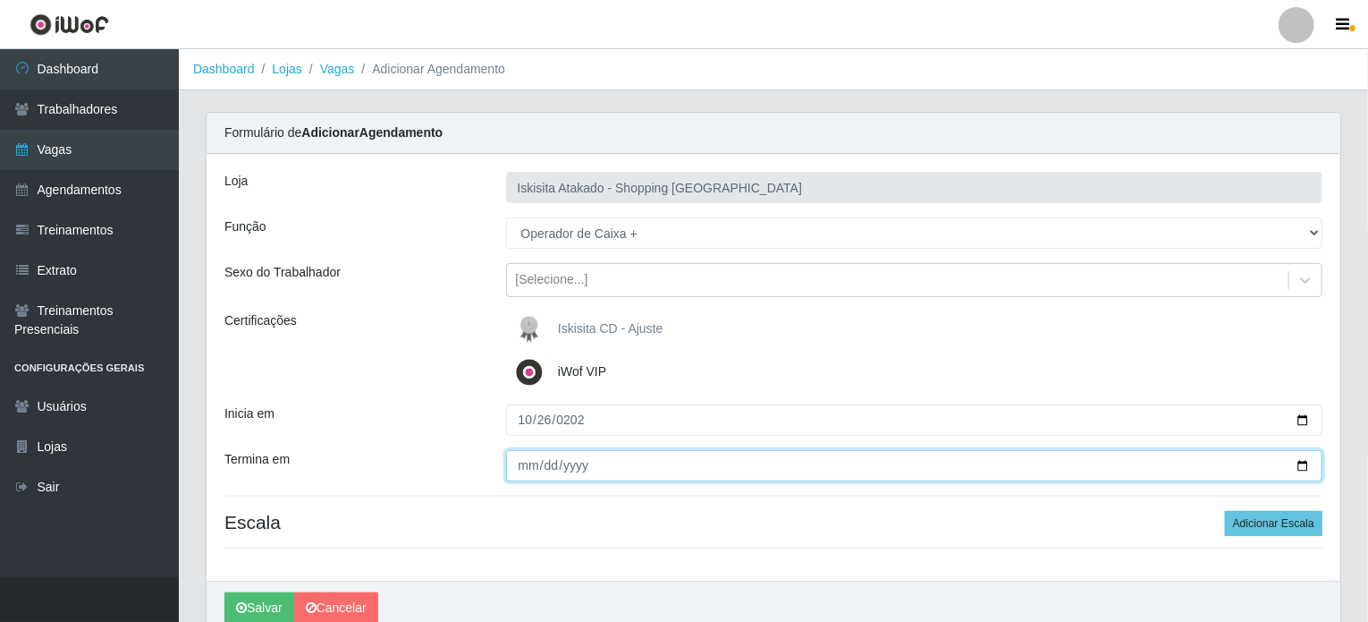
click at [533, 467] on input "Termina em" at bounding box center [914, 465] width 817 height 31
type input "2025-10-26"
click at [224, 592] on button "Salvar" at bounding box center [259, 607] width 70 height 31
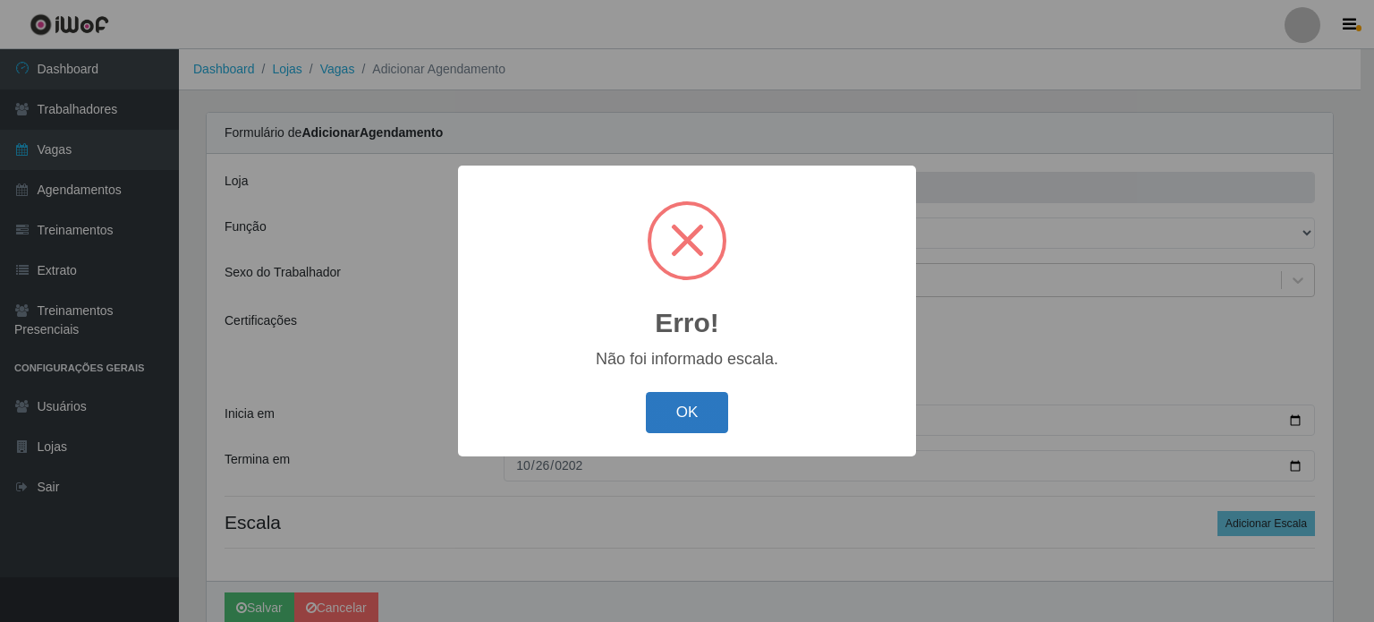
click at [698, 414] on button "OK" at bounding box center [687, 413] width 83 height 42
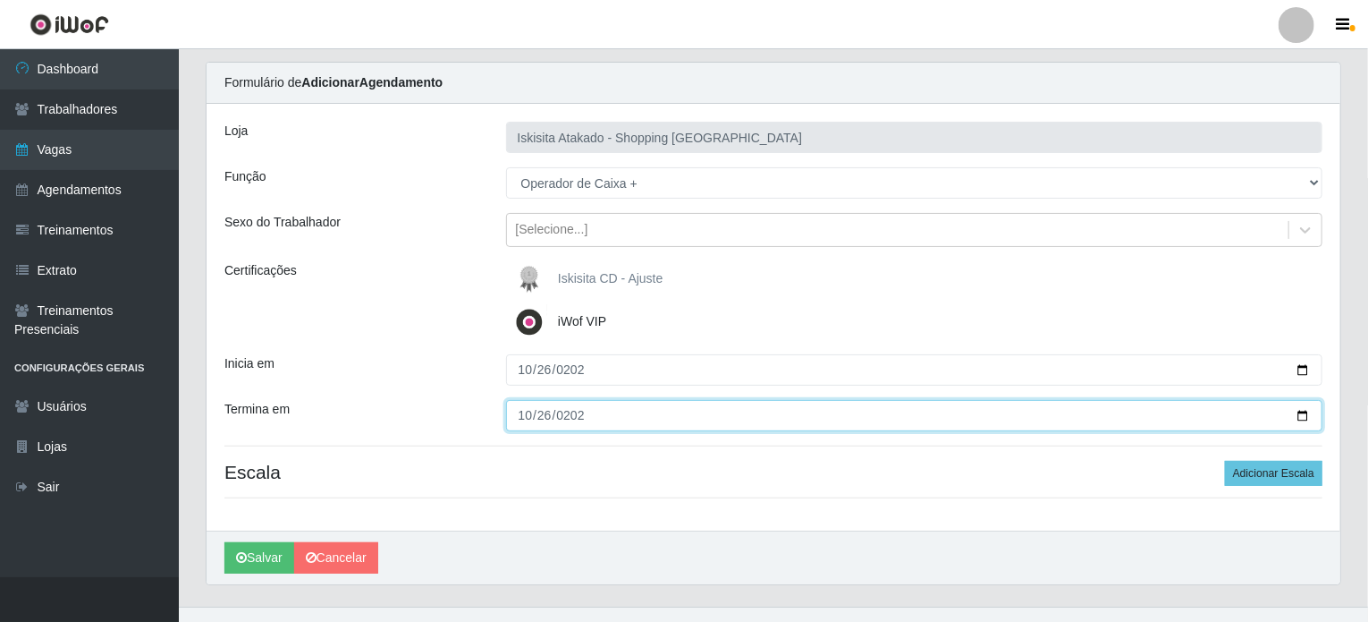
scroll to position [78, 0]
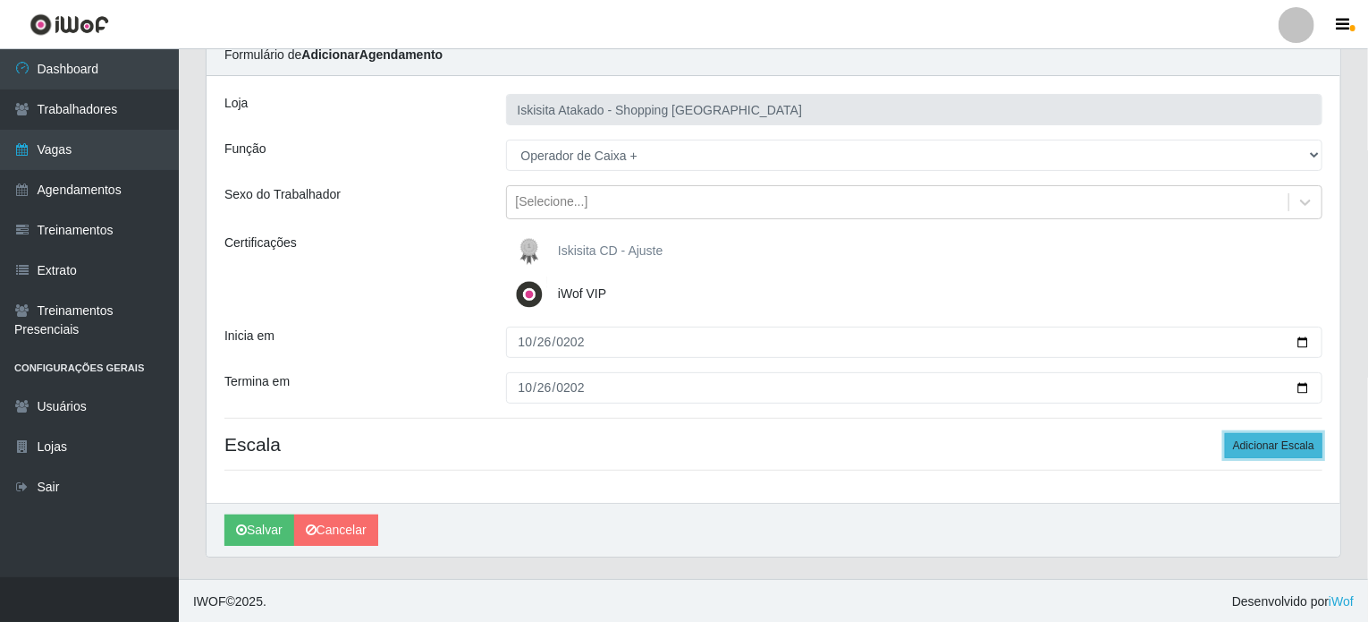
click at [1266, 439] on button "Adicionar Escala" at bounding box center [1273, 445] width 97 height 25
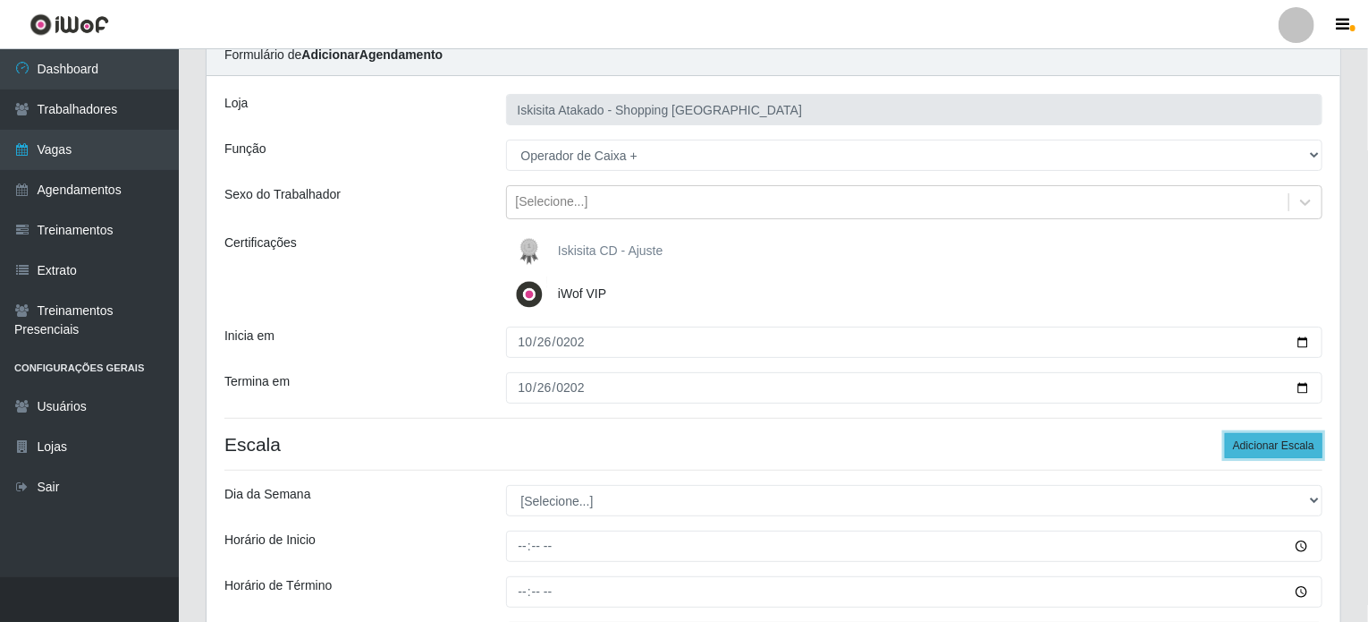
click at [1234, 447] on button "Adicionar Escala" at bounding box center [1273, 445] width 97 height 25
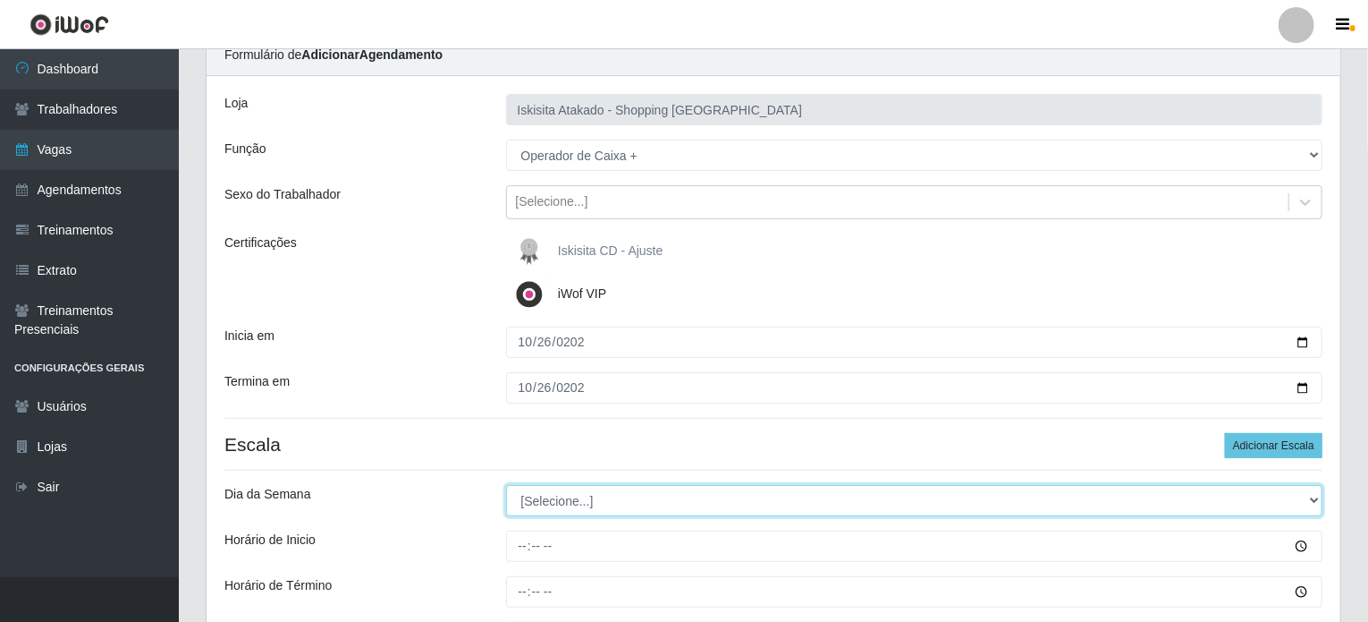
click at [552, 503] on select "[Selecione...] Segunda Terça Quarta Quinta Sexta Sábado Domingo" at bounding box center [914, 500] width 817 height 31
select select "0"
click at [506, 485] on select "[Selecione...] Segunda Terça Quarta Quinta Sexta Sábado Domingo" at bounding box center [914, 500] width 817 height 31
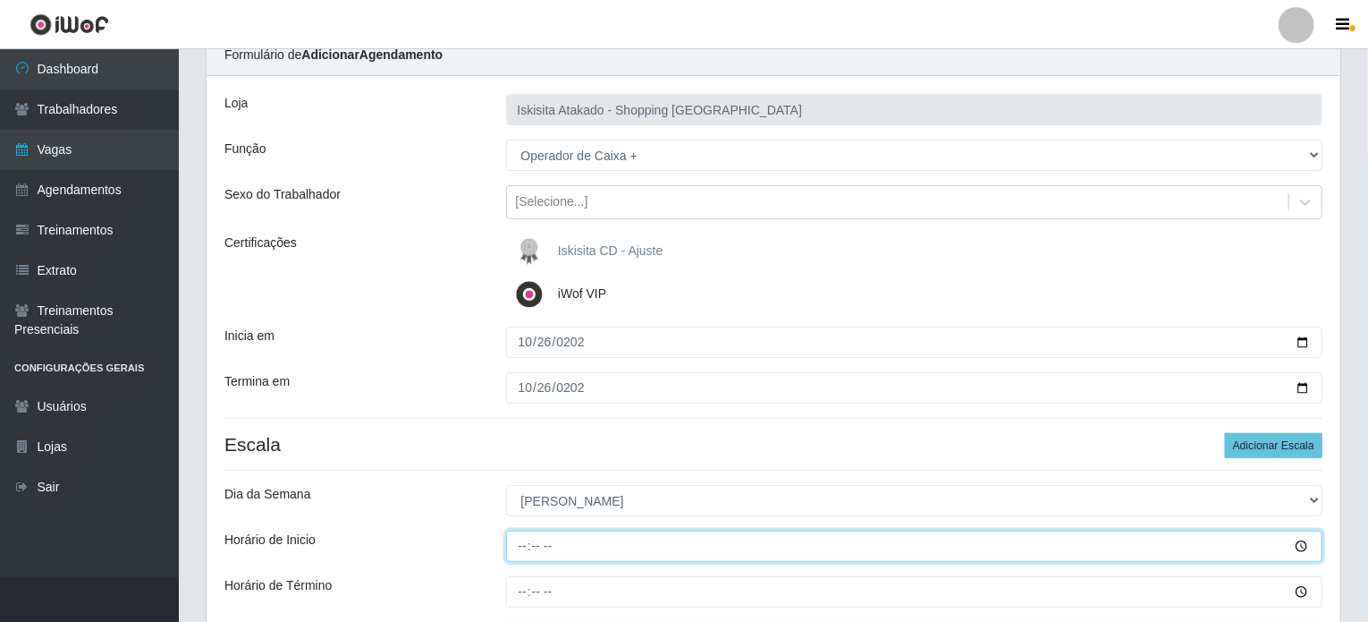
click at [517, 538] on input "Horário de Inicio" at bounding box center [914, 545] width 817 height 31
type input "14:30"
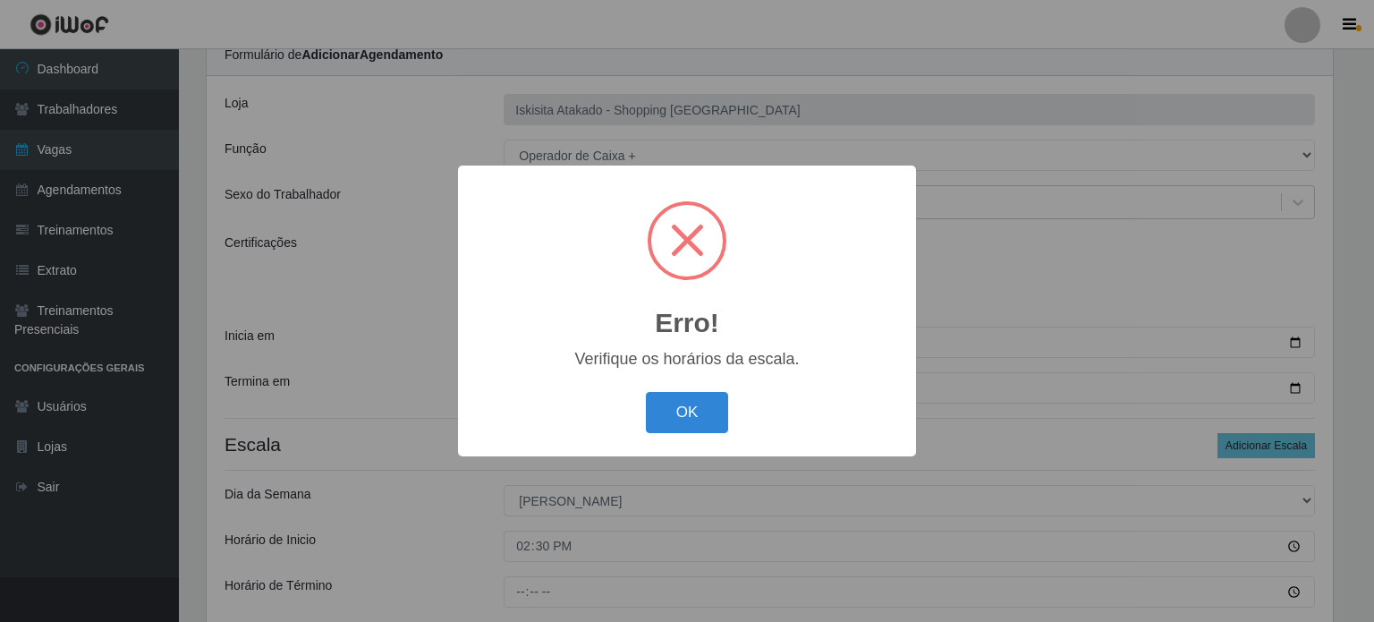
click at [646, 392] on button "OK" at bounding box center [687, 413] width 83 height 42
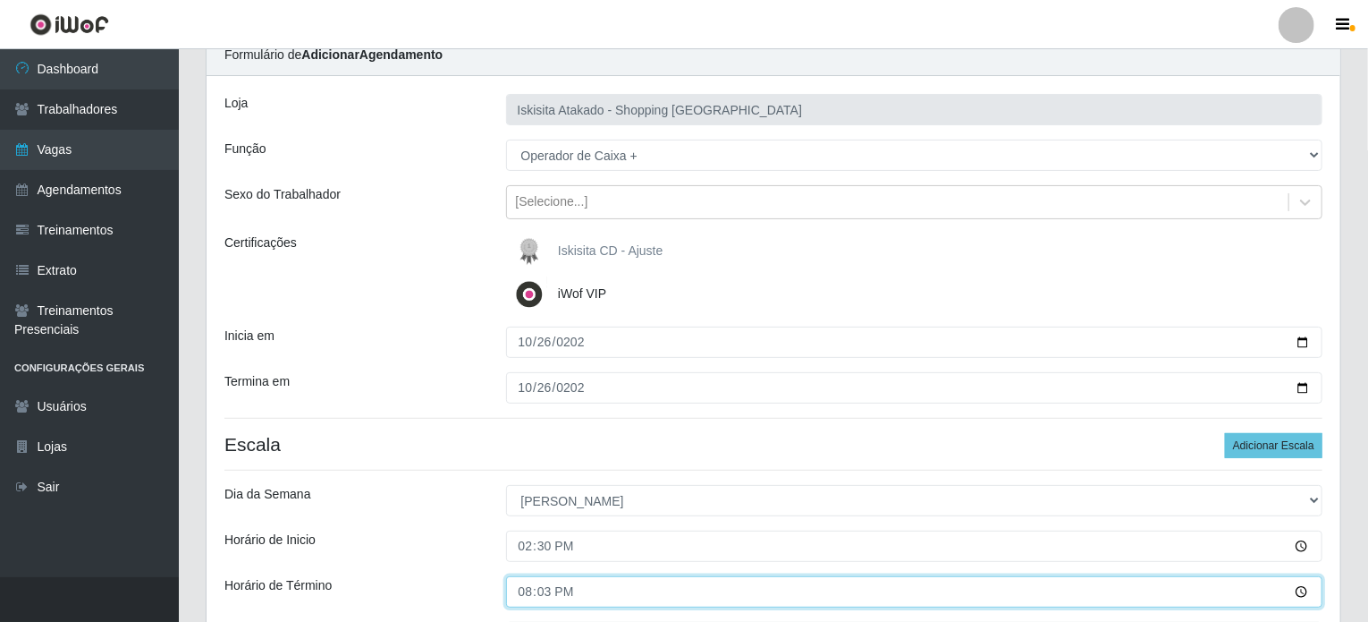
type input "20:30"
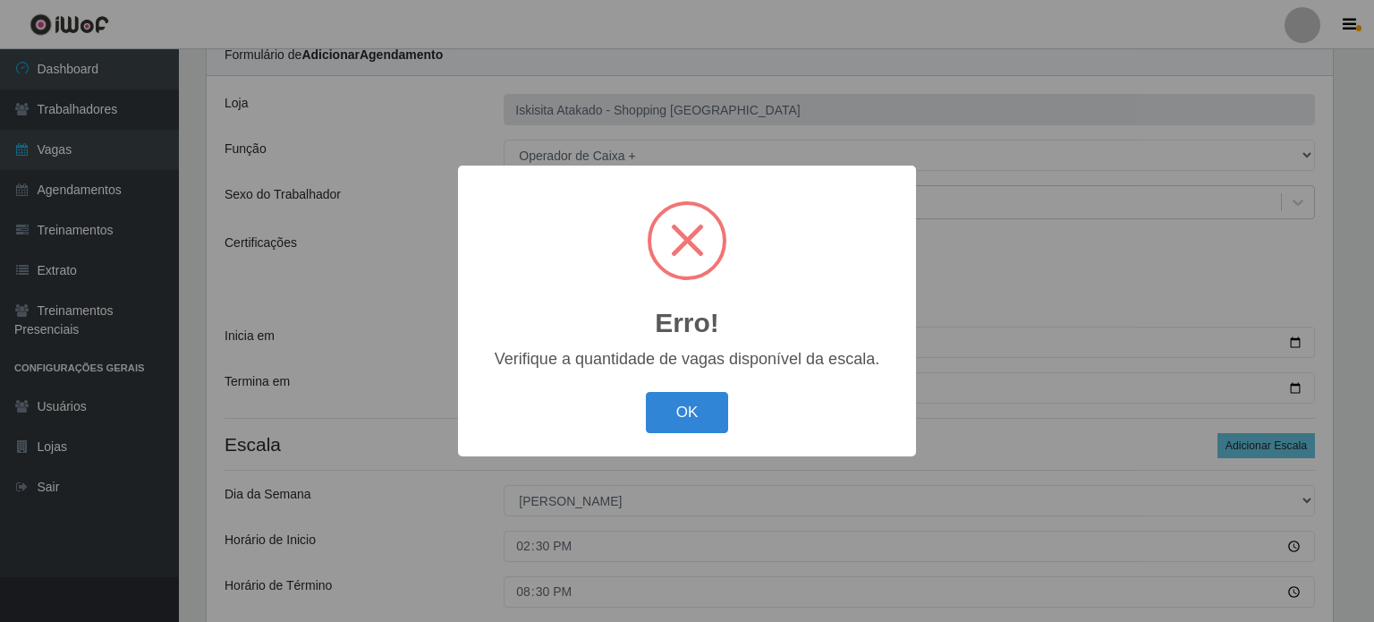
click at [646, 392] on button "OK" at bounding box center [687, 413] width 83 height 42
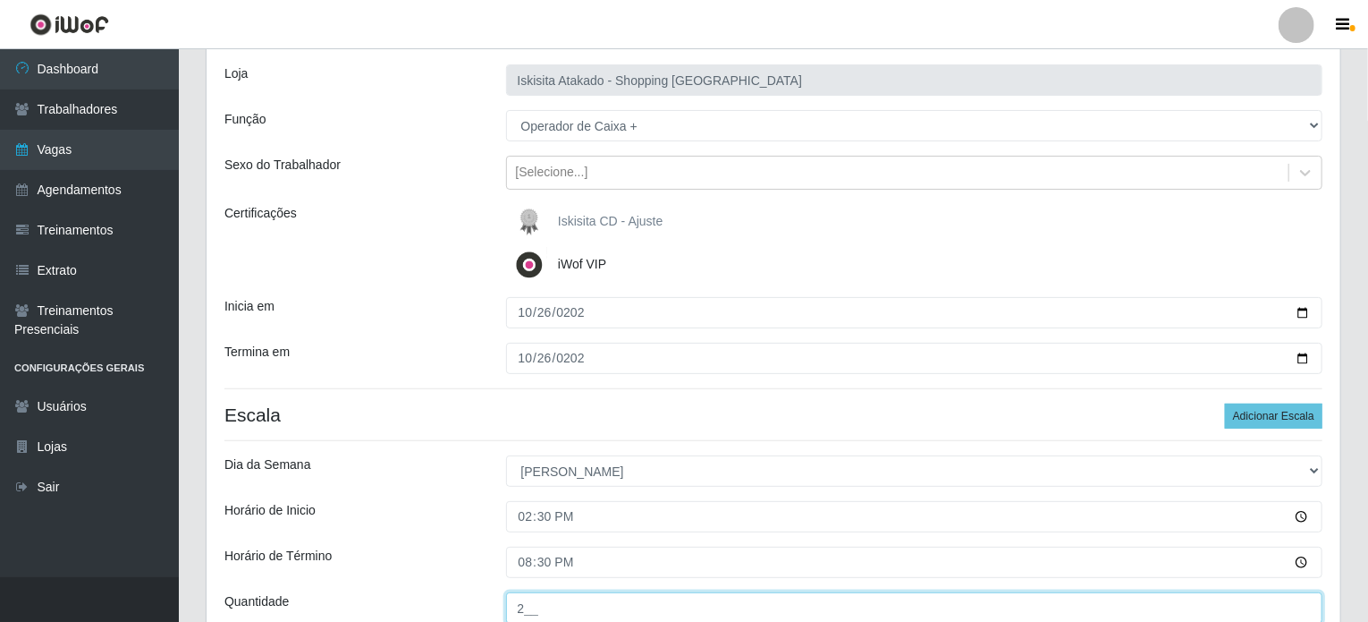
type input "2__"
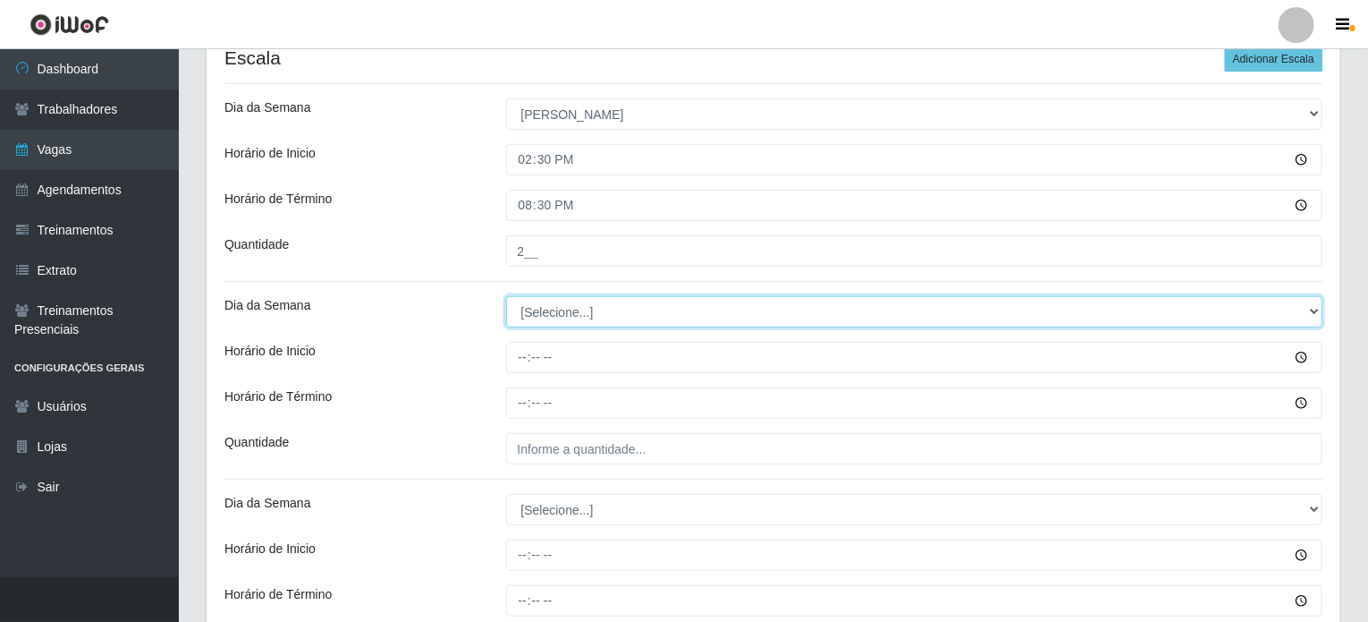
click at [566, 303] on select "[Selecione...] Segunda Terça Quarta Quinta Sexta Sábado Domingo" at bounding box center [914, 311] width 817 height 31
select select "0"
click at [506, 296] on select "[Selecione...] Segunda Terça Quarta Quinta Sexta Sábado Domingo" at bounding box center [914, 311] width 817 height 31
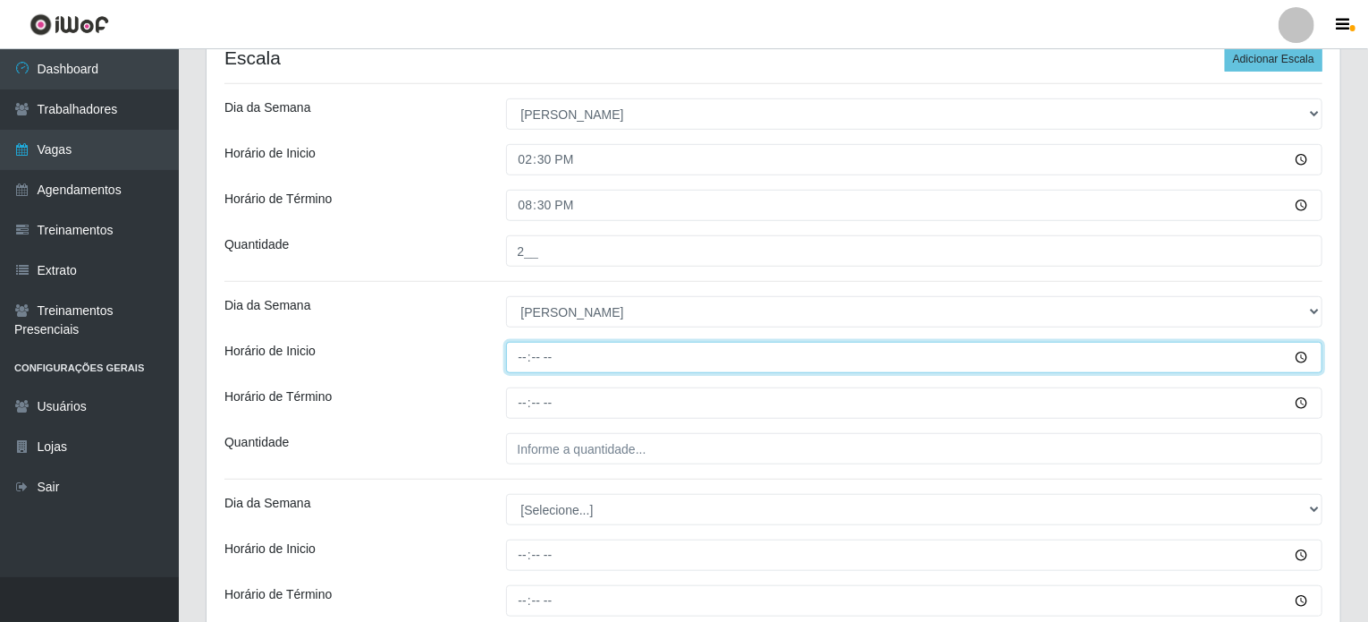
type input "15:00"
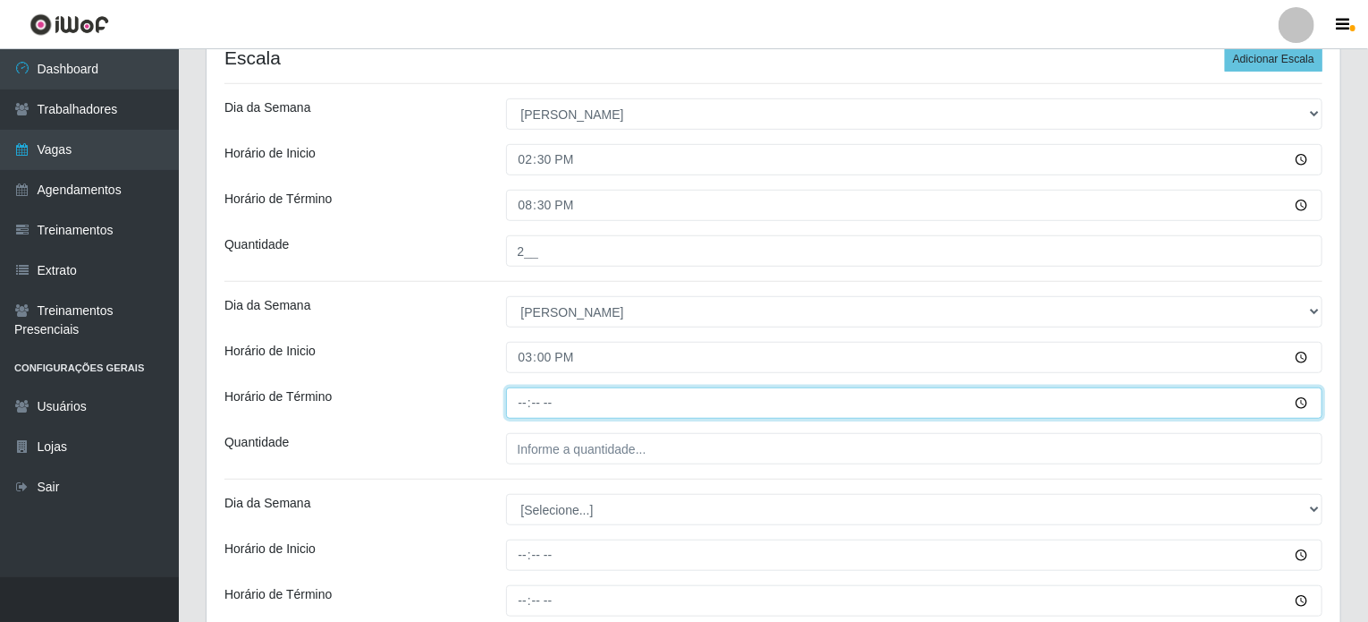
click at [533, 407] on input "Horário de Término" at bounding box center [914, 402] width 817 height 31
type input "21:00"
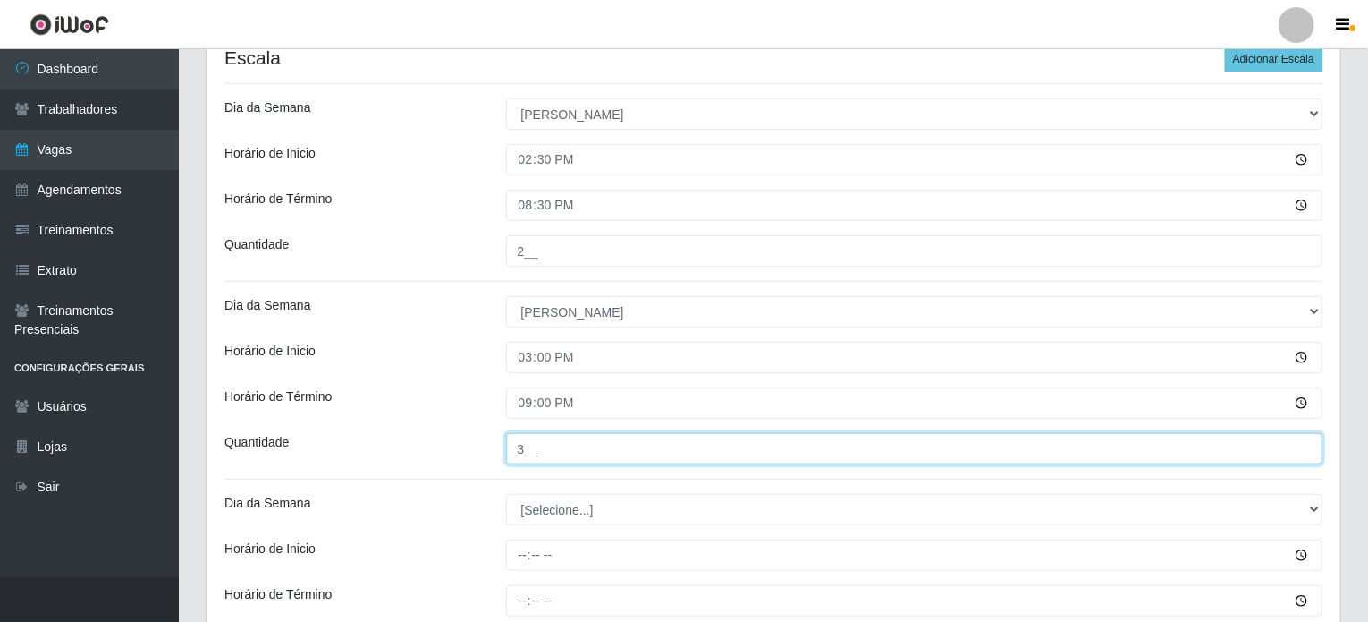
type input "3__"
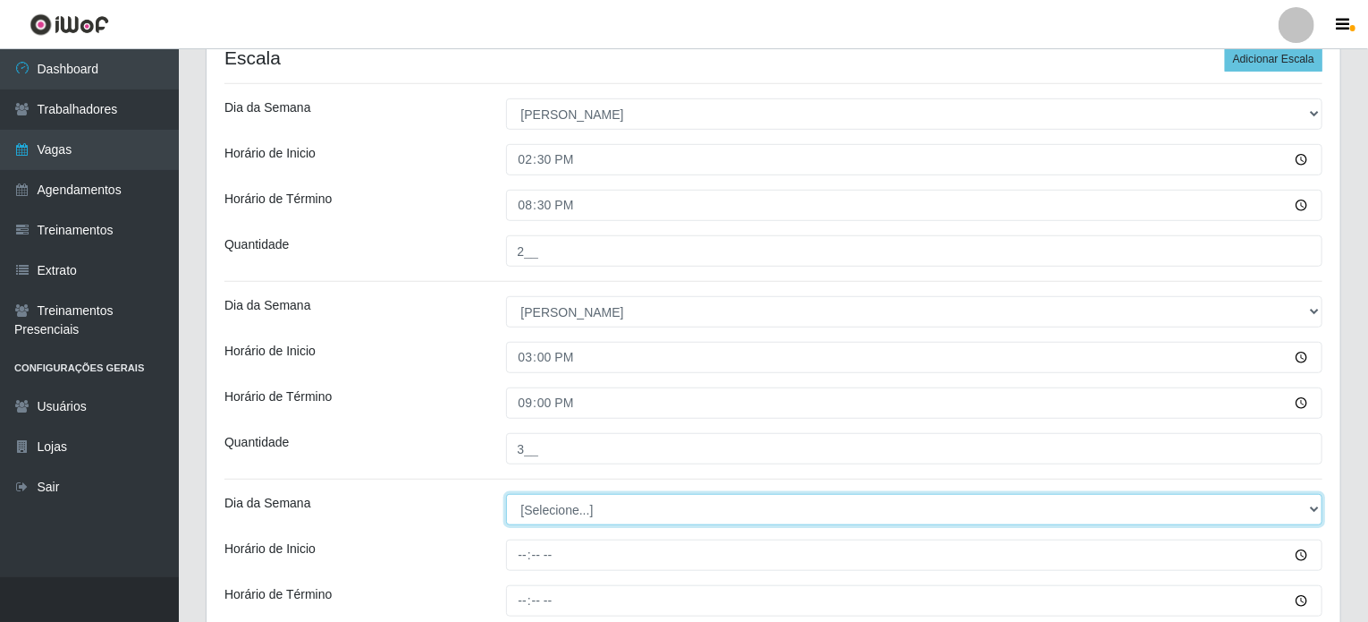
select select "0"
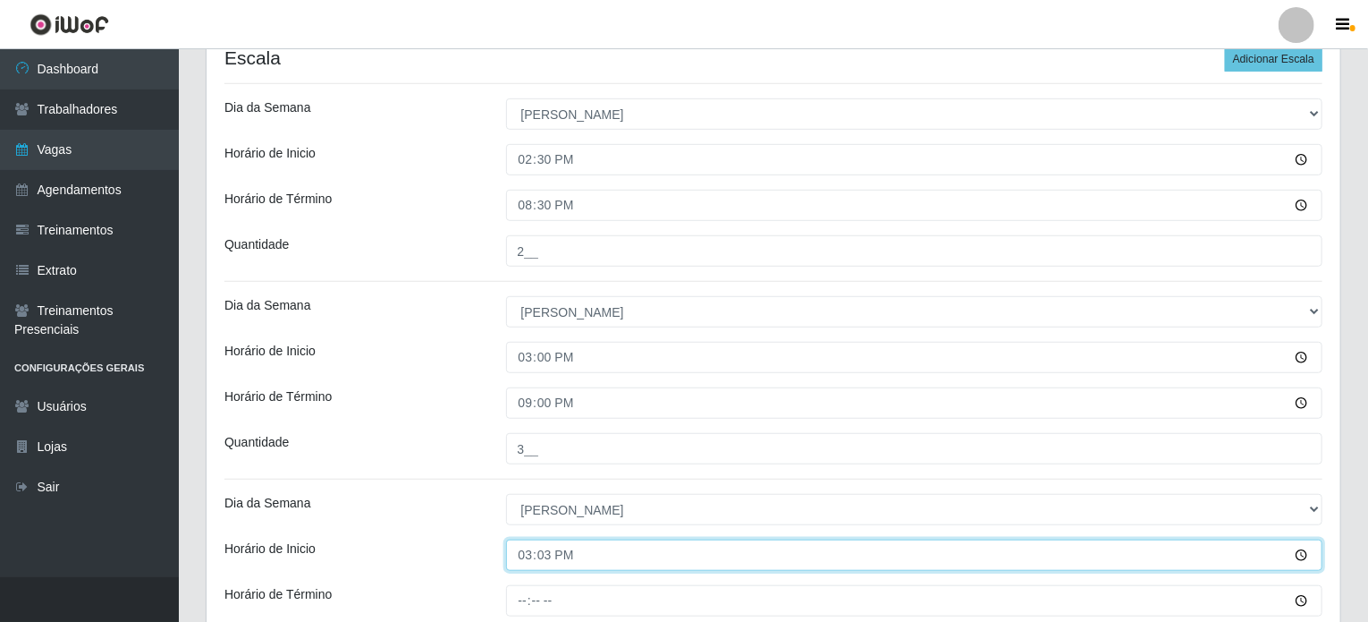
type input "15:30"
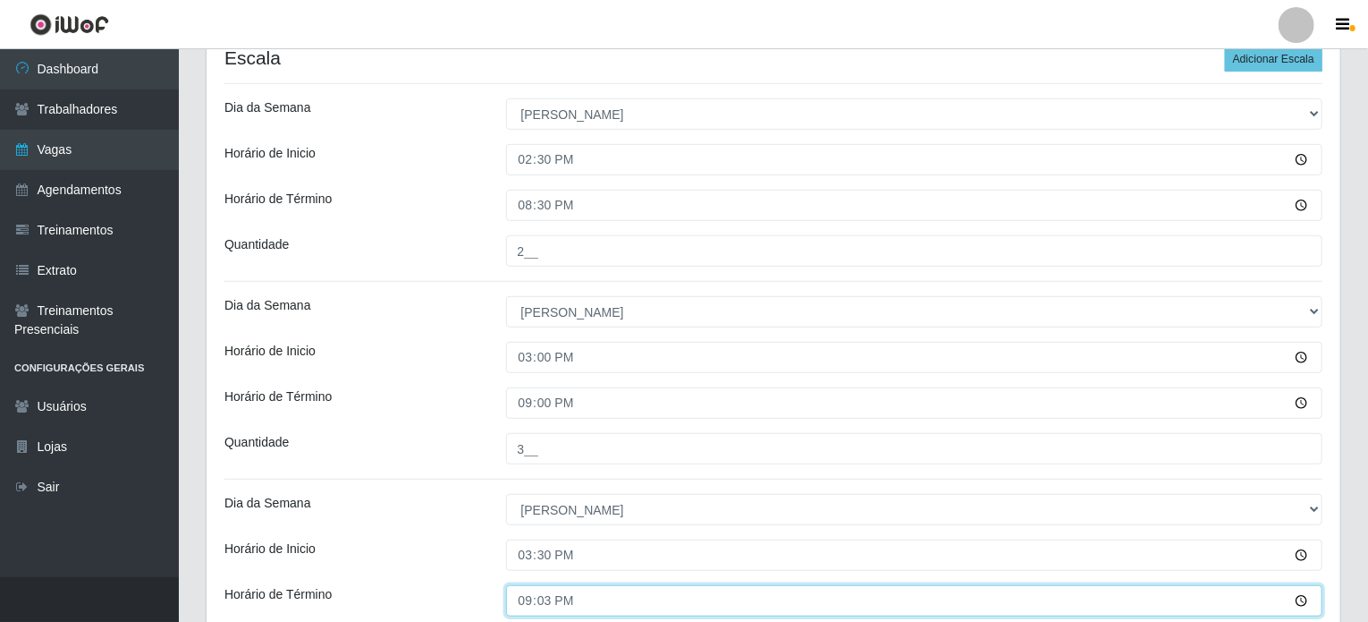
type input "21:30"
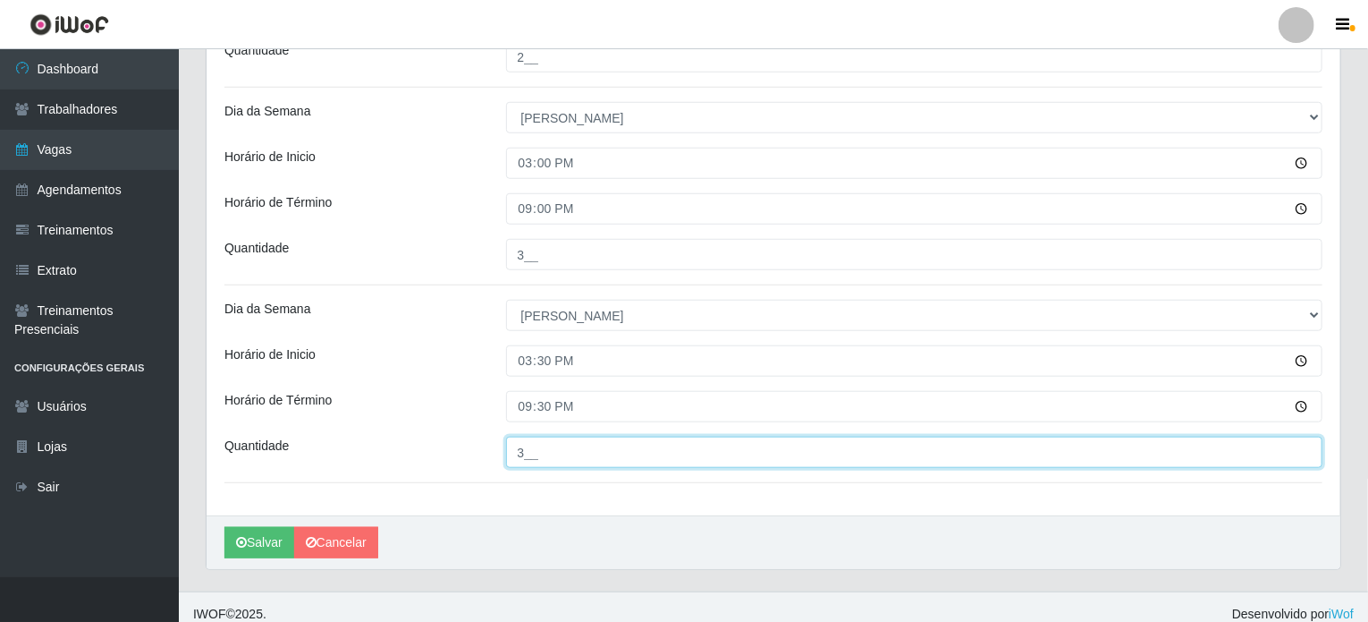
scroll to position [670, 0]
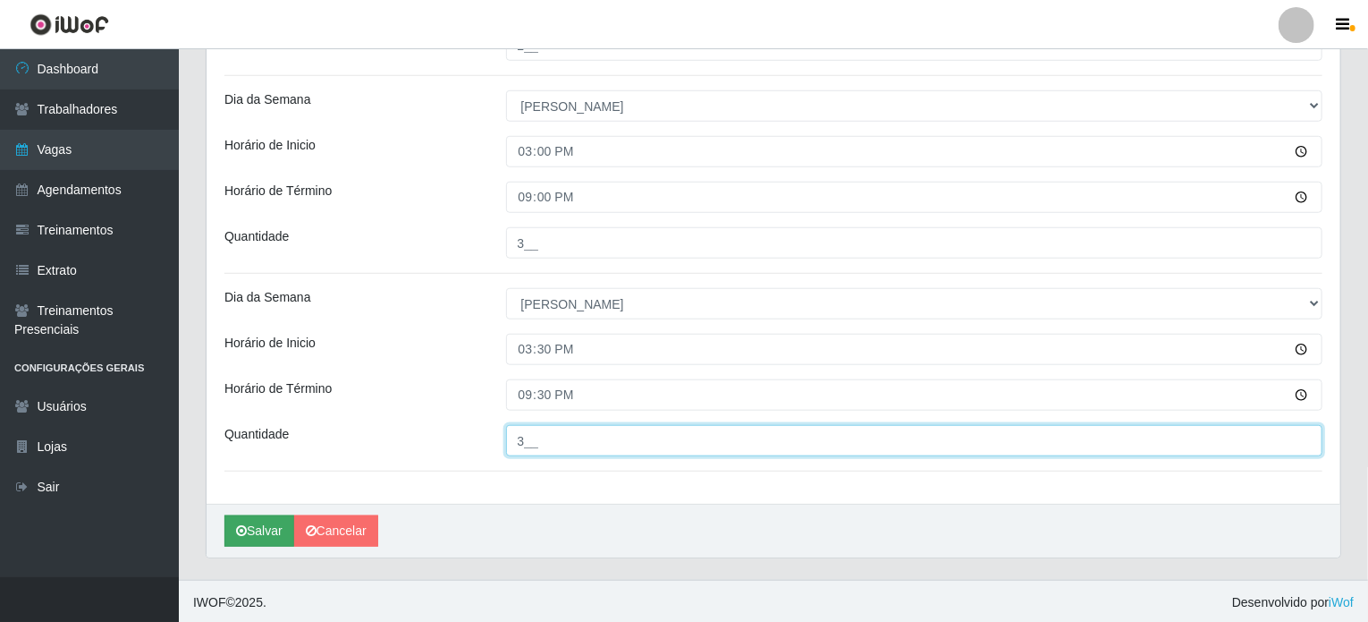
type input "3__"
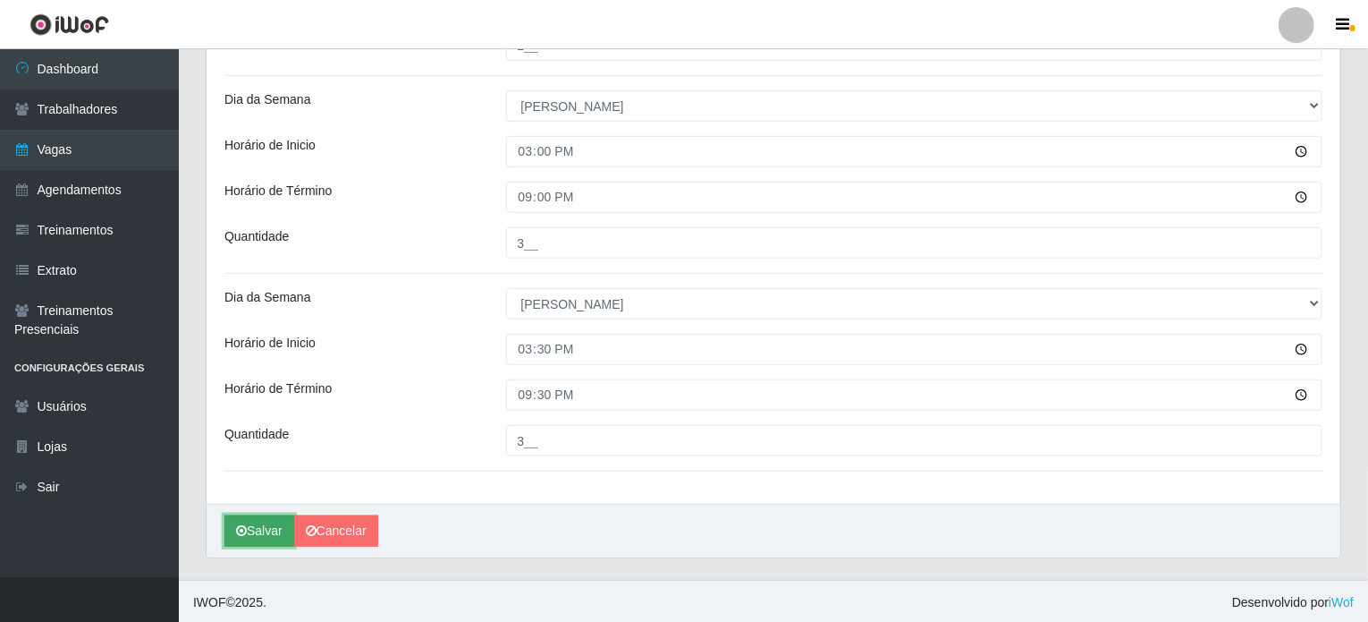
click at [250, 525] on button "Salvar" at bounding box center [259, 530] width 70 height 31
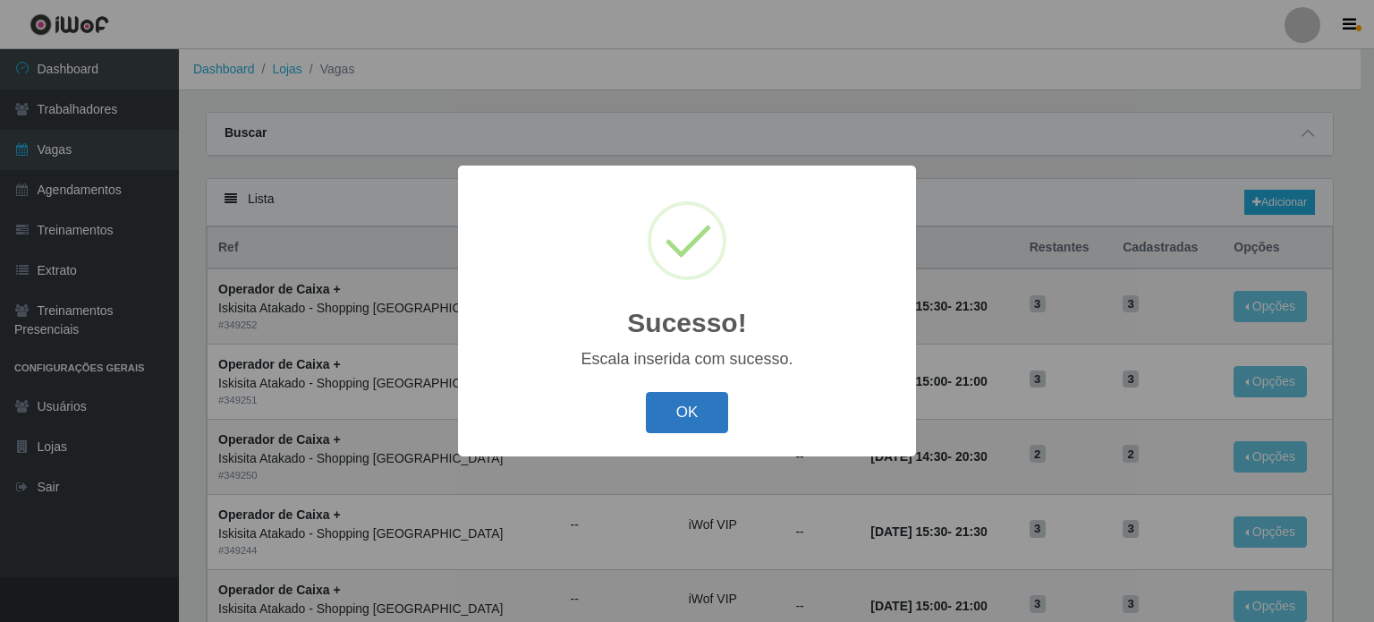
click at [674, 407] on button "OK" at bounding box center [687, 413] width 83 height 42
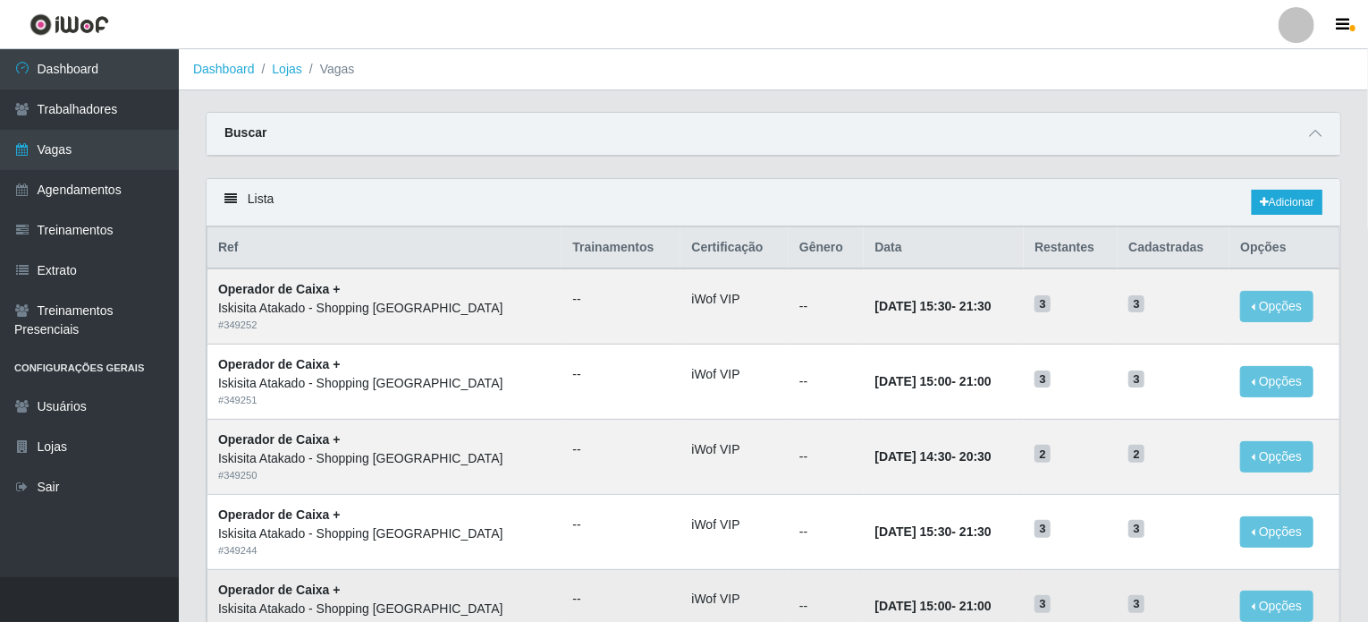
scroll to position [89, 0]
click at [1283, 197] on link "Adicionar" at bounding box center [1287, 202] width 71 height 25
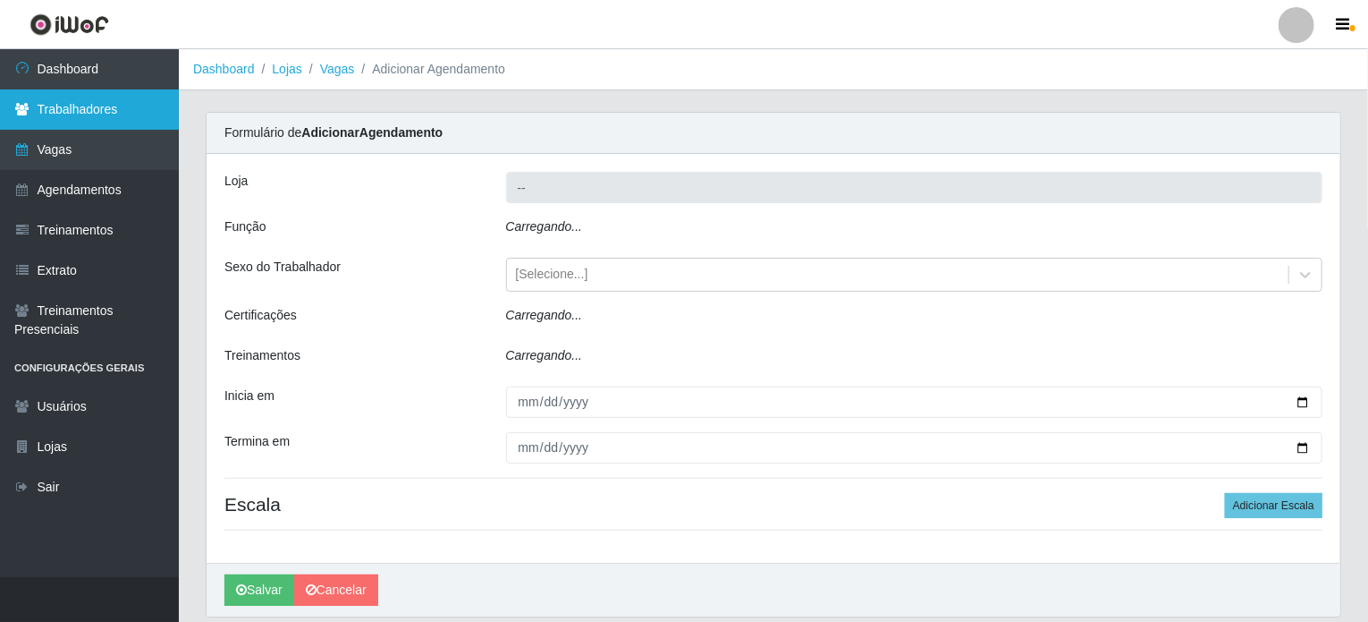
type input "Iskisita Atakado - Shopping [GEOGRAPHIC_DATA]"
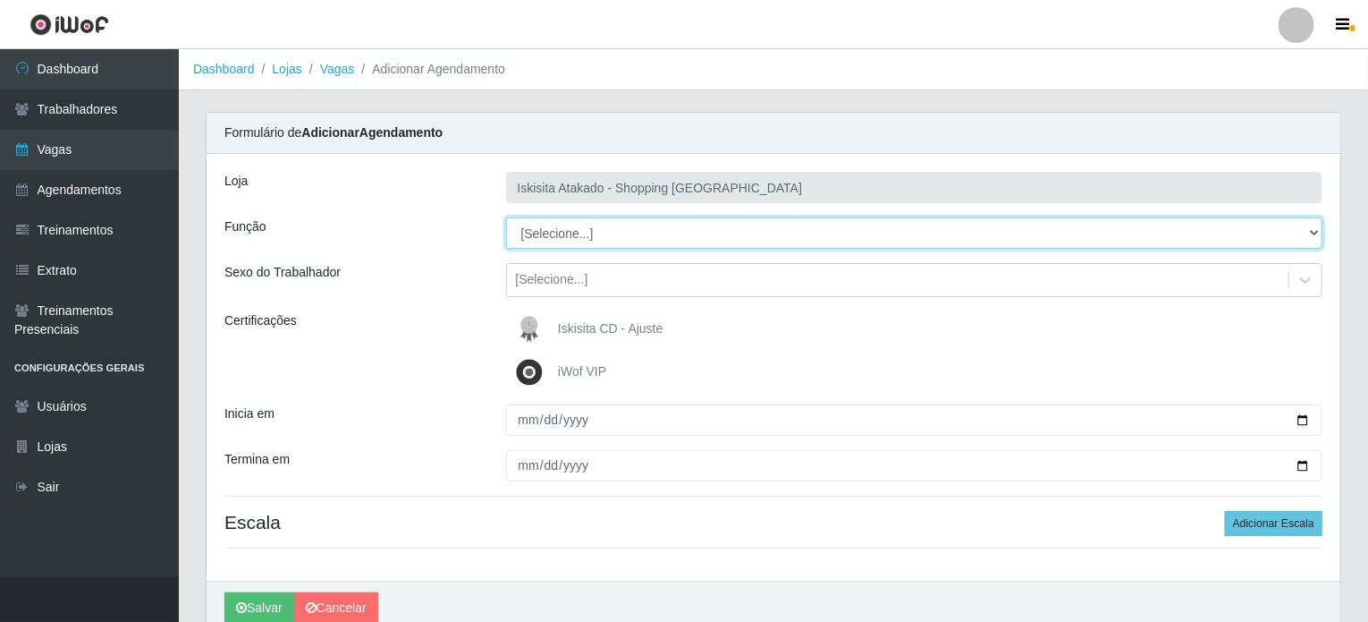
click at [562, 228] on select "[Selecione...] Auxiliar de Estacionamento Auxiliar de Estacionamento + Auxiliar…" at bounding box center [914, 232] width 817 height 31
select select "73"
click at [506, 217] on select "[Selecione...] Auxiliar de Estacionamento Auxiliar de Estacionamento + Auxiliar…" at bounding box center [914, 232] width 817 height 31
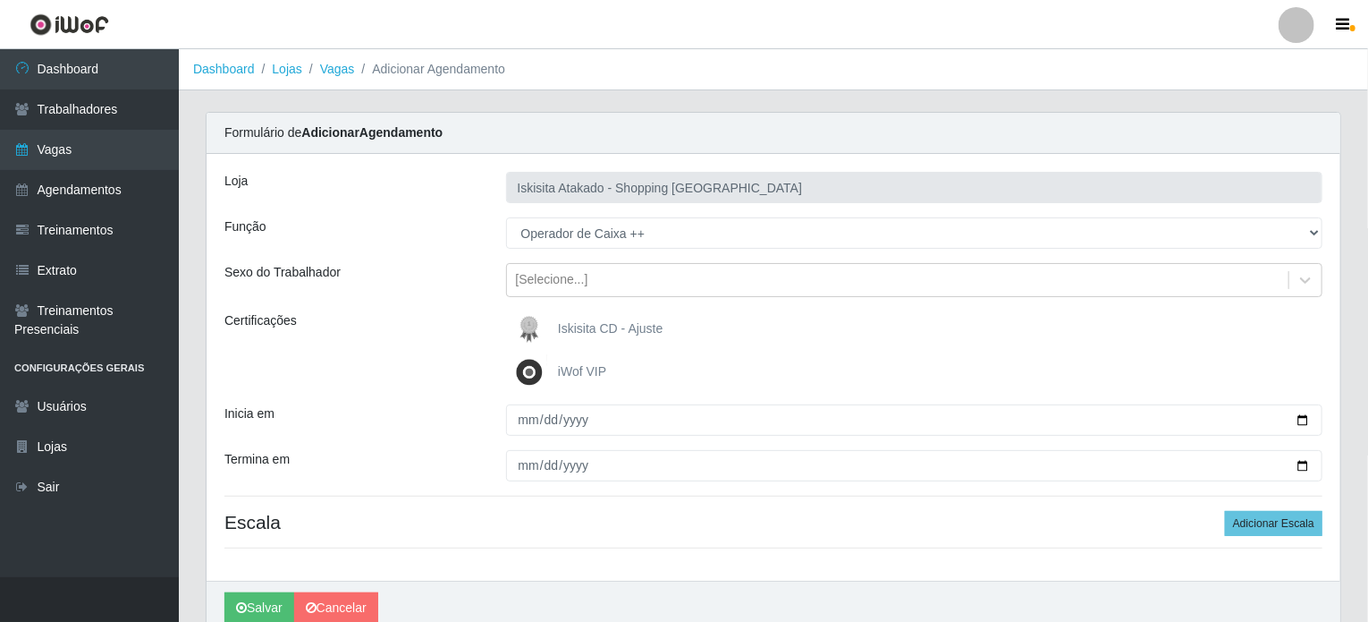
click at [550, 365] on img at bounding box center [533, 372] width 43 height 36
click at [0, 0] on input "iWof VIP" at bounding box center [0, 0] width 0 height 0
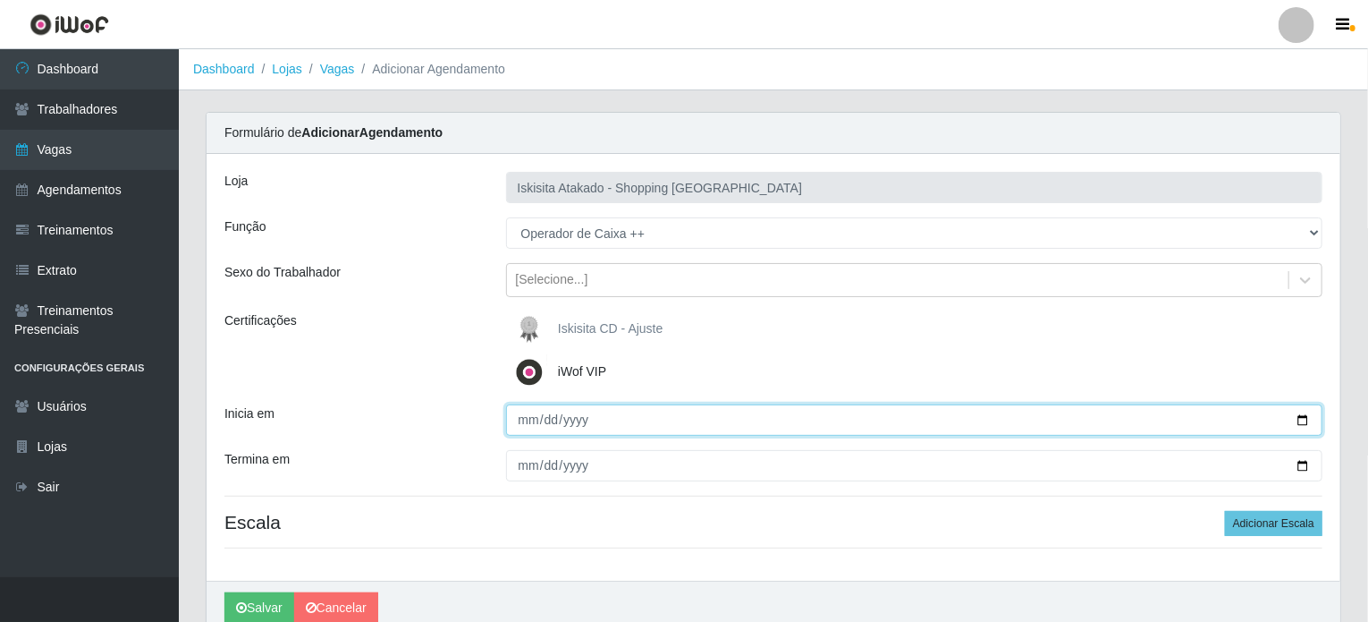
click at [529, 418] on input "Inicia em" at bounding box center [914, 419] width 817 height 31
type input "0001-10-12"
type input "2025-10-12"
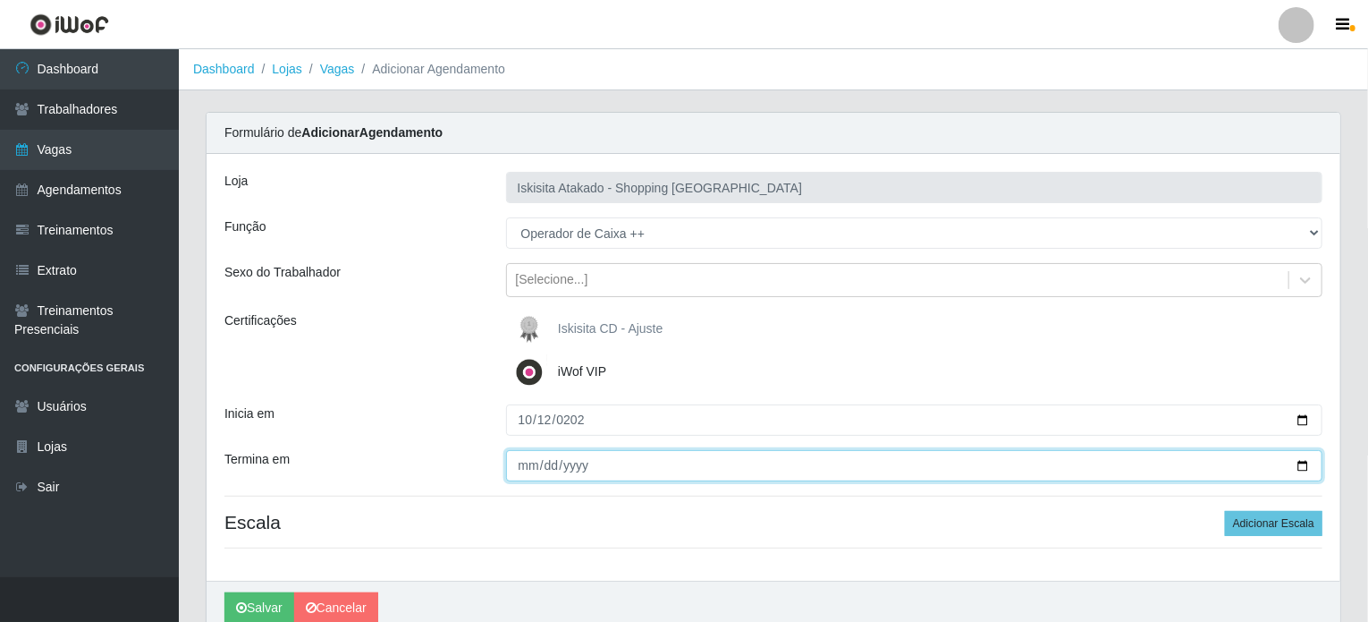
click at [536, 472] on input "Termina em" at bounding box center [914, 465] width 817 height 31
type input "2025-10-12"
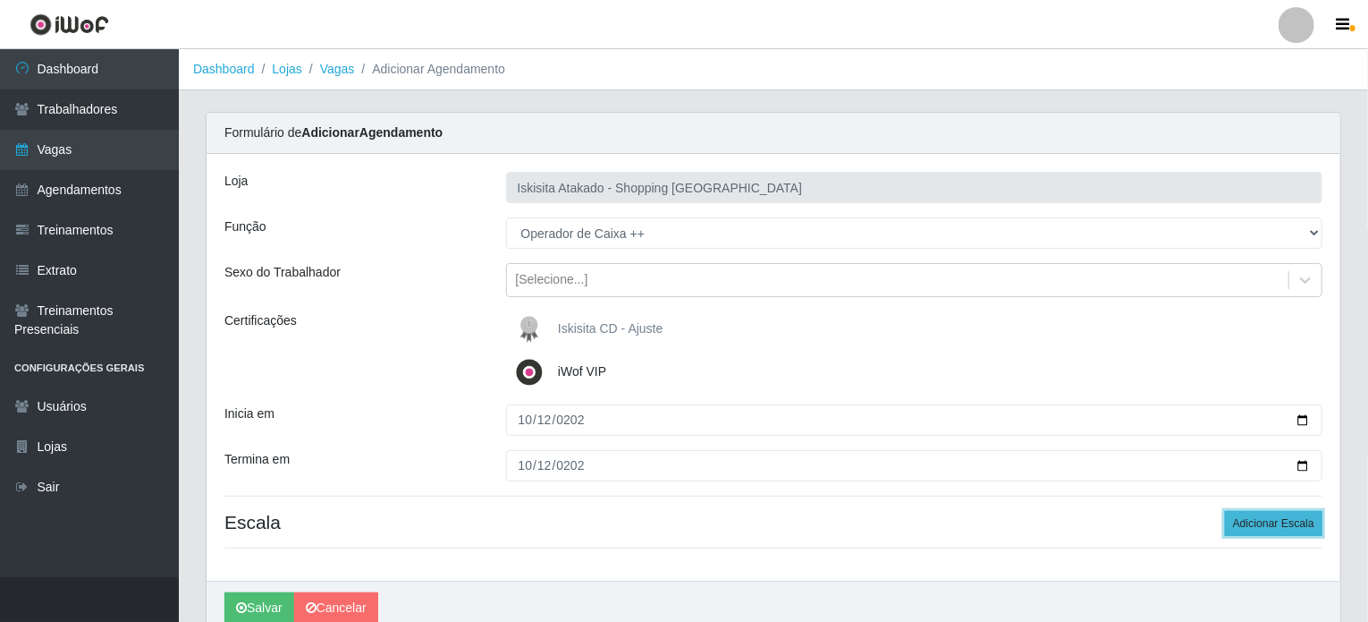
click at [1265, 520] on button "Adicionar Escala" at bounding box center [1273, 523] width 97 height 25
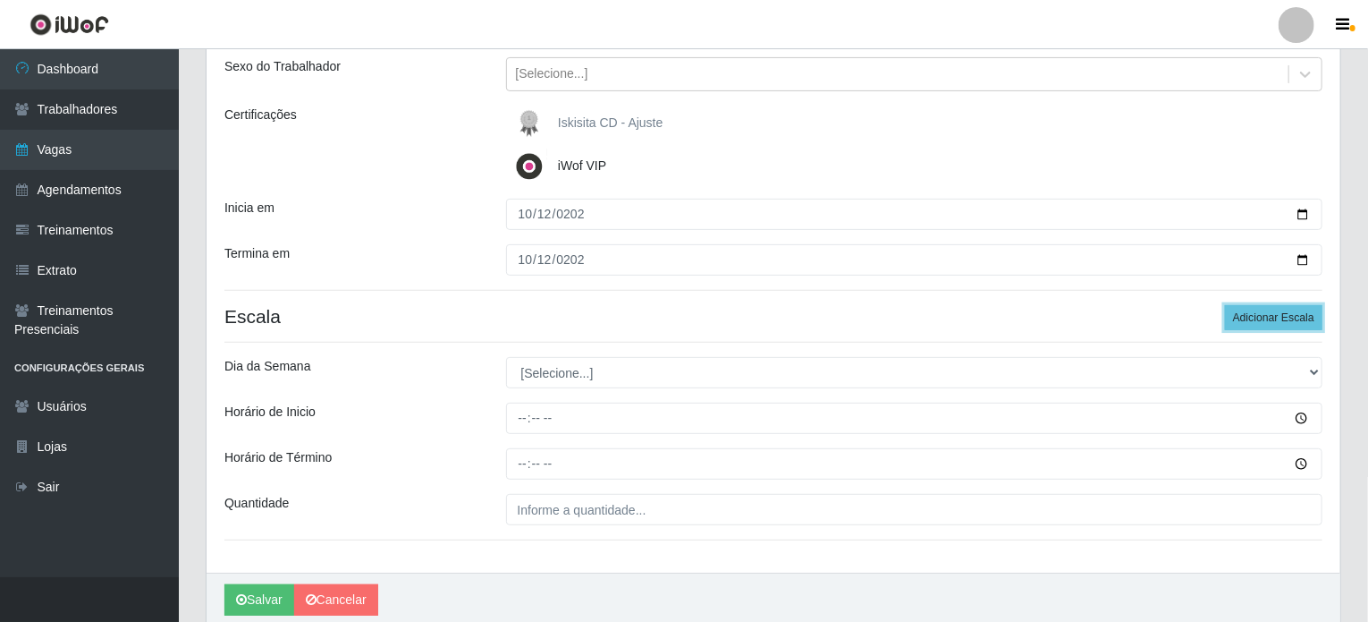
scroll to position [275, 0]
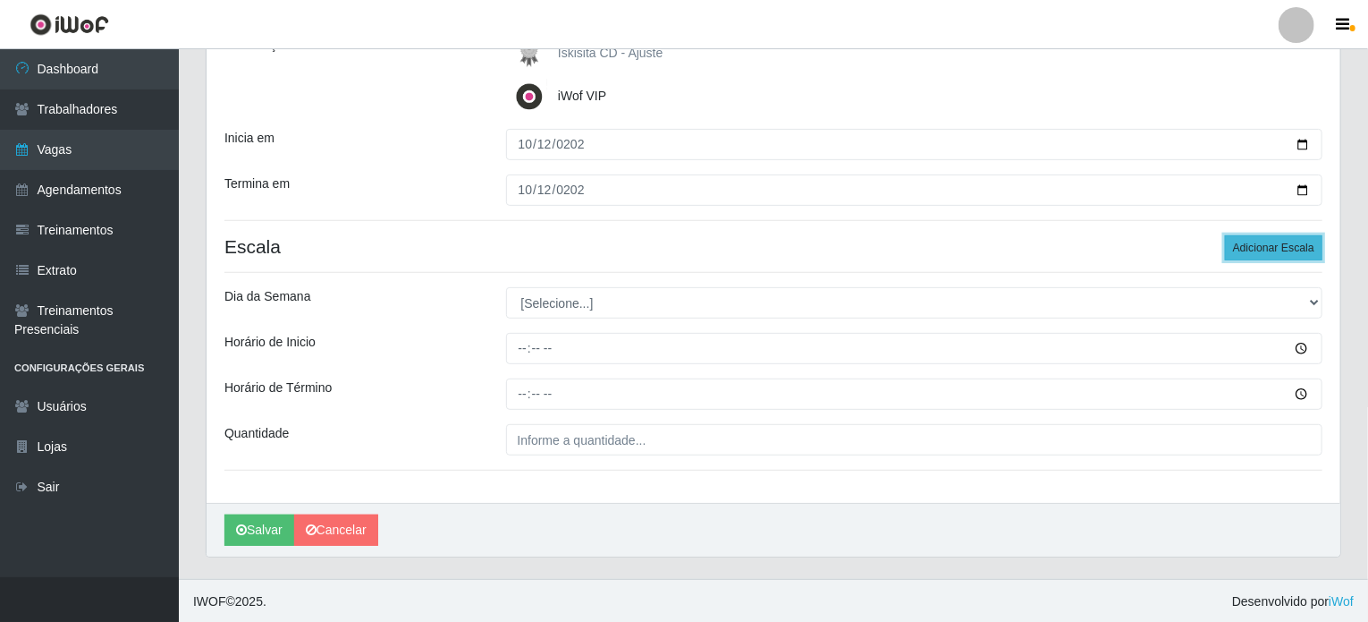
click at [1256, 244] on button "Adicionar Escala" at bounding box center [1273, 247] width 97 height 25
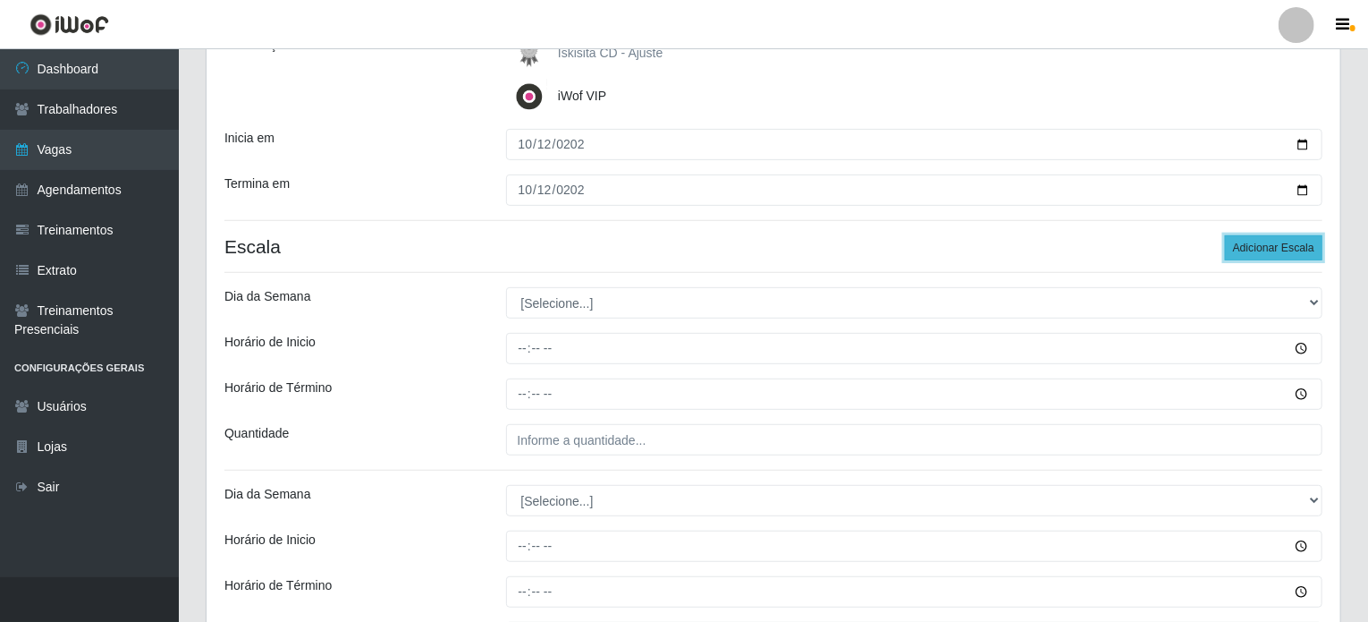
click at [1256, 244] on button "Adicionar Escala" at bounding box center [1273, 247] width 97 height 25
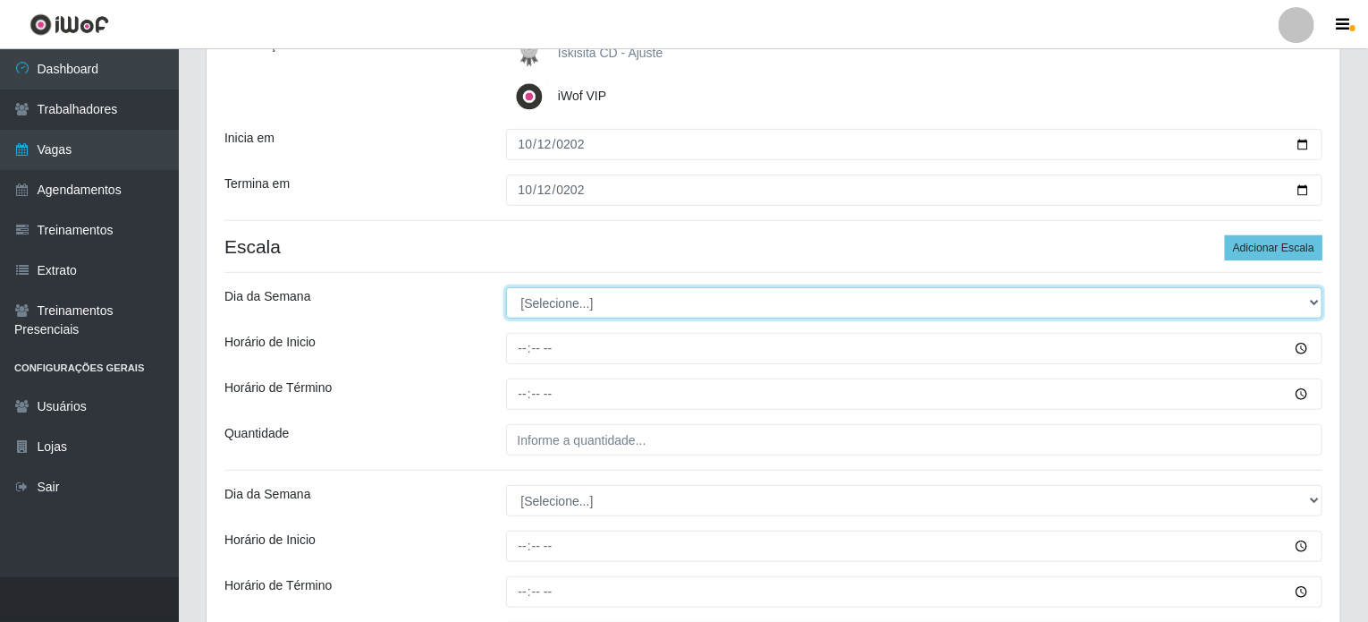
click at [567, 304] on select "[Selecione...] Segunda Terça Quarta Quinta Sexta Sábado Domingo" at bounding box center [914, 302] width 817 height 31
select select "0"
click at [506, 287] on select "[Selecione...] Segunda Terça Quarta Quinta Sexta Sábado Domingo" at bounding box center [914, 302] width 817 height 31
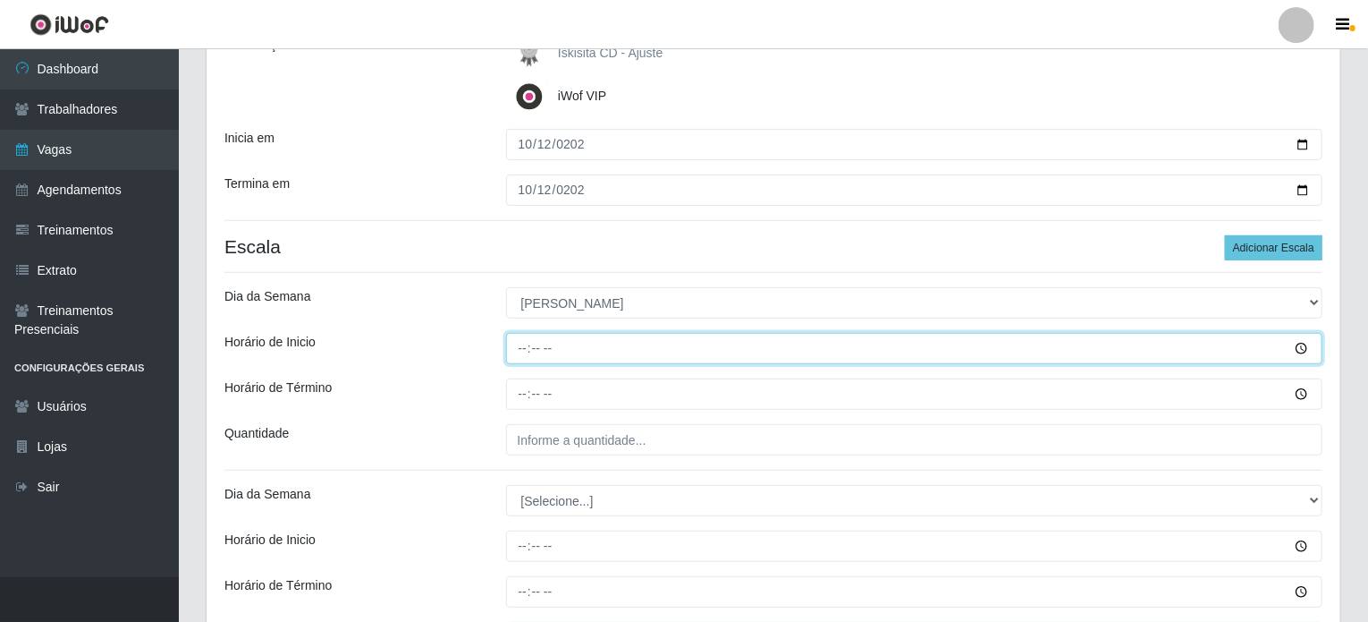
click at [529, 339] on input "Horário de Inicio" at bounding box center [914, 348] width 817 height 31
type input "14:30"
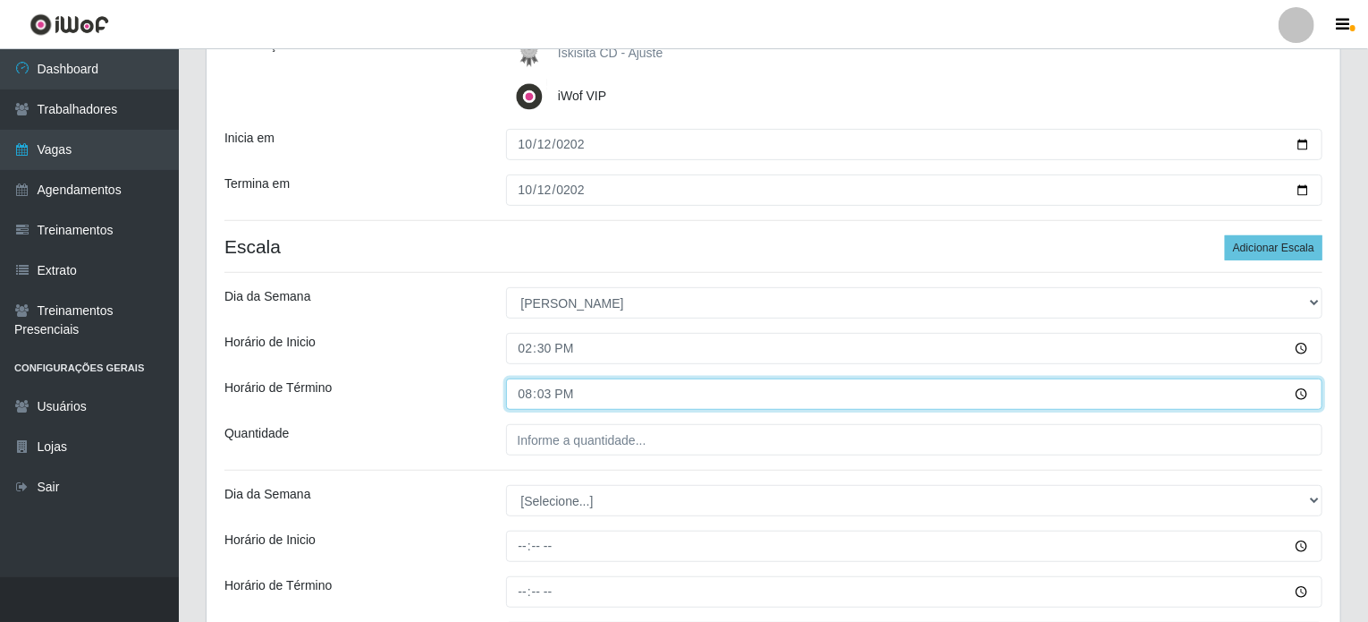
type input "20:30"
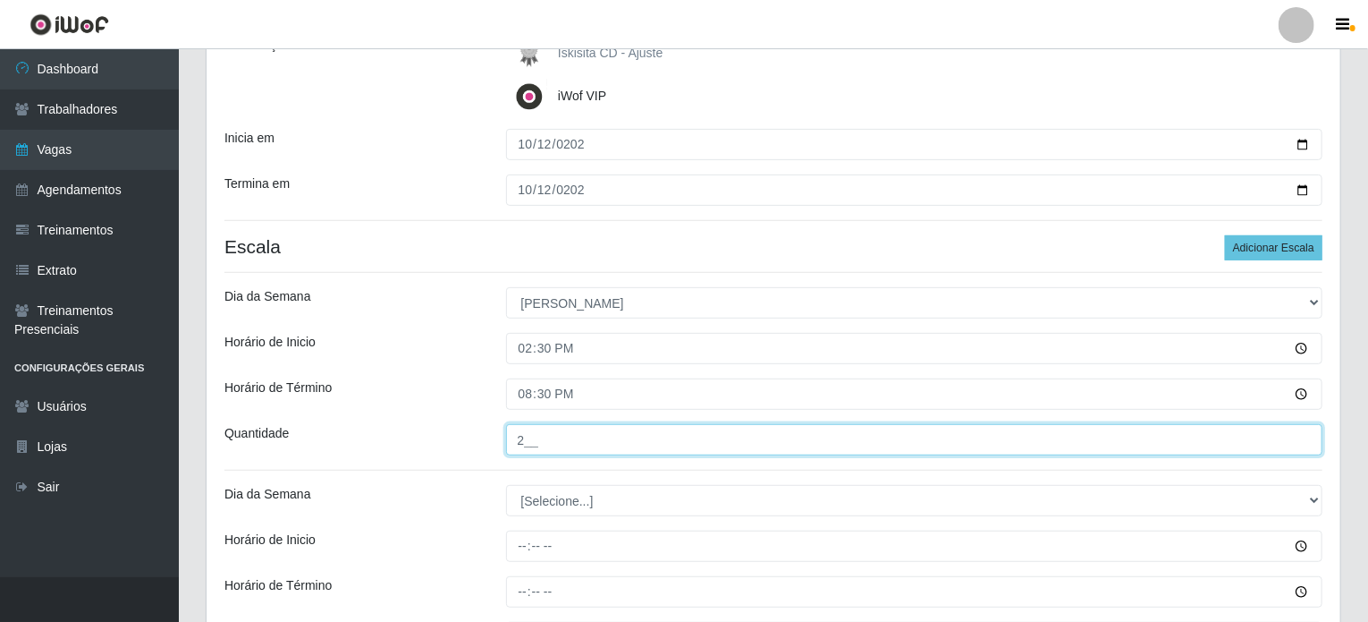
type input "2__"
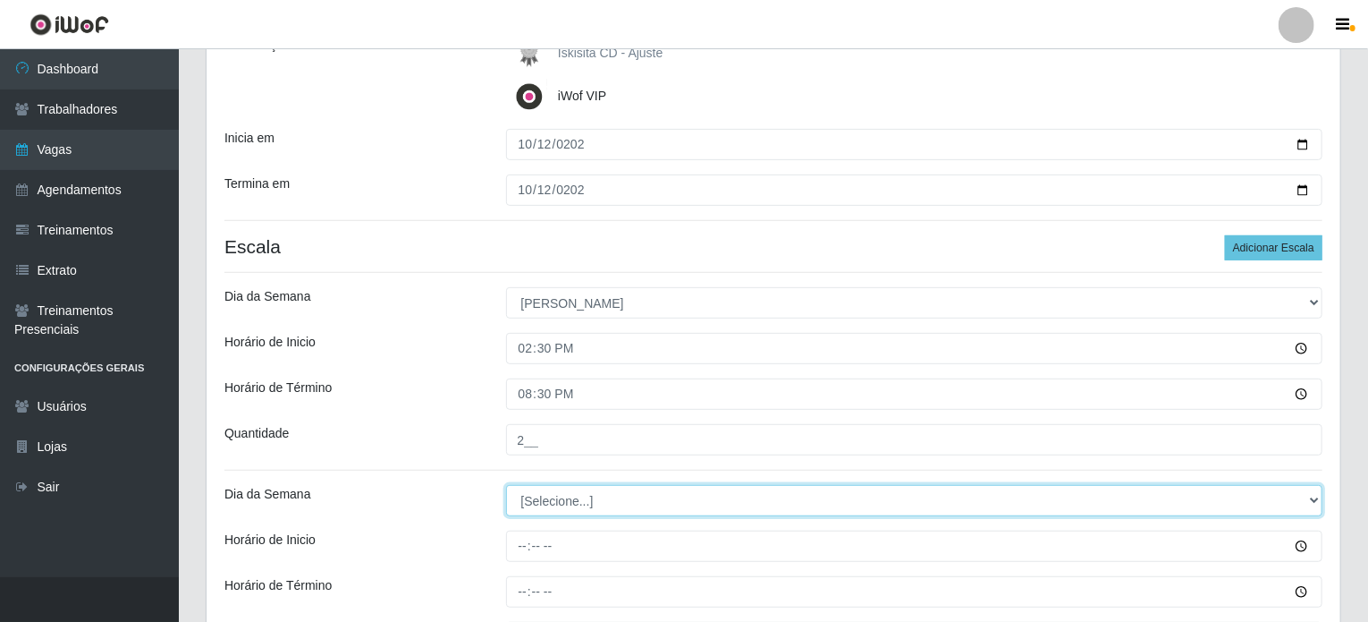
select select "0"
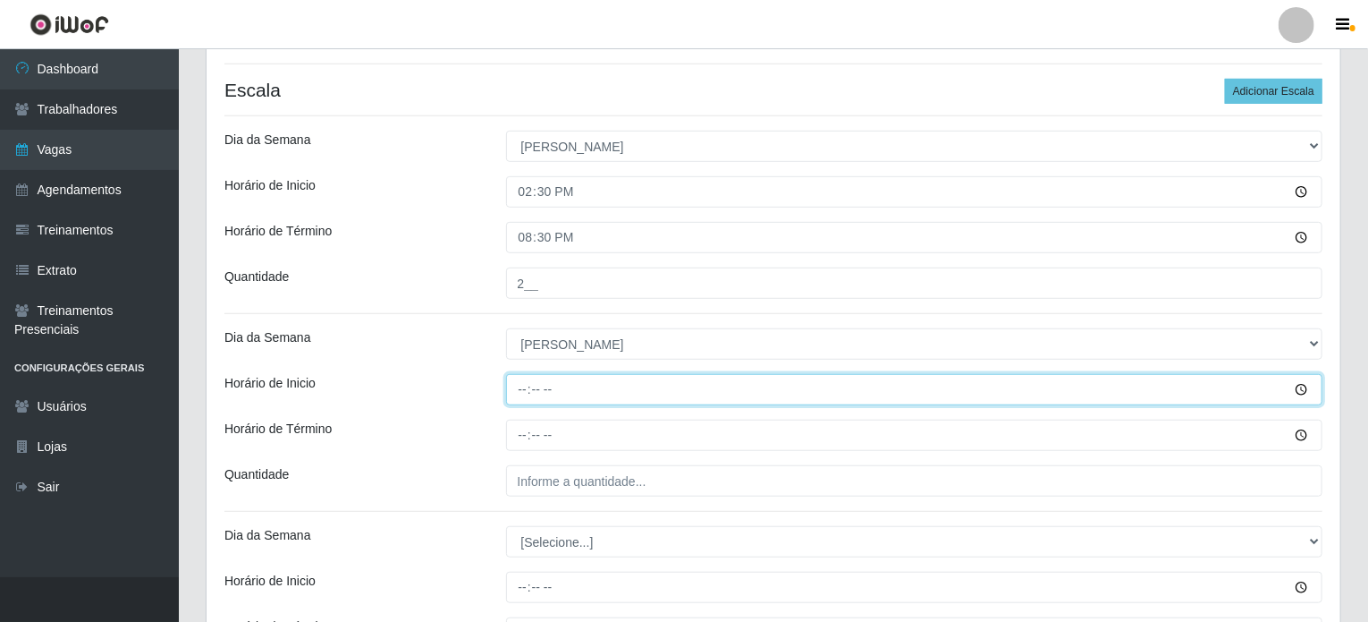
scroll to position [454, 0]
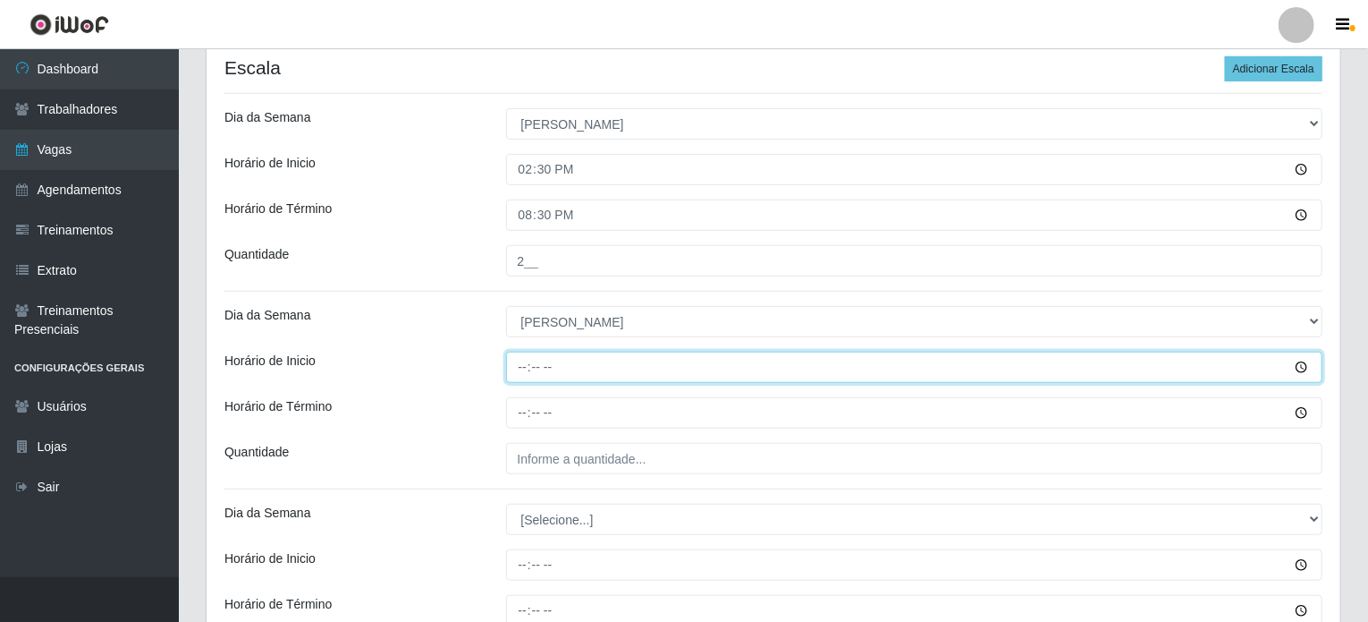
click at [517, 369] on input "Horário de Inicio" at bounding box center [914, 366] width 817 height 31
type input "15:00"
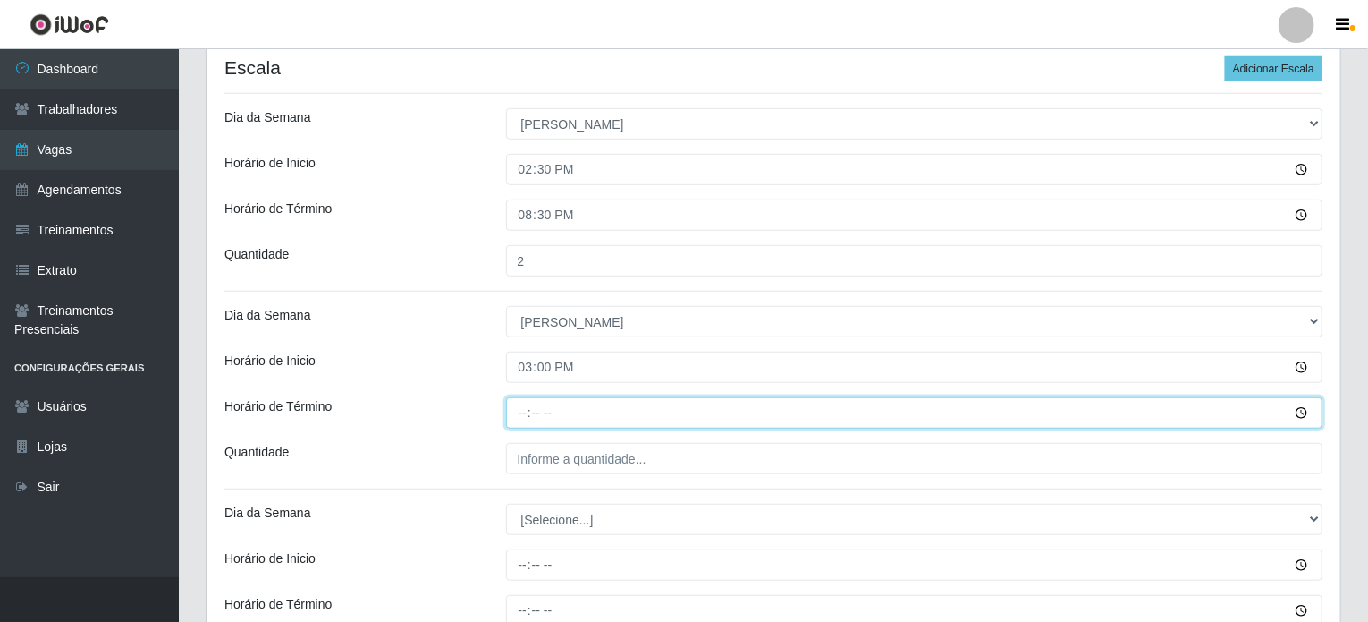
type input "21:00"
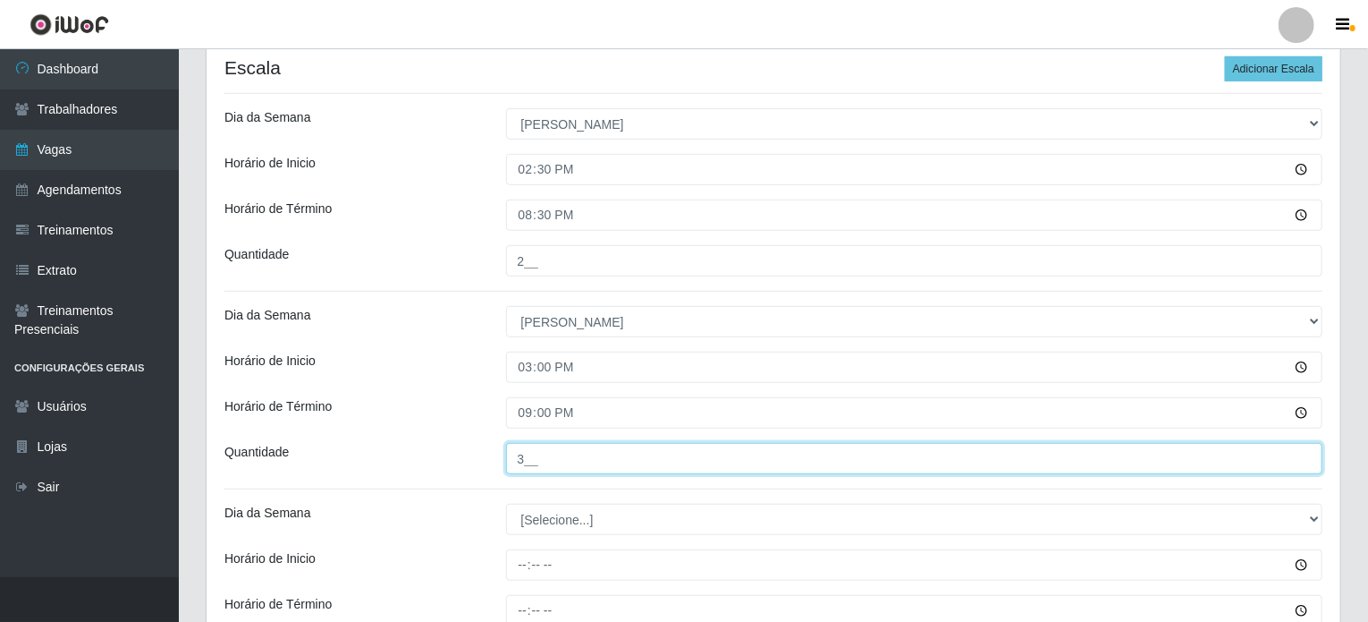
type input "3__"
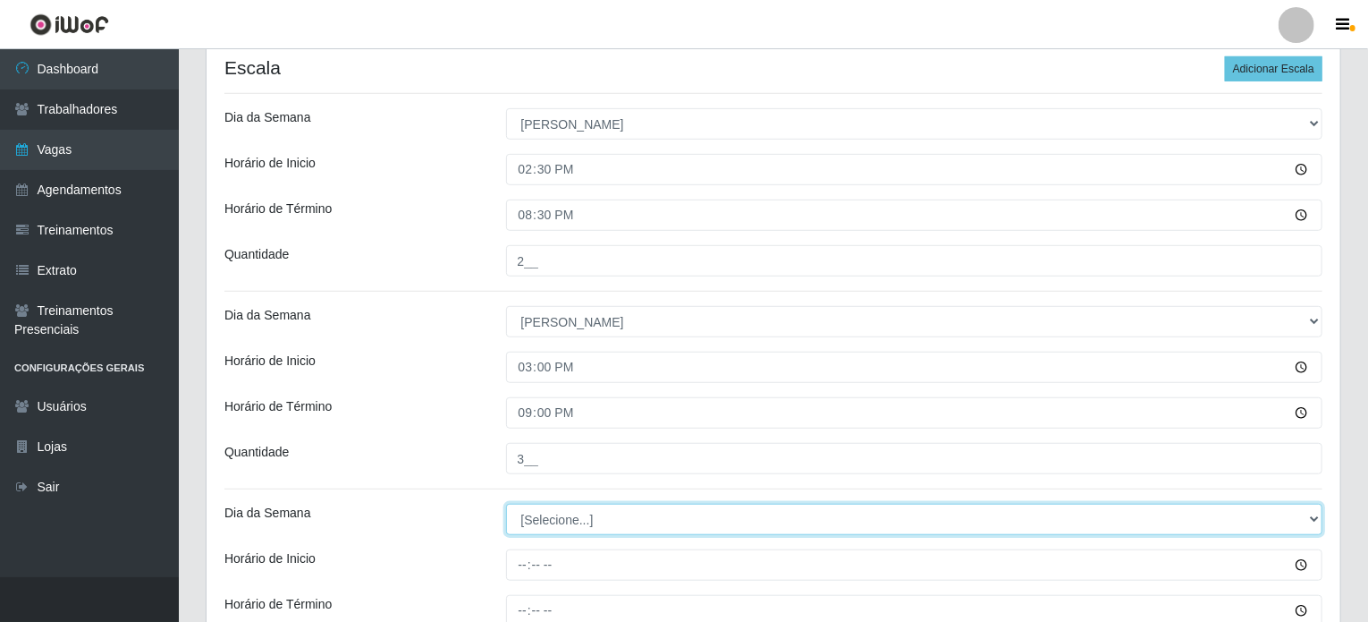
click at [539, 527] on select "[Selecione...] Segunda Terça Quarta Quinta Sexta Sábado Domingo" at bounding box center [914, 518] width 817 height 31
select select "0"
click at [506, 503] on select "[Selecione...] Segunda Terça Quarta Quinta Sexta Sábado Domingo" at bounding box center [914, 518] width 817 height 31
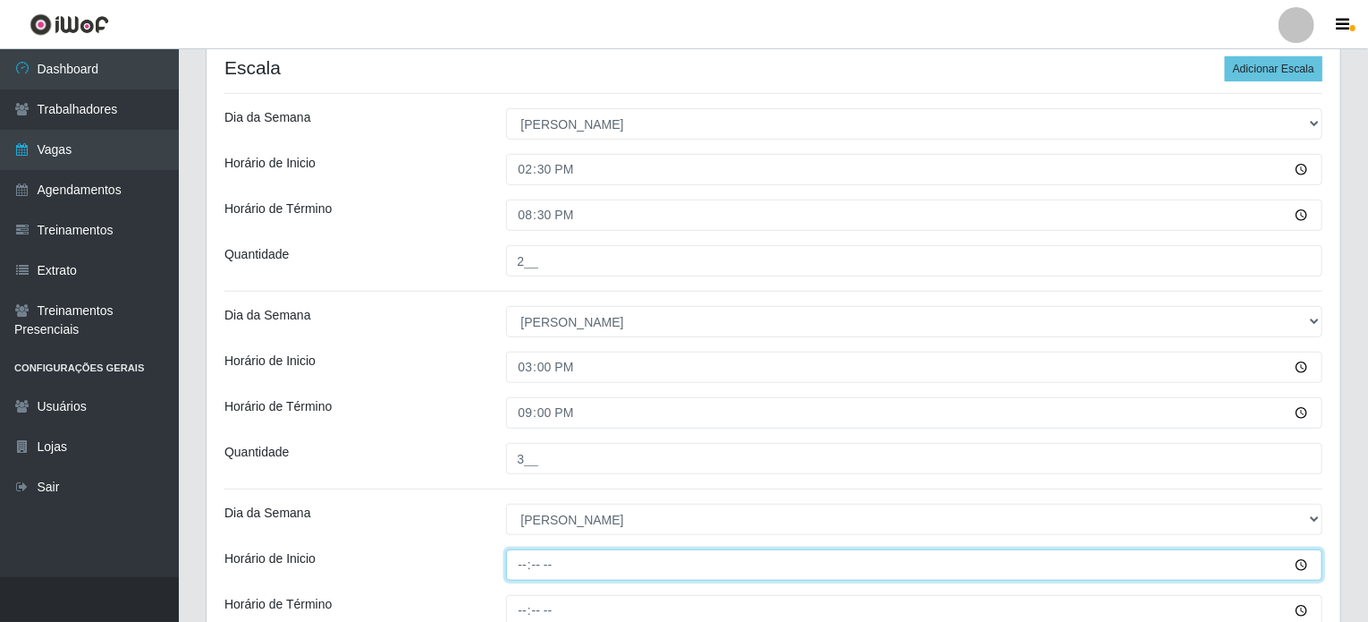
click at [529, 568] on input "Horário de Inicio" at bounding box center [914, 564] width 817 height 31
type input "15:30"
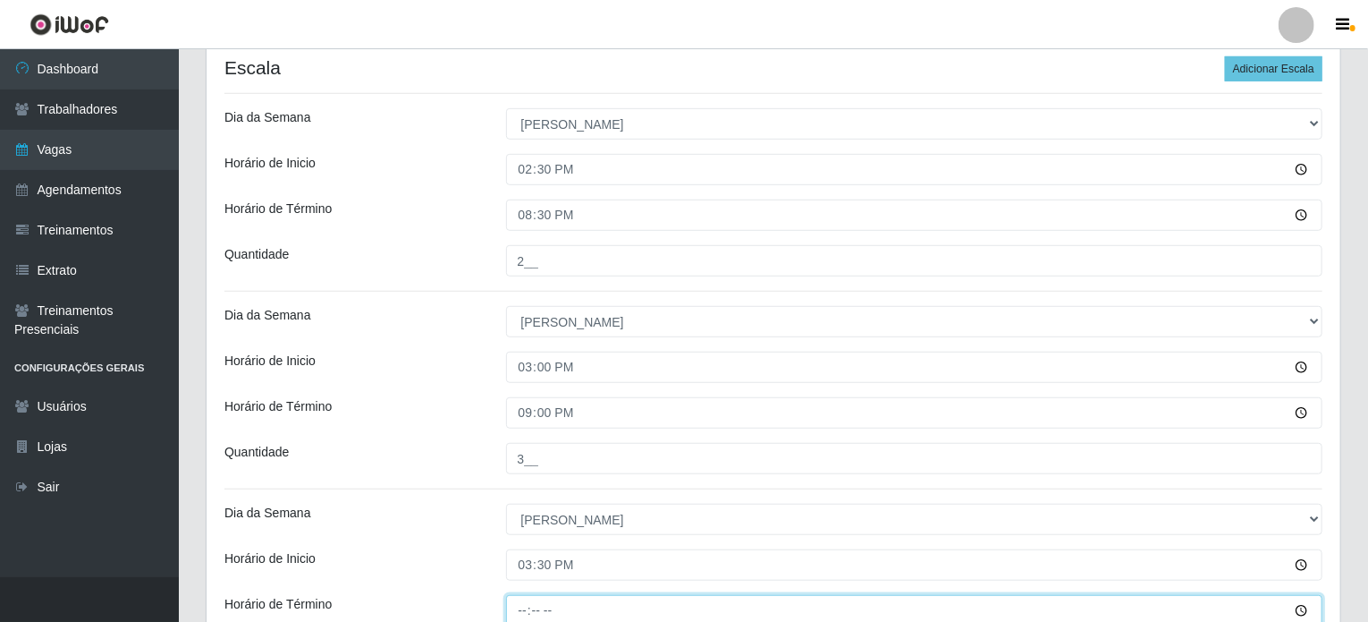
scroll to position [458, 0]
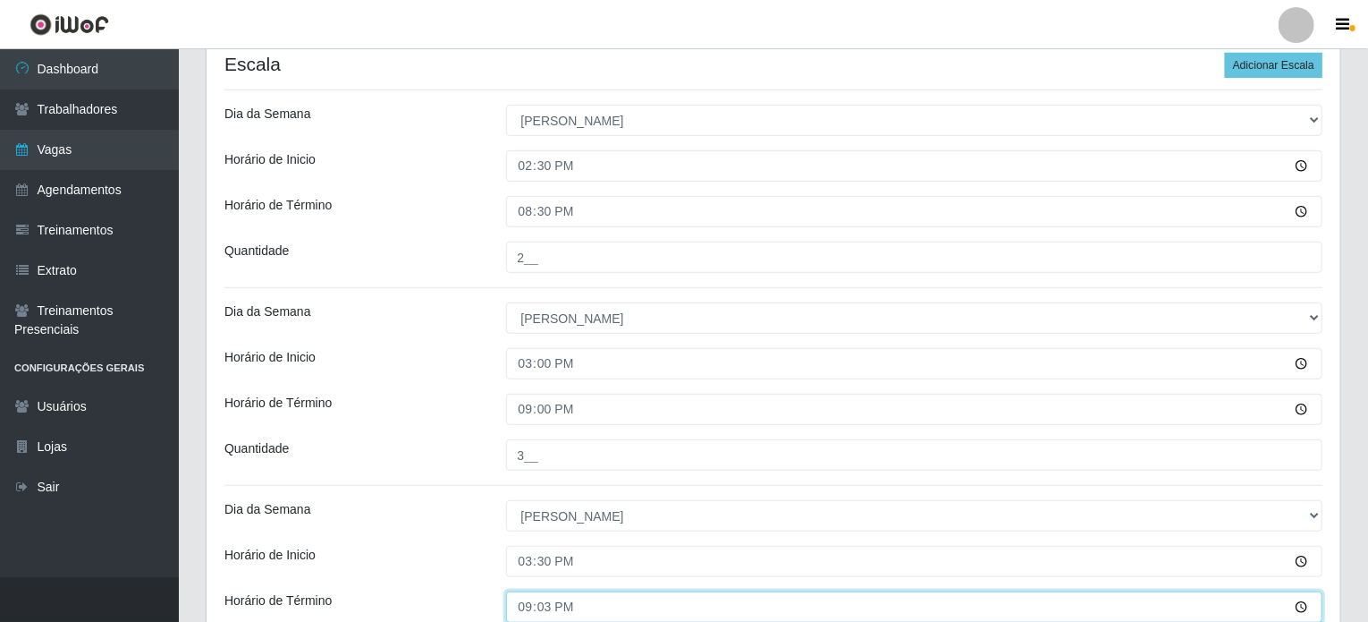
type input "21:30"
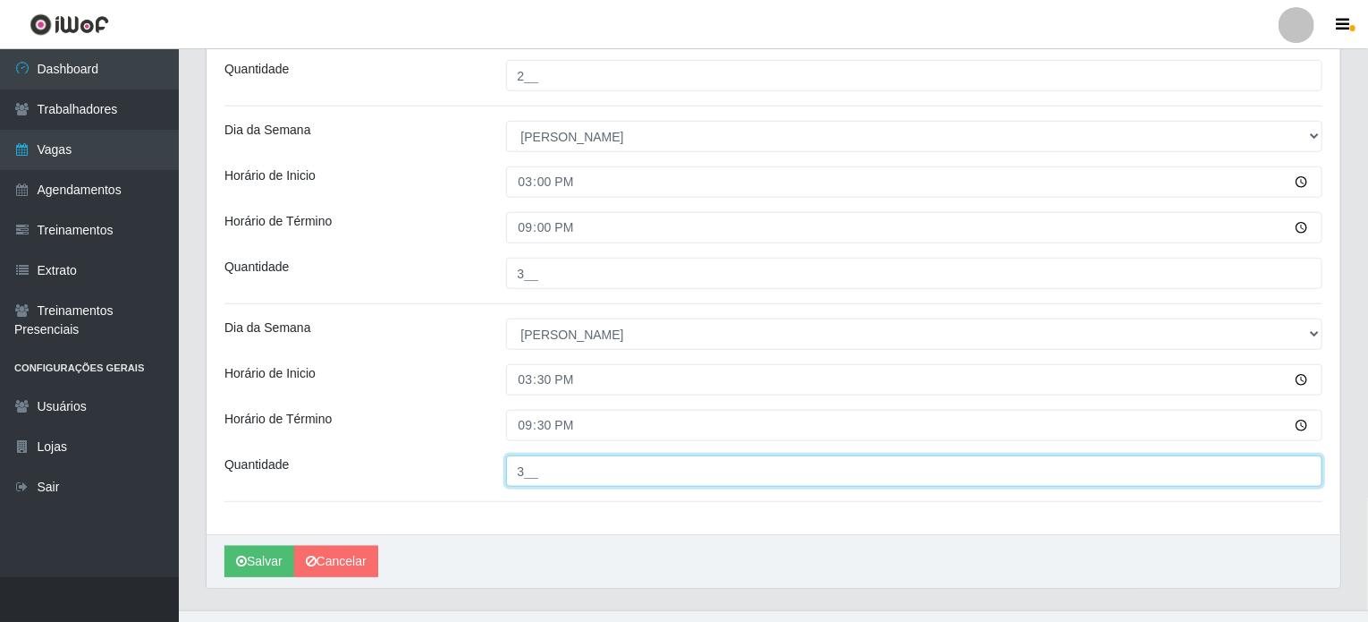
scroll to position [670, 0]
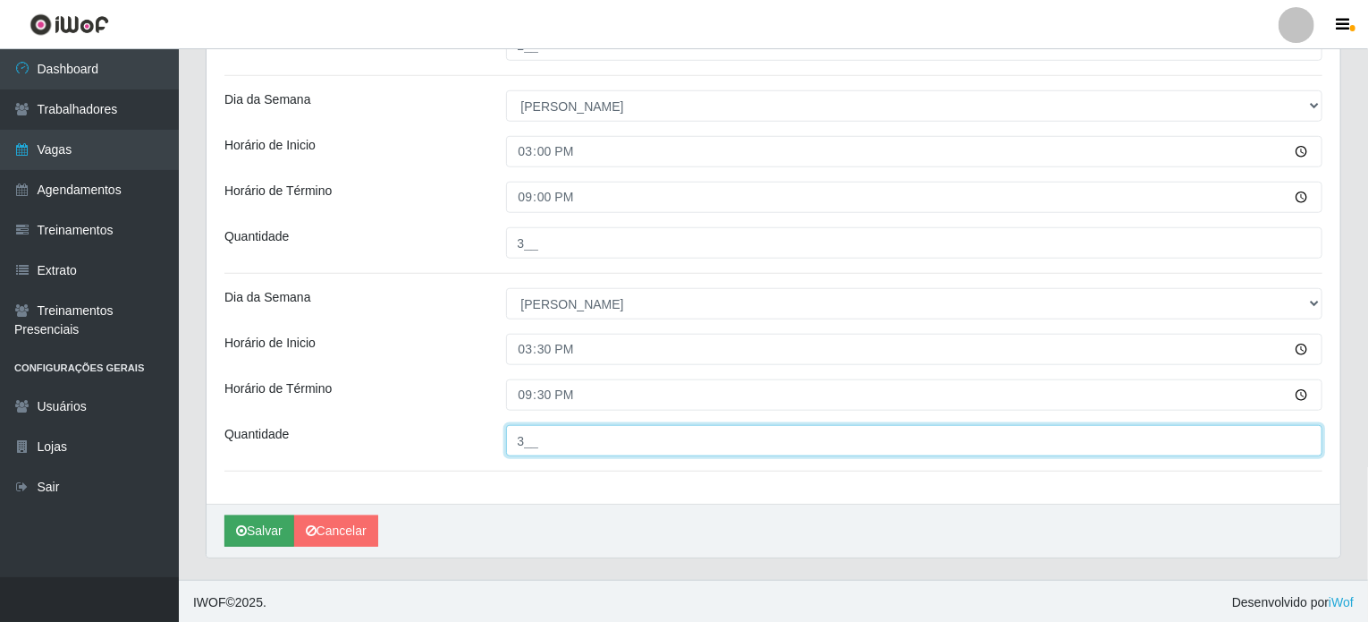
type input "3__"
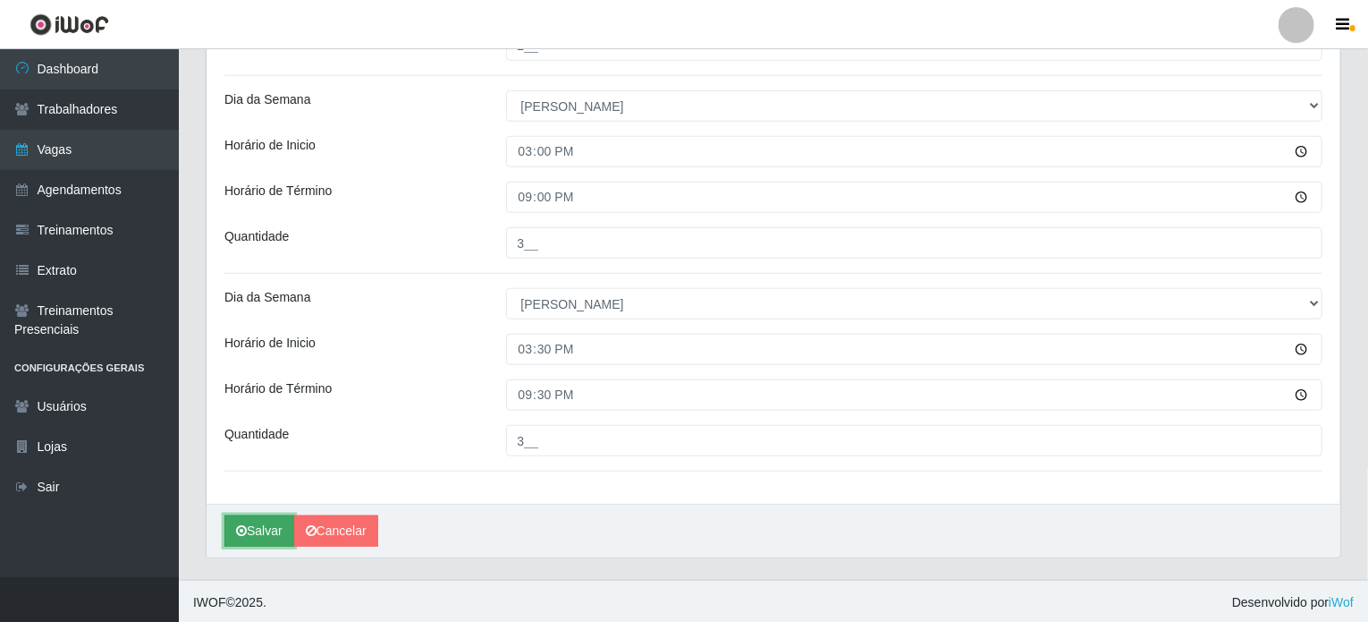
click at [250, 529] on button "Salvar" at bounding box center [259, 530] width 70 height 31
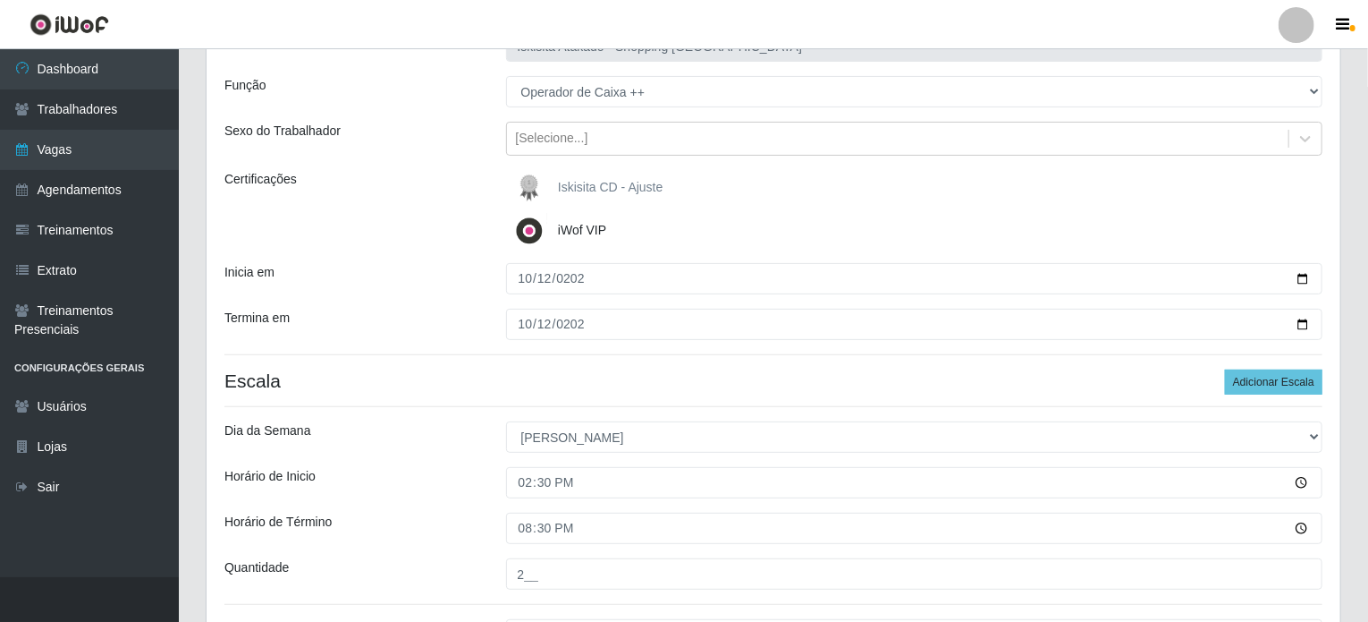
scroll to position [133, 0]
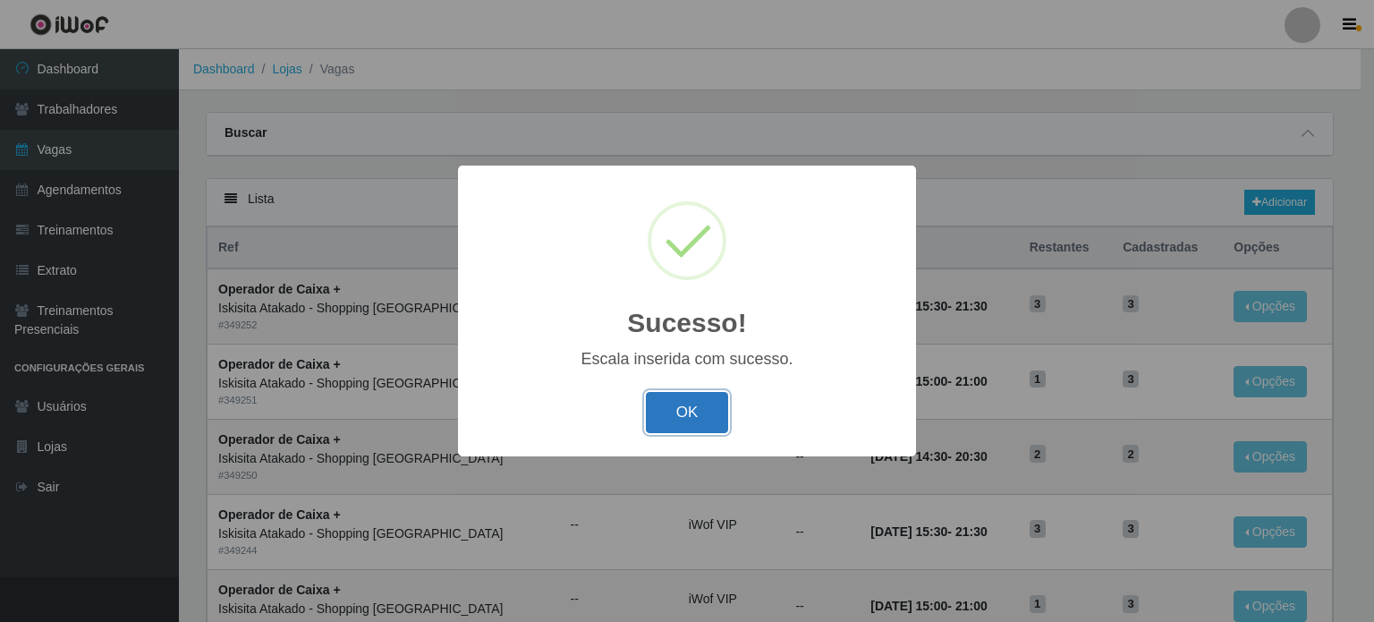
click at [708, 416] on button "OK" at bounding box center [687, 413] width 83 height 42
